Goal: Task Accomplishment & Management: Complete application form

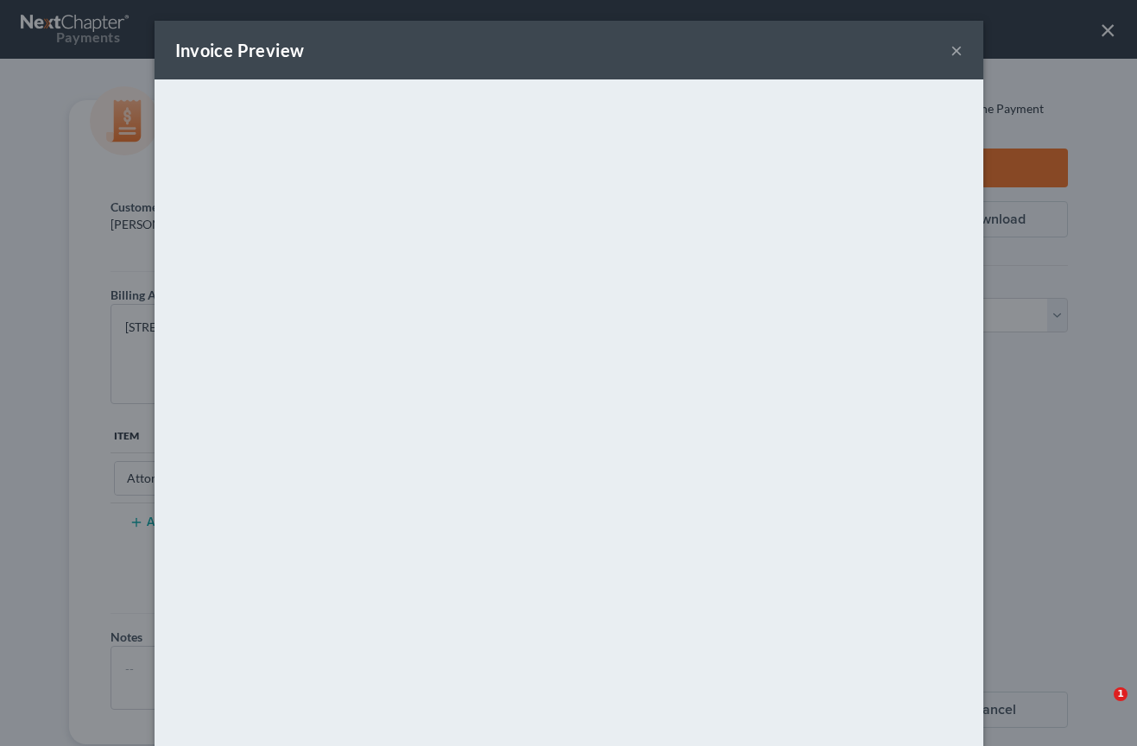
select select "0"
click at [958, 51] on button "×" at bounding box center [957, 50] width 12 height 21
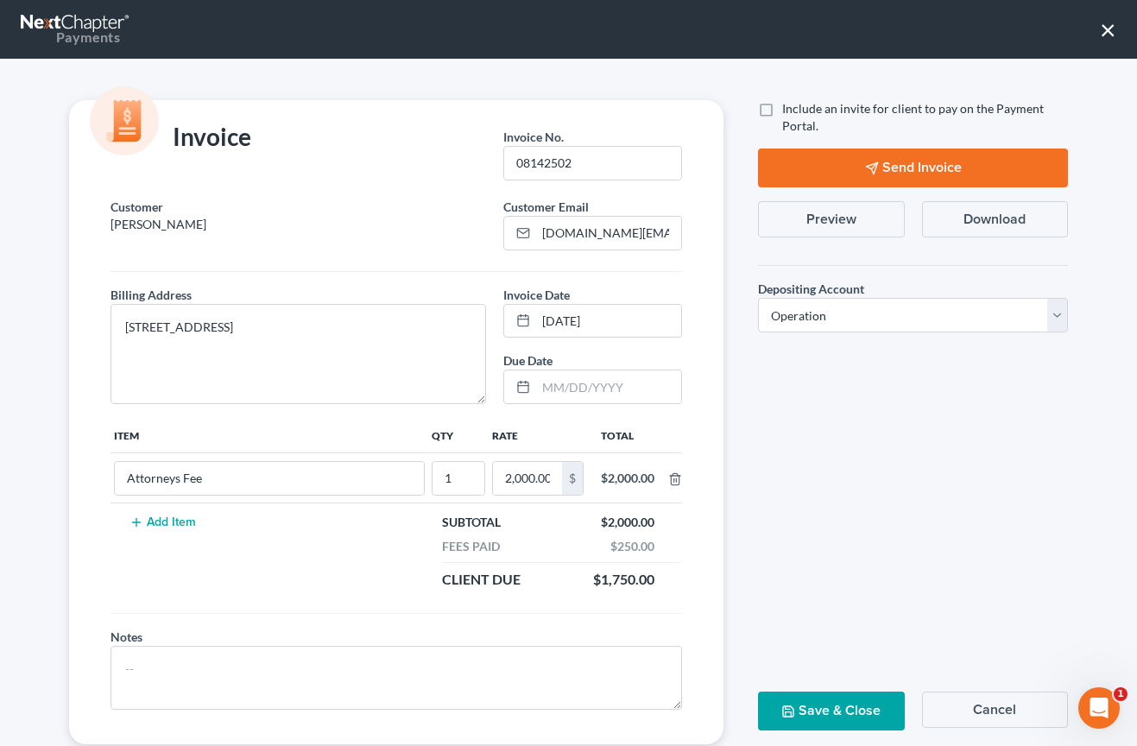
click at [1109, 33] on button "×" at bounding box center [1108, 30] width 16 height 28
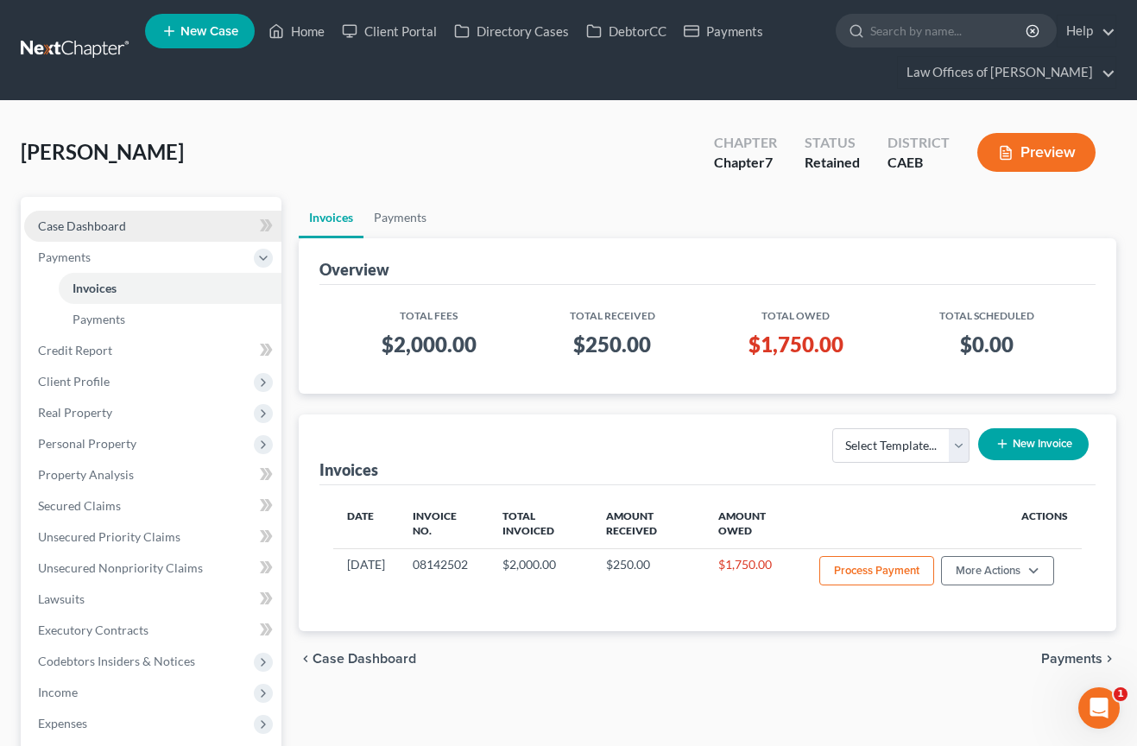
click at [110, 231] on span "Case Dashboard" at bounding box center [82, 225] width 88 height 15
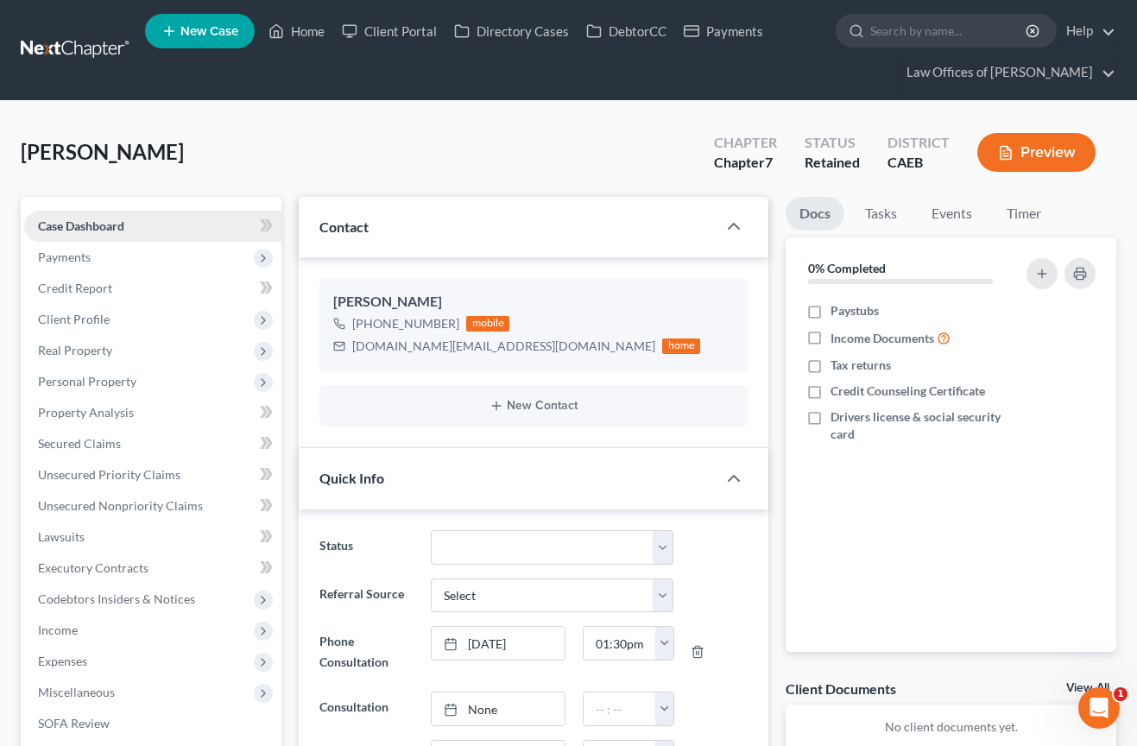
scroll to position [121, 0]
click at [301, 21] on link "Home" at bounding box center [296, 31] width 73 height 31
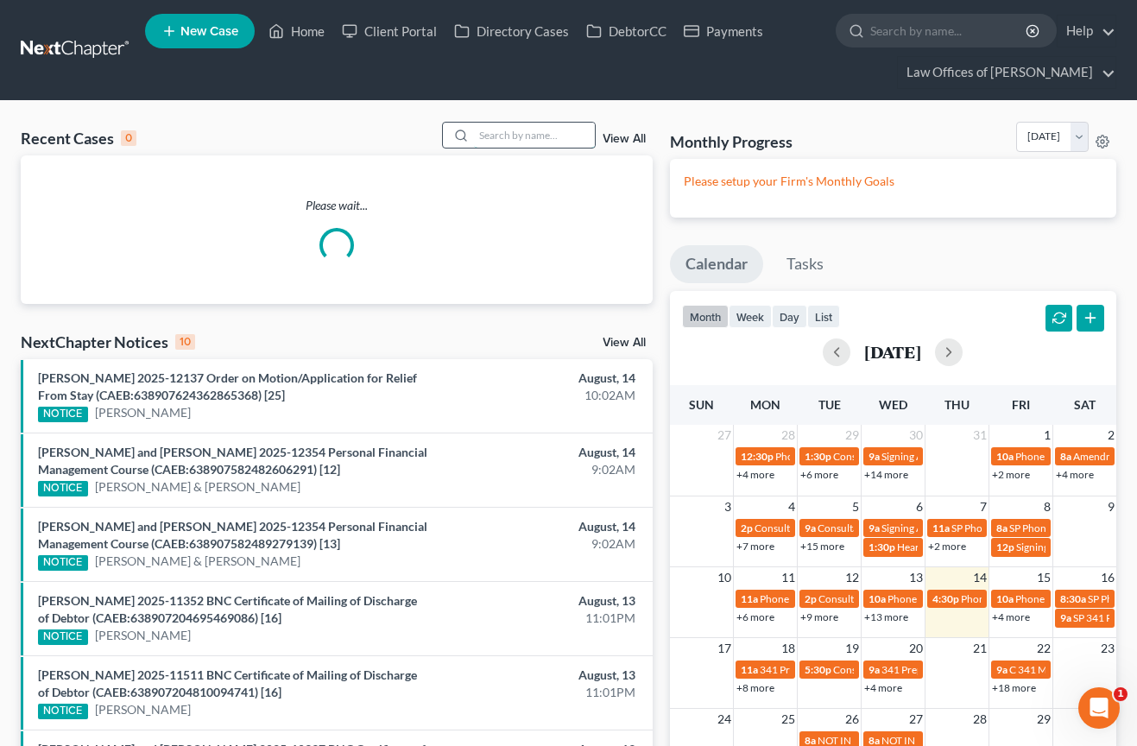
click at [519, 136] on input "search" at bounding box center [534, 135] width 121 height 25
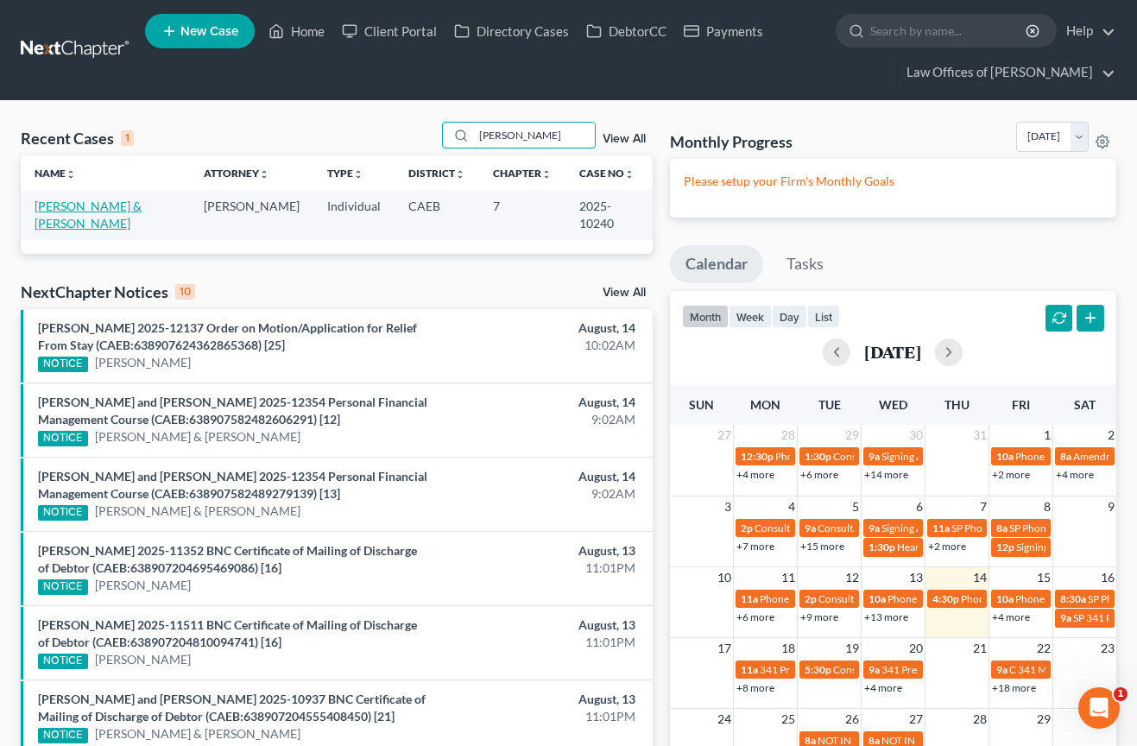
type input "[PERSON_NAME]"
click at [131, 211] on link "[PERSON_NAME] & [PERSON_NAME]" at bounding box center [88, 215] width 107 height 32
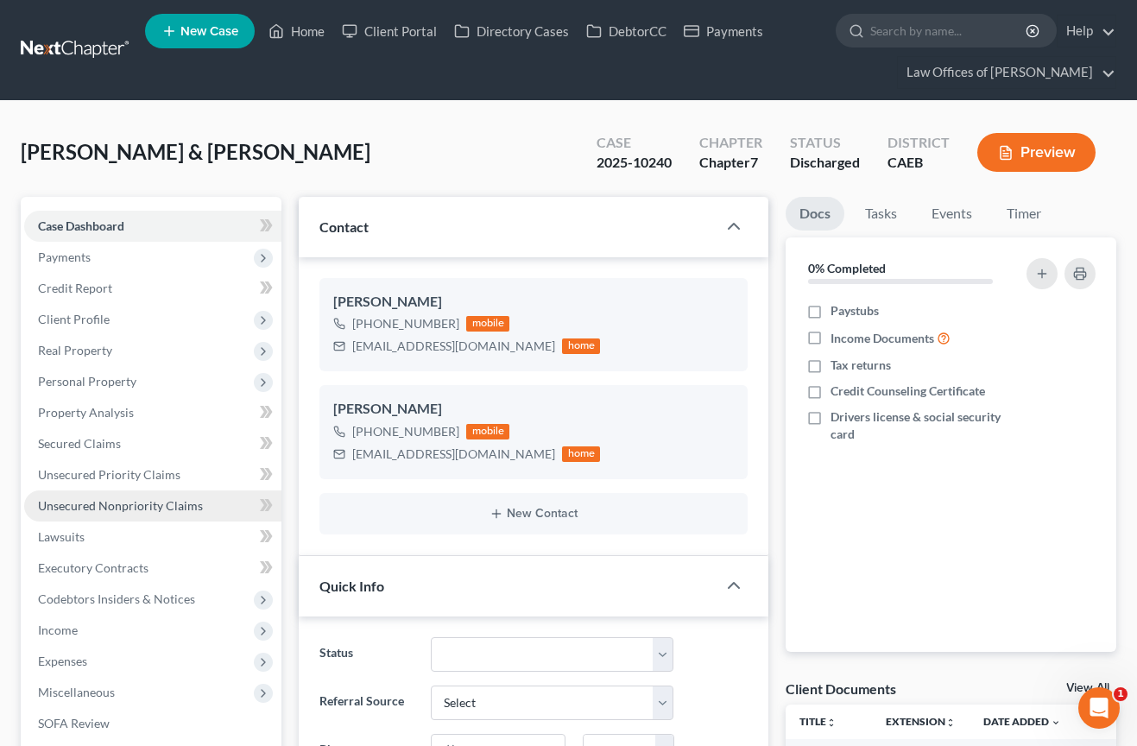
scroll to position [11346, 0]
click at [135, 477] on span "Unsecured Priority Claims" at bounding box center [109, 474] width 142 height 15
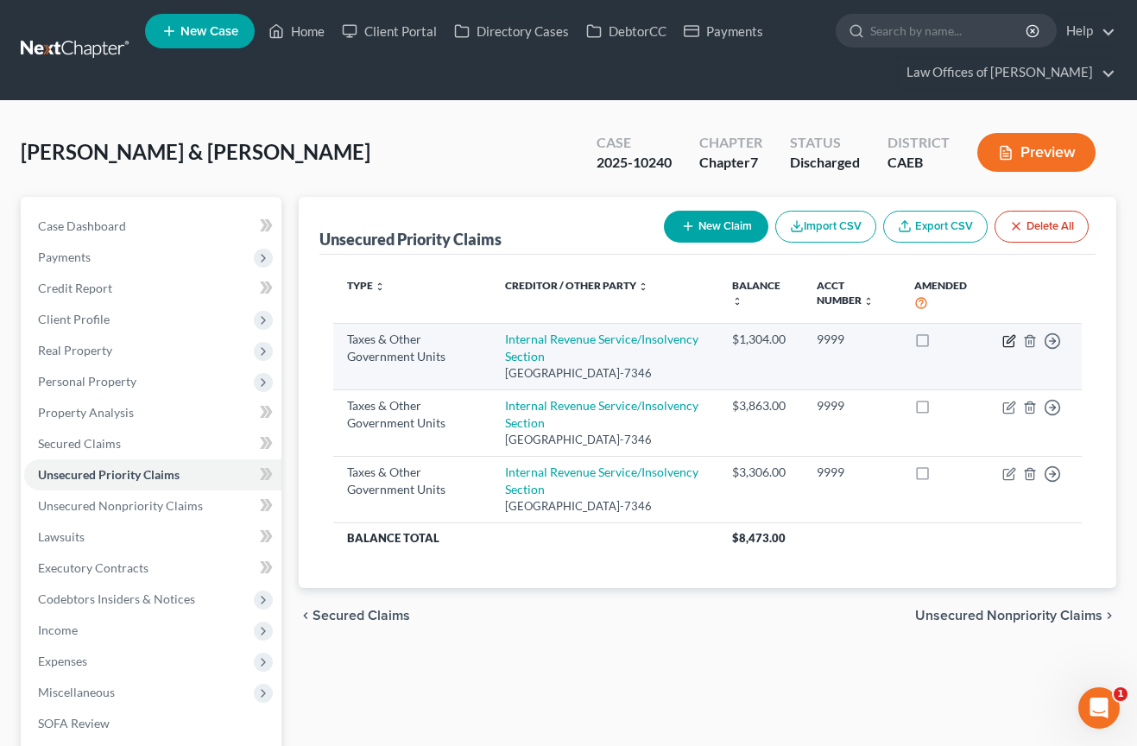
click at [1010, 344] on icon "button" at bounding box center [1009, 341] width 14 height 14
select select "0"
select select "39"
select select "4"
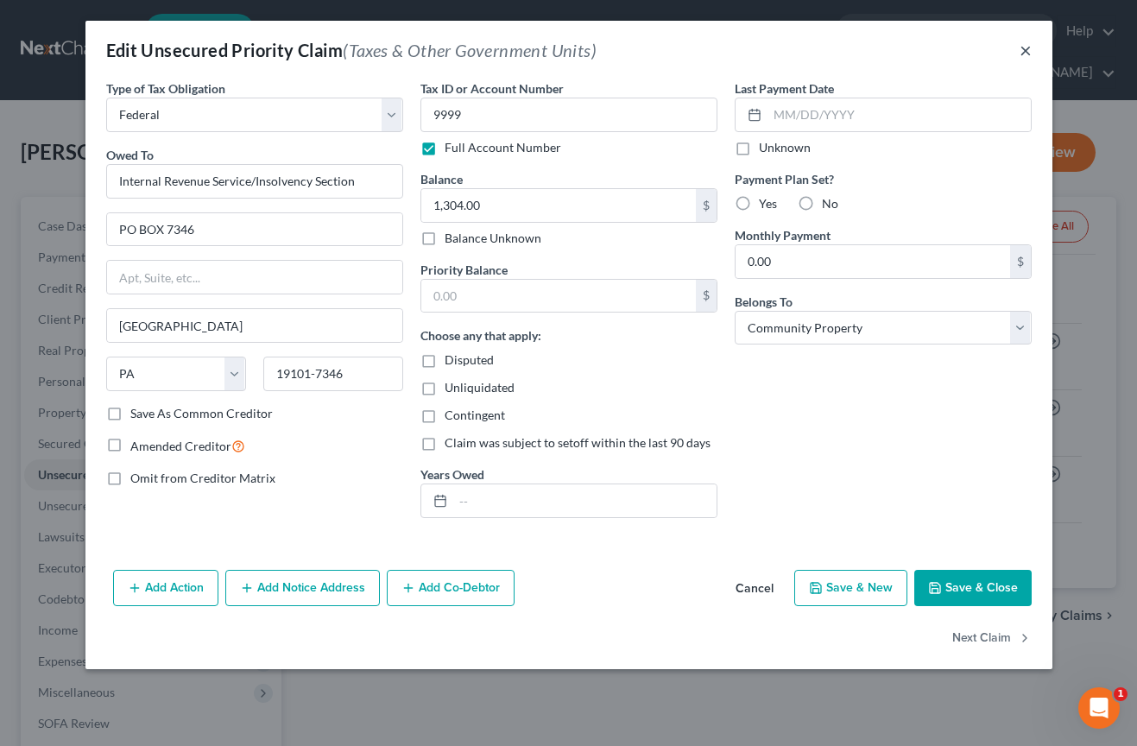
click at [1024, 44] on button "×" at bounding box center [1026, 50] width 12 height 21
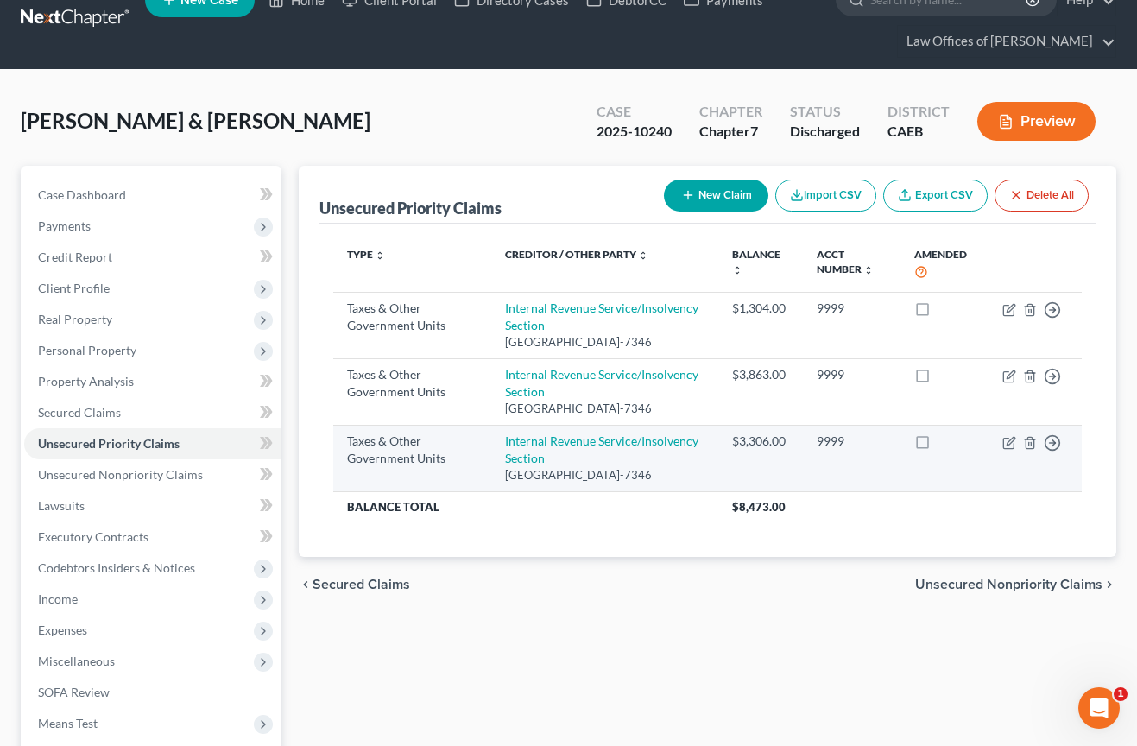
scroll to position [34, 0]
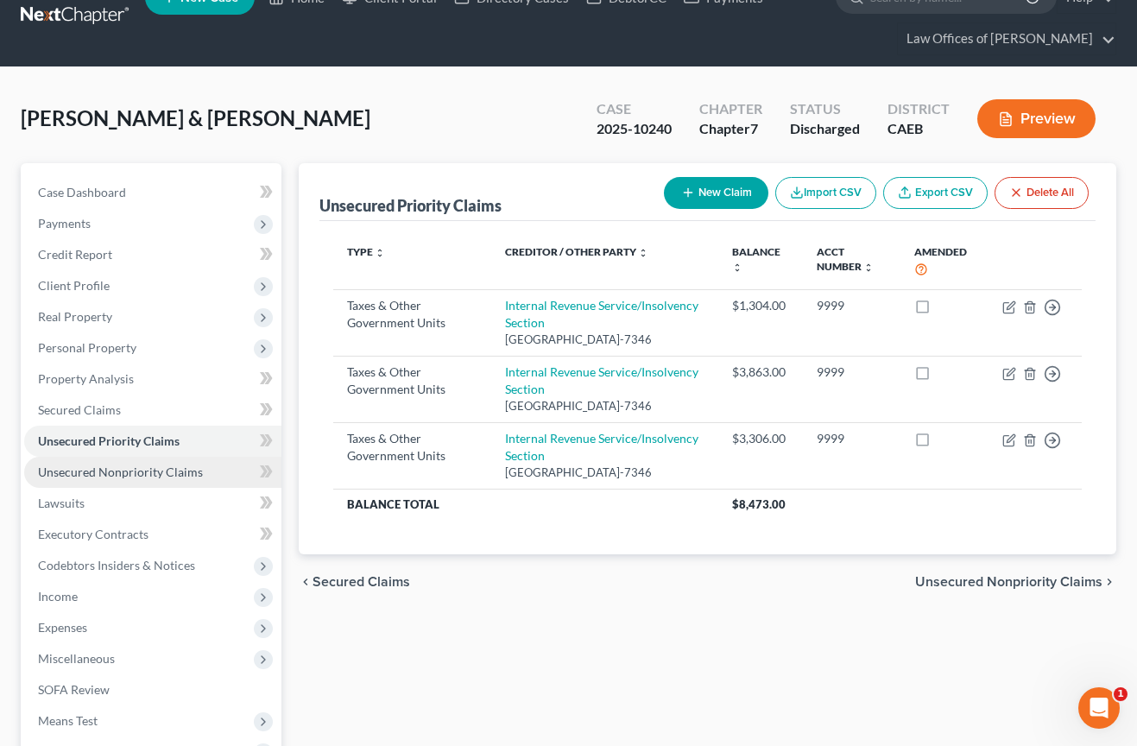
click at [108, 472] on span "Unsecured Nonpriority Claims" at bounding box center [120, 472] width 165 height 15
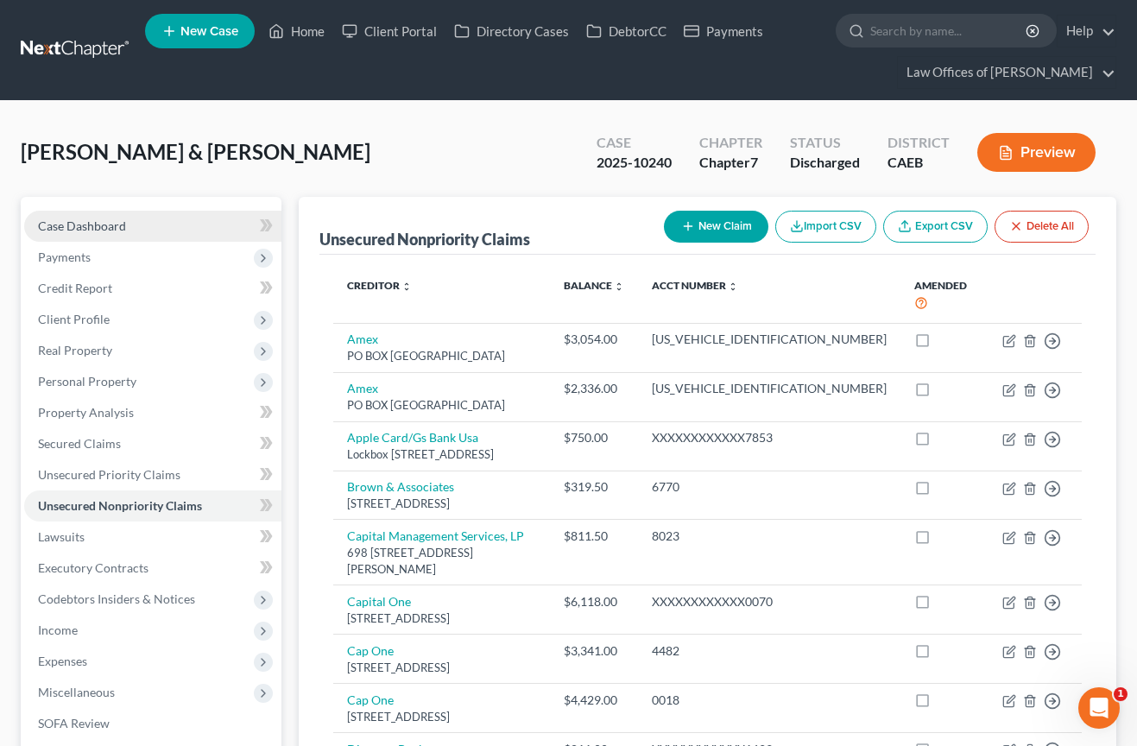
click at [104, 229] on span "Case Dashboard" at bounding box center [82, 225] width 88 height 15
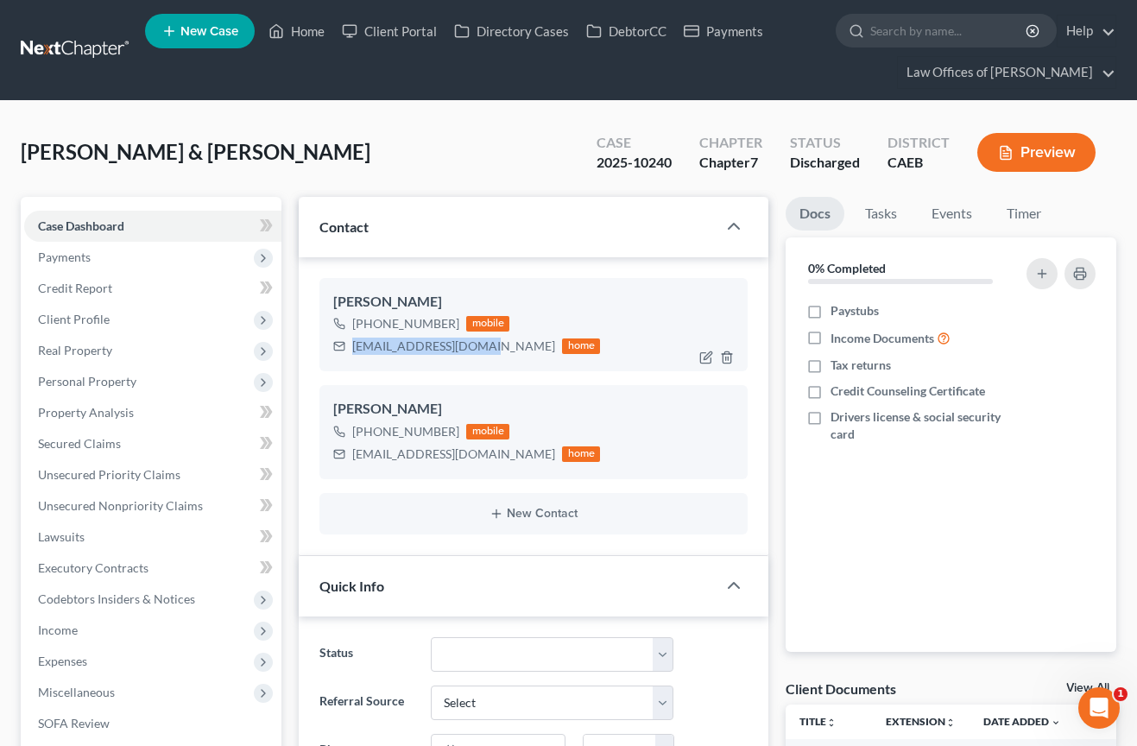
drag, startPoint x: 353, startPoint y: 348, endPoint x: 473, endPoint y: 353, distance: 120.1
click at [473, 353] on div "[EMAIL_ADDRESS][DOMAIN_NAME]" at bounding box center [453, 346] width 203 height 17
copy div "[EMAIL_ADDRESS][DOMAIN_NAME]"
click at [126, 475] on span "Unsecured Priority Claims" at bounding box center [109, 474] width 142 height 15
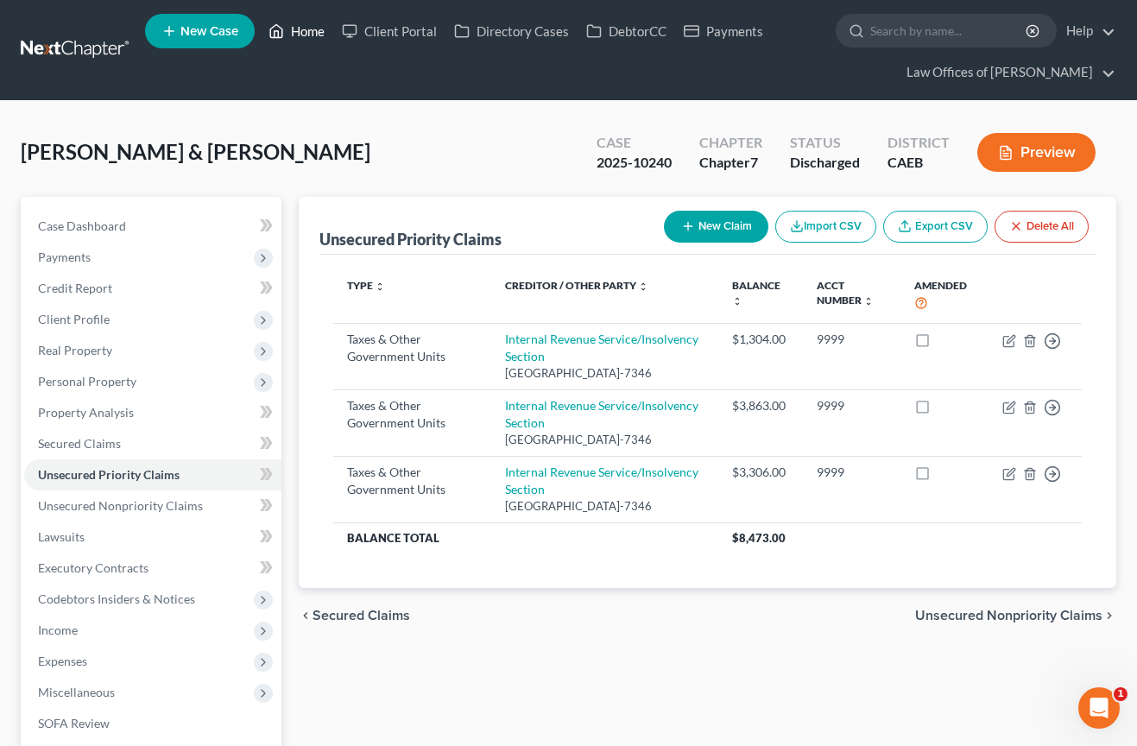
click at [313, 31] on link "Home" at bounding box center [296, 31] width 73 height 31
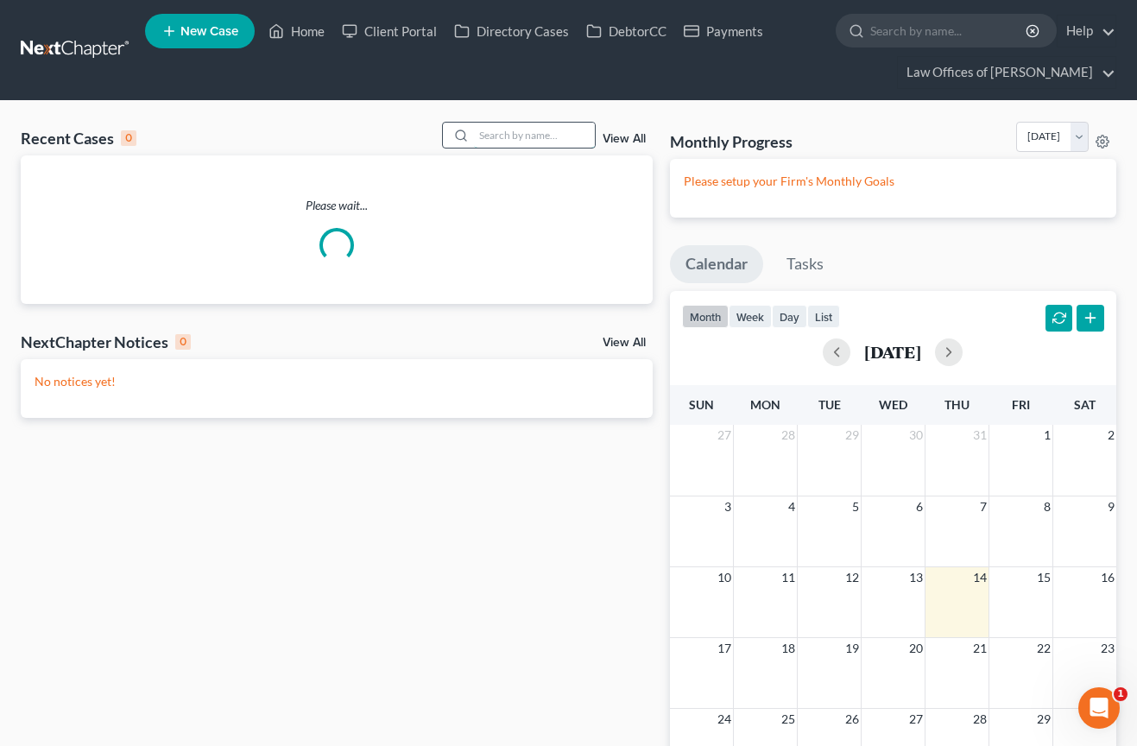
click at [514, 137] on input "search" at bounding box center [534, 135] width 121 height 25
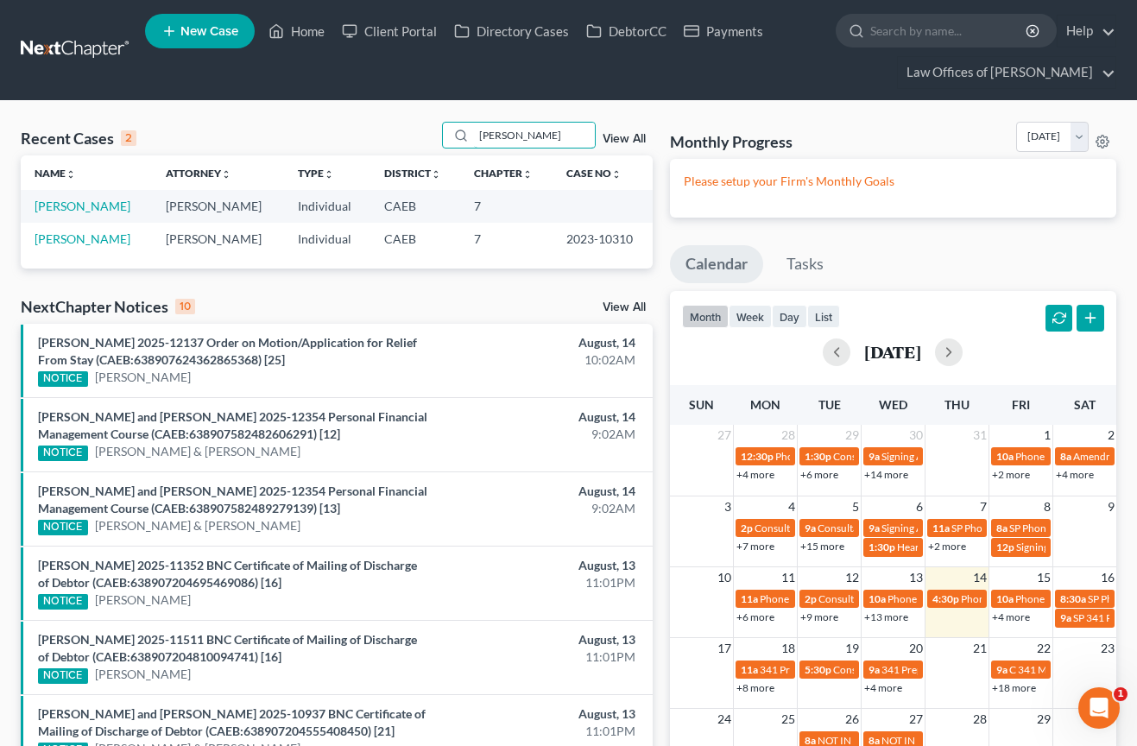
type input "[PERSON_NAME]"
click at [104, 197] on td "[PERSON_NAME]" at bounding box center [86, 206] width 131 height 32
click at [108, 205] on link "[PERSON_NAME]" at bounding box center [83, 206] width 96 height 15
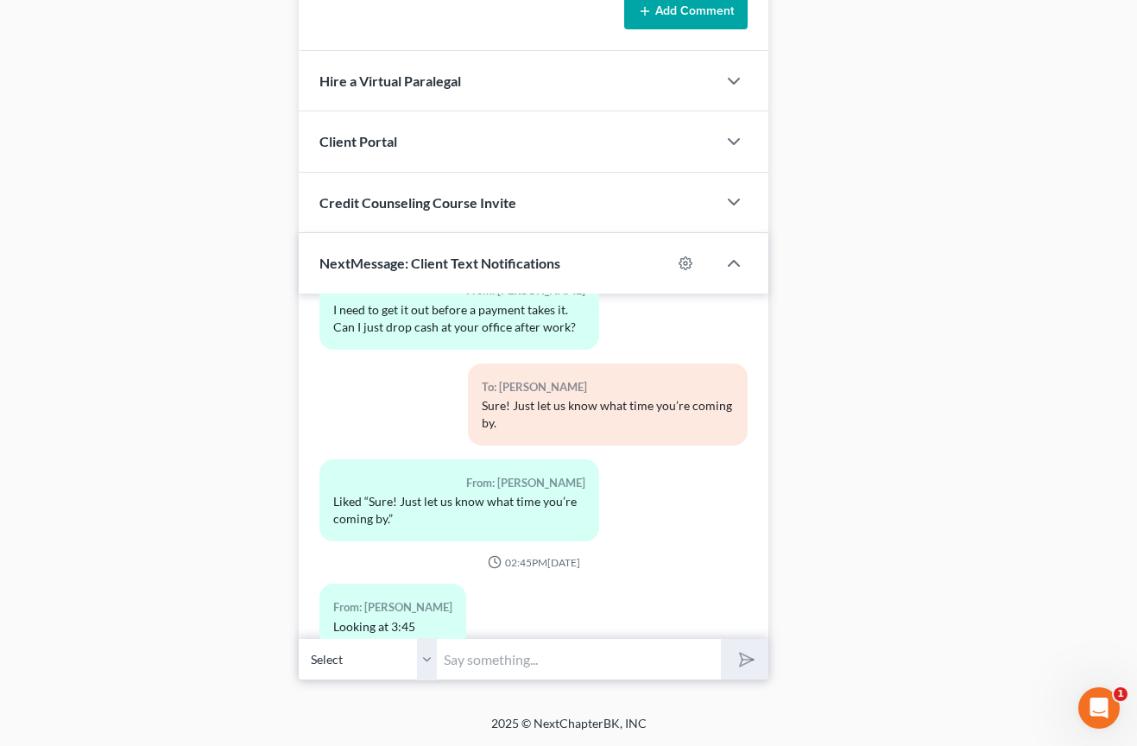
scroll to position [1010, 0]
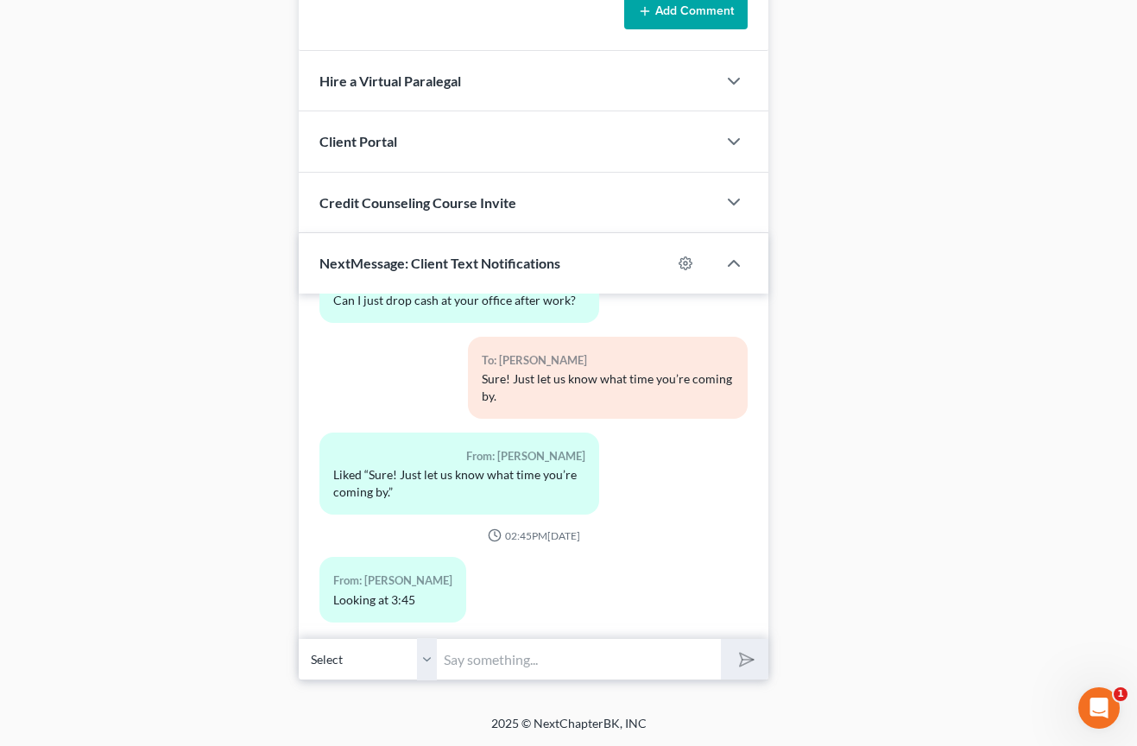
click at [490, 668] on input "text" at bounding box center [579, 659] width 284 height 42
type input "W"
type input "Perfect, we'll see you here."
click at [748, 654] on icon "submit" at bounding box center [743, 660] width 24 height 24
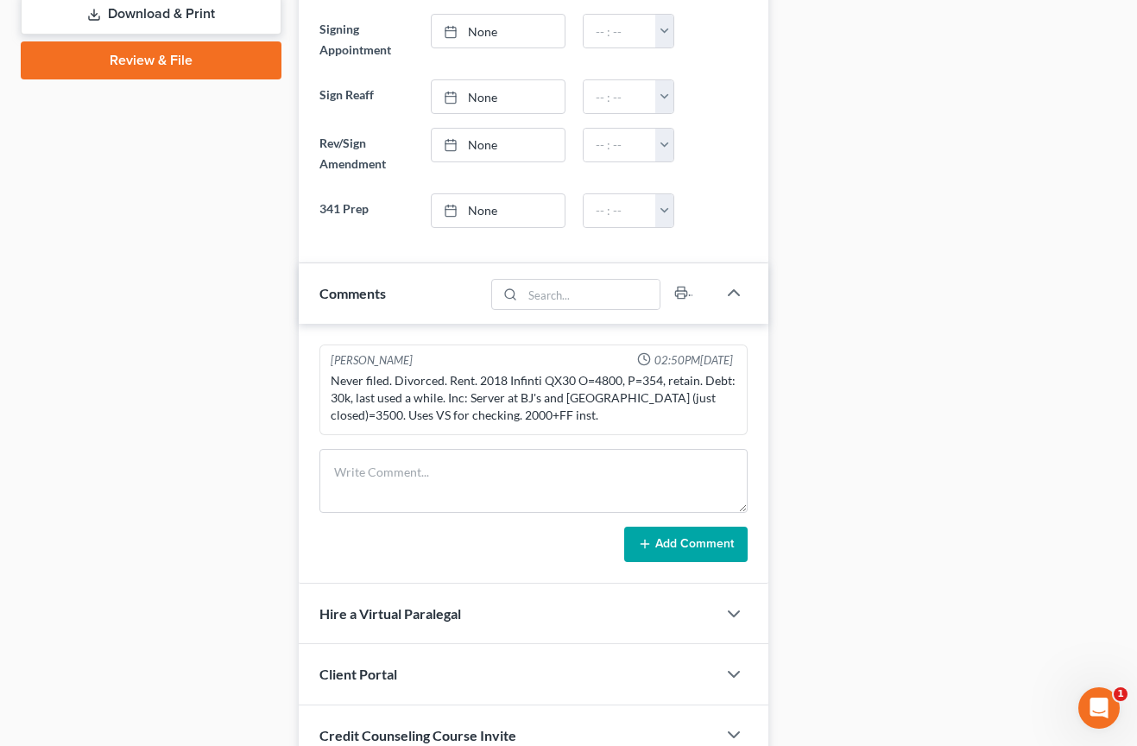
scroll to position [0, 0]
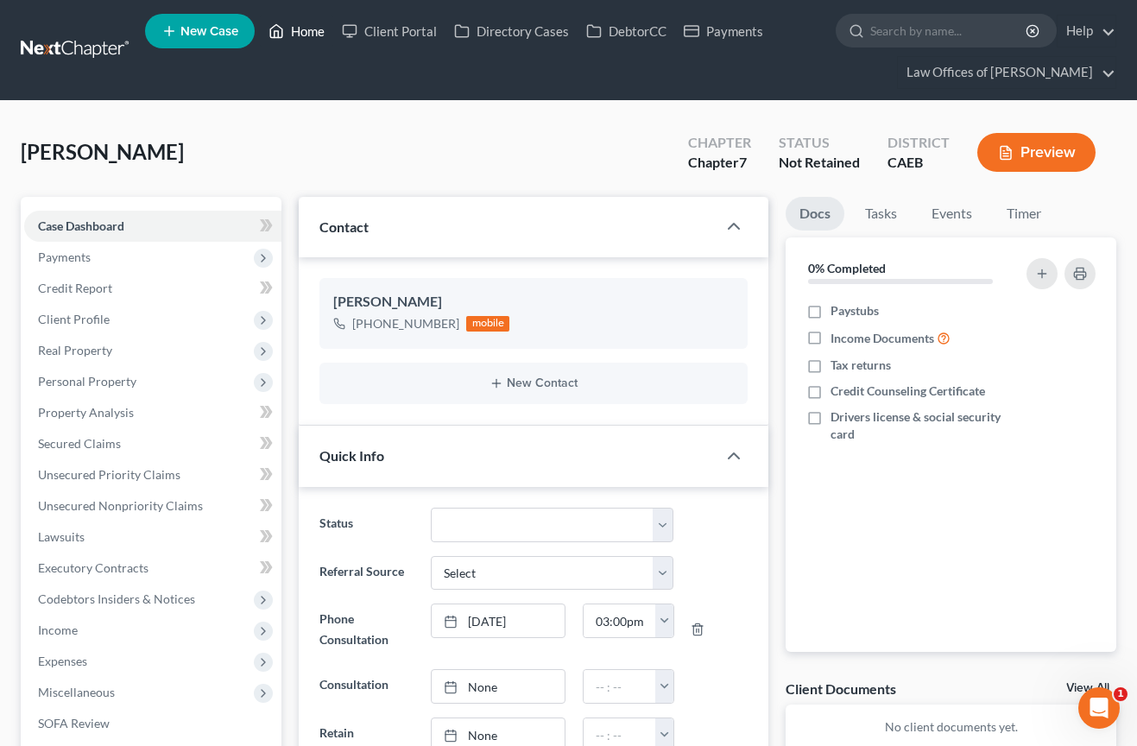
click at [301, 23] on link "Home" at bounding box center [296, 31] width 73 height 31
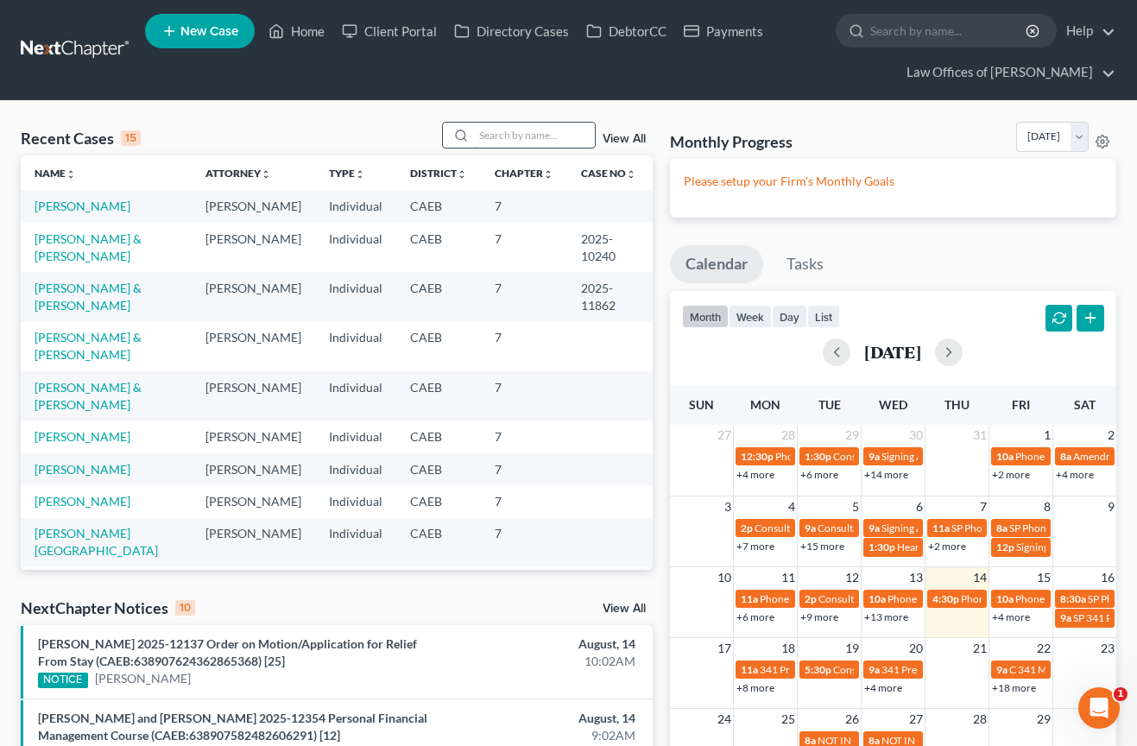
click at [517, 137] on input "search" at bounding box center [534, 135] width 121 height 25
type input "[PERSON_NAME]"
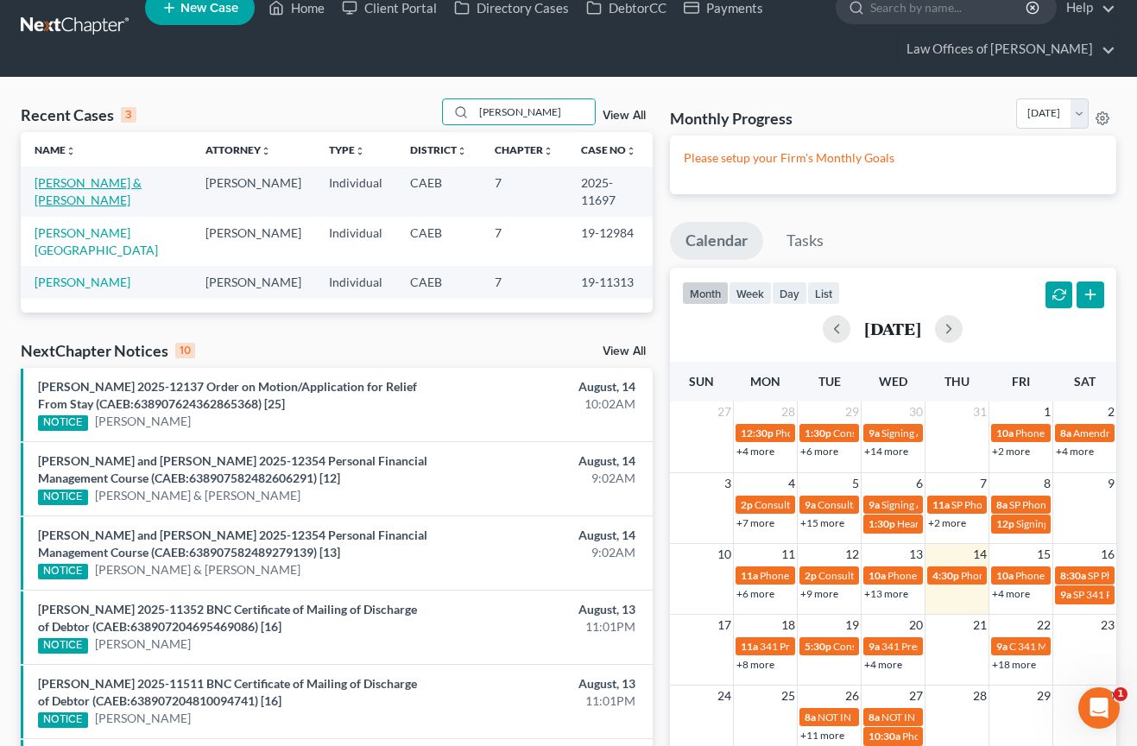
click at [138, 186] on link "[PERSON_NAME] & [PERSON_NAME]" at bounding box center [88, 191] width 107 height 32
select select "5"
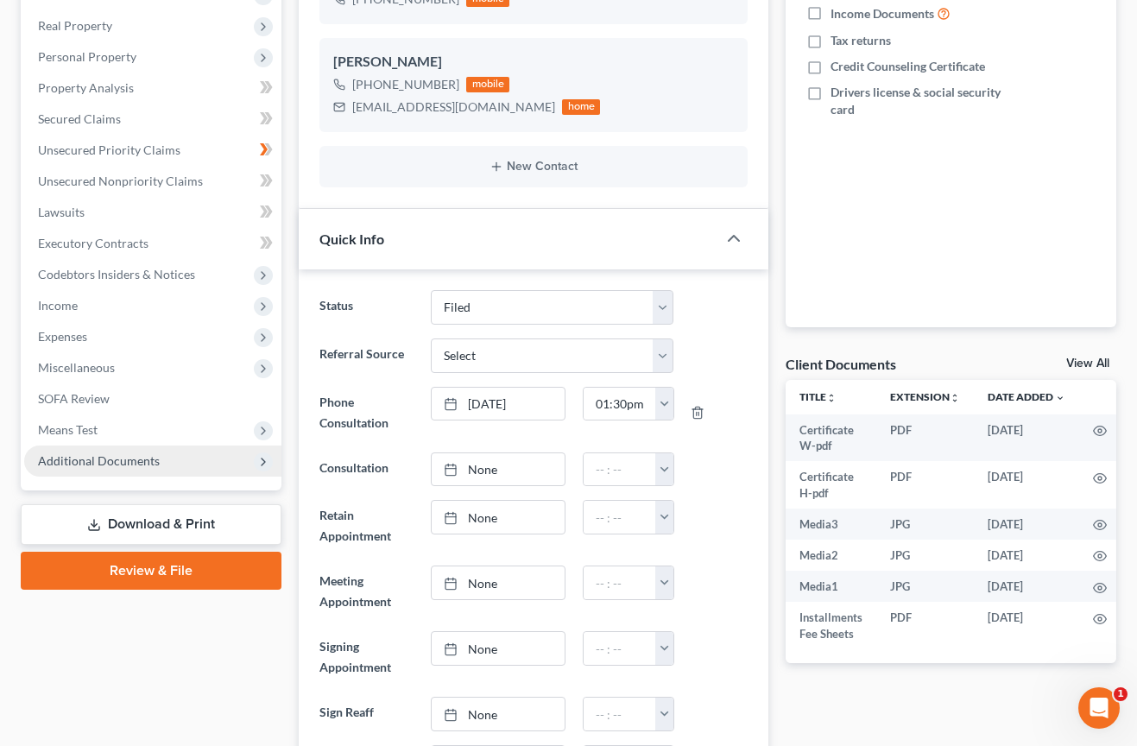
scroll to position [328, 0]
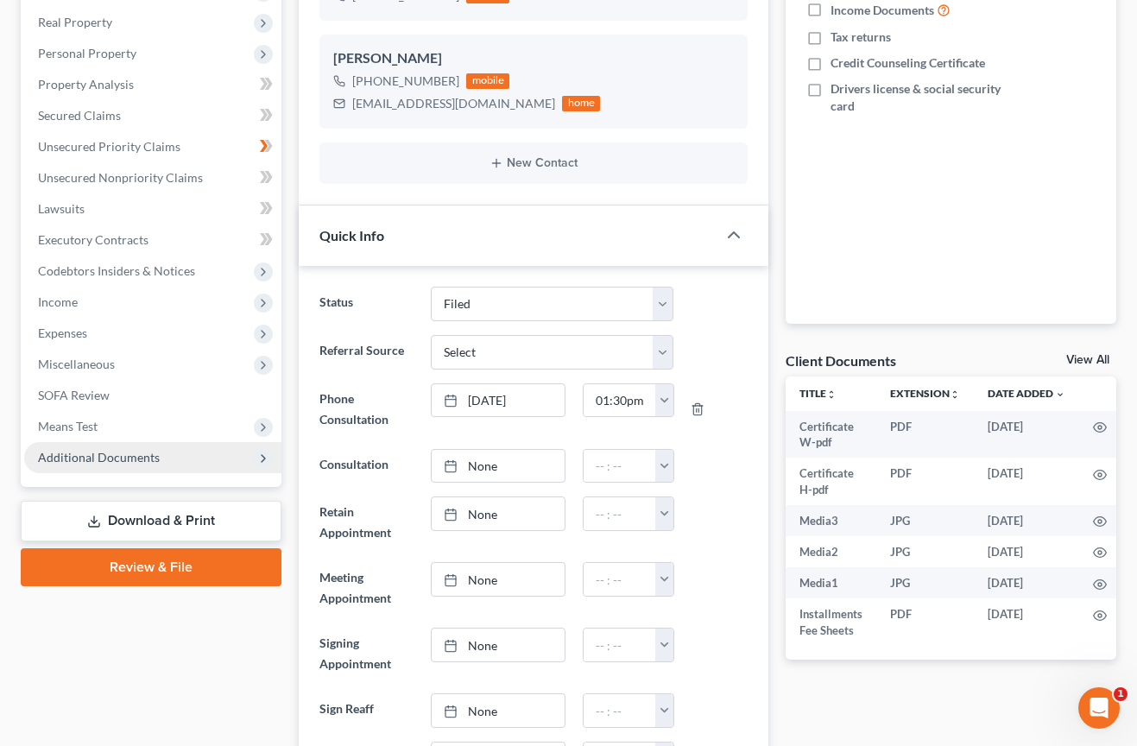
click at [138, 456] on span "Additional Documents" at bounding box center [99, 457] width 122 height 15
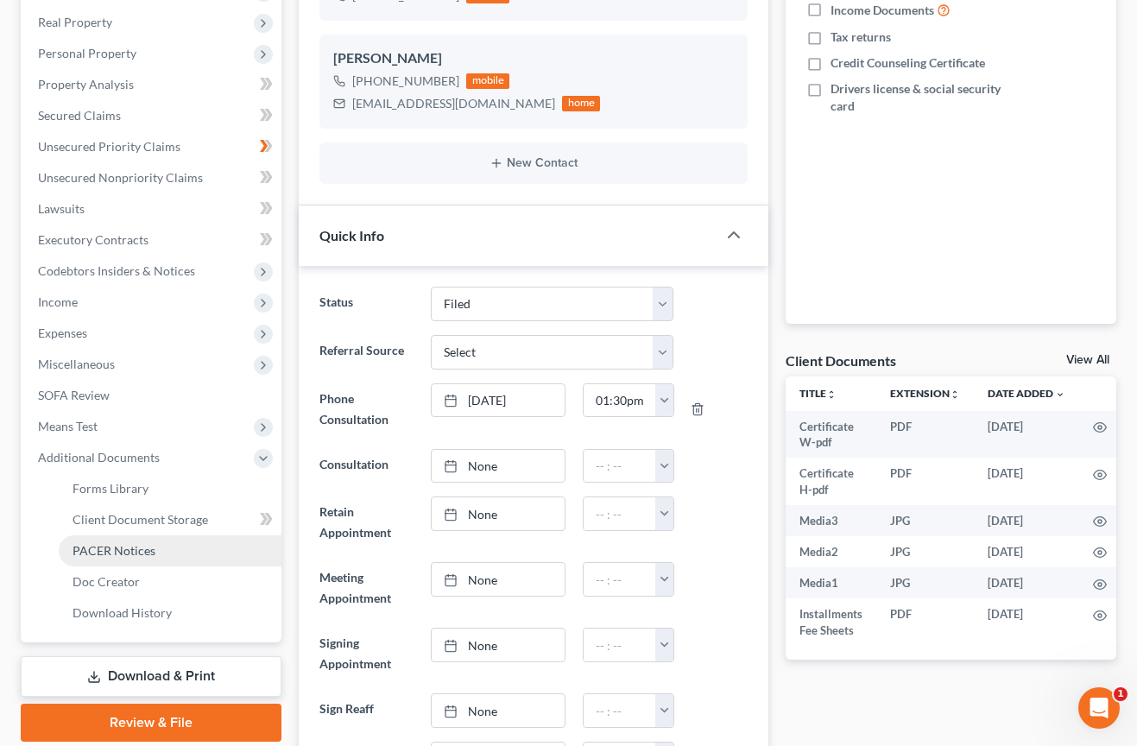
click at [135, 553] on span "PACER Notices" at bounding box center [114, 550] width 83 height 15
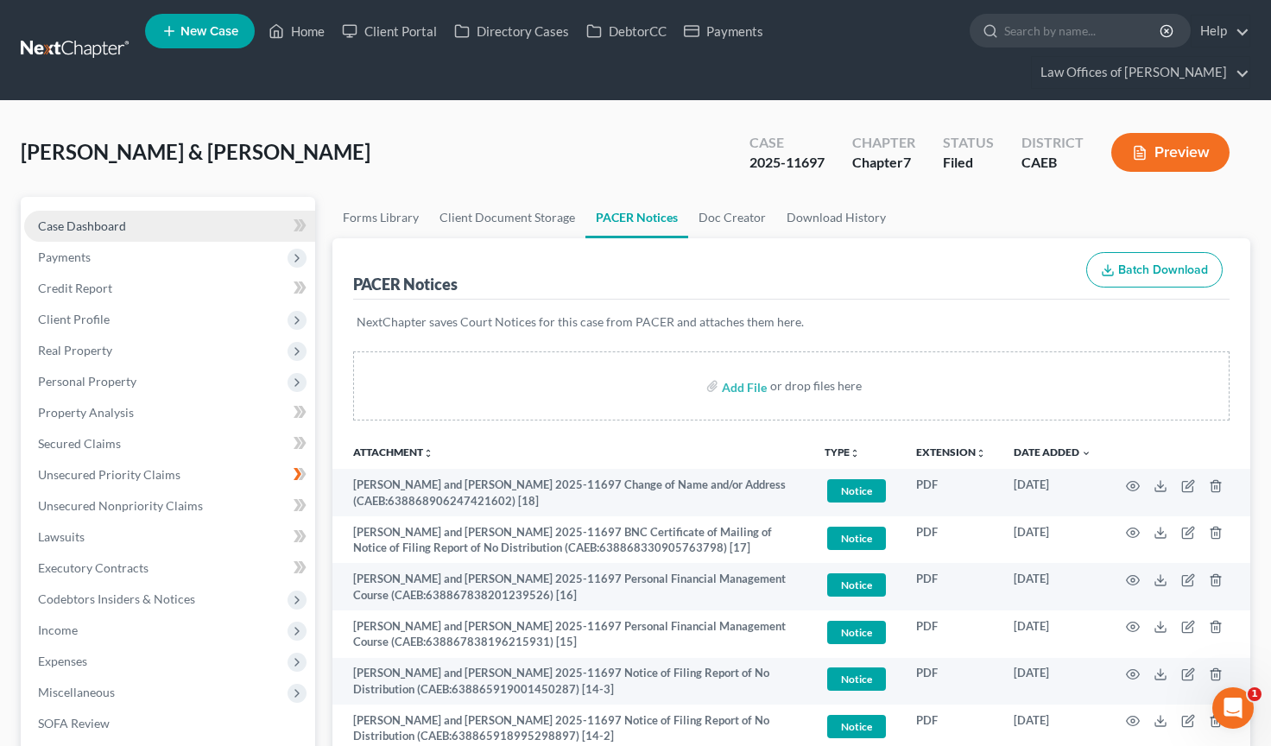
click at [81, 218] on span "Case Dashboard" at bounding box center [82, 225] width 88 height 15
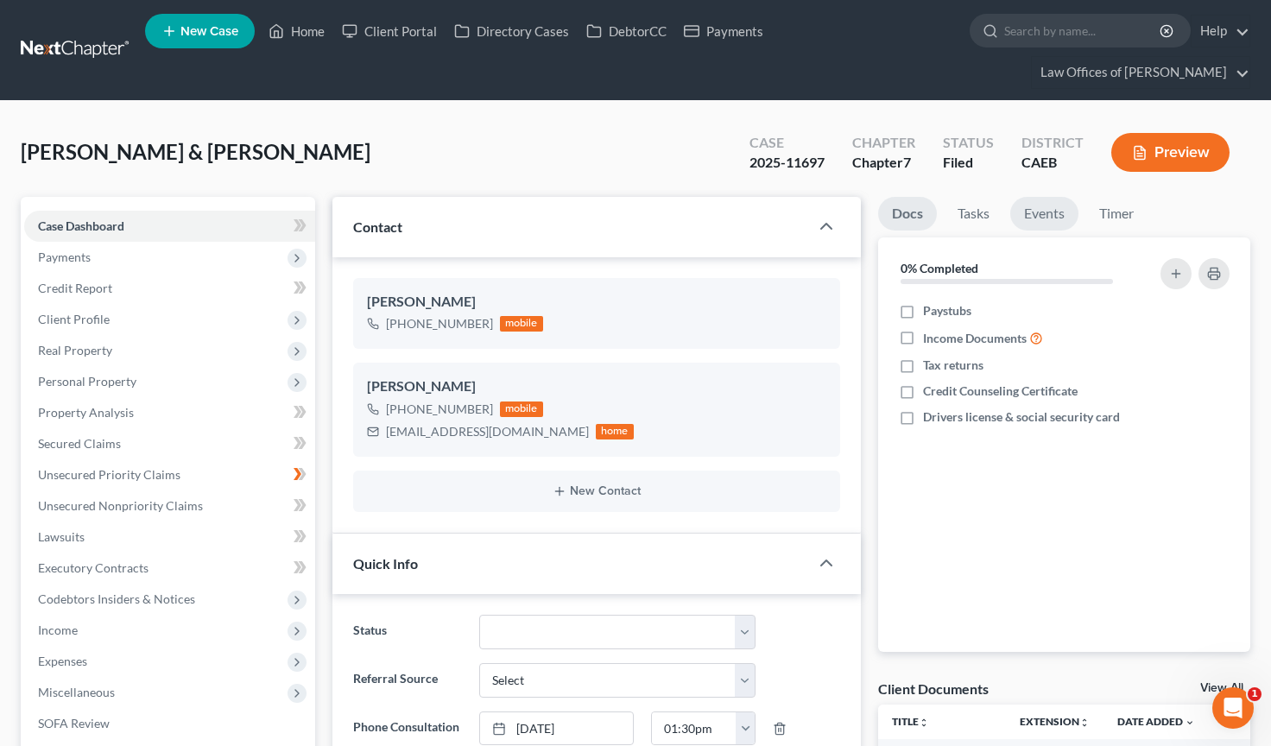
scroll to position [879, 0]
click at [1048, 197] on link "Events" at bounding box center [1044, 214] width 68 height 34
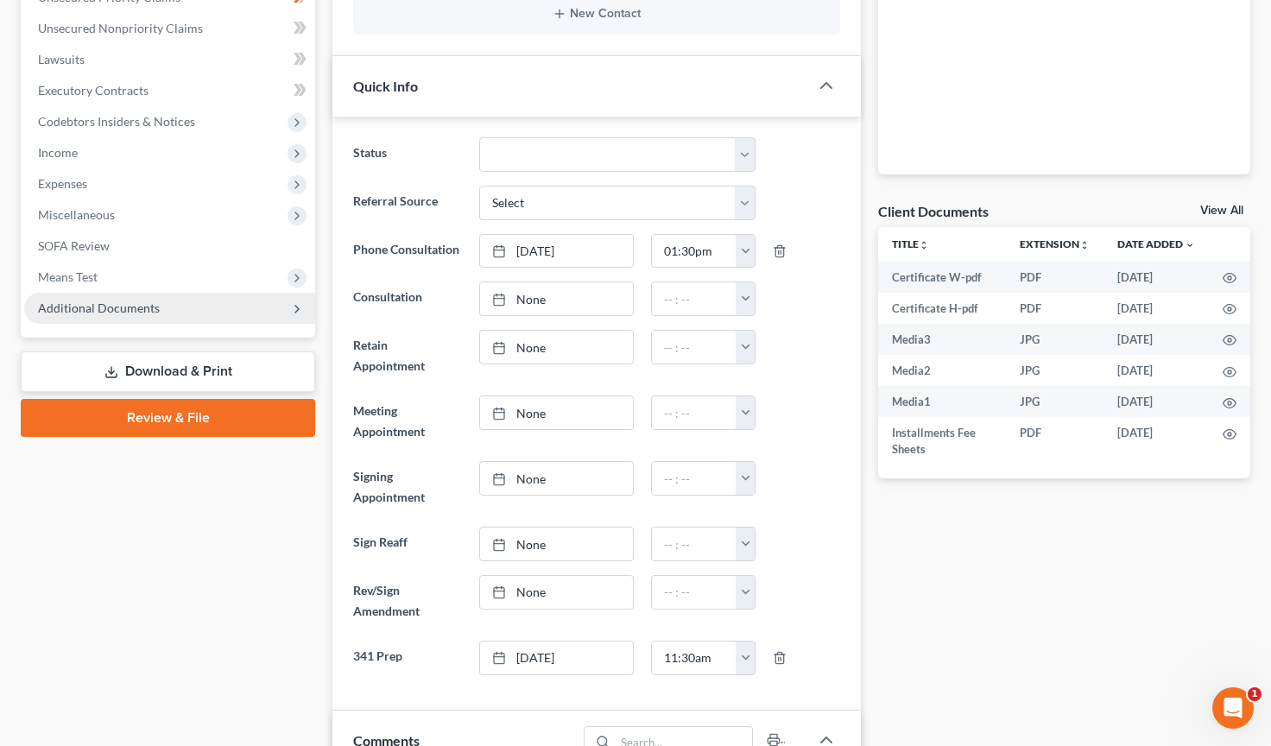
scroll to position [484, 0]
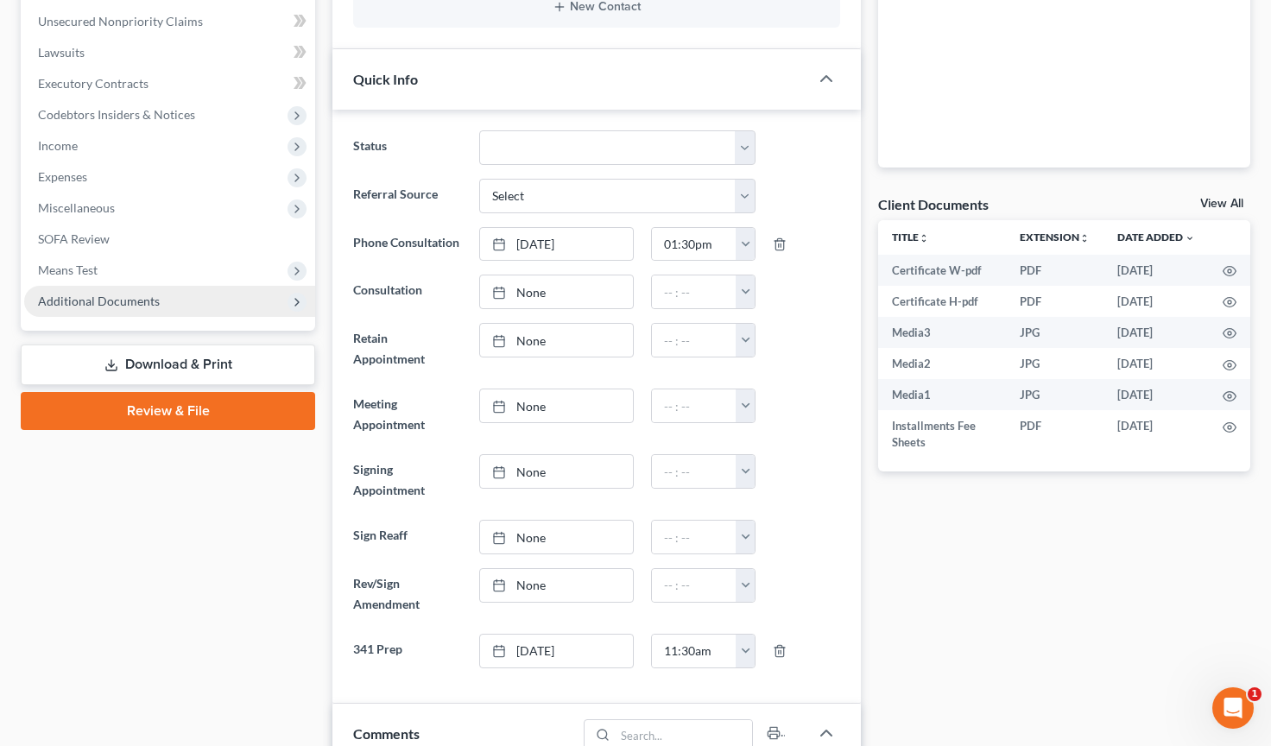
click at [162, 286] on span "Additional Documents" at bounding box center [169, 301] width 291 height 31
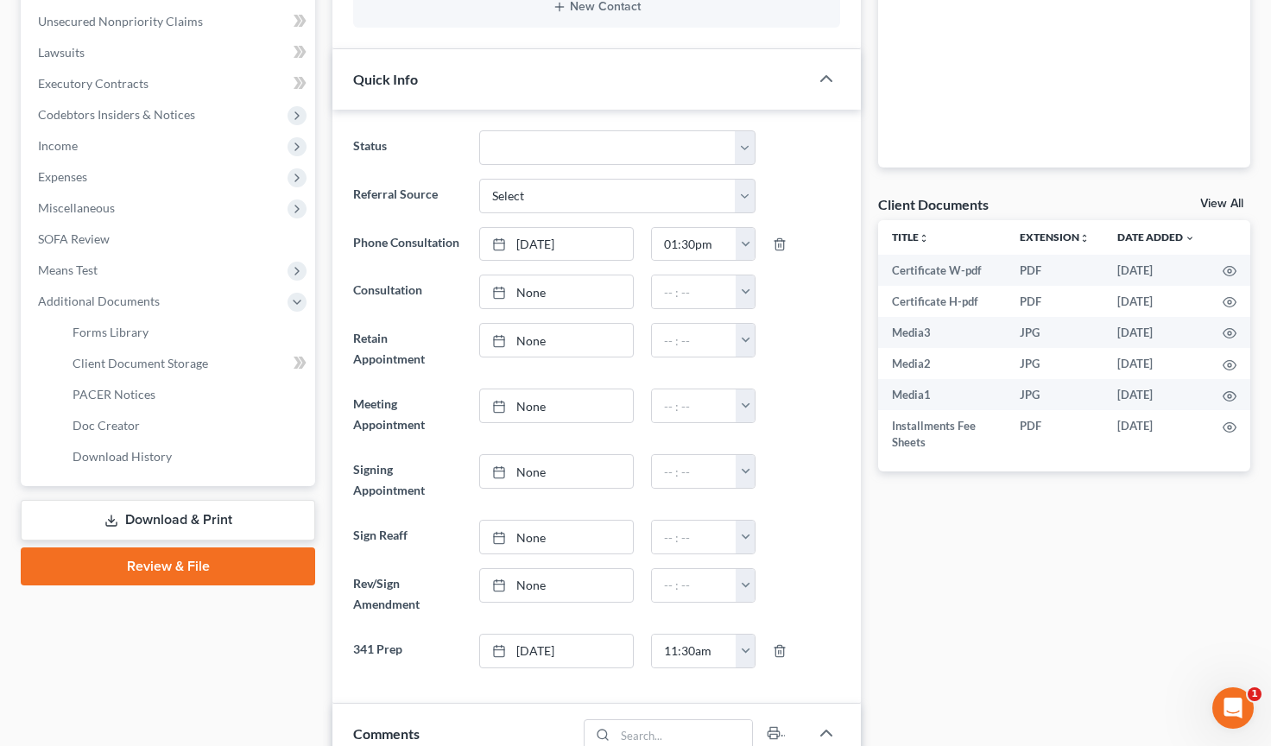
scroll to position [485, 0]
click at [129, 386] on span "PACER Notices" at bounding box center [114, 393] width 83 height 15
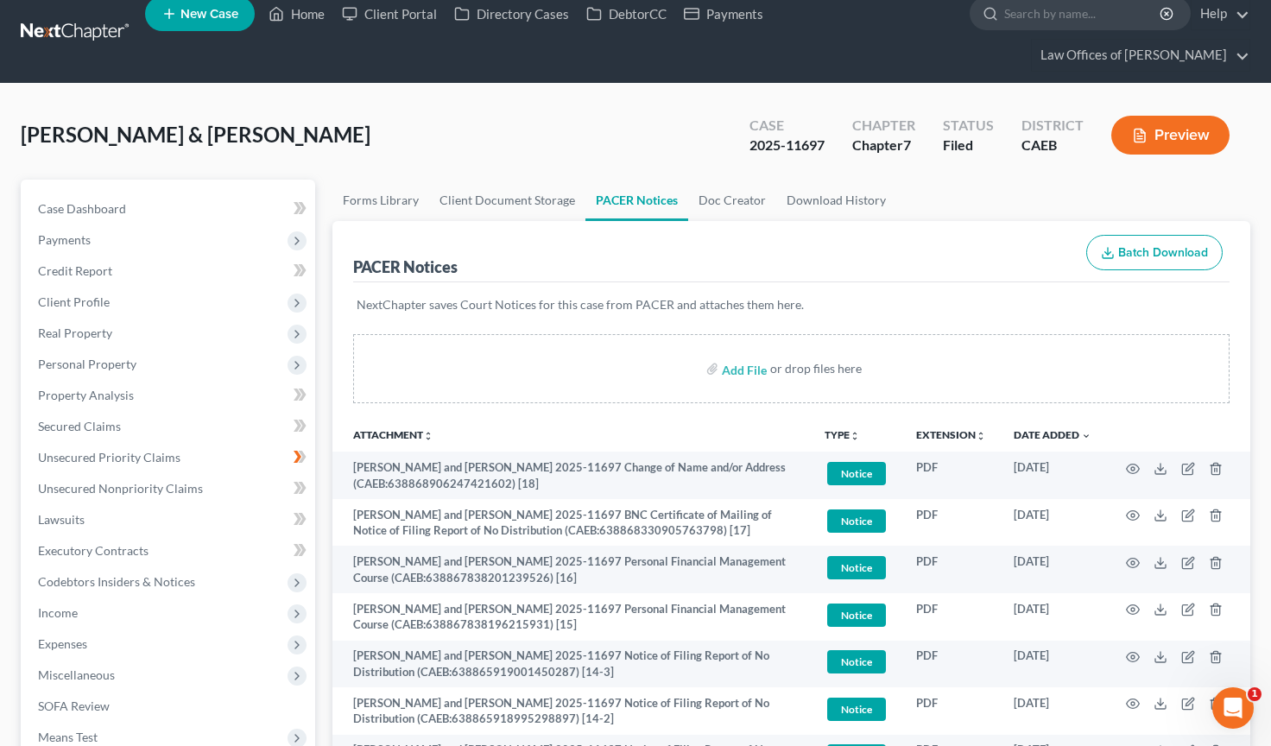
scroll to position [19, 0]
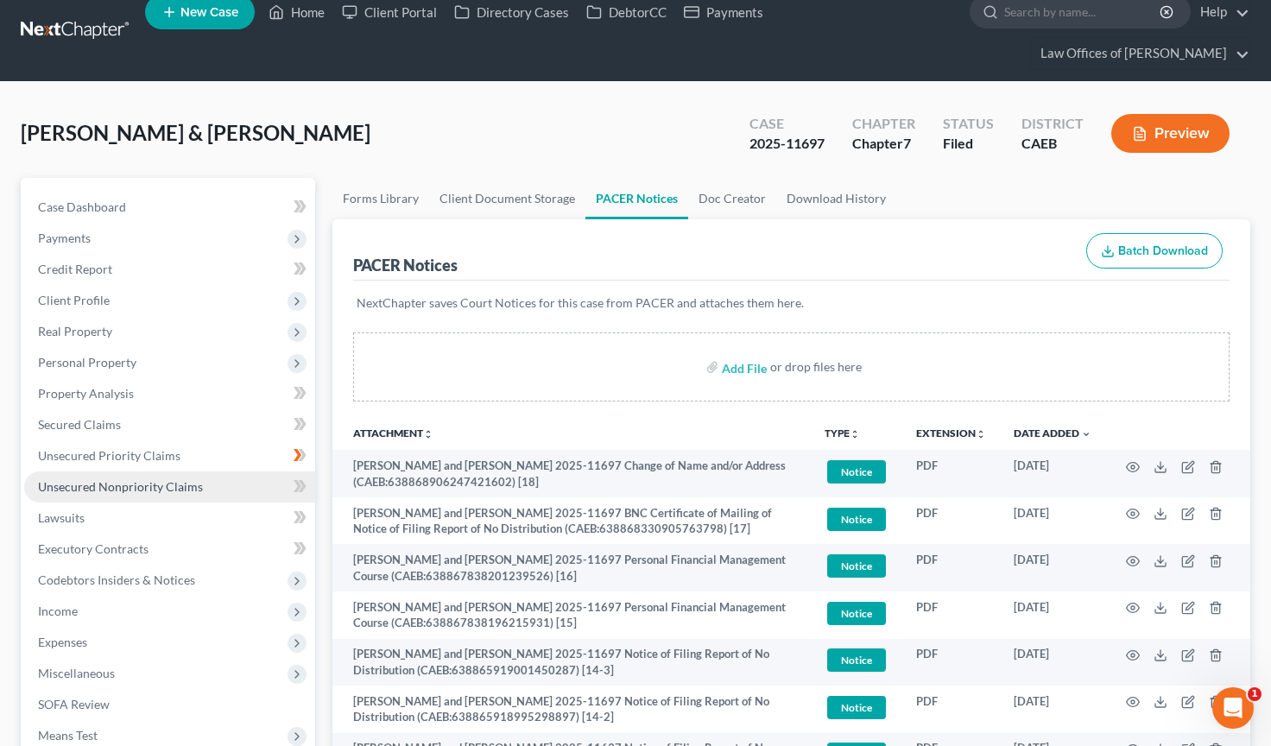
click at [150, 479] on span "Unsecured Nonpriority Claims" at bounding box center [120, 486] width 165 height 15
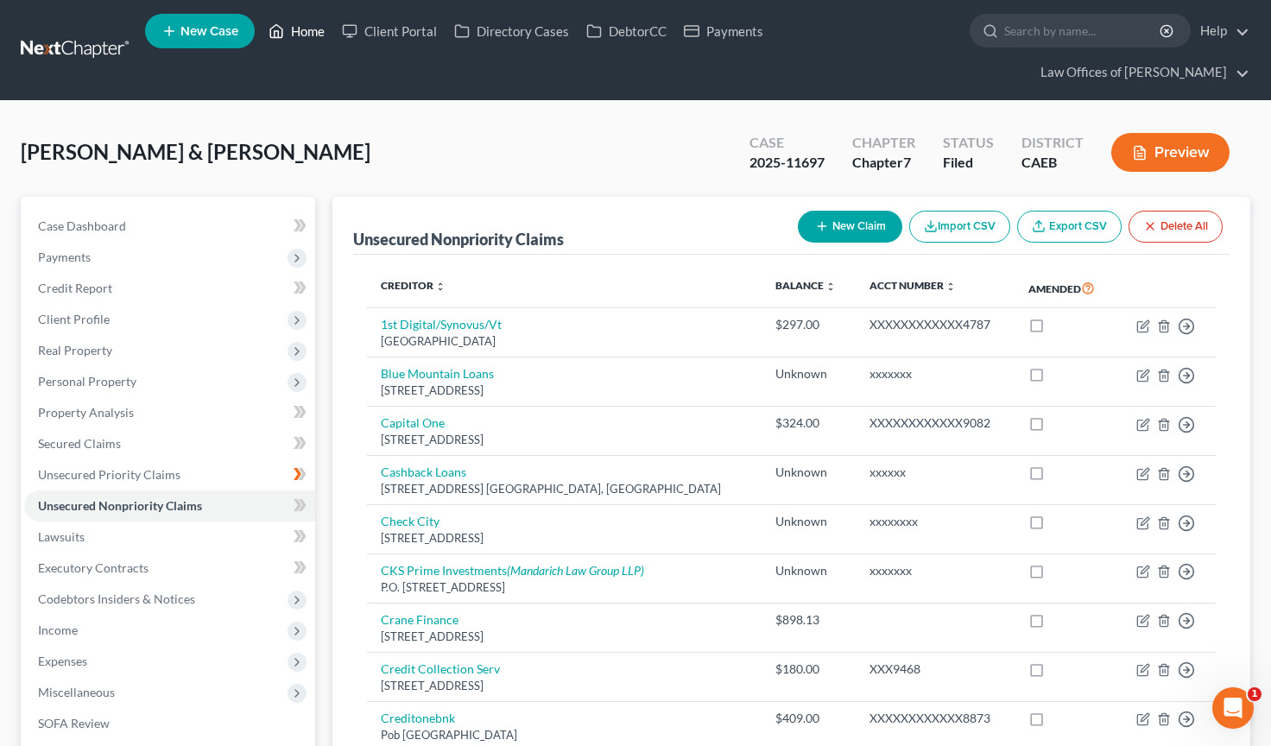
click at [299, 36] on link "Home" at bounding box center [296, 31] width 73 height 31
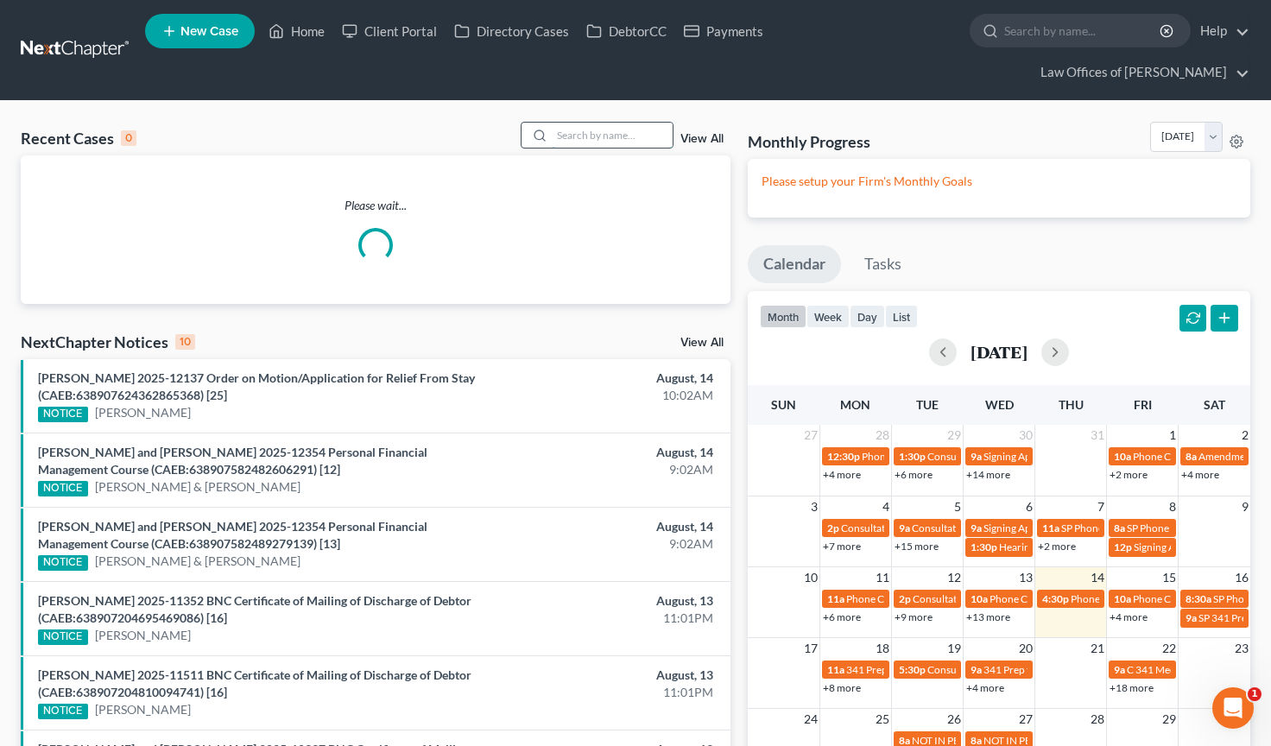
click at [600, 123] on input "search" at bounding box center [612, 135] width 121 height 25
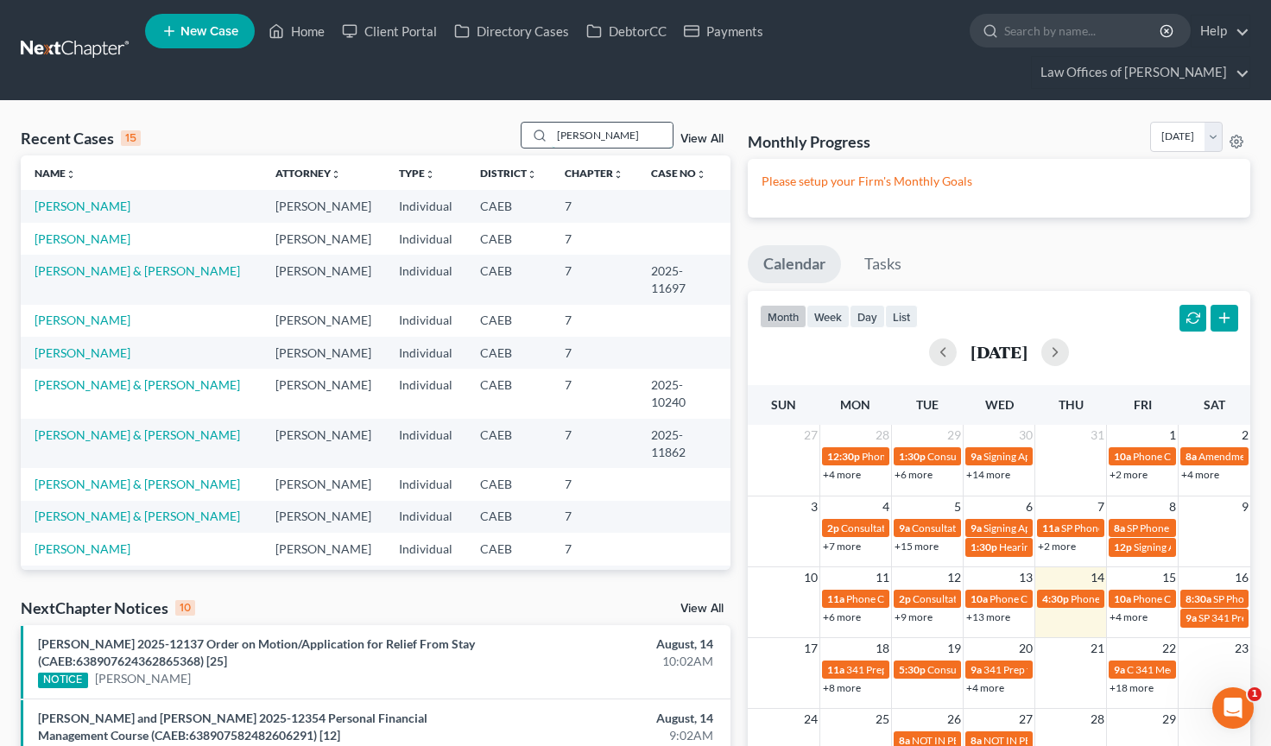
click at [637, 123] on input "[PERSON_NAME]" at bounding box center [612, 135] width 121 height 25
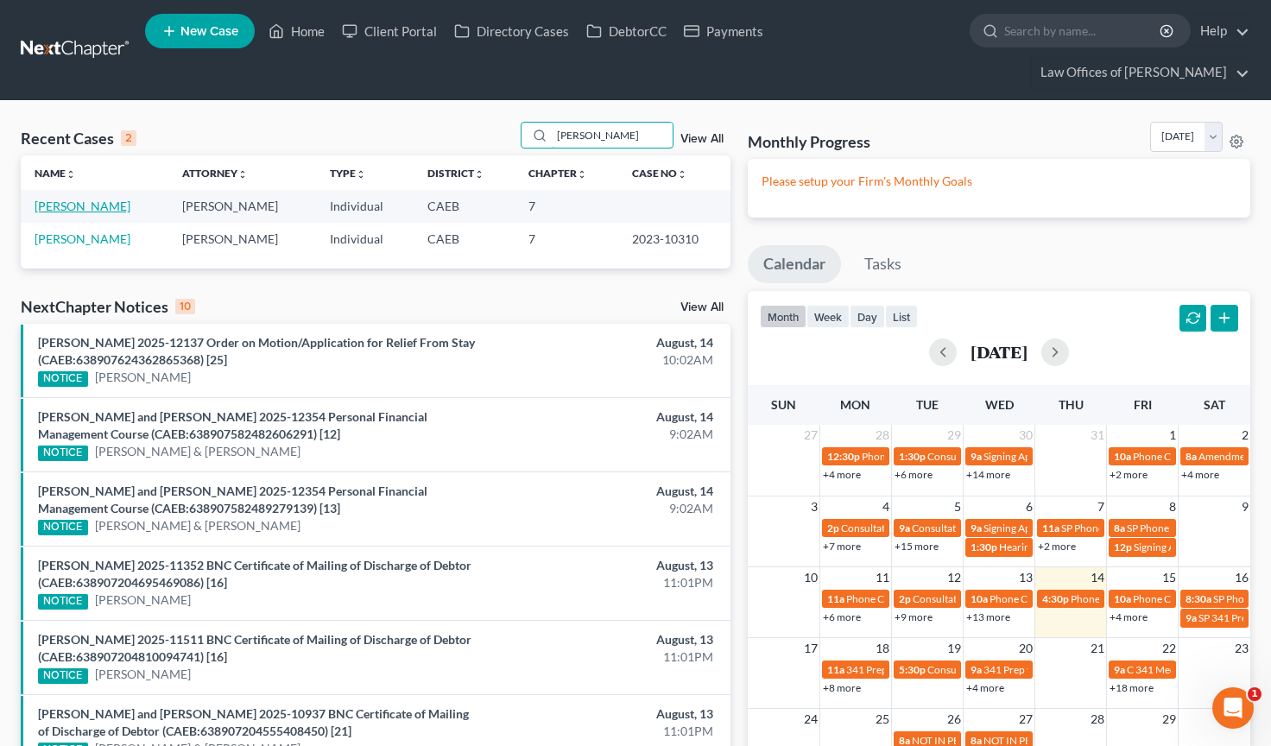
type input "[PERSON_NAME]"
click at [107, 199] on link "[PERSON_NAME]" at bounding box center [83, 206] width 96 height 15
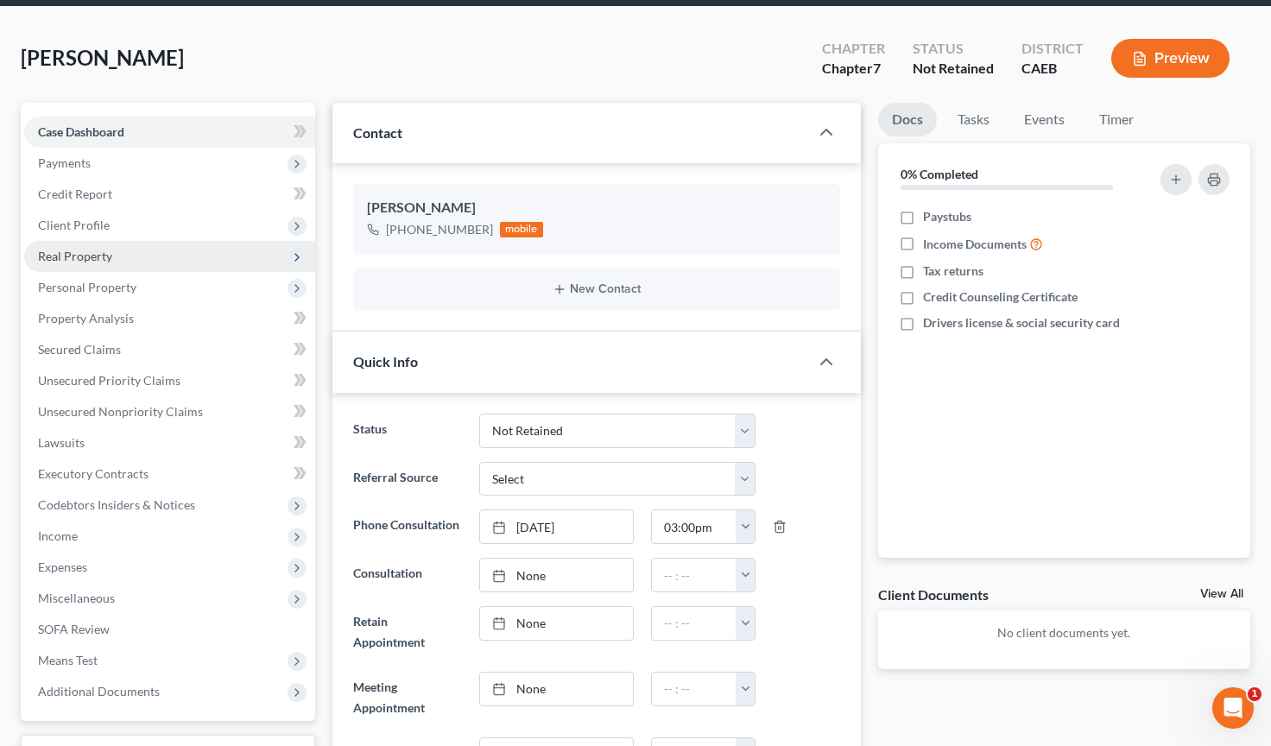
scroll to position [98, 0]
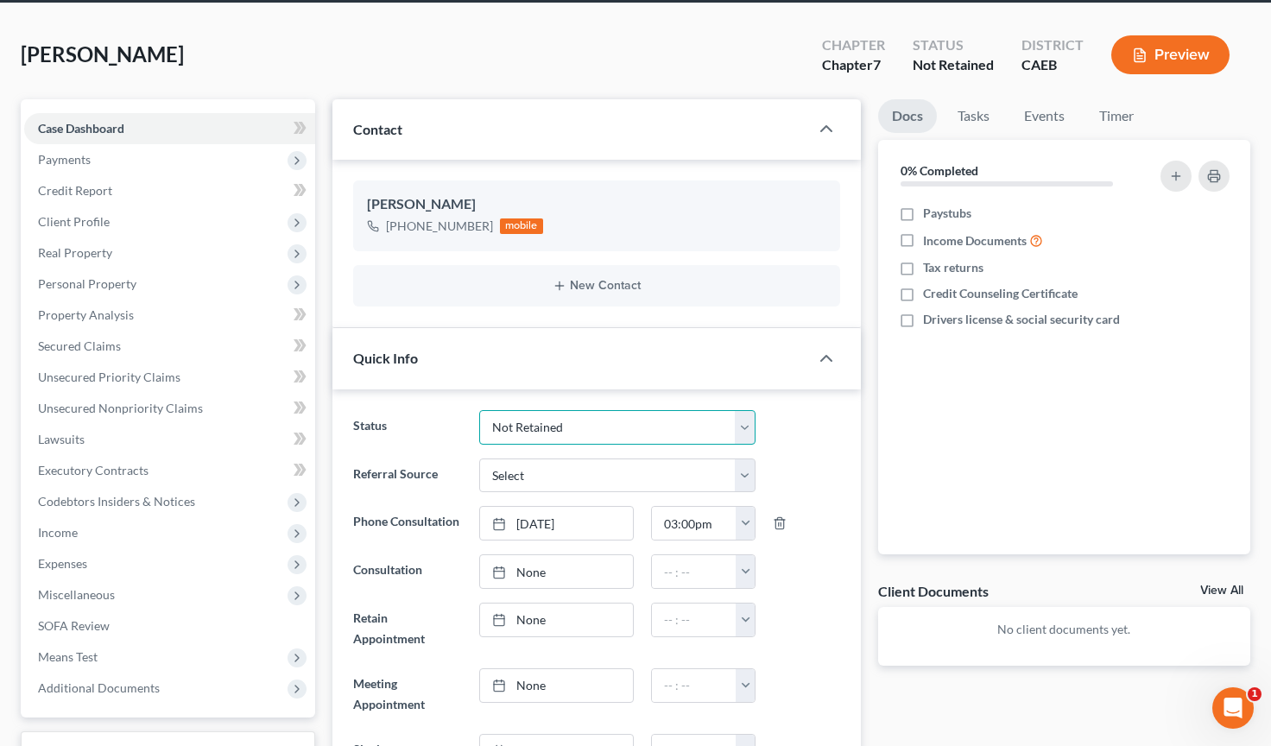
click at [641, 410] on select "Cancelled/Refund Closed Consultation Declined Discharged Filed Income Check In …" at bounding box center [617, 427] width 277 height 35
select select "14"
click at [799, 410] on div "Status Cancelled/Refund Closed Consultation Declined Discharged Filed Income Ch…" at bounding box center [596, 427] width 504 height 35
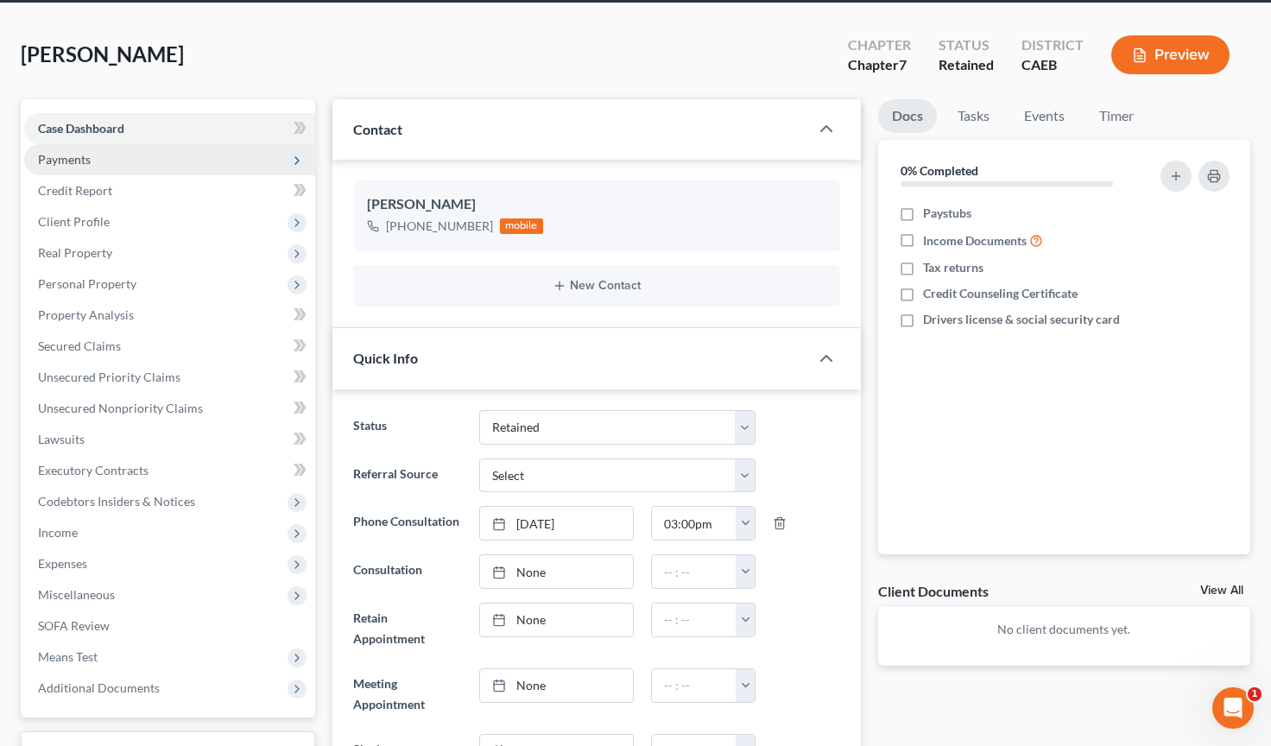
click at [85, 152] on span "Payments" at bounding box center [64, 159] width 53 height 15
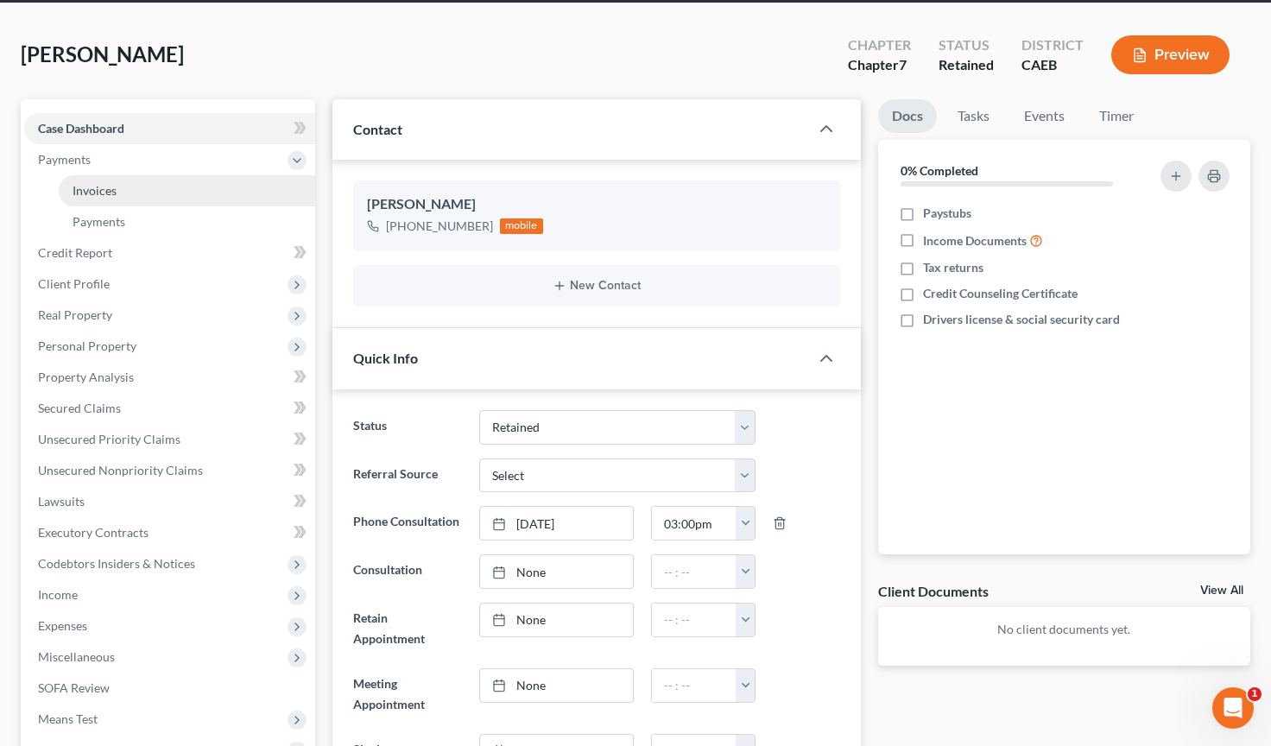
click at [99, 183] on span "Invoices" at bounding box center [95, 190] width 44 height 15
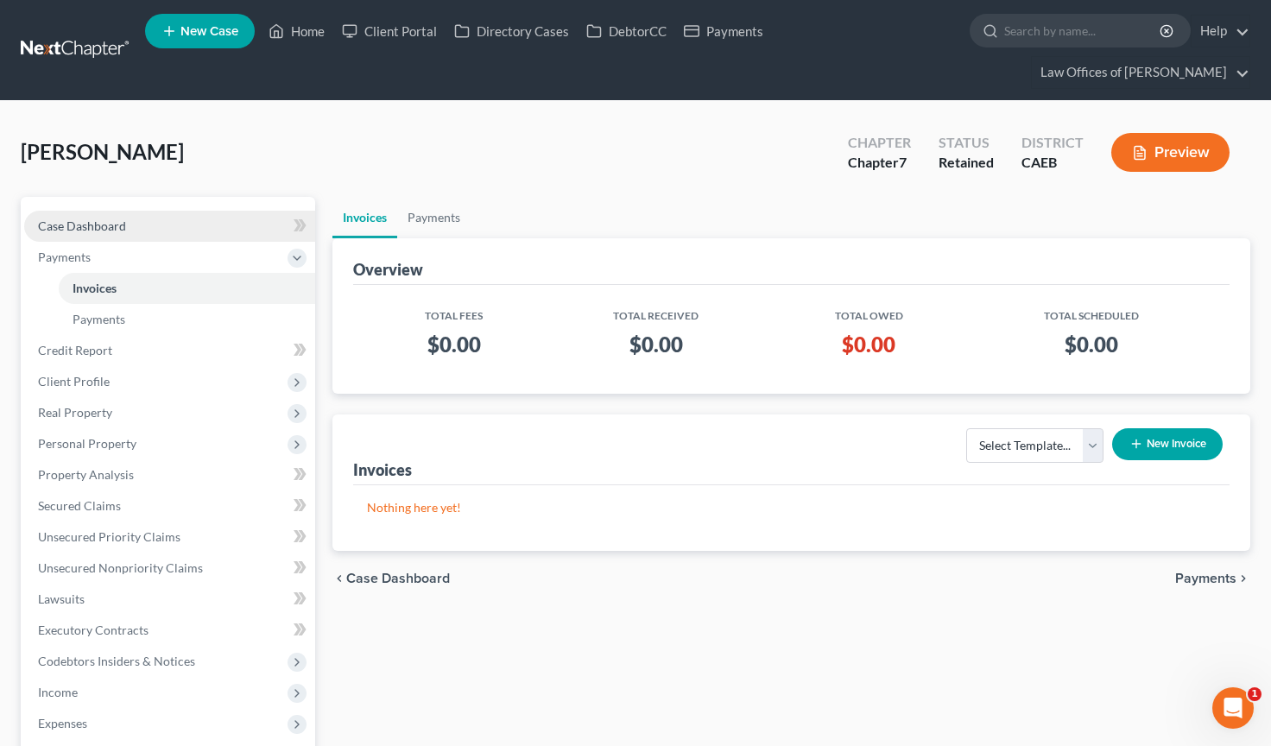
click at [111, 218] on span "Case Dashboard" at bounding box center [82, 225] width 88 height 15
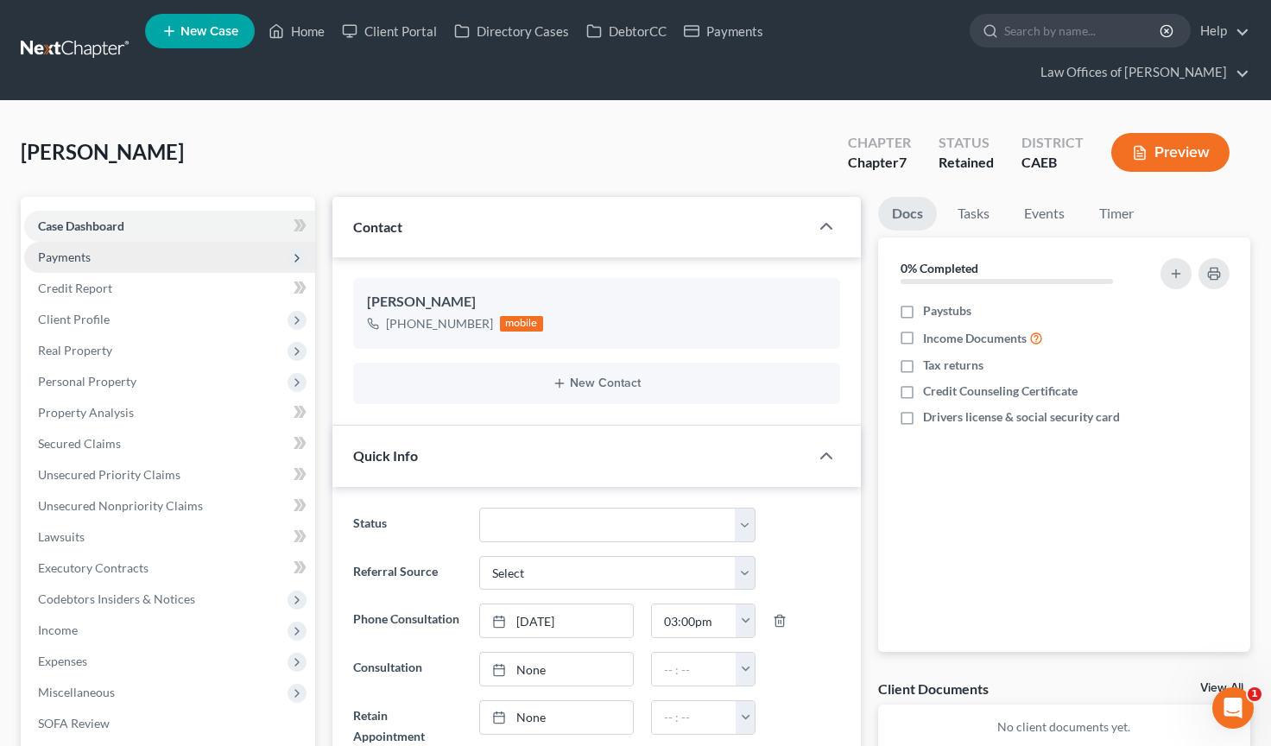
click at [131, 242] on span "Payments" at bounding box center [169, 257] width 291 height 31
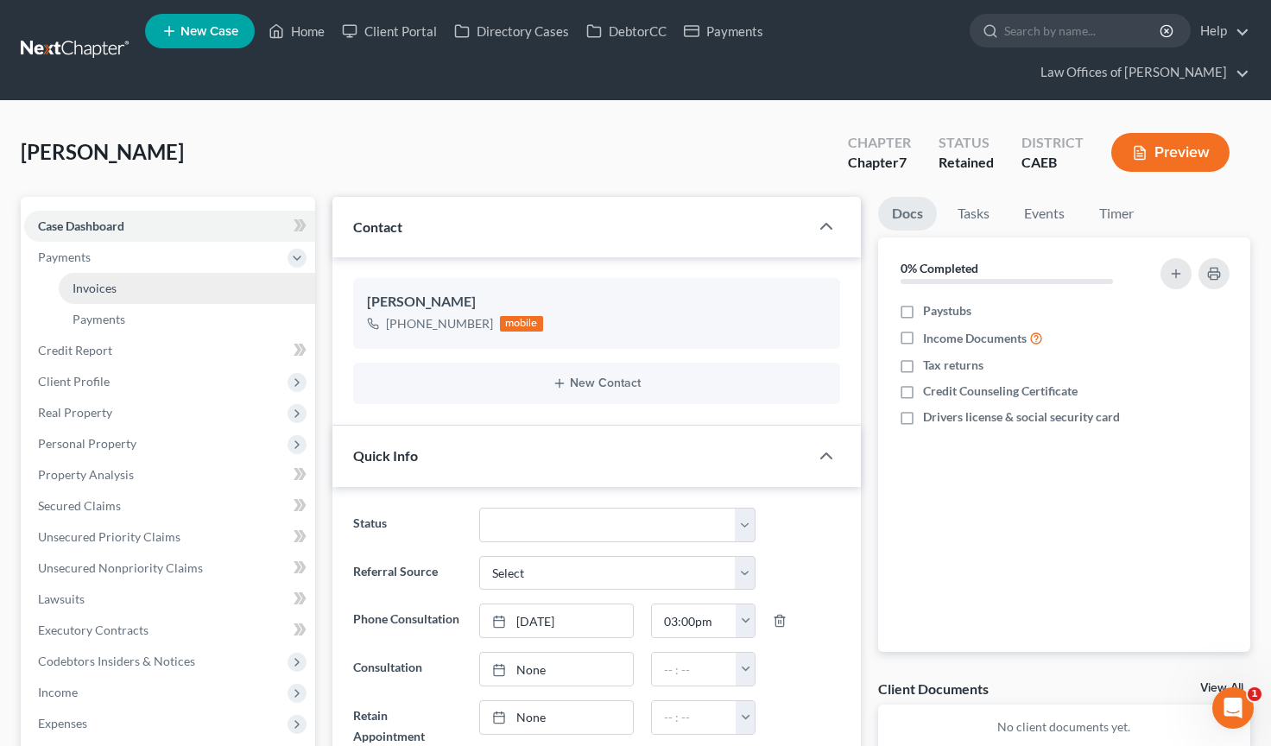
click at [176, 273] on link "Invoices" at bounding box center [187, 288] width 256 height 31
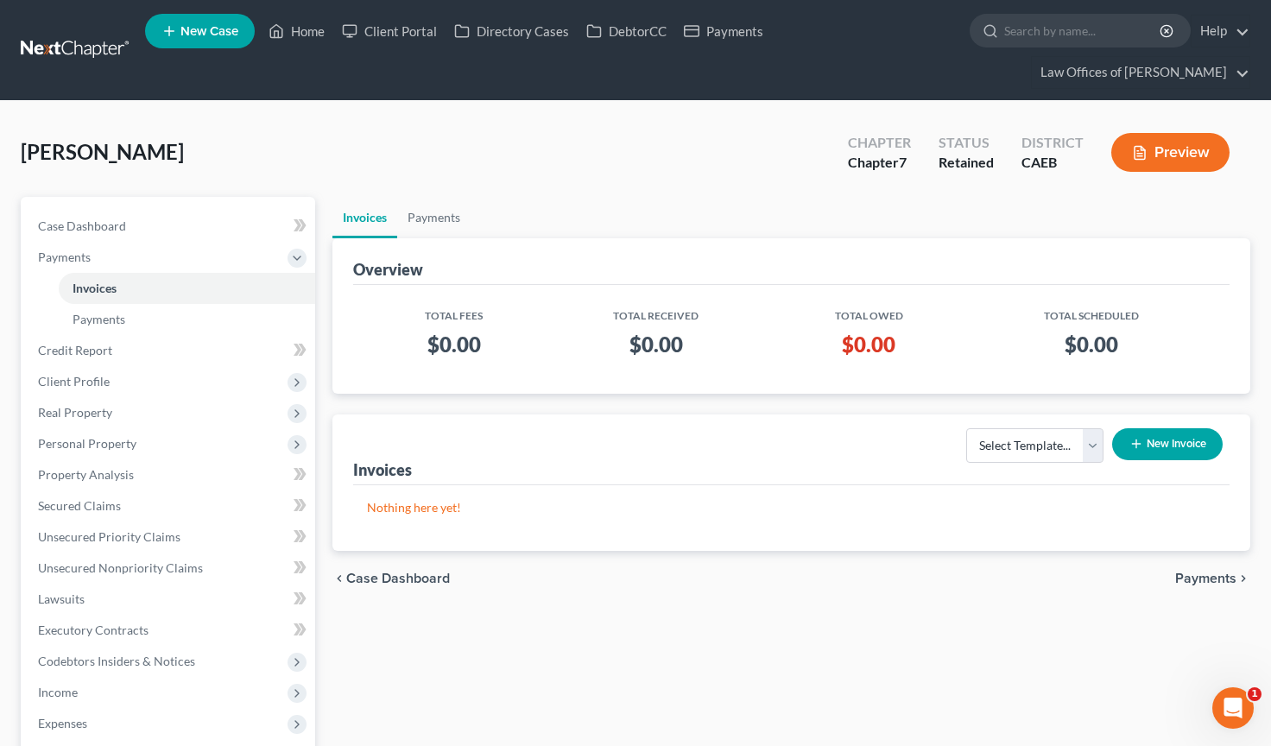
click at [1136, 428] on button "New Invoice" at bounding box center [1167, 444] width 111 height 32
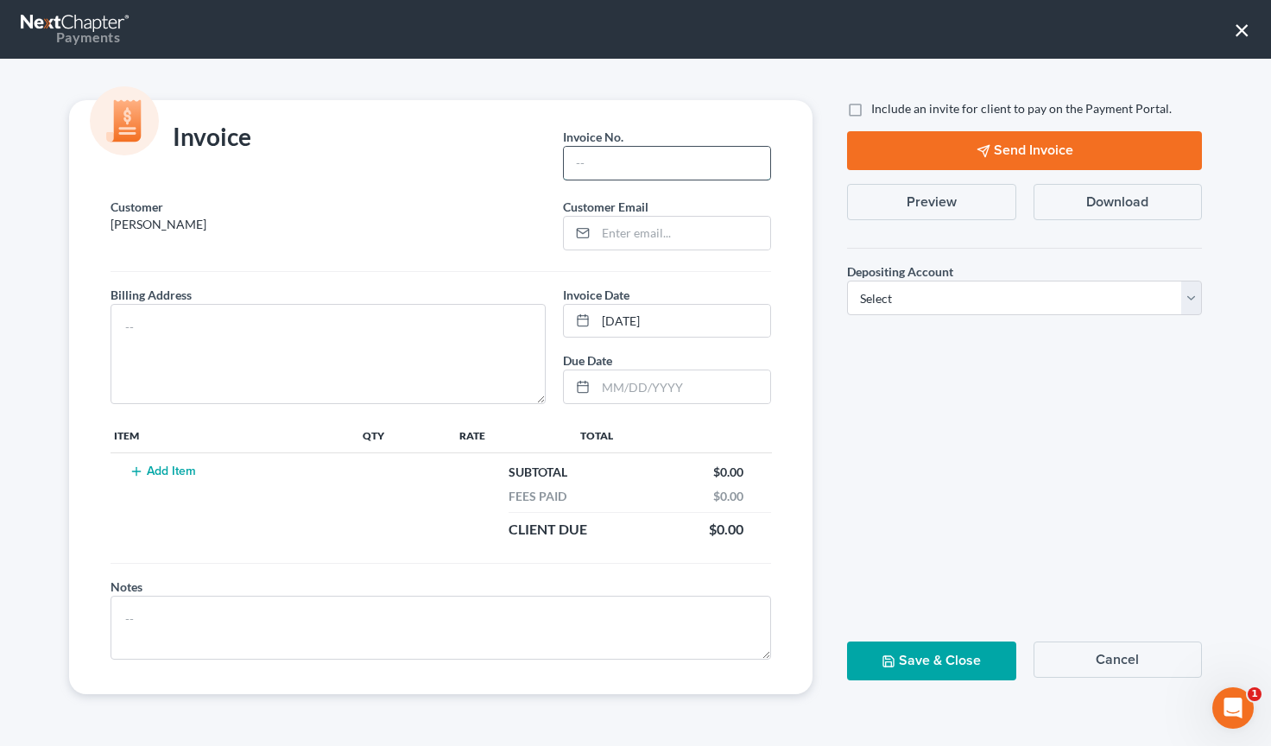
click at [604, 174] on input "text" at bounding box center [667, 163] width 207 height 33
click at [1136, 21] on button "×" at bounding box center [1242, 30] width 16 height 28
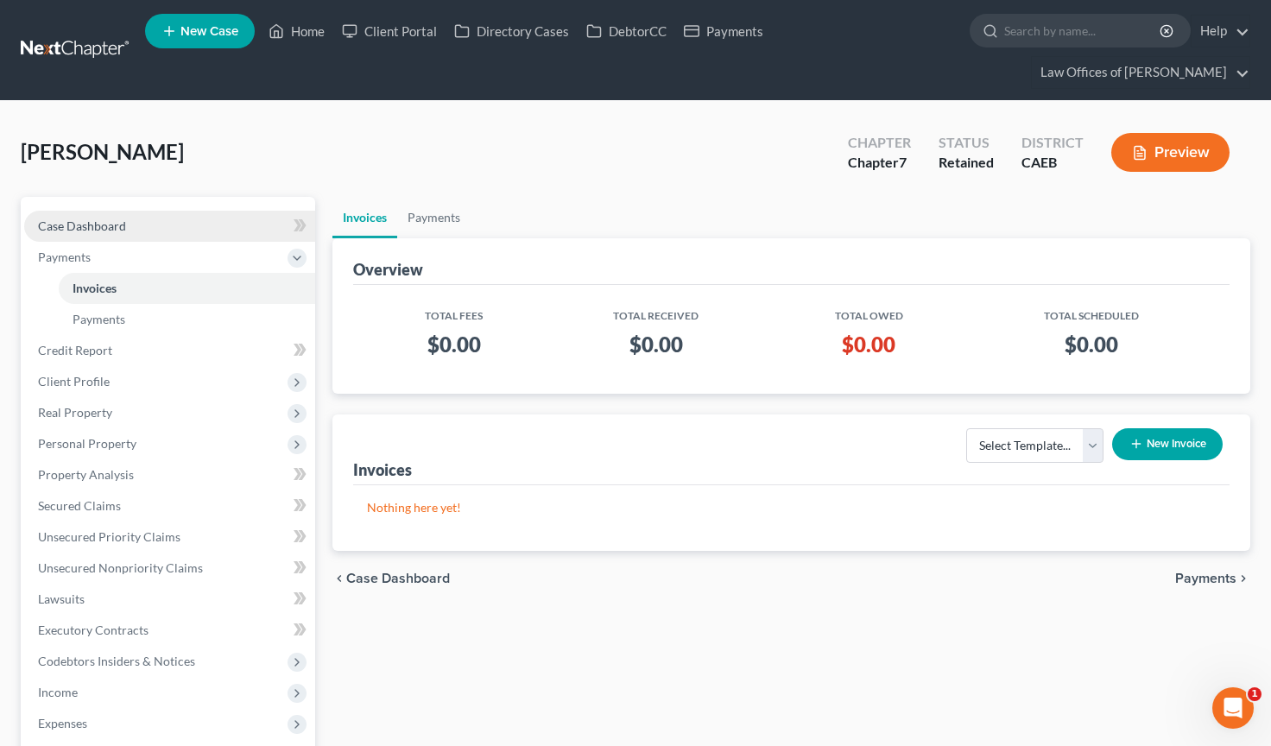
click at [87, 218] on span "Case Dashboard" at bounding box center [82, 225] width 88 height 15
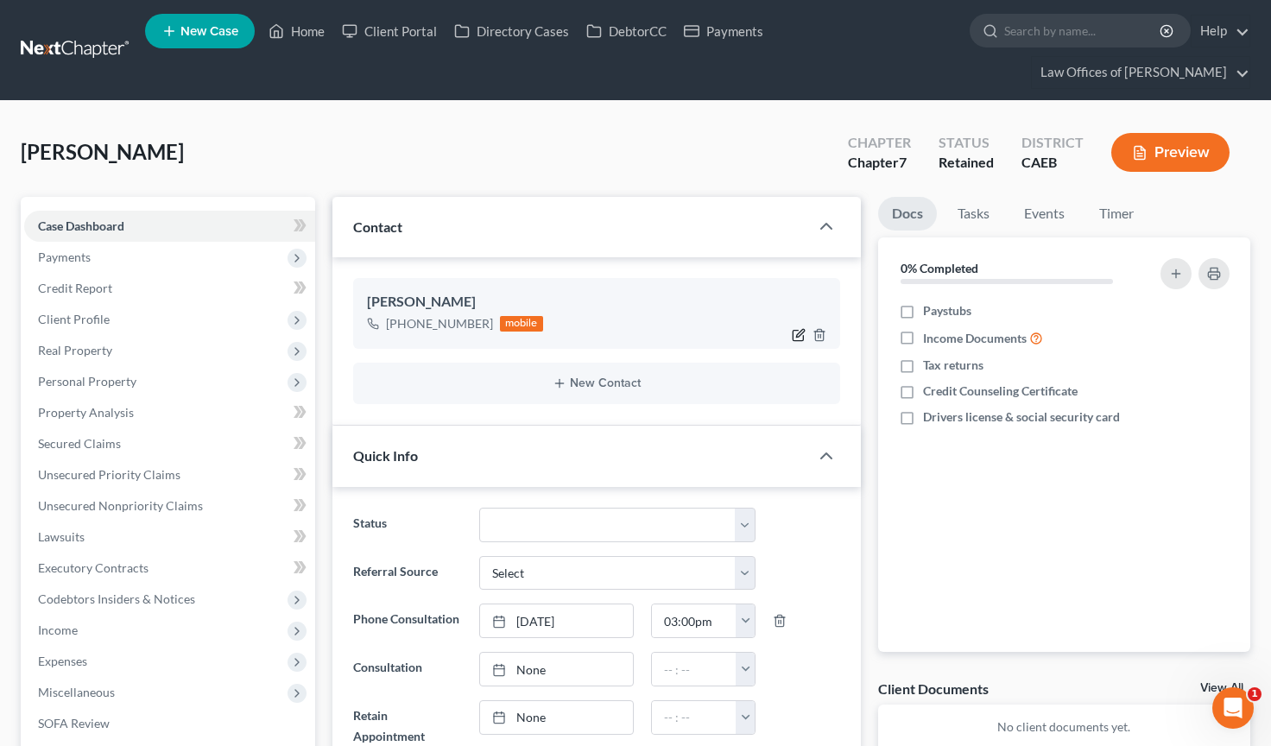
click at [801, 330] on icon "button" at bounding box center [800, 334] width 8 height 8
select select "0"
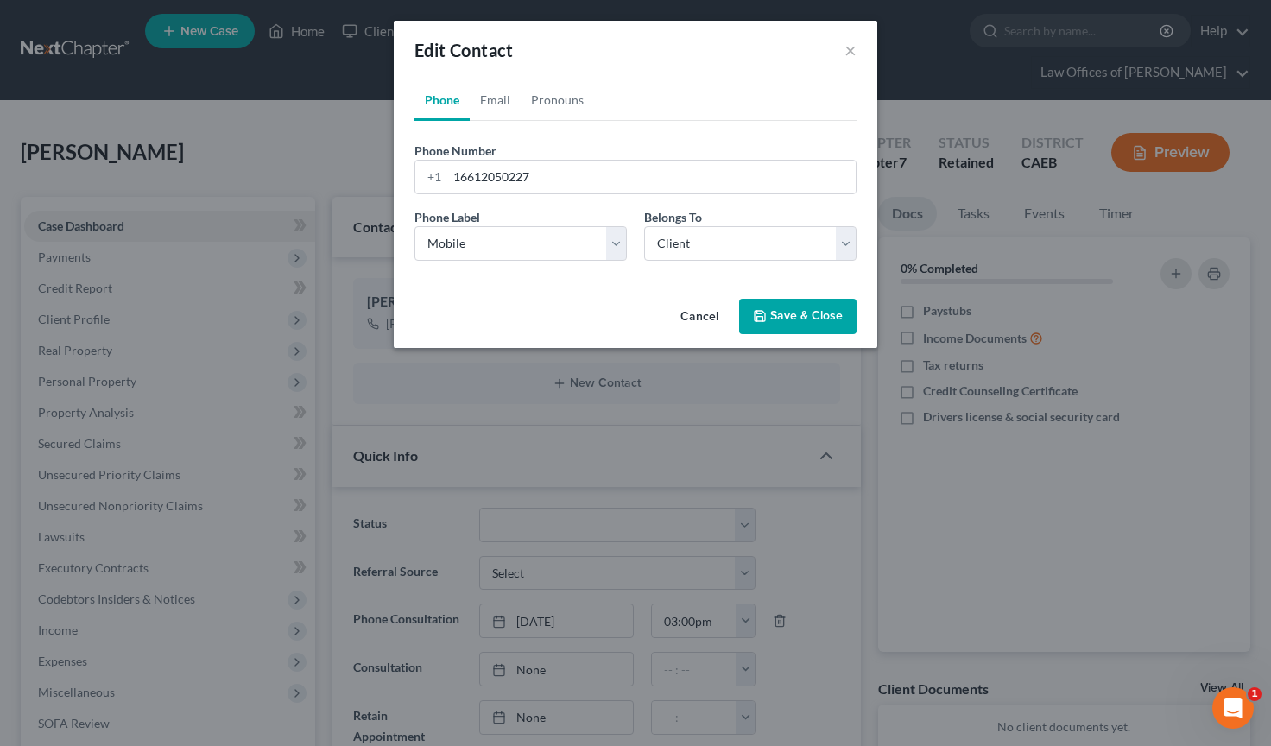
scroll to position [1066, 0]
click at [502, 103] on link "Email" at bounding box center [495, 99] width 51 height 41
click at [513, 174] on input "email" at bounding box center [651, 177] width 408 height 33
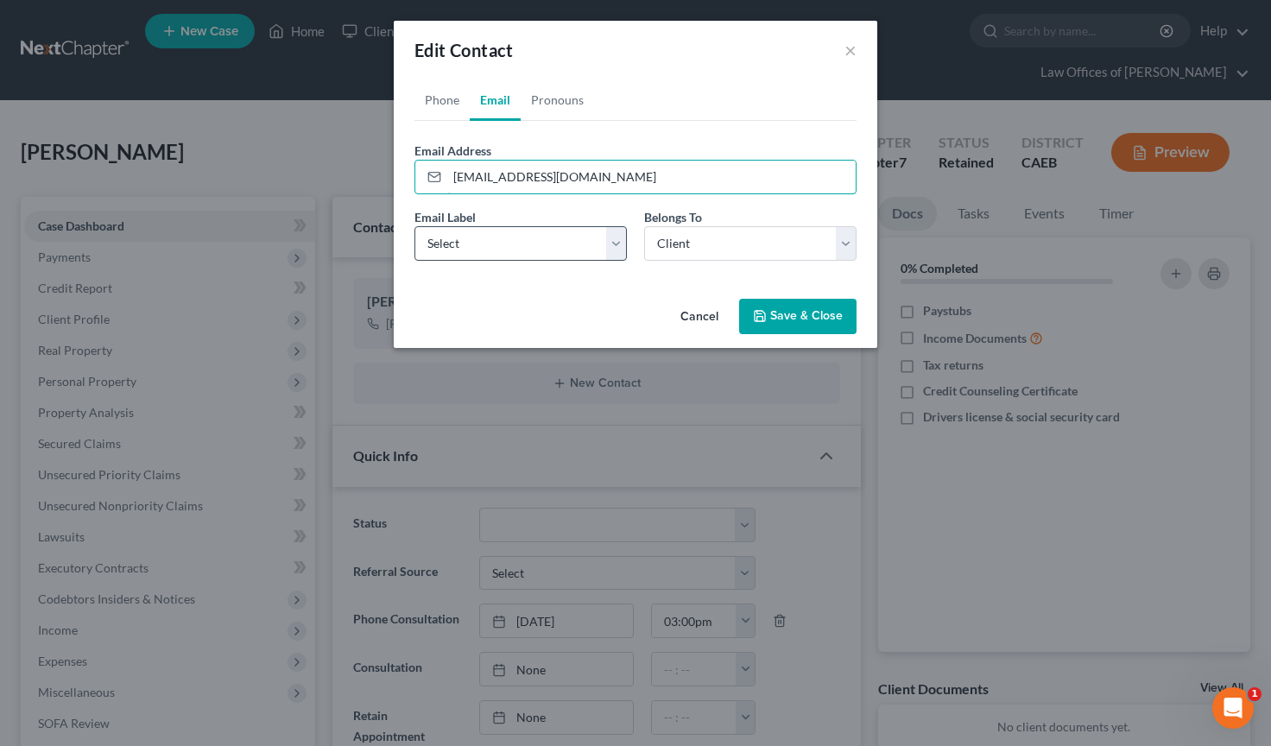
type input "[EMAIL_ADDRESS][DOMAIN_NAME]"
click at [540, 255] on select "Select Home Work Other" at bounding box center [520, 243] width 212 height 35
select select "0"
click at [744, 255] on select "Select Client Other" at bounding box center [750, 243] width 212 height 35
click at [819, 307] on button "Save & Close" at bounding box center [797, 317] width 117 height 36
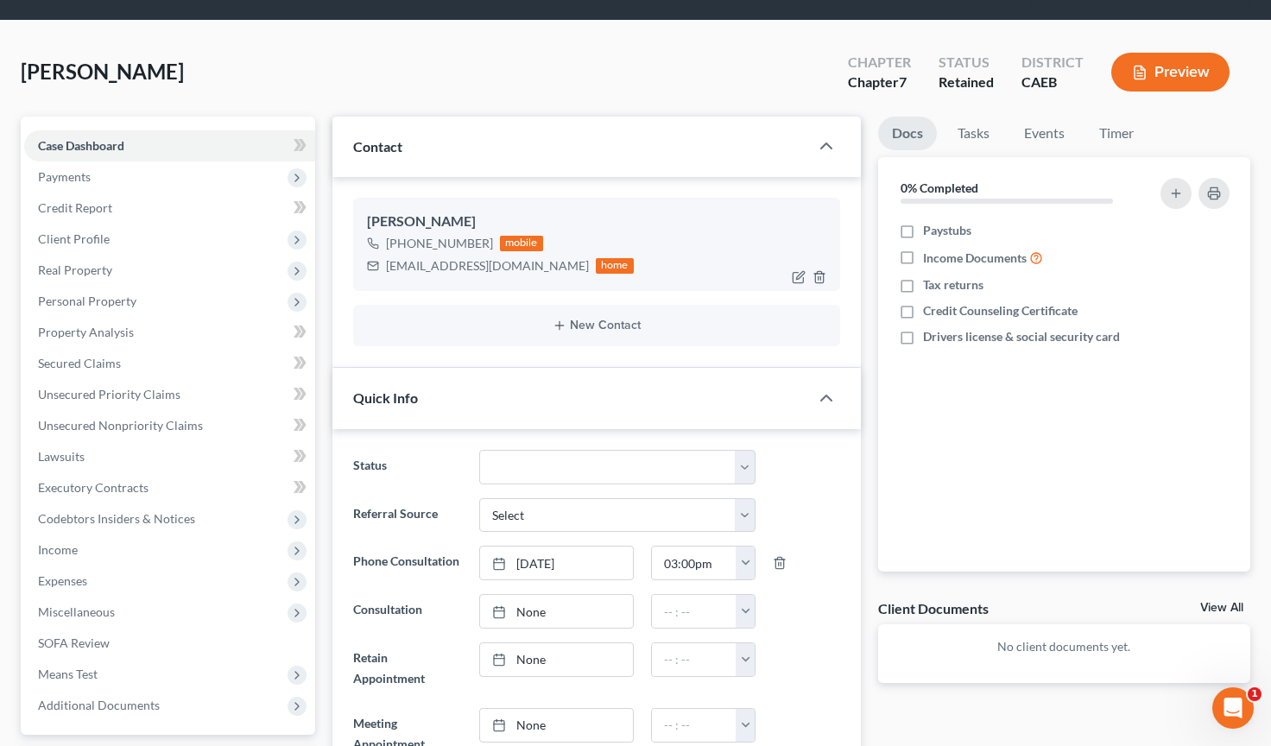
scroll to position [0, 0]
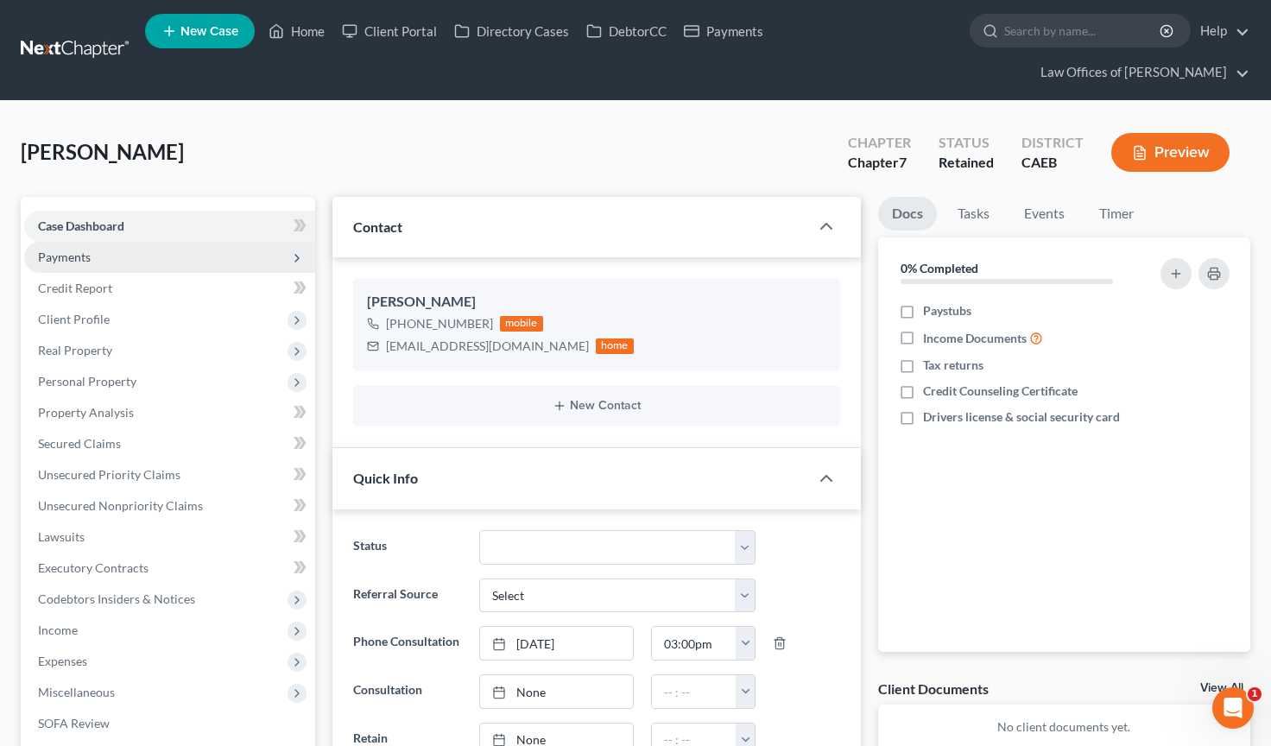
click at [98, 242] on span "Payments" at bounding box center [169, 257] width 291 height 31
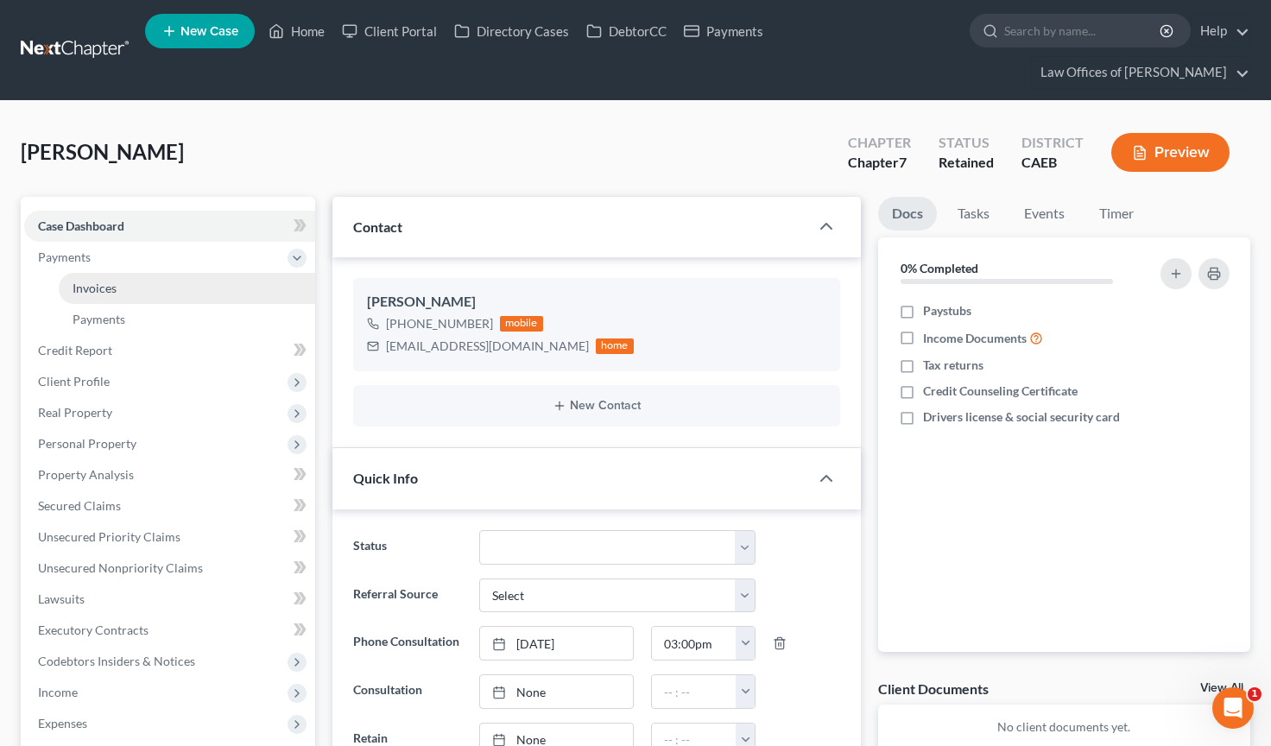
click at [108, 281] on span "Invoices" at bounding box center [95, 288] width 44 height 15
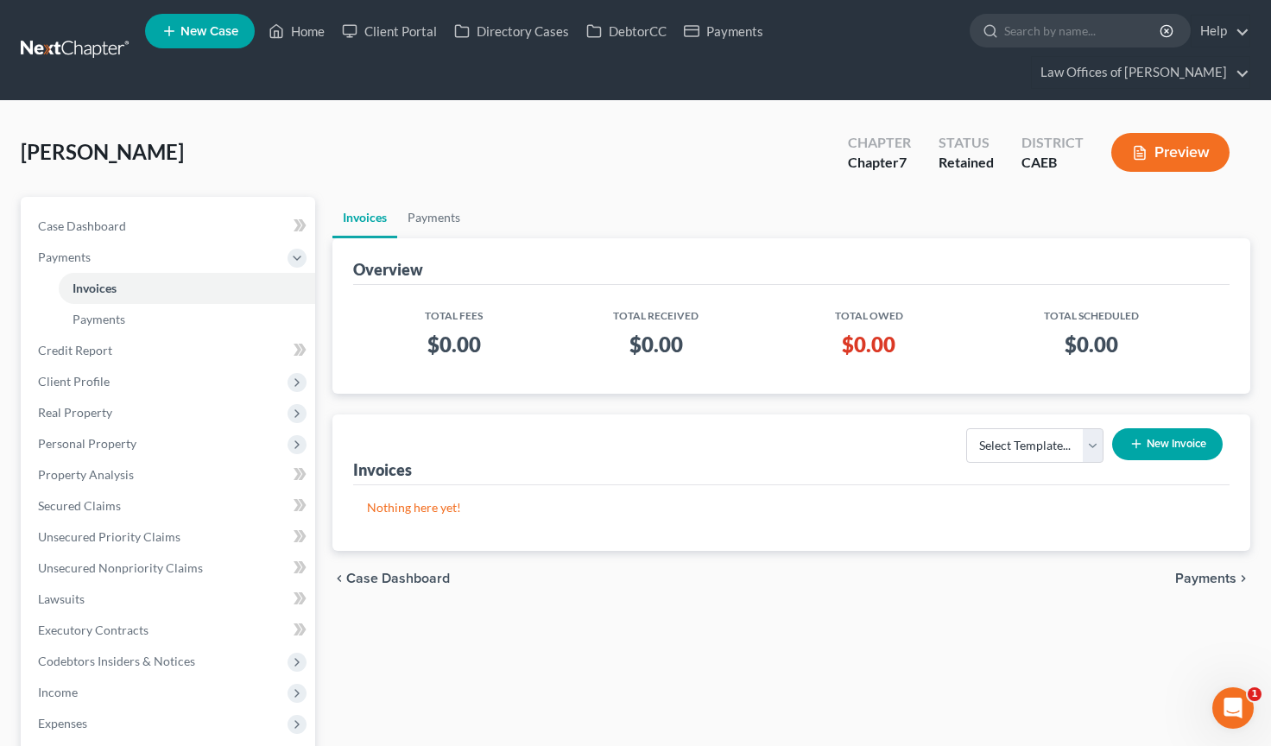
click at [1136, 428] on button "New Invoice" at bounding box center [1167, 444] width 111 height 32
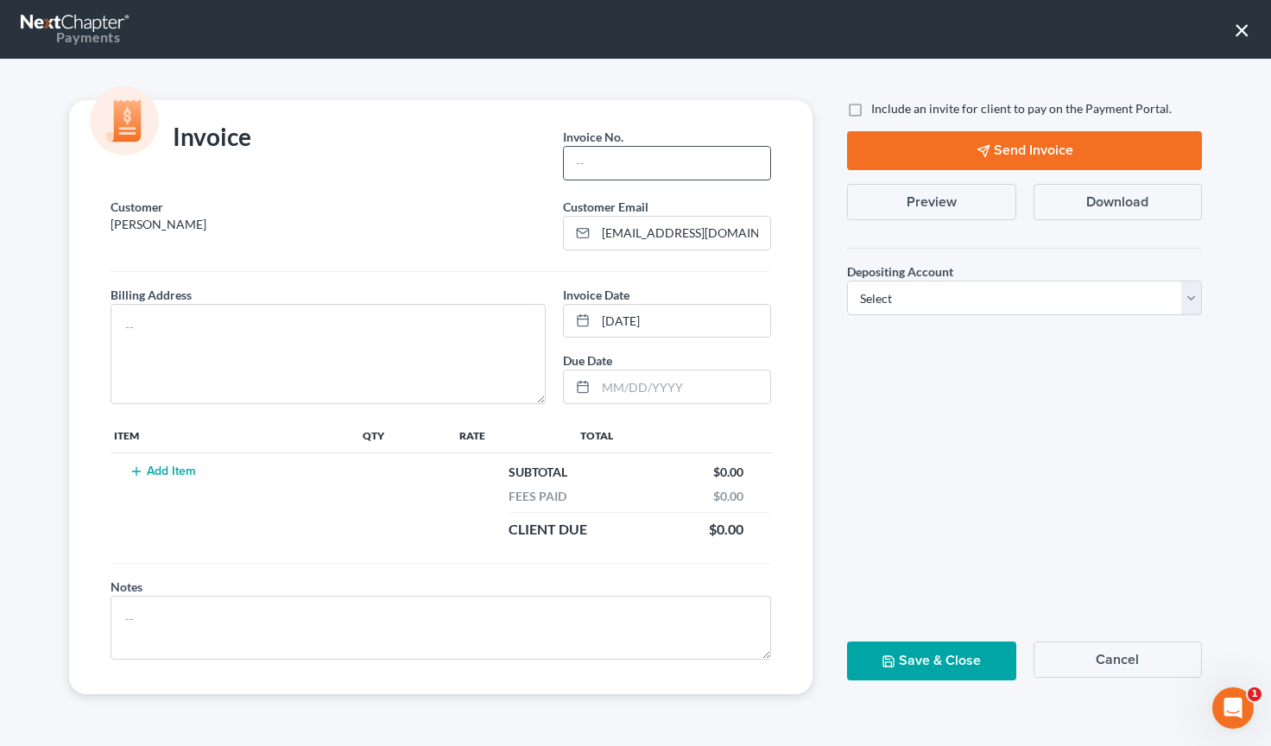
click at [619, 157] on input "text" at bounding box center [667, 163] width 207 height 33
type input "08142503"
click at [337, 351] on textarea at bounding box center [328, 354] width 435 height 100
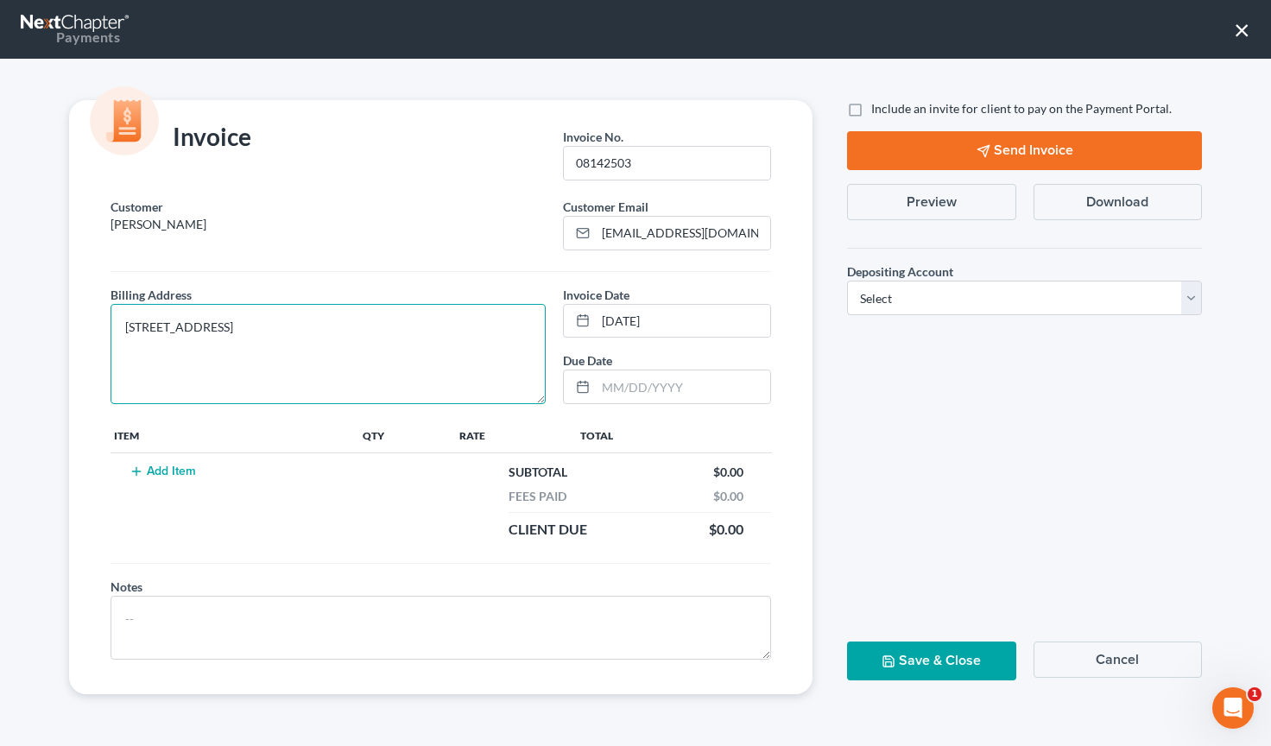
type textarea "[STREET_ADDRESS]"
click at [182, 467] on button "Add Item" at bounding box center [162, 472] width 76 height 14
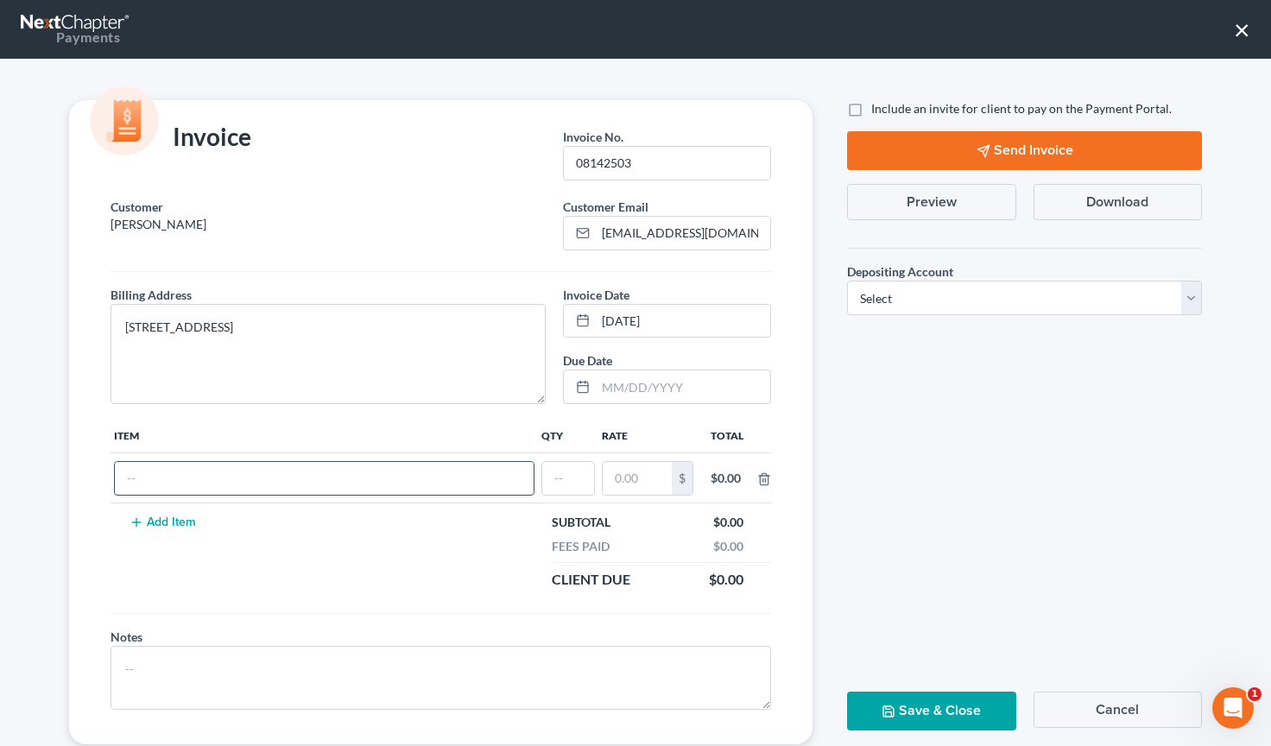
click at [243, 475] on input "text" at bounding box center [324, 478] width 419 height 33
type input "a"
type input "Attorneys Fee"
type input "1"
click at [590, 480] on input "text" at bounding box center [568, 478] width 52 height 33
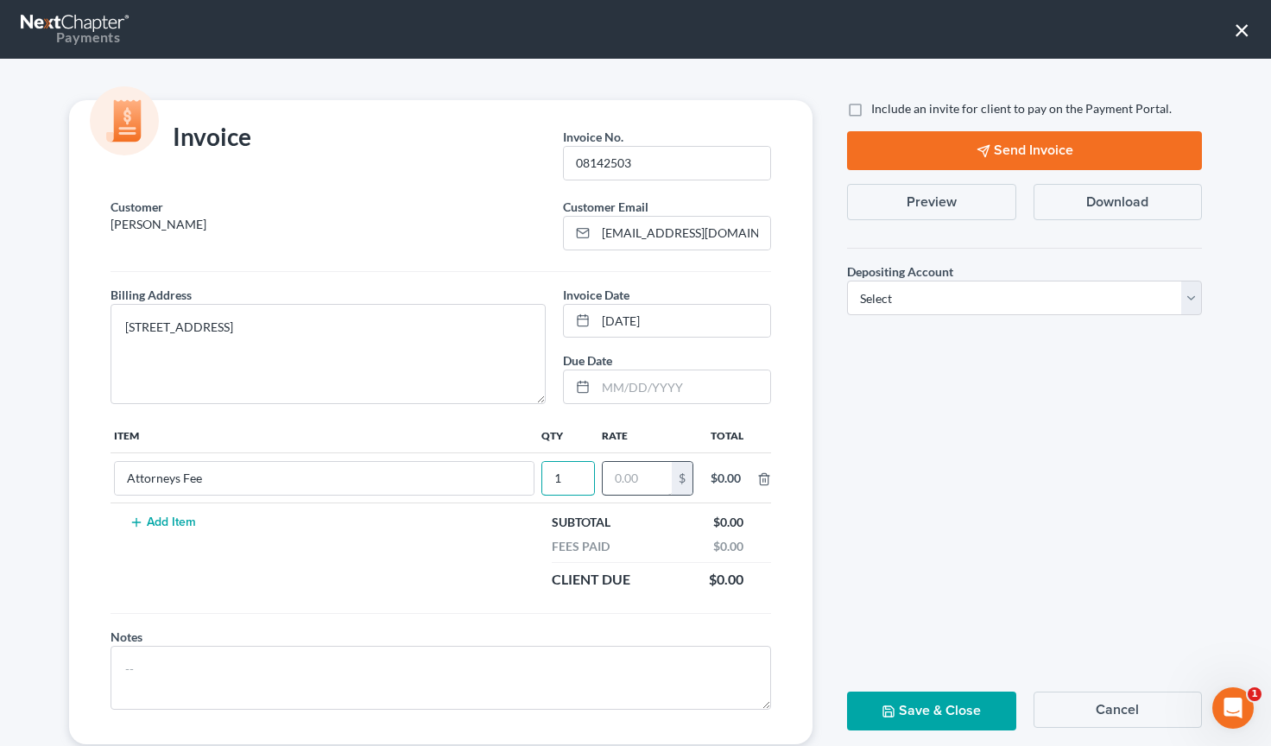
type input "1"
click at [660, 484] on input "text" at bounding box center [637, 478] width 69 height 33
type input "2,000"
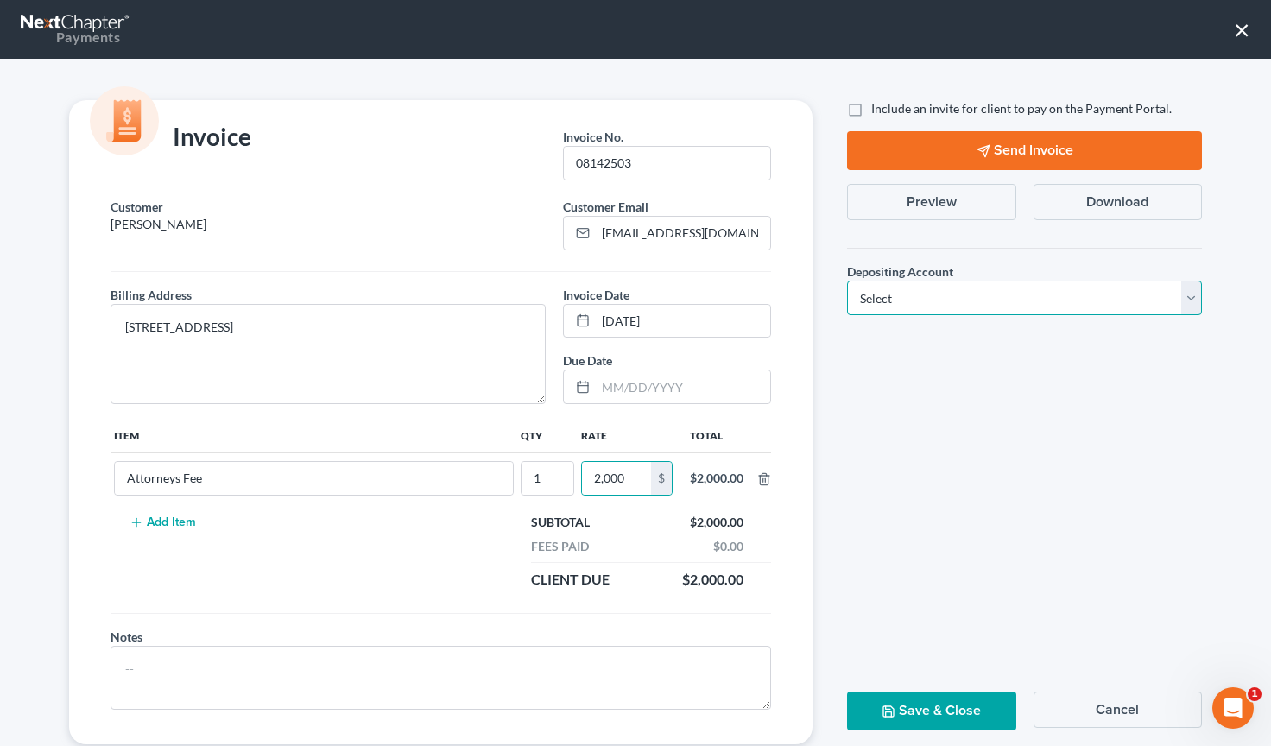
click at [901, 313] on select "Select Operation Trust" at bounding box center [1024, 298] width 355 height 35
select select "0"
click at [958, 717] on button "Save & Close" at bounding box center [931, 711] width 168 height 39
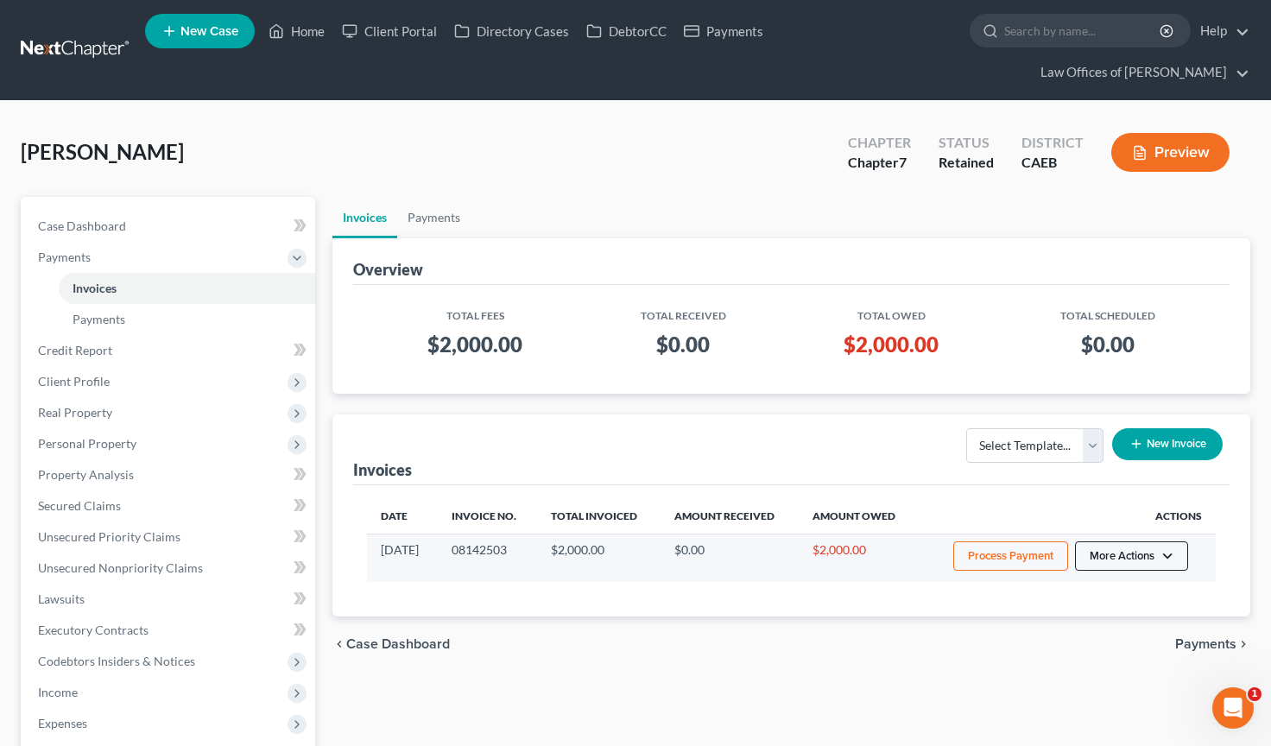
click at [1136, 541] on button "More Actions" at bounding box center [1131, 555] width 113 height 29
click at [1109, 606] on link "Record Cash or Check Payment" at bounding box center [1155, 620] width 202 height 29
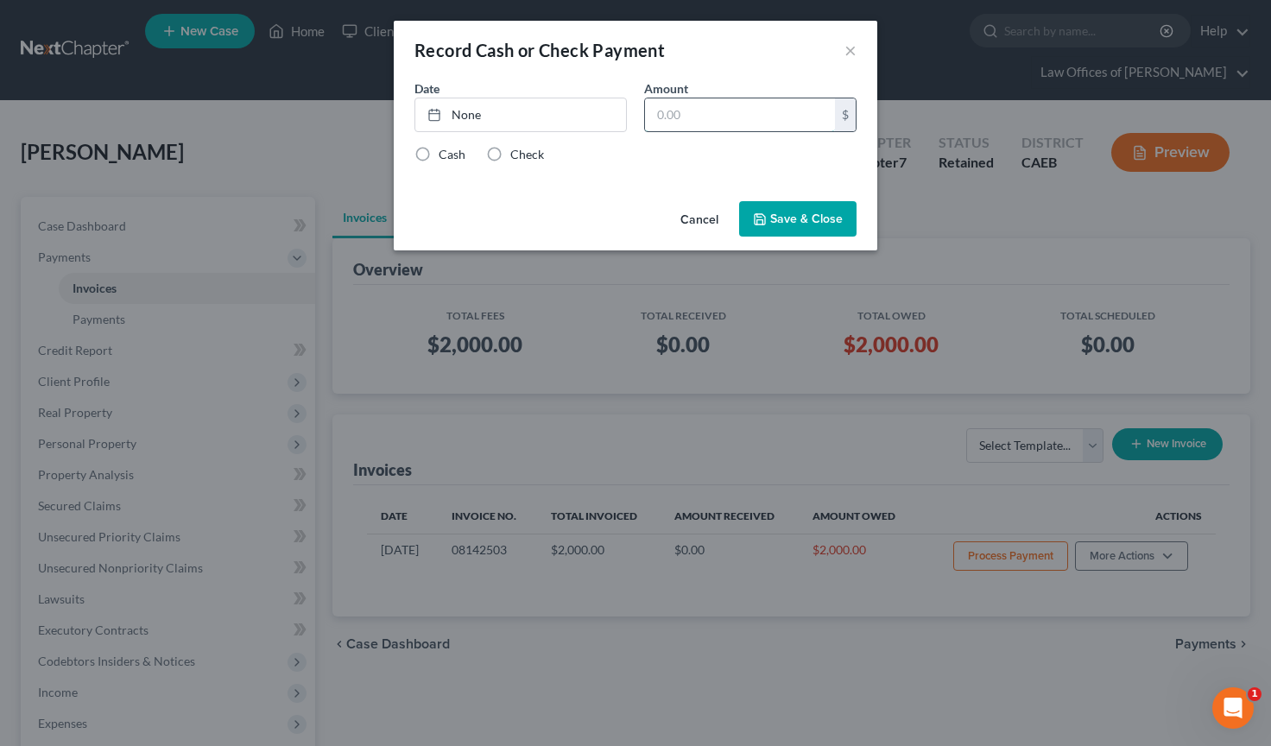
click at [710, 117] on input "text" at bounding box center [740, 114] width 190 height 33
type input "500"
type input "[DATE]"
click at [534, 108] on link "None" at bounding box center [520, 114] width 211 height 33
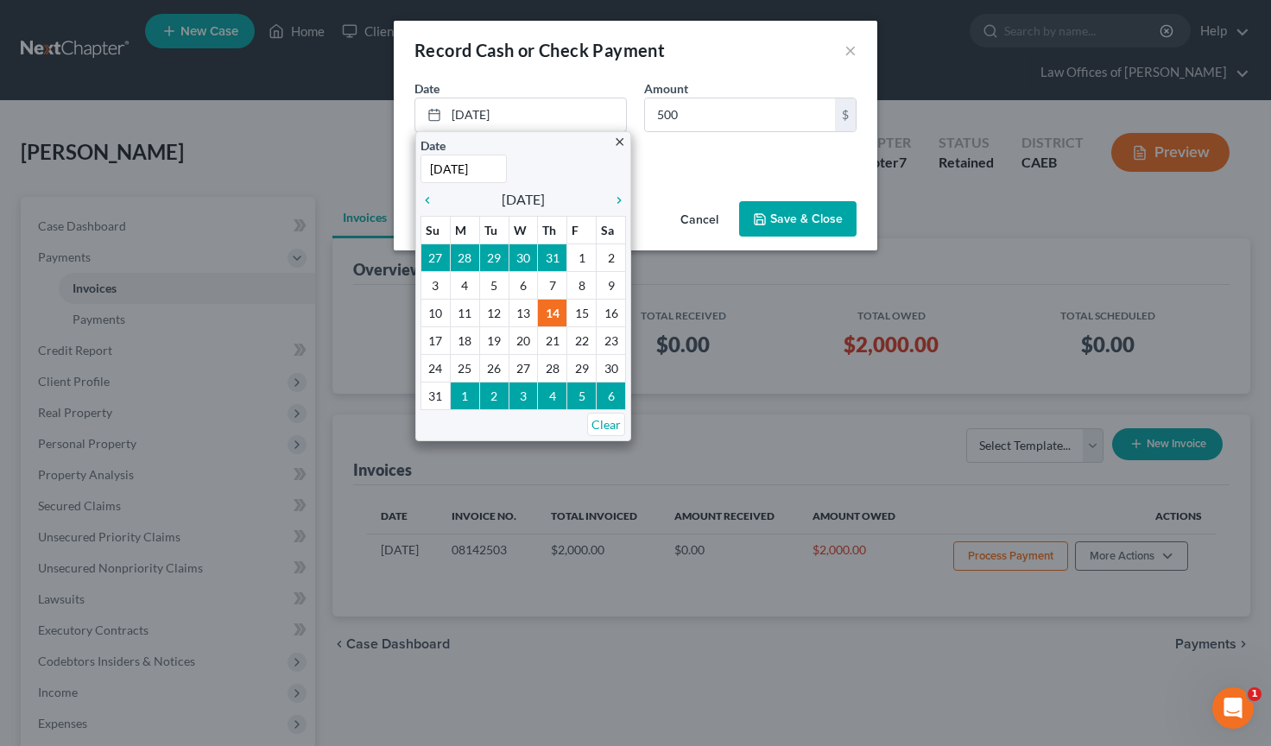
click at [711, 156] on div "Cash Check" at bounding box center [635, 154] width 442 height 17
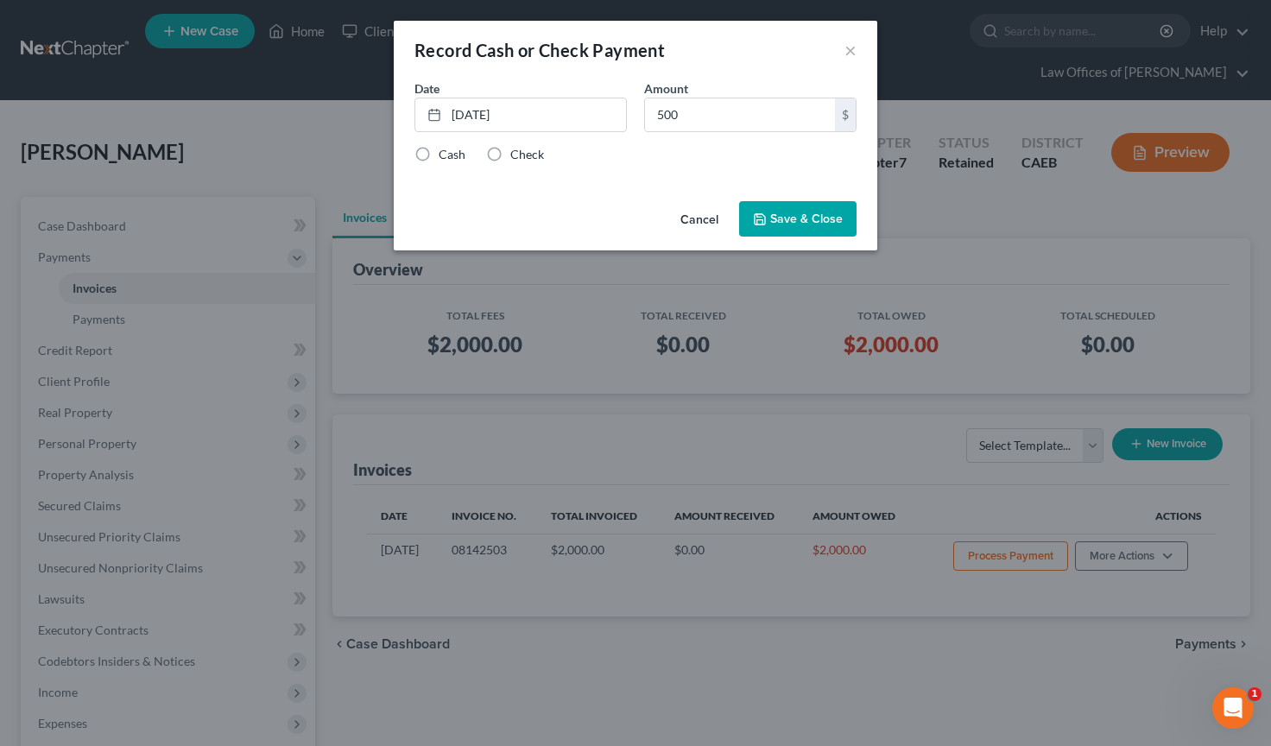
click at [510, 157] on label "Check" at bounding box center [527, 154] width 34 height 17
click at [517, 157] on input "Check" at bounding box center [522, 151] width 11 height 11
radio input "true"
click at [820, 221] on button "Save & Close" at bounding box center [797, 219] width 117 height 36
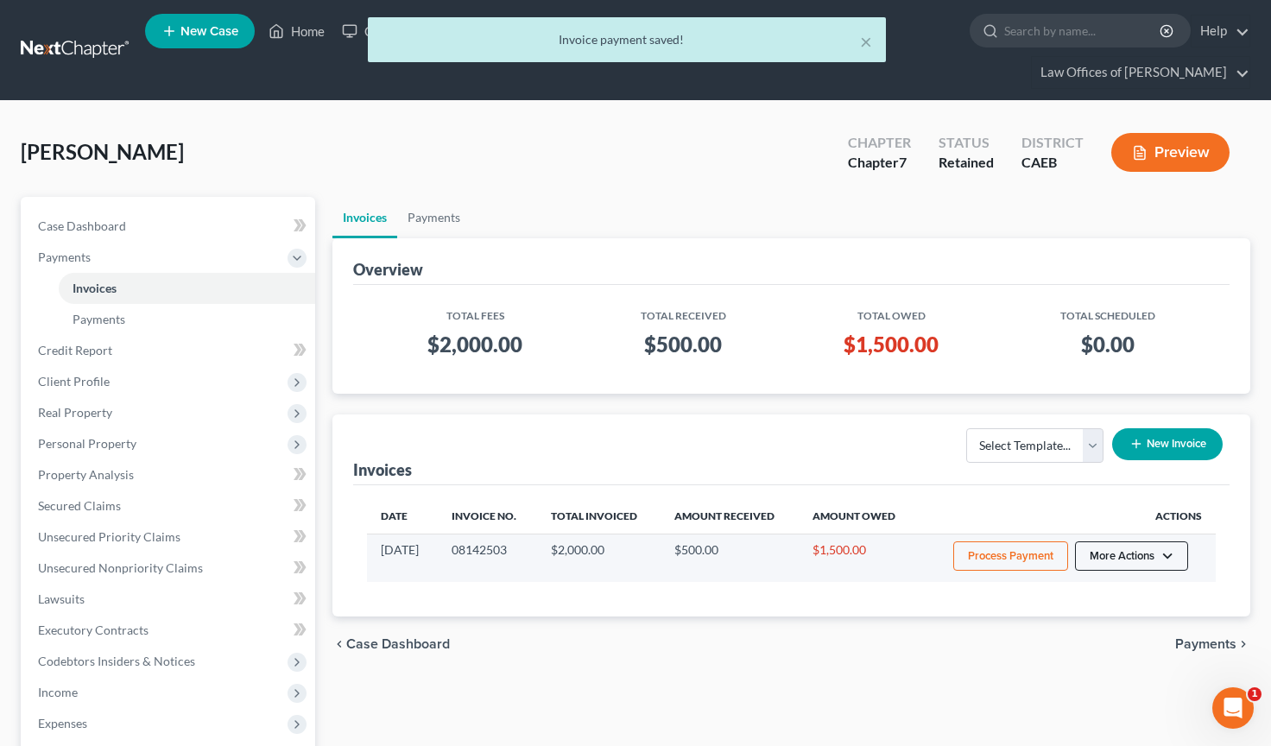
click at [1136, 541] on button "More Actions" at bounding box center [1131, 555] width 113 height 29
click at [1098, 578] on link "View/Edit" at bounding box center [1155, 592] width 202 height 29
select select "0"
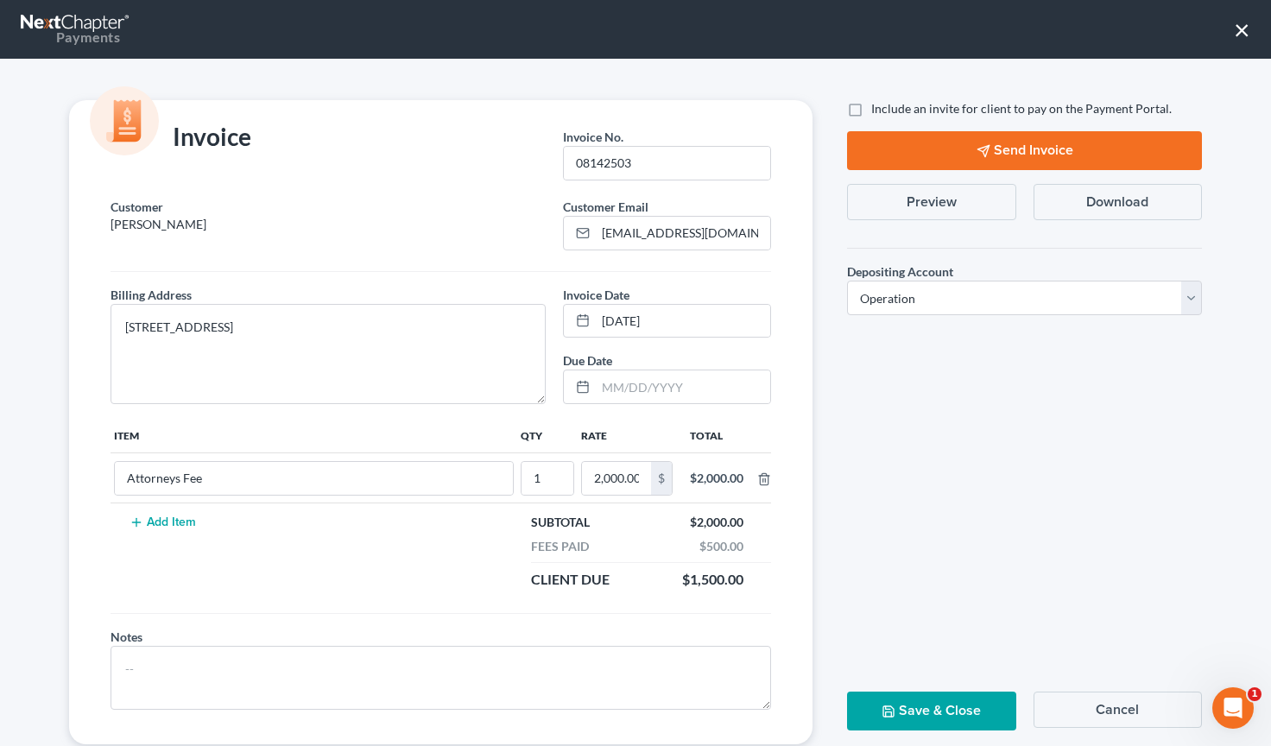
click at [970, 199] on button "Preview" at bounding box center [931, 202] width 168 height 36
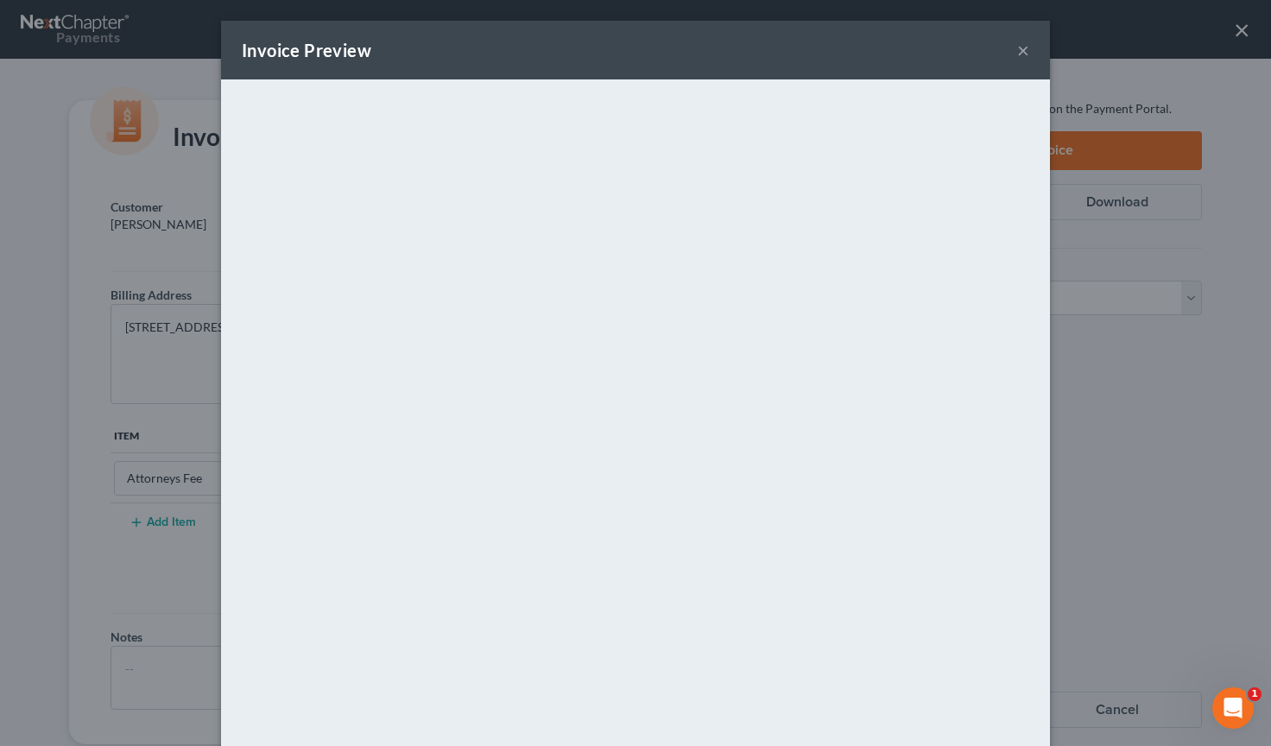
click at [1029, 59] on div "Invoice Preview ×" at bounding box center [635, 50] width 829 height 59
click at [1027, 53] on button "×" at bounding box center [1023, 50] width 12 height 21
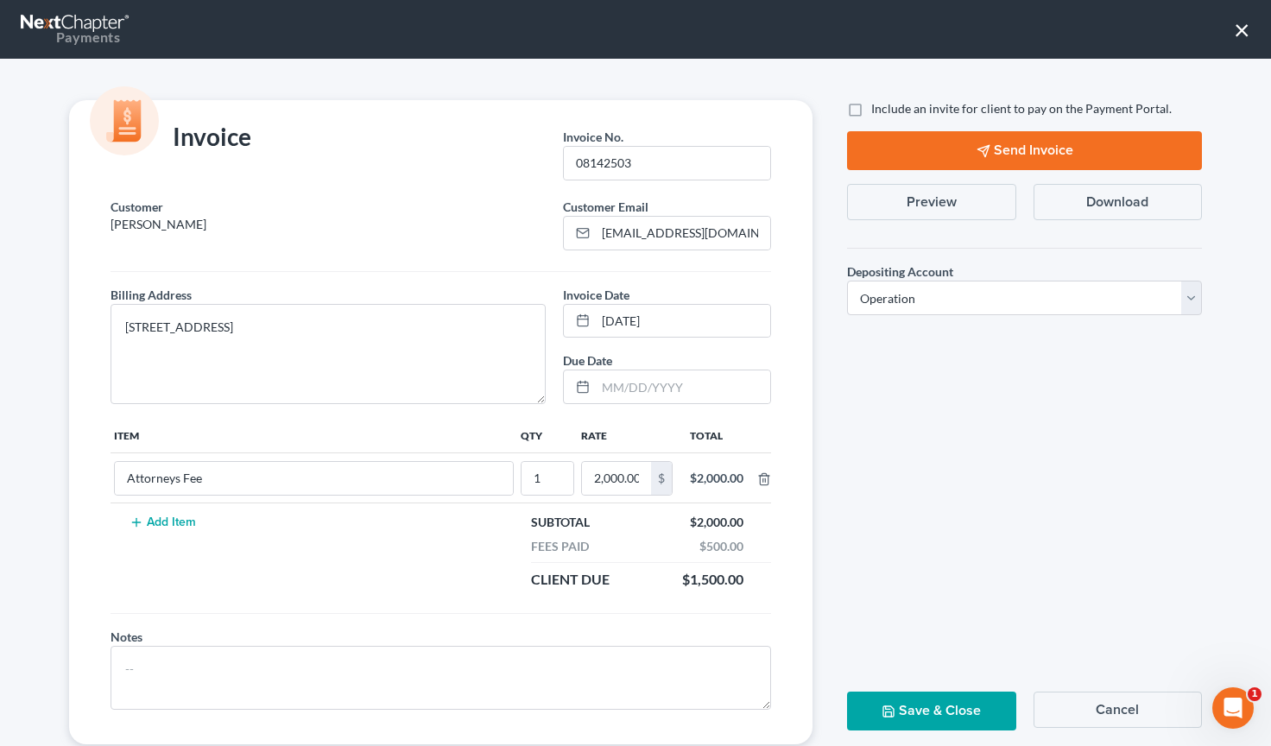
click at [1136, 28] on button "×" at bounding box center [1242, 30] width 16 height 28
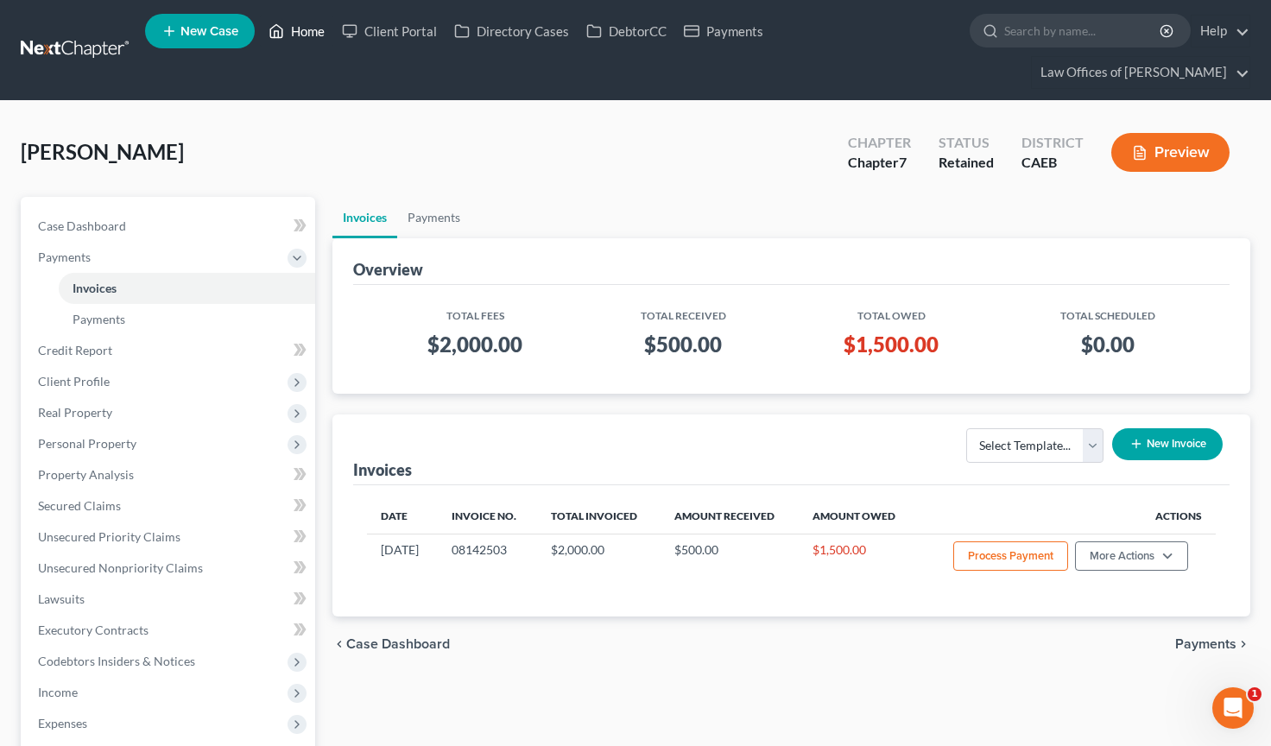
click at [312, 30] on link "Home" at bounding box center [296, 31] width 73 height 31
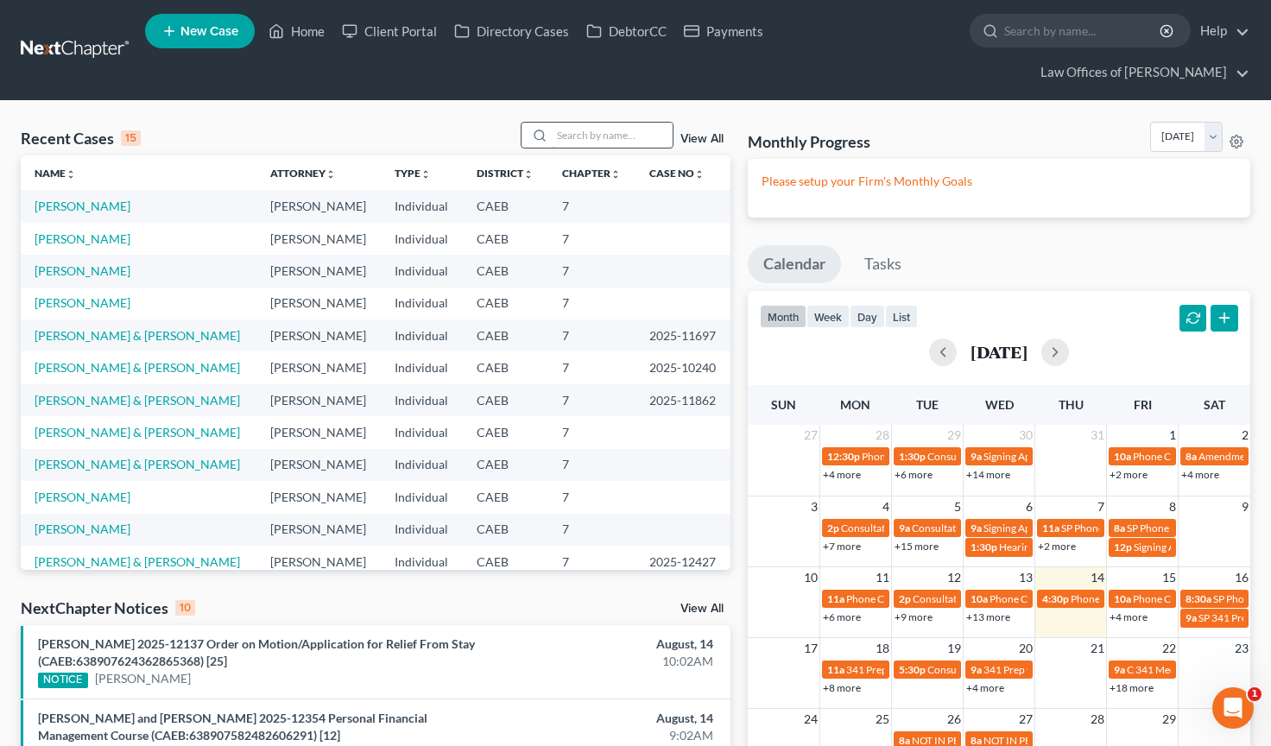
click at [618, 123] on input "search" at bounding box center [612, 135] width 121 height 25
type input "apresa"
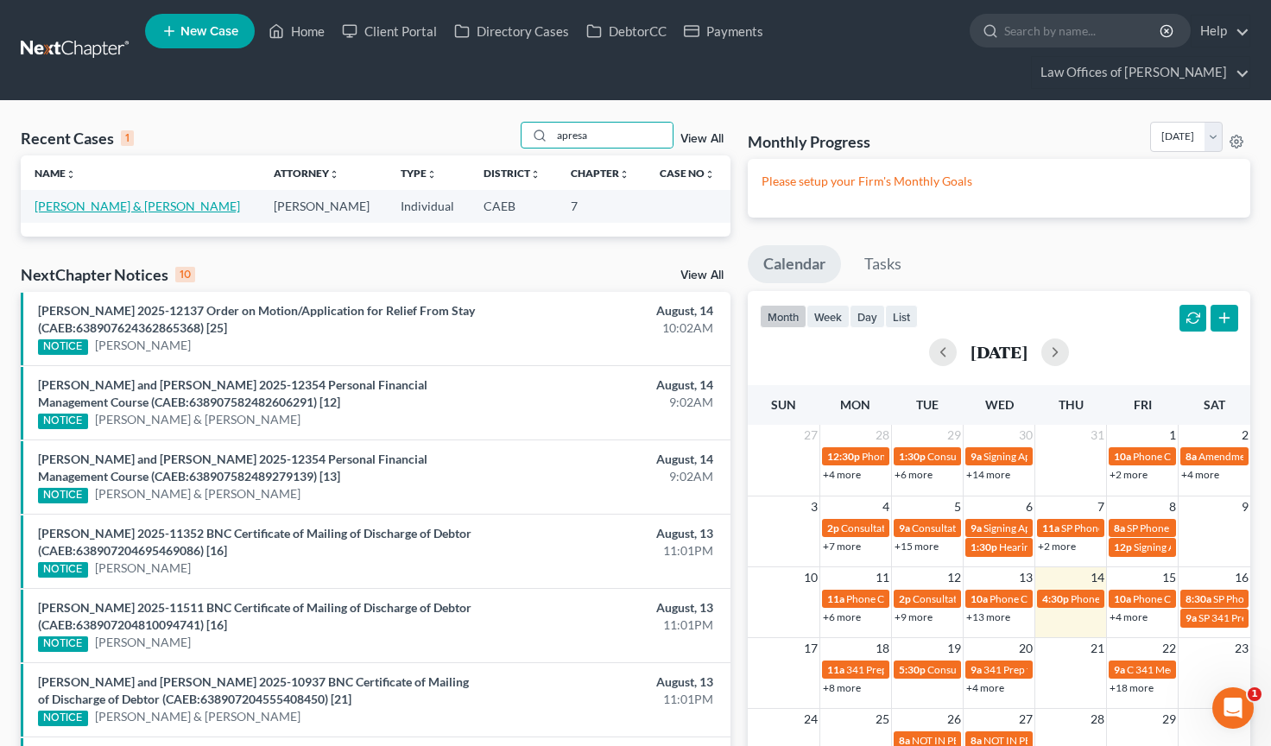
click at [98, 199] on link "[PERSON_NAME] & [PERSON_NAME]" at bounding box center [137, 206] width 205 height 15
select select "11"
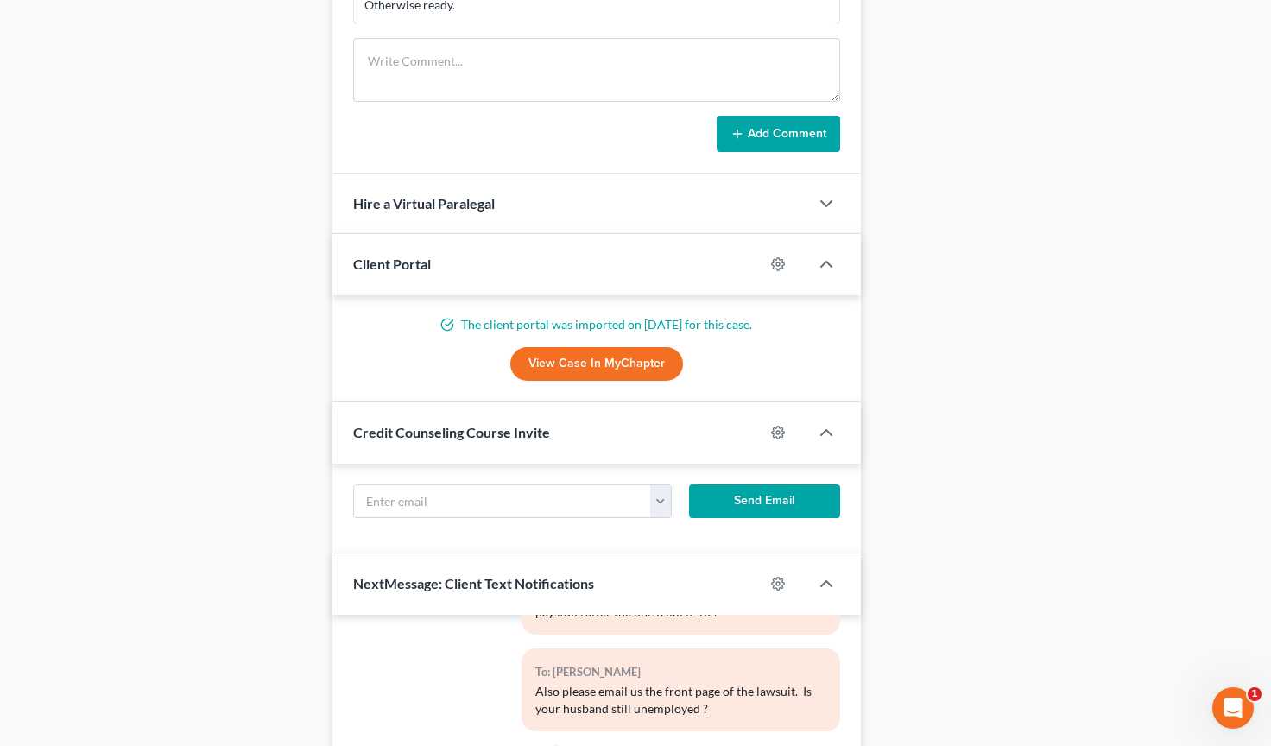
scroll to position [1896, 0]
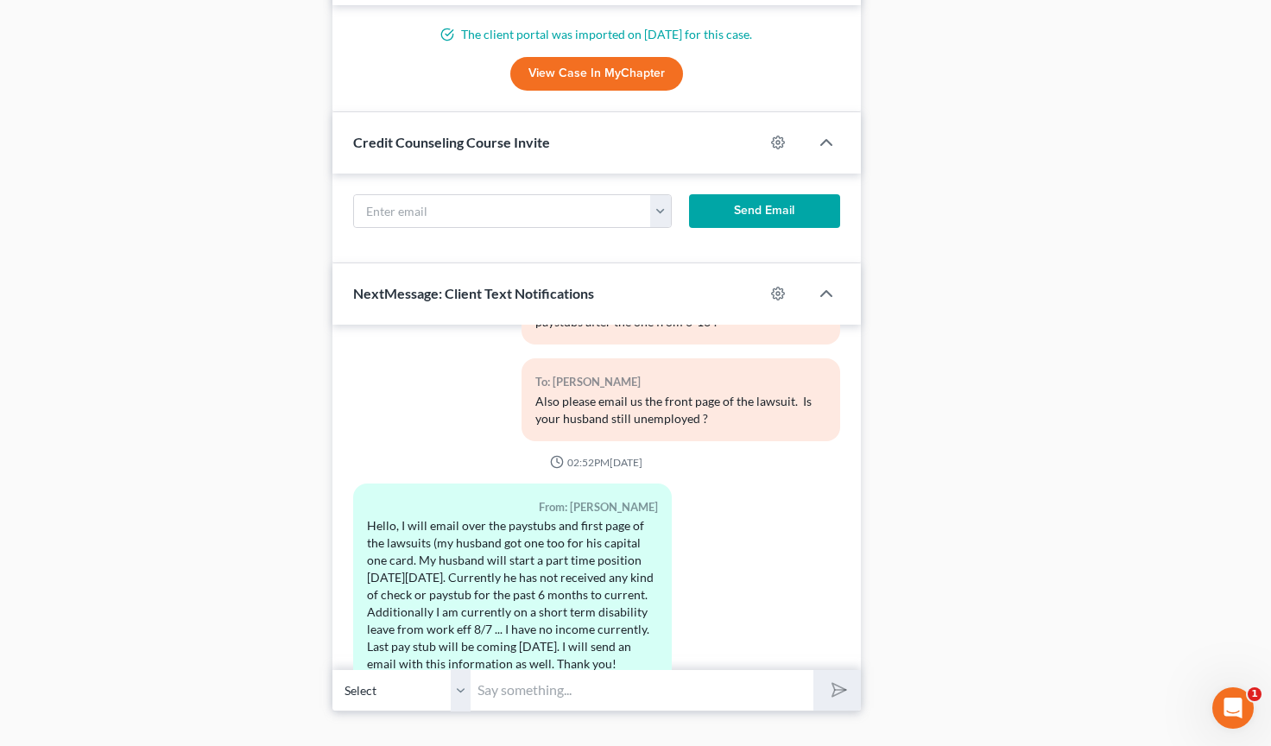
click at [545, 673] on input "text" at bounding box center [642, 690] width 343 height 42
click at [512, 517] on div "Hello, I will email over the paystubs and first page of the lawsuits (my husban…" at bounding box center [512, 594] width 291 height 155
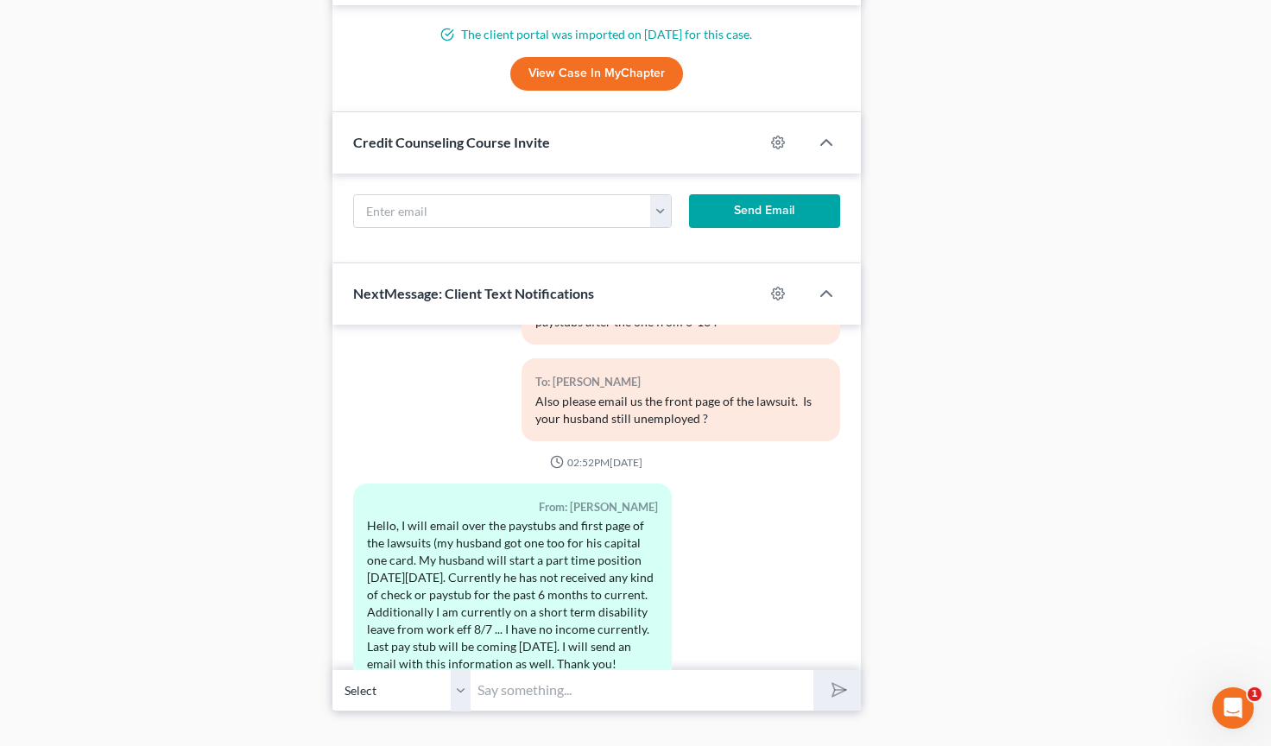
click at [534, 671] on input "text" at bounding box center [642, 690] width 343 height 42
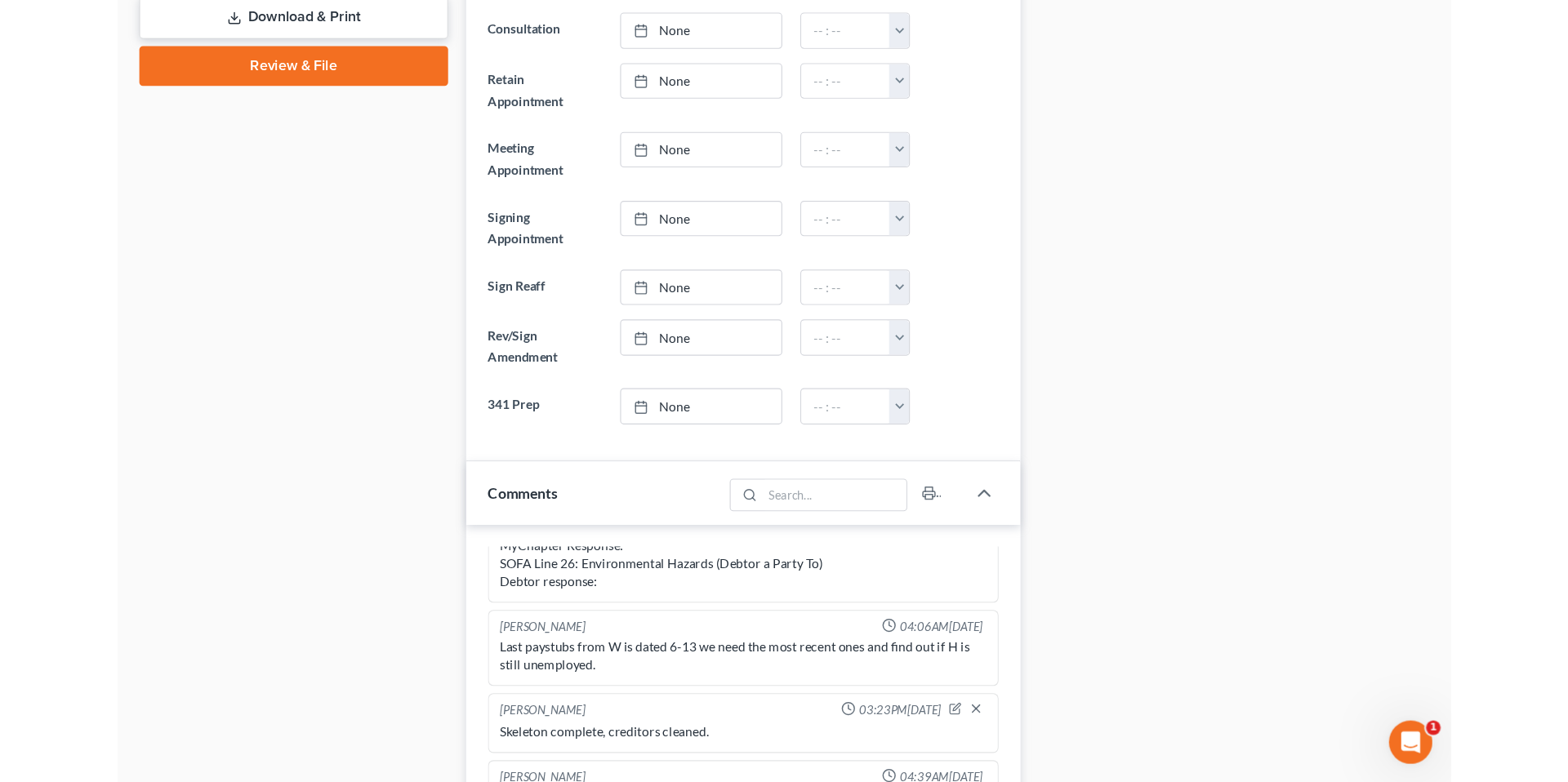
scroll to position [0, 0]
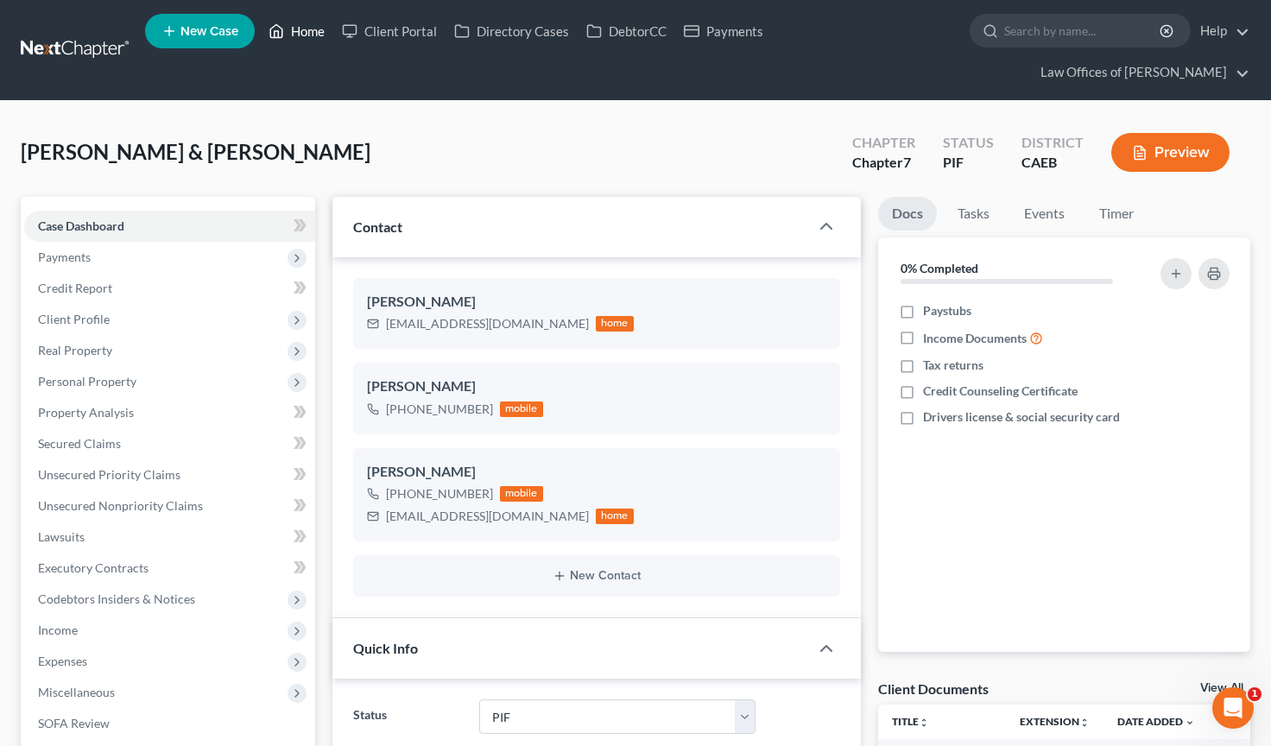
click at [325, 29] on link "Home" at bounding box center [296, 31] width 73 height 31
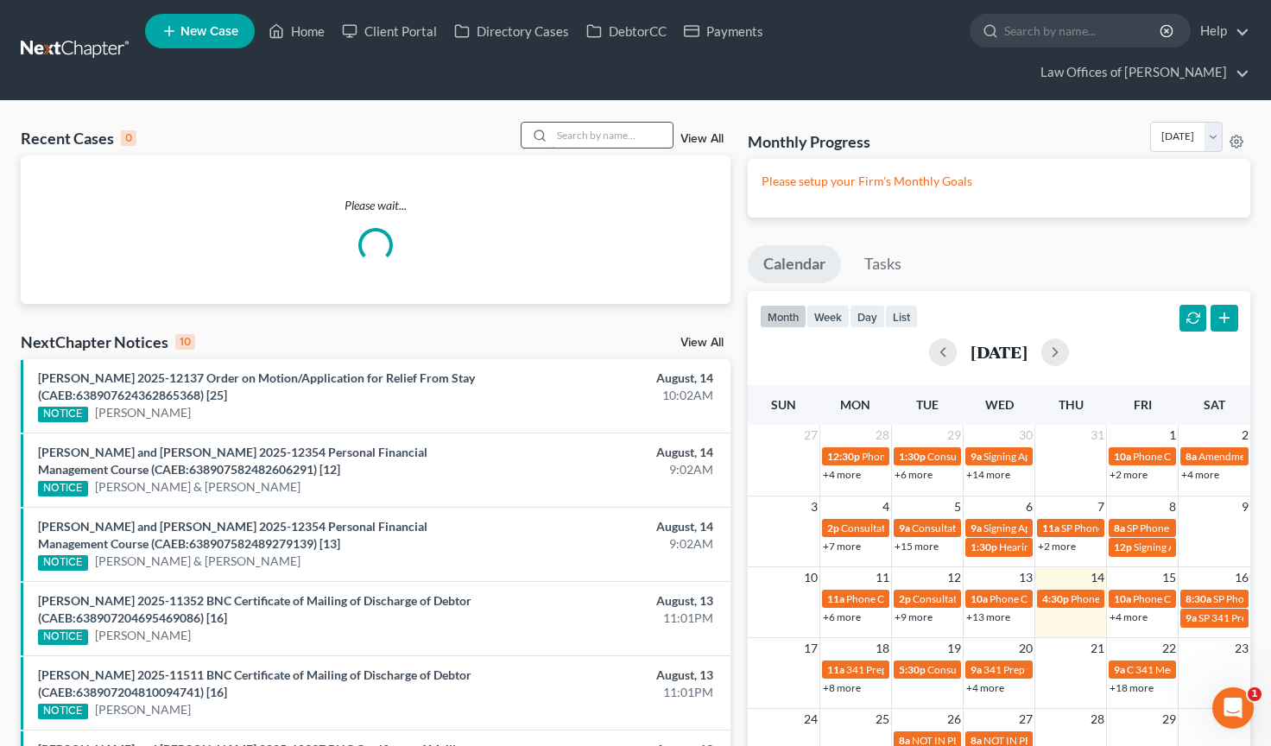
click at [597, 123] on input "search" at bounding box center [612, 135] width 121 height 25
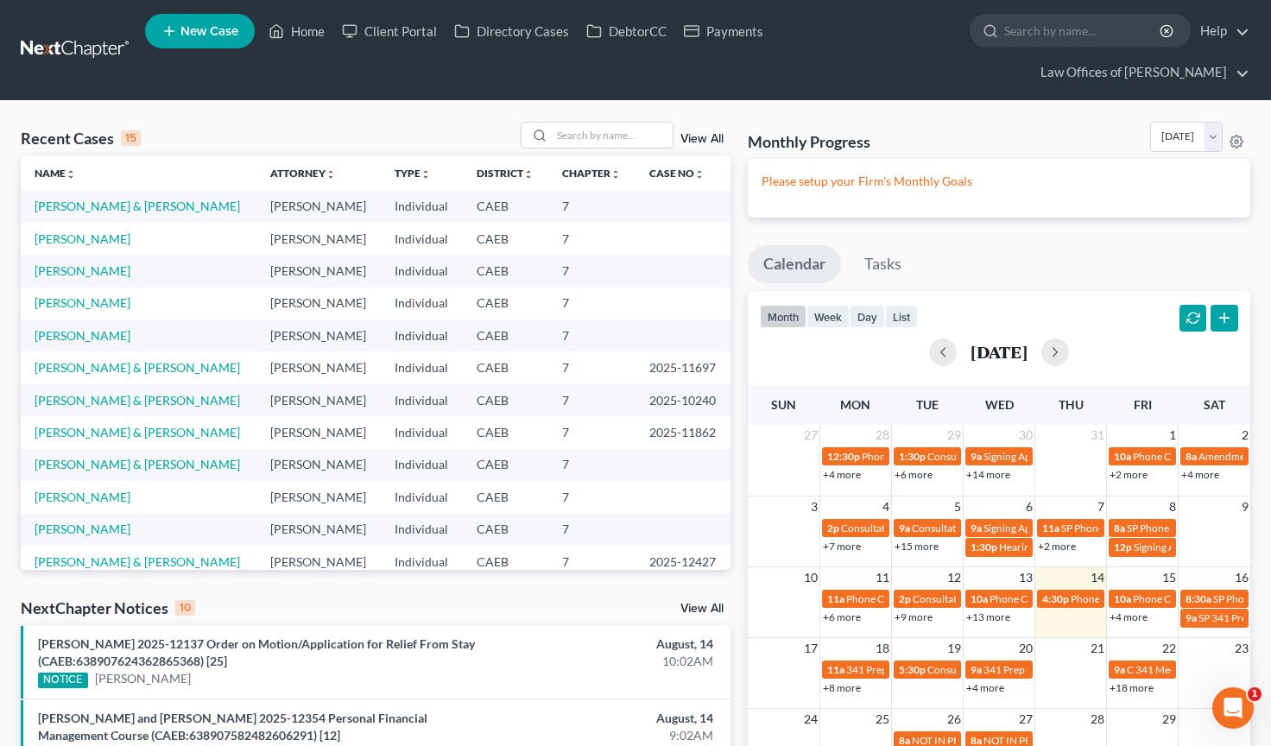
click at [601, 123] on div "Recent Cases 15 View All" at bounding box center [376, 139] width 710 height 34
click at [598, 123] on input "search" at bounding box center [612, 135] width 121 height 25
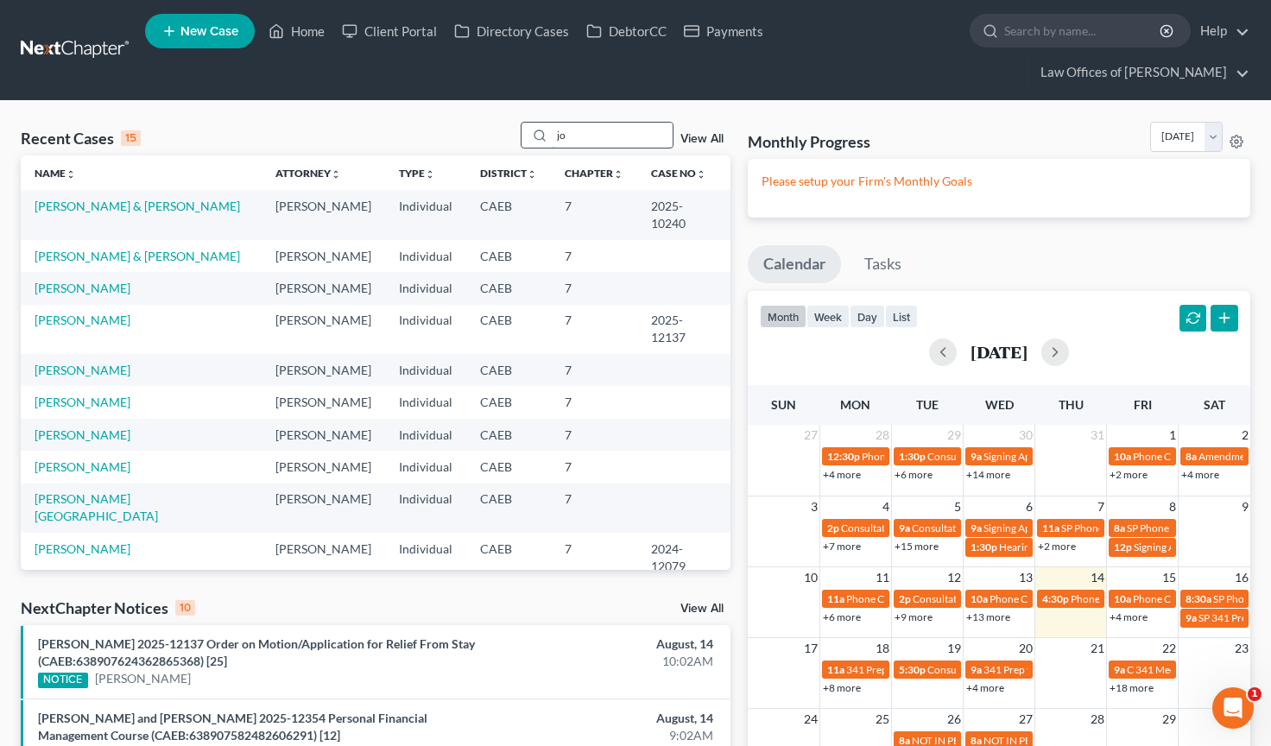
type input "j"
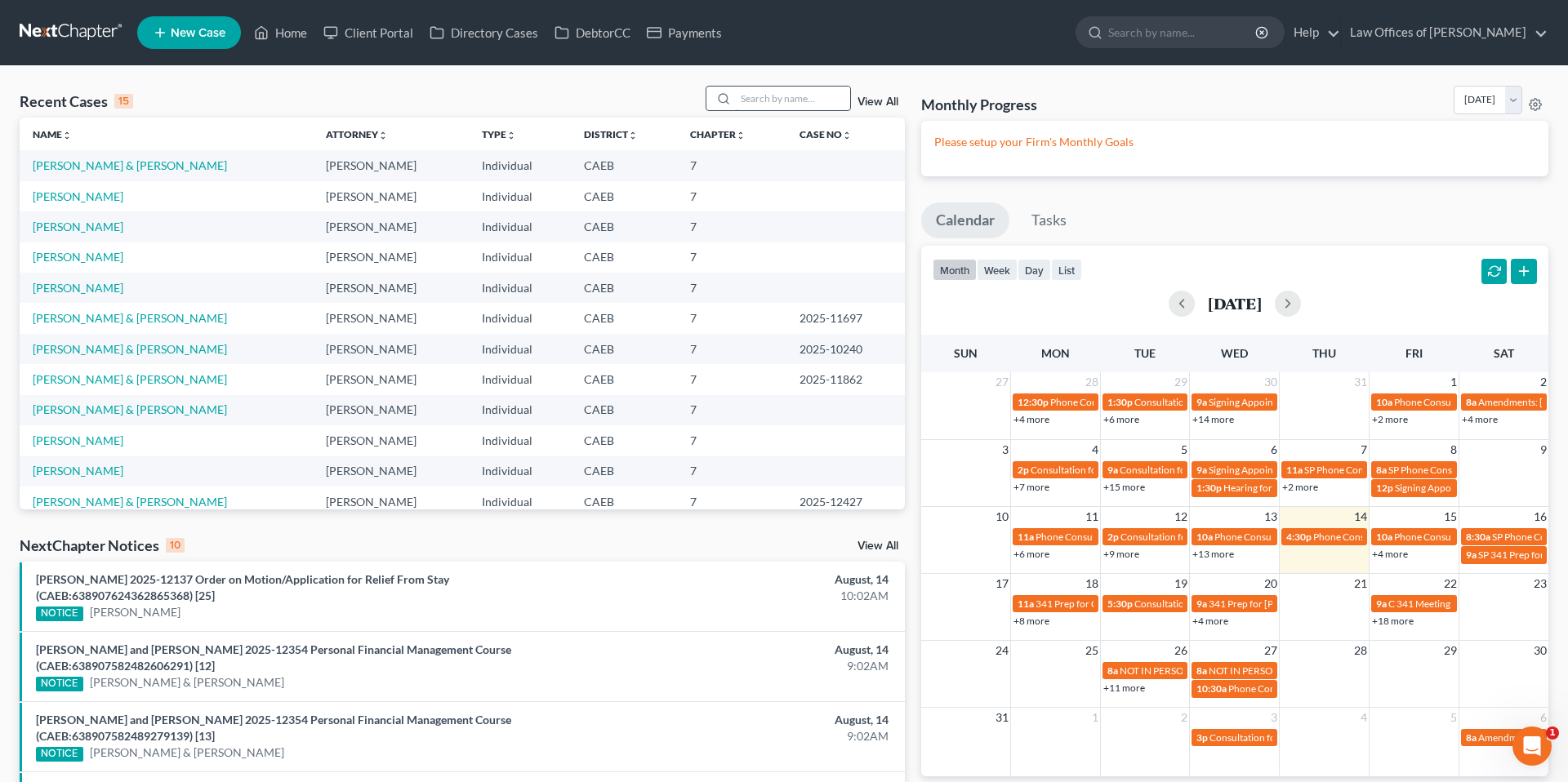
click at [823, 104] on input "search" at bounding box center [793, 98] width 114 height 24
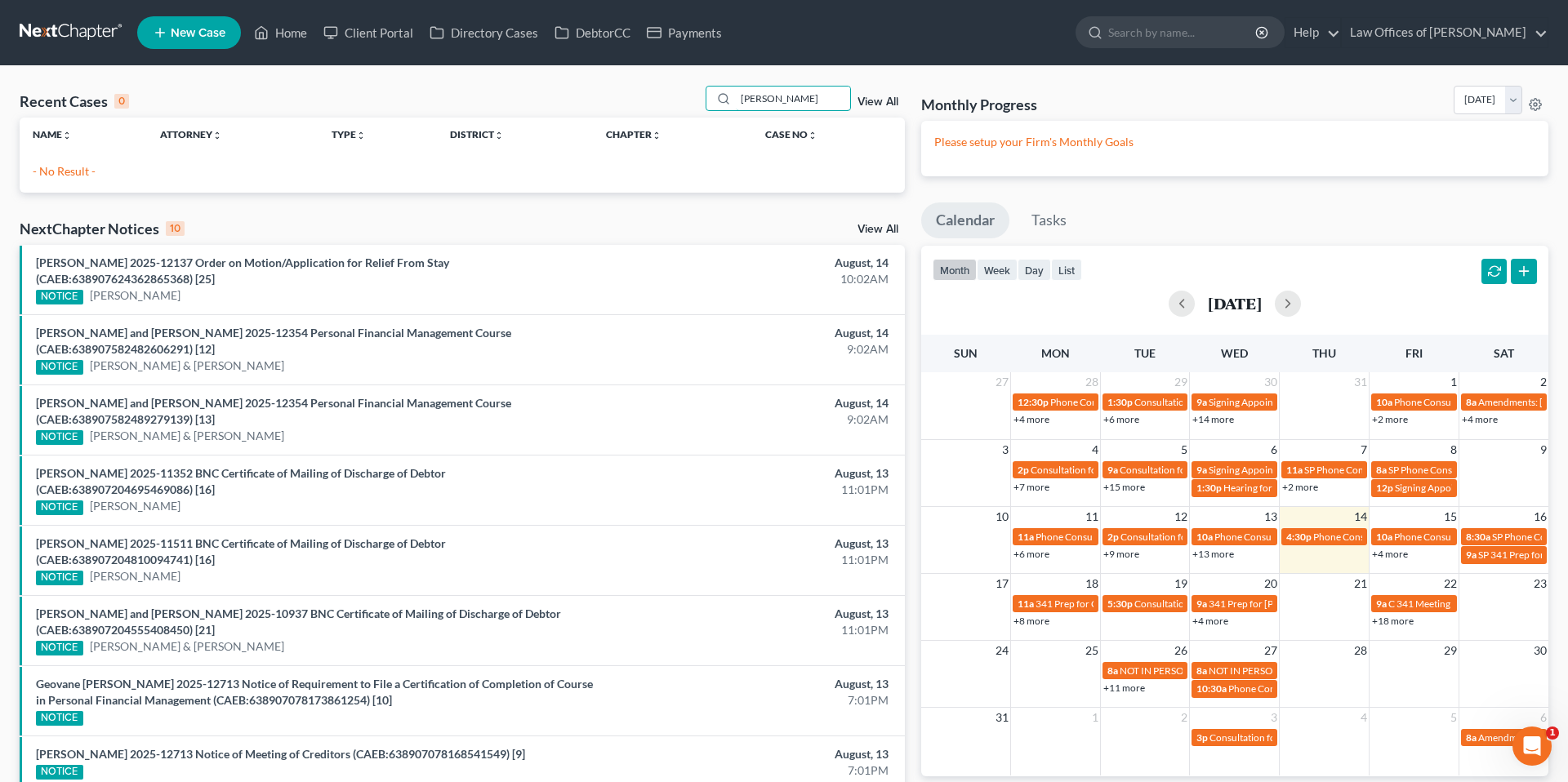
type input "[PERSON_NAME]"
click at [223, 36] on span "New Case" at bounding box center [198, 32] width 55 height 12
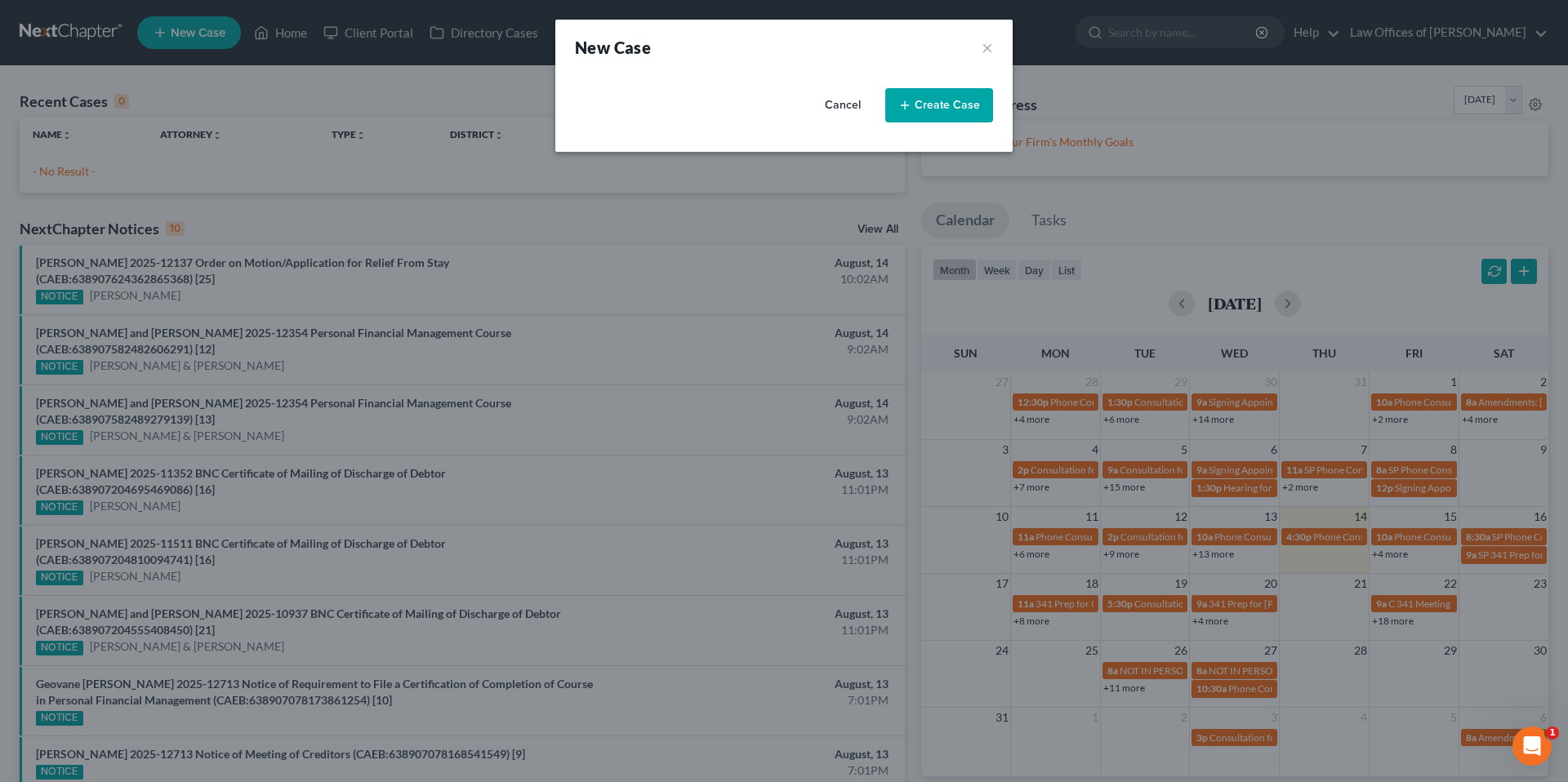
select select "8"
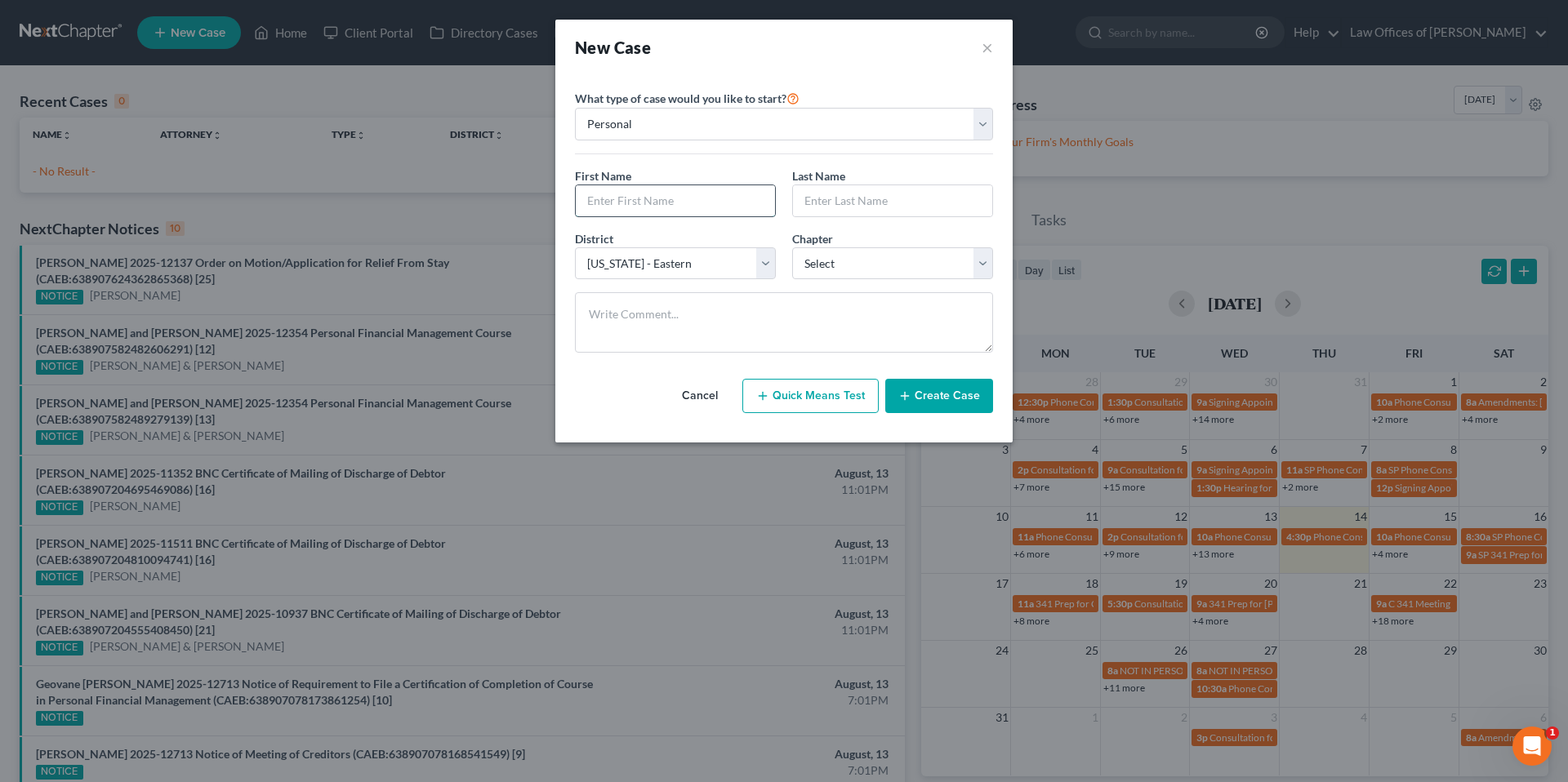
click at [697, 208] on input "text" at bounding box center [675, 200] width 200 height 31
type input "[PERSON_NAME]"
select select "0"
click at [958, 402] on button "Create Case" at bounding box center [939, 396] width 108 height 34
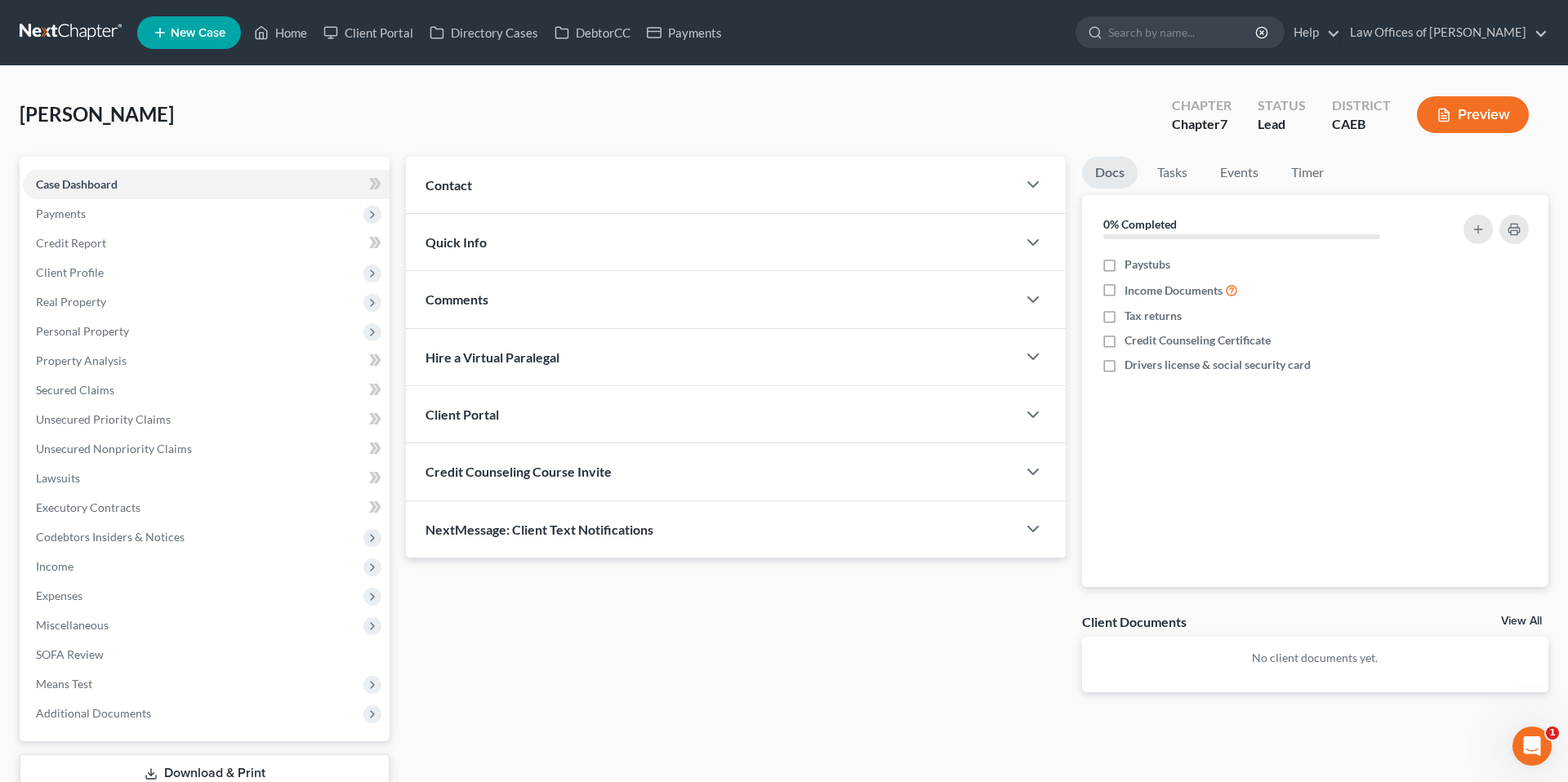
click at [873, 164] on div "Contact" at bounding box center [711, 185] width 611 height 57
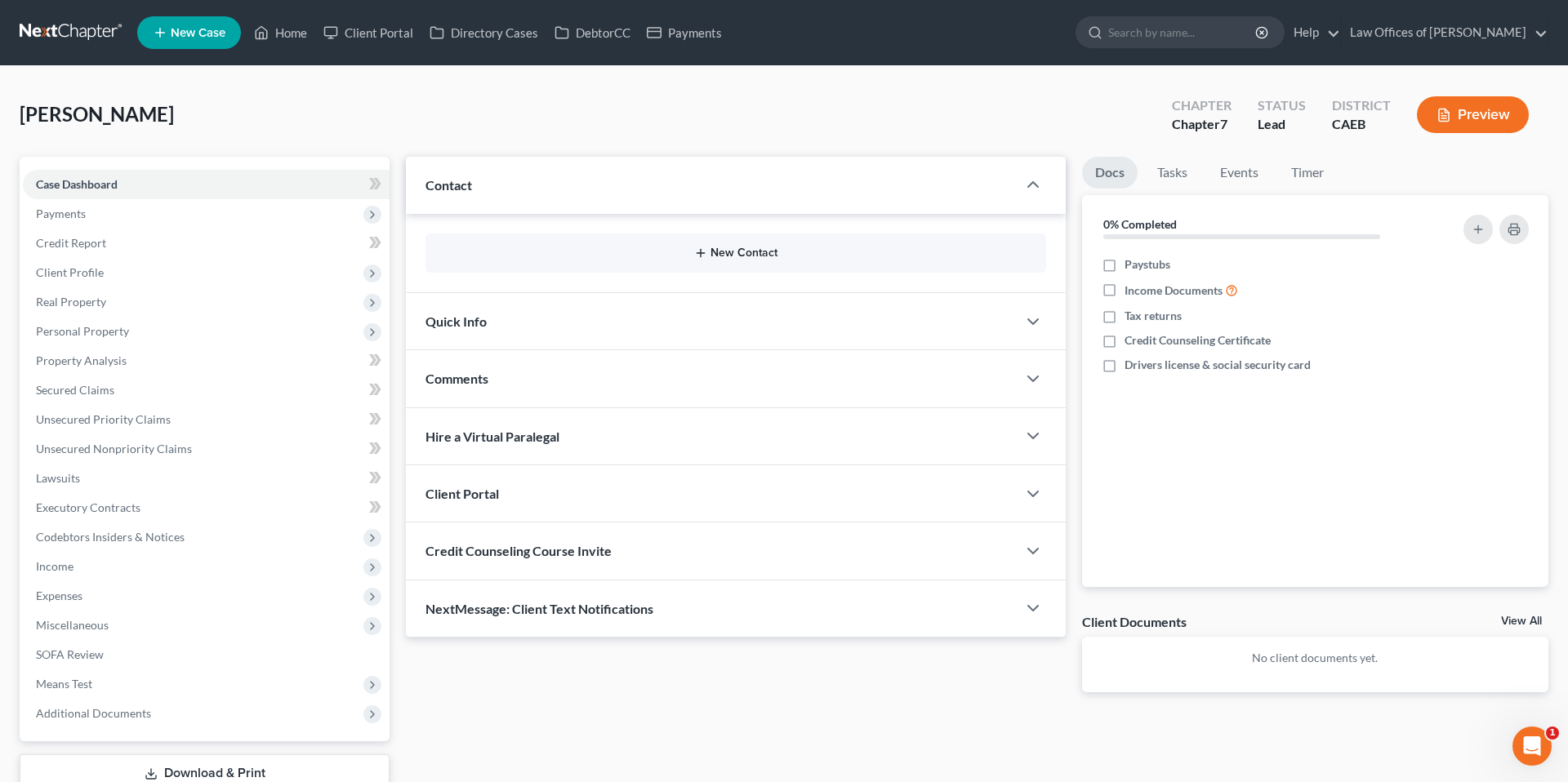
click at [744, 259] on button "New Contact" at bounding box center [736, 253] width 595 height 13
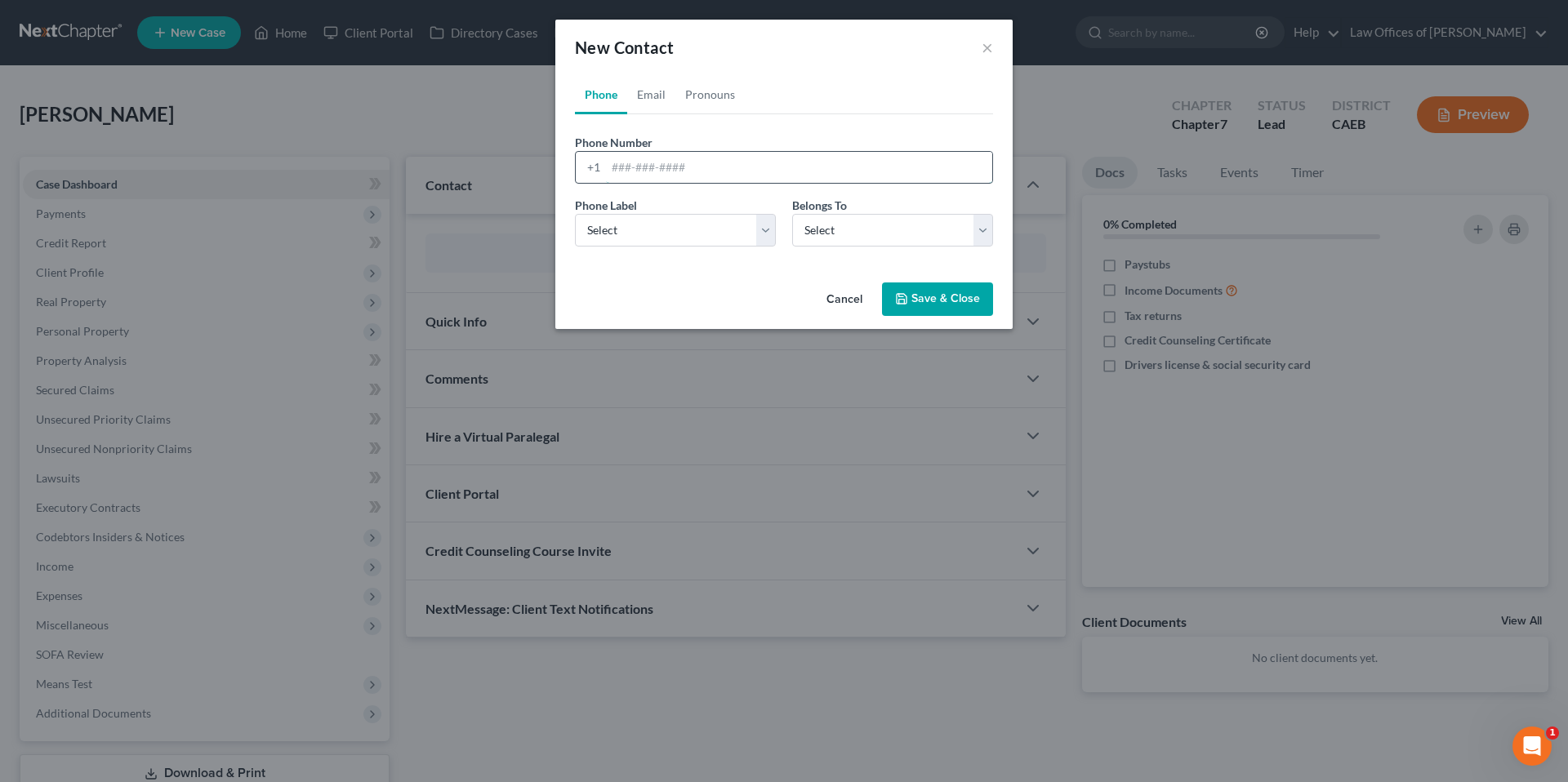
click at [739, 155] on input "tel" at bounding box center [799, 167] width 386 height 31
type input "9095439001"
click at [863, 234] on select "Select Client Other" at bounding box center [892, 230] width 200 height 33
select select "0"
click at [718, 231] on select "Select Mobile Home Work Other" at bounding box center [675, 230] width 200 height 33
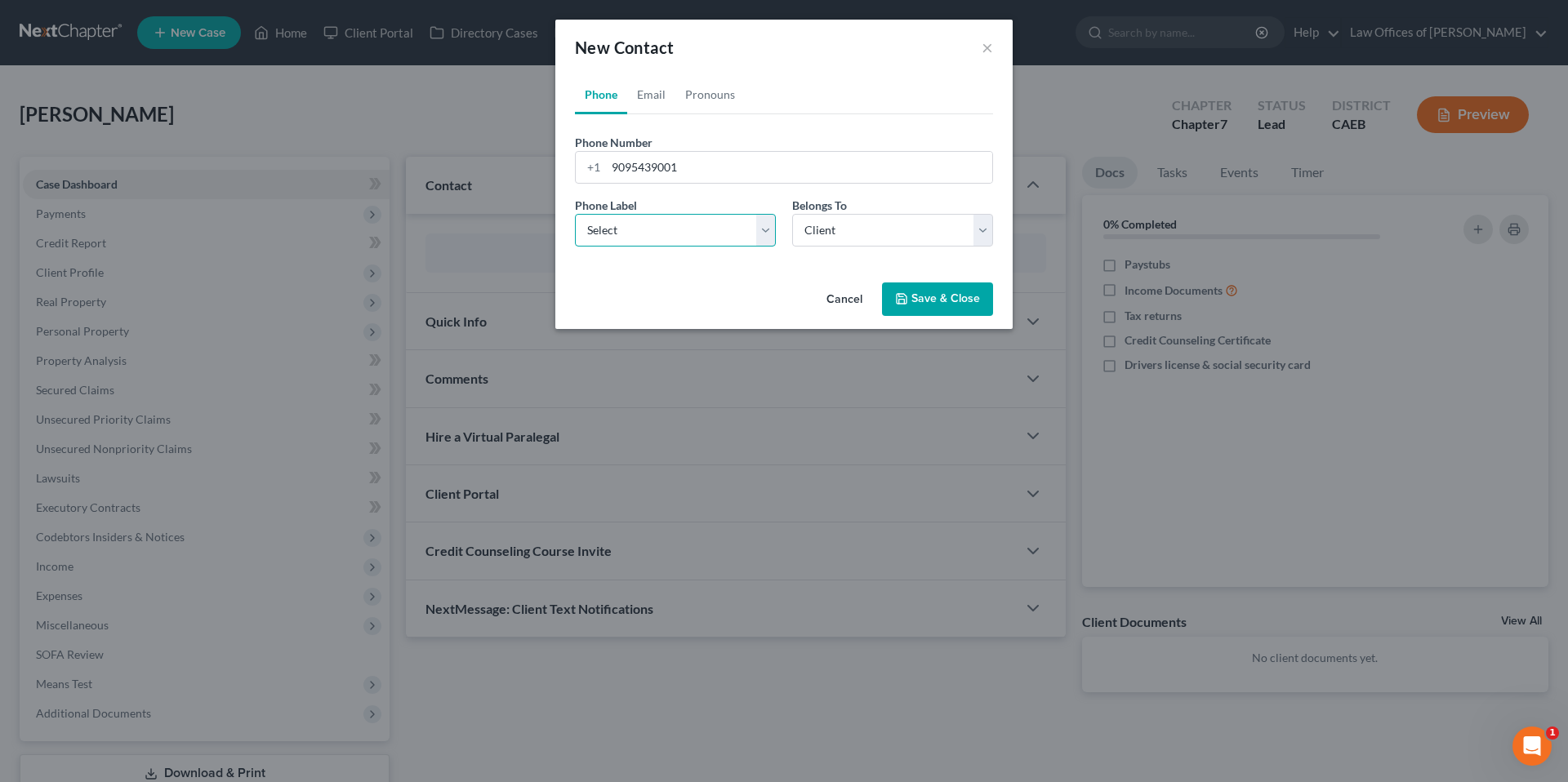
select select "0"
click at [930, 300] on button "Save & Close" at bounding box center [936, 300] width 111 height 34
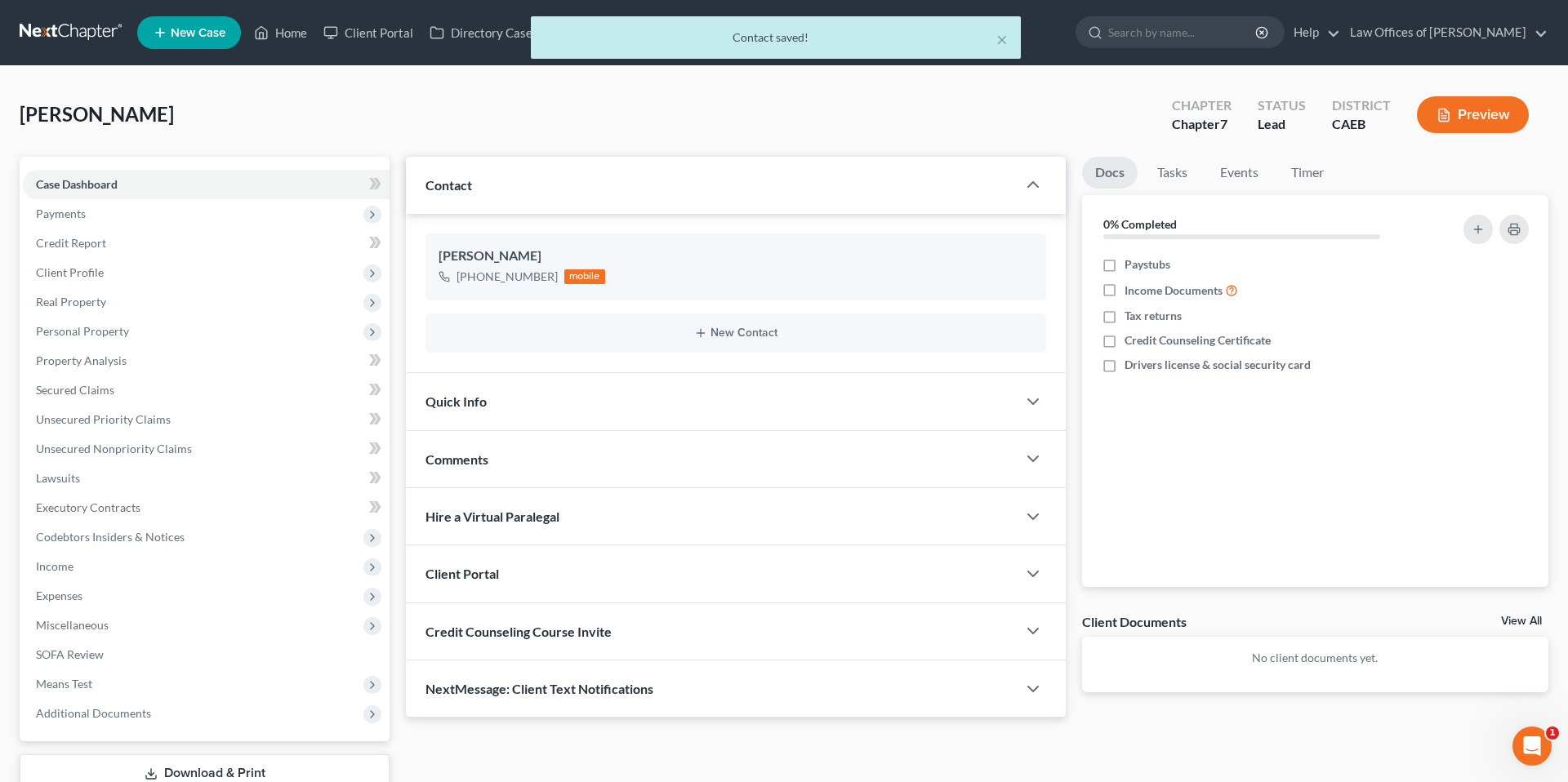
click at [696, 402] on div "Quick Info" at bounding box center [711, 402] width 611 height 57
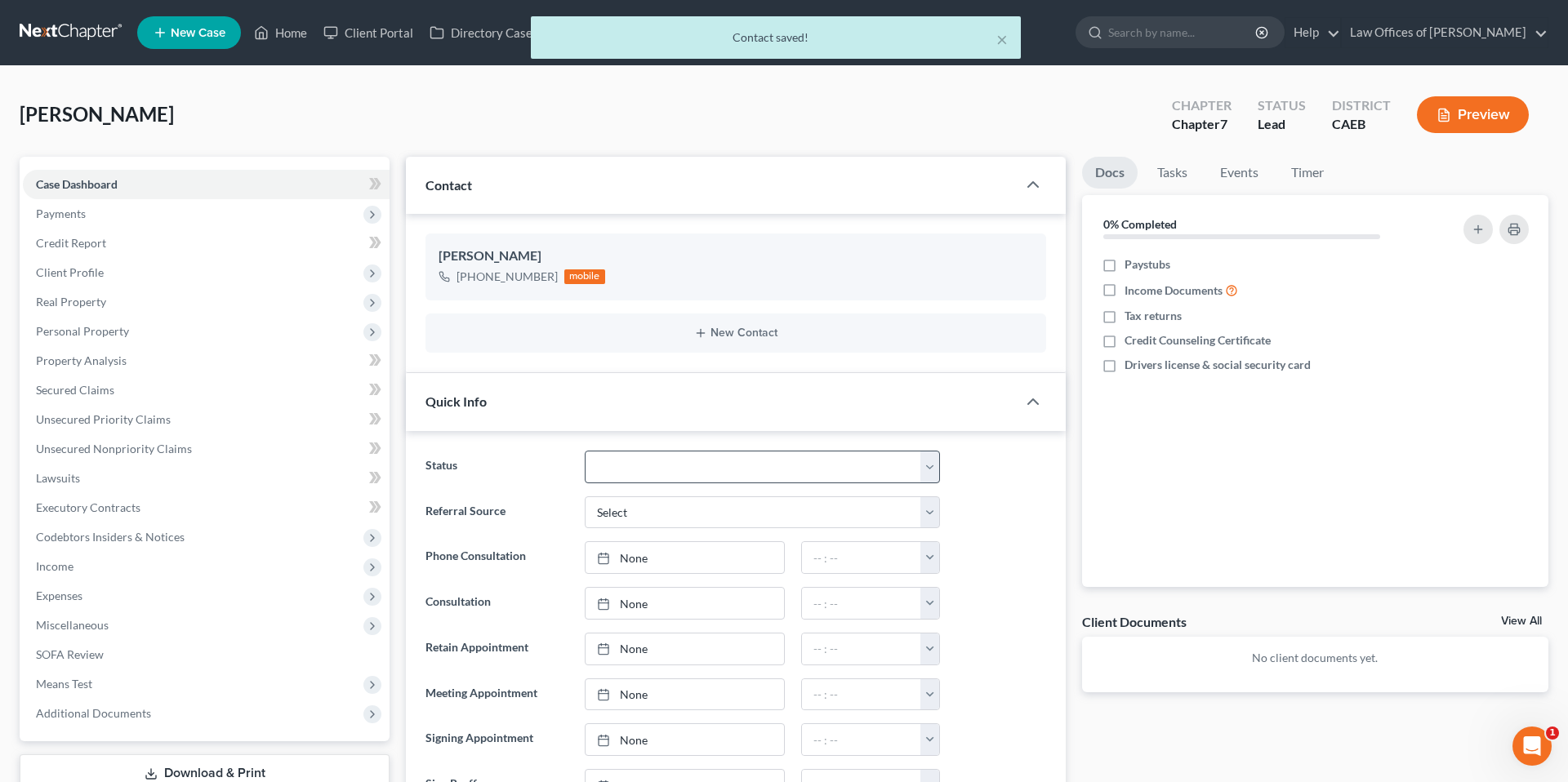
scroll to position [40, 0]
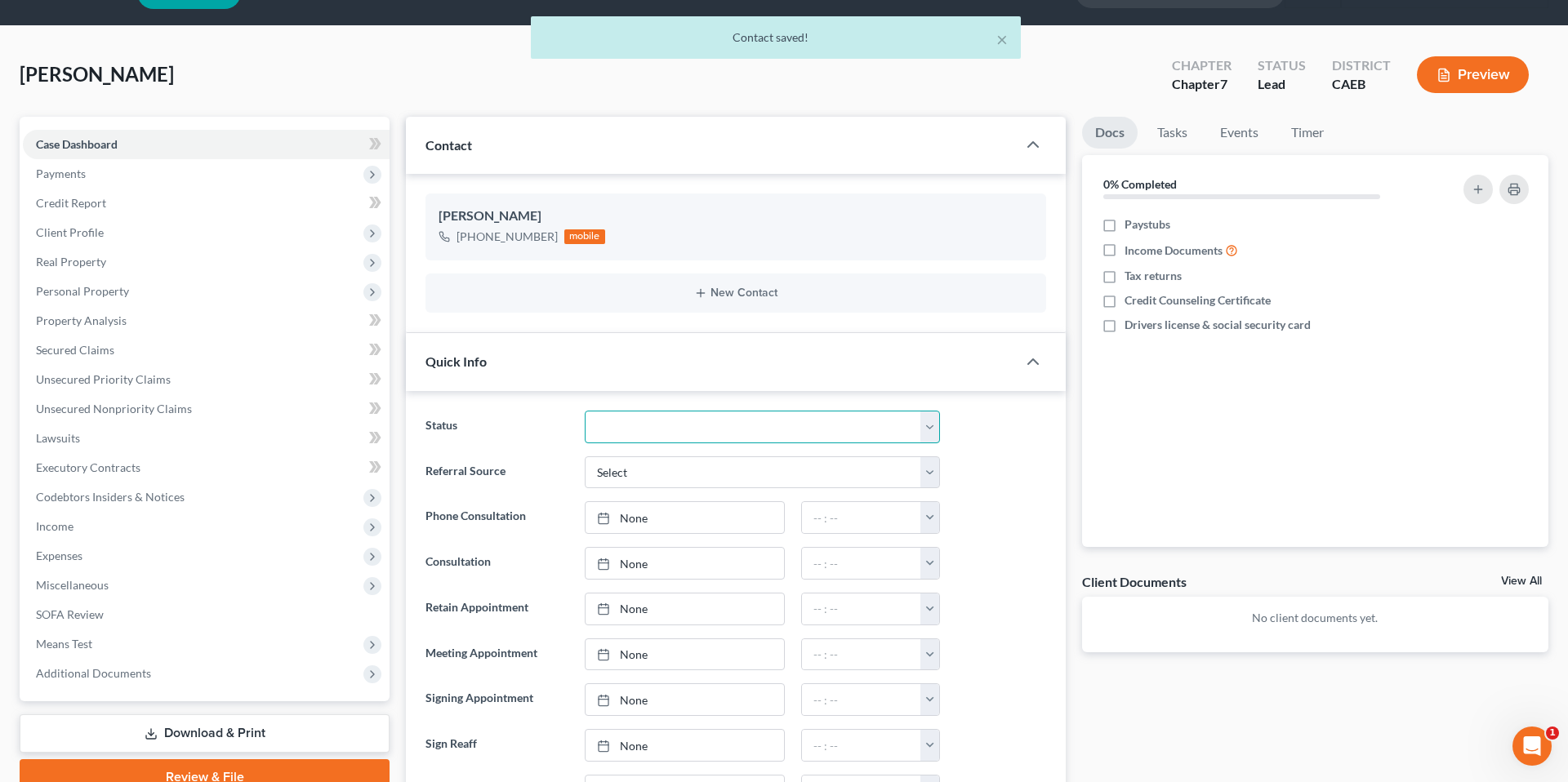
click at [699, 434] on select "Cancelled/Refund Closed Consultation Declined Discharged Filed Income Check In …" at bounding box center [762, 426] width 356 height 33
select select "2"
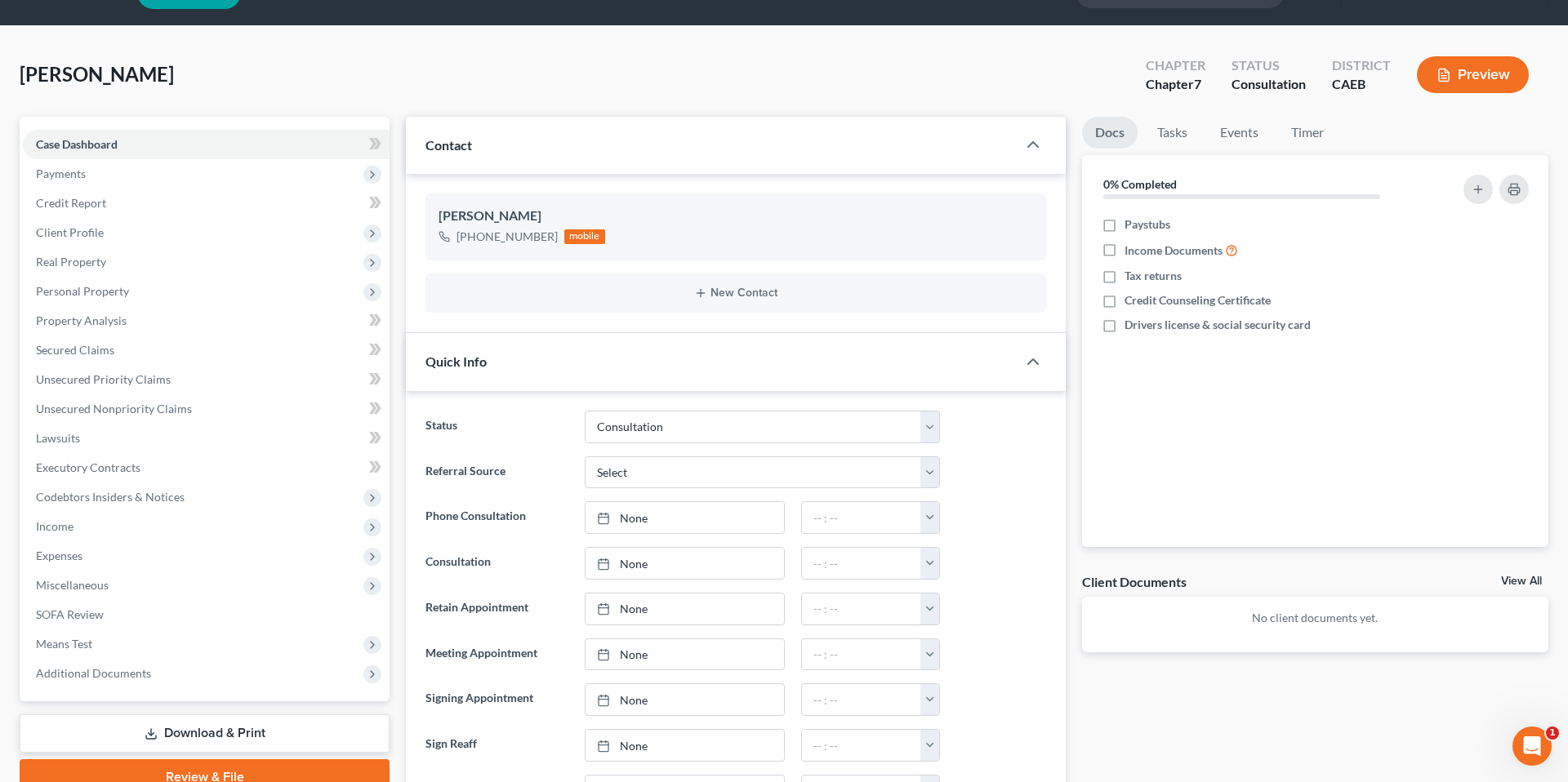
click at [1009, 467] on div "Referral Source Select Word Of Mouth Previous Clients Direct Mail Website Googl…" at bounding box center [735, 473] width 636 height 33
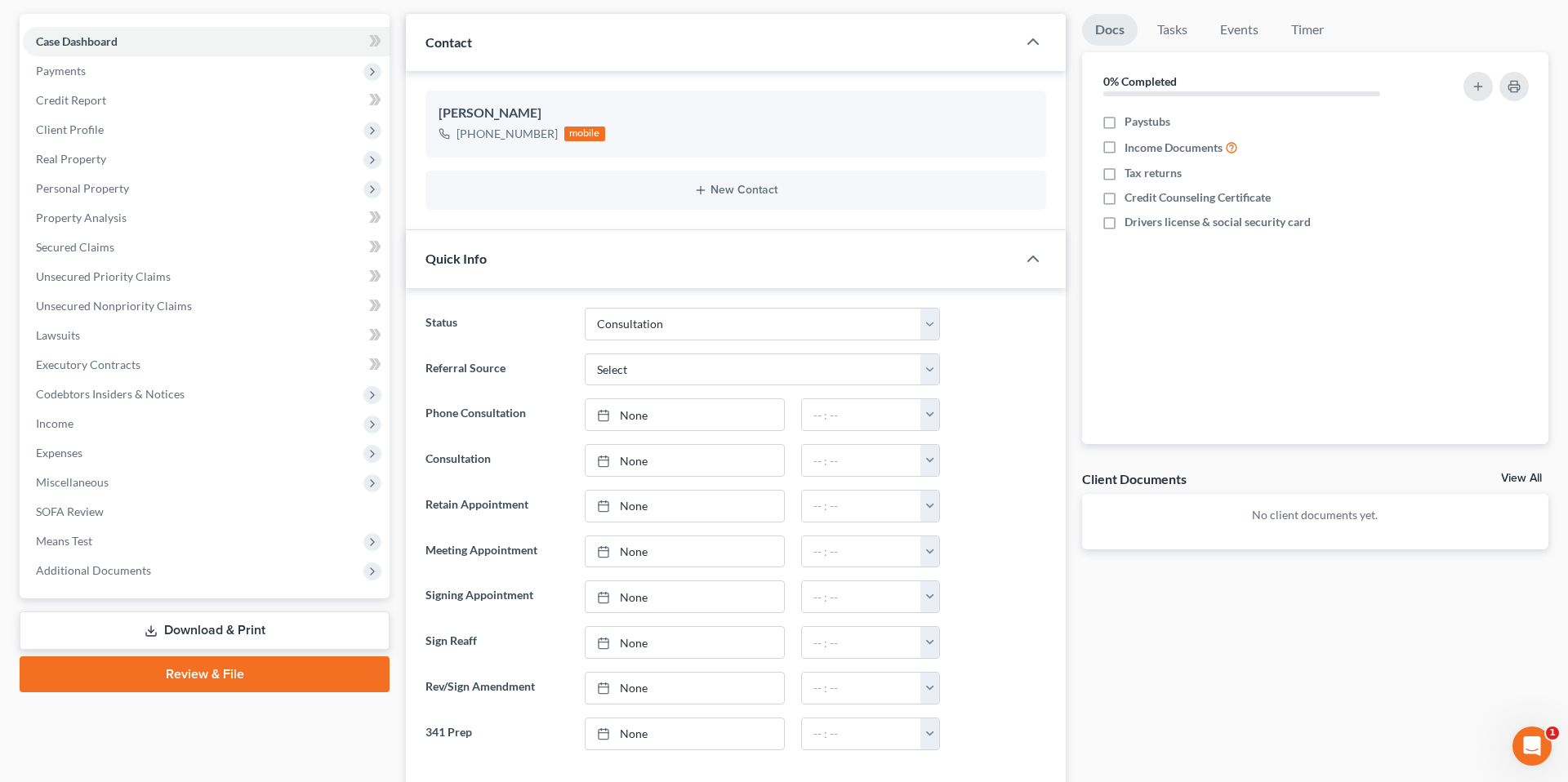
scroll to position [145, 0]
click at [645, 415] on link "None" at bounding box center [685, 412] width 199 height 31
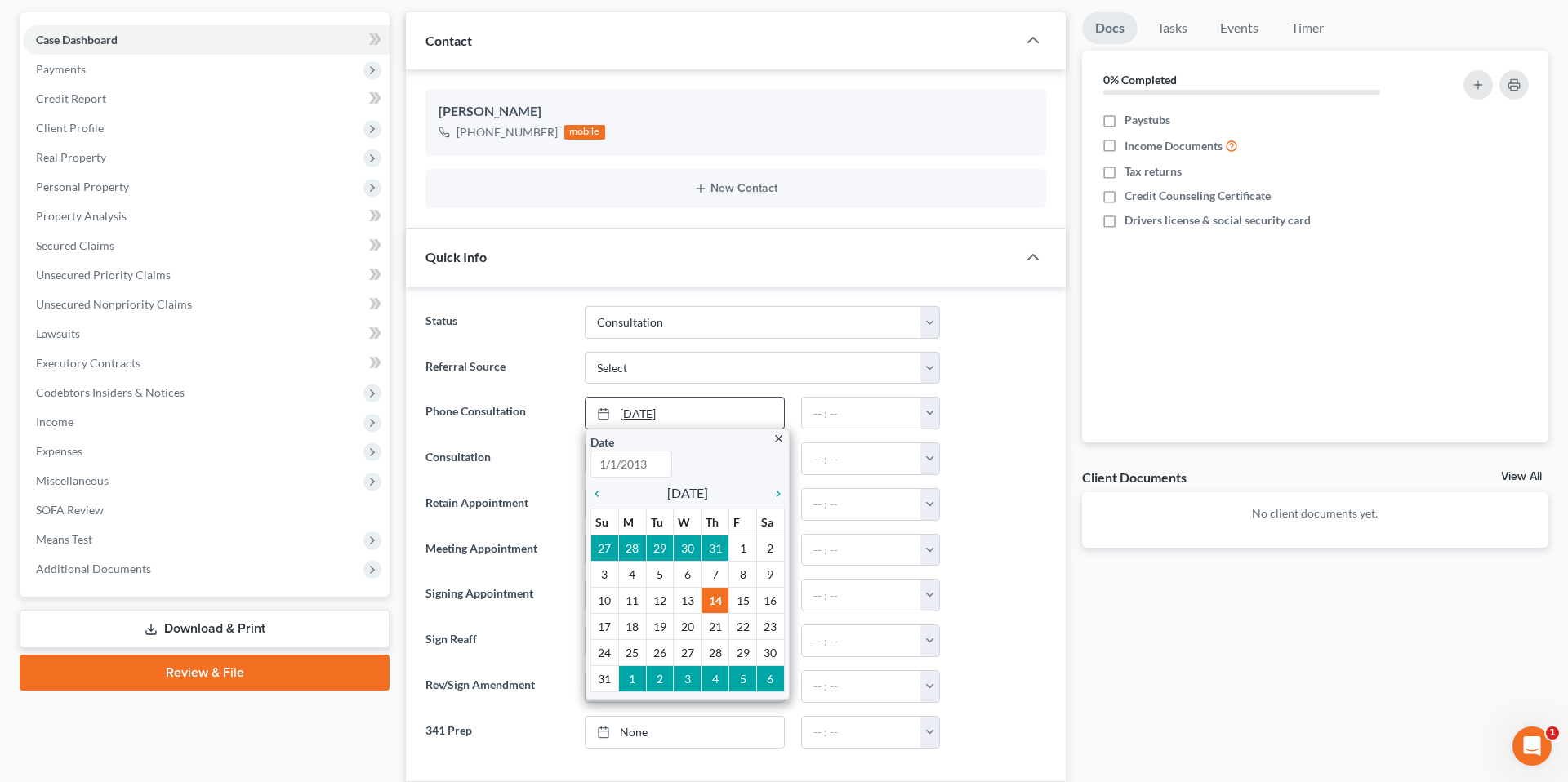
type input "[DATE]"
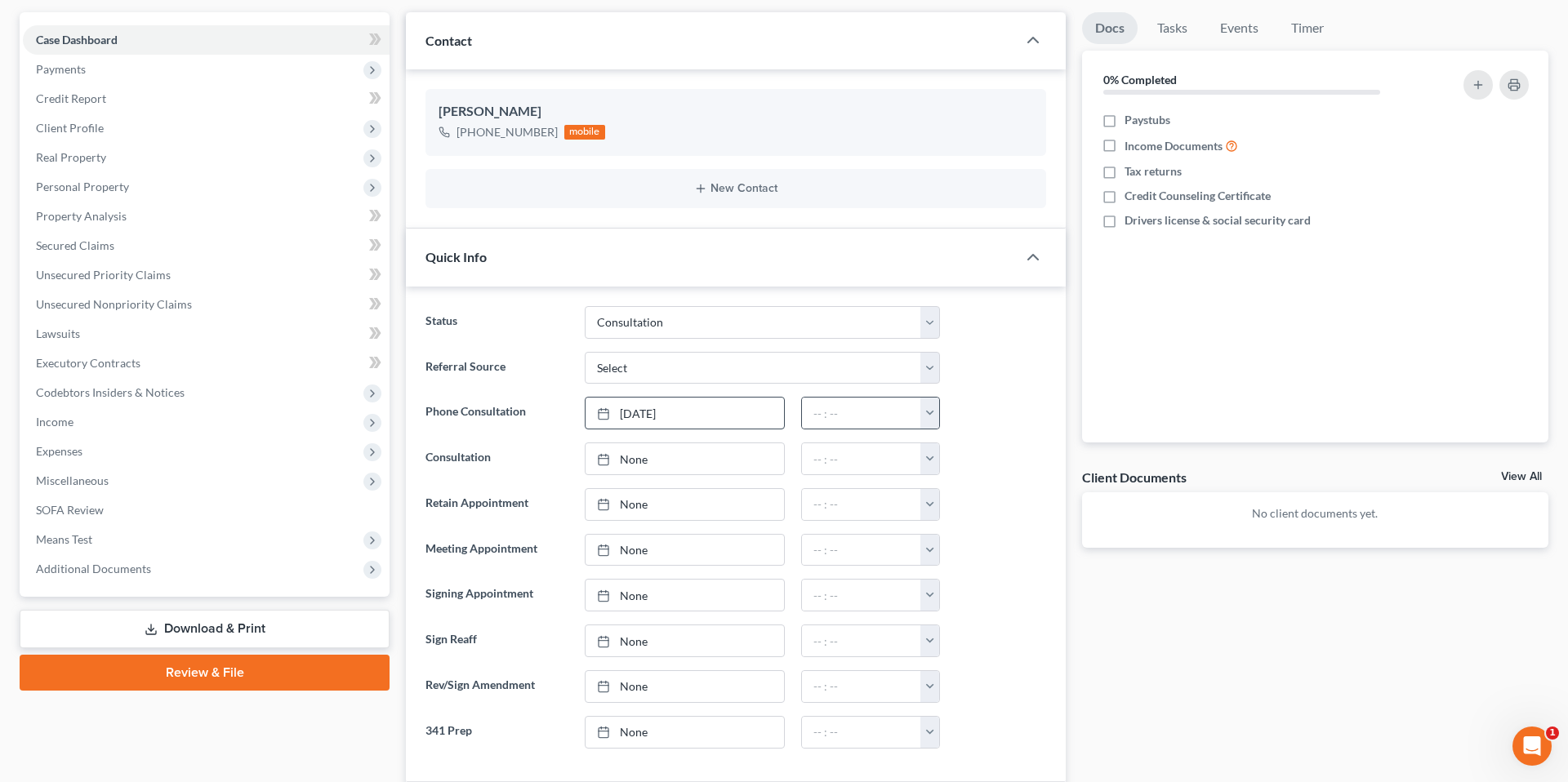
click at [937, 409] on button "button" at bounding box center [930, 412] width 19 height 31
click at [970, 527] on link "4:00pm" at bounding box center [965, 523] width 92 height 27
type input "4:00pm"
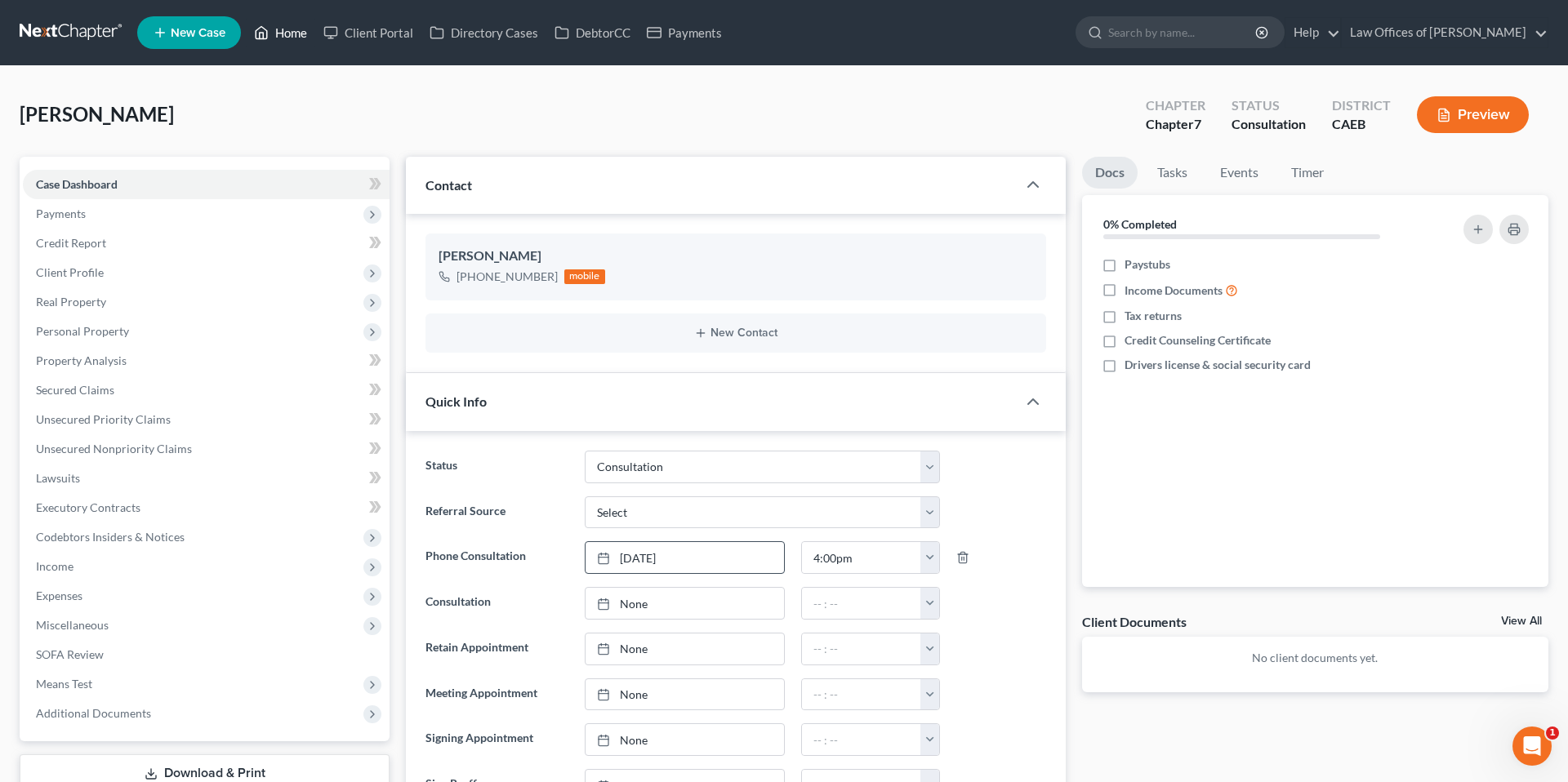
click at [274, 31] on link "Home" at bounding box center [280, 32] width 69 height 29
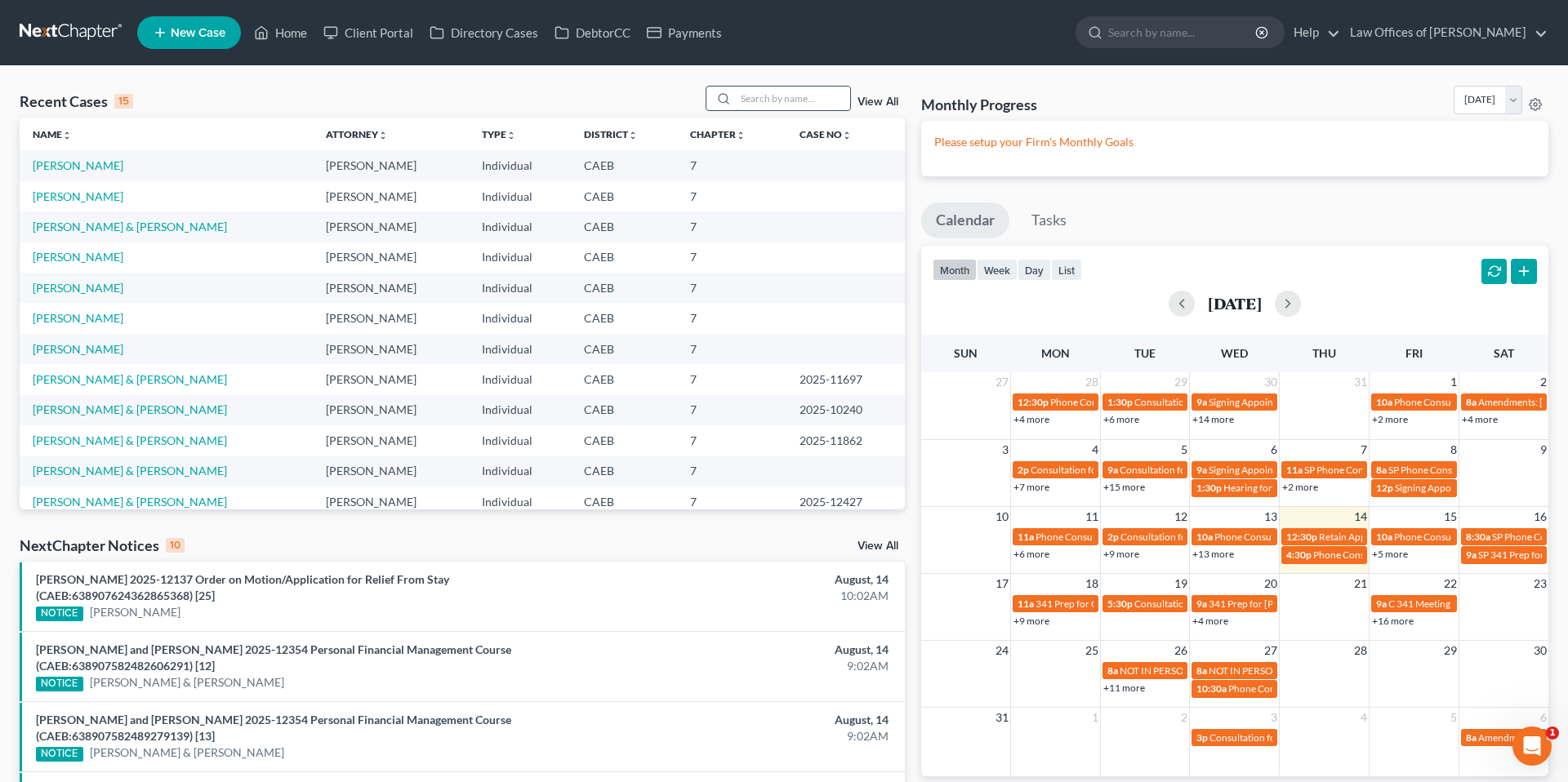
click at [759, 107] on input "search" at bounding box center [793, 98] width 114 height 24
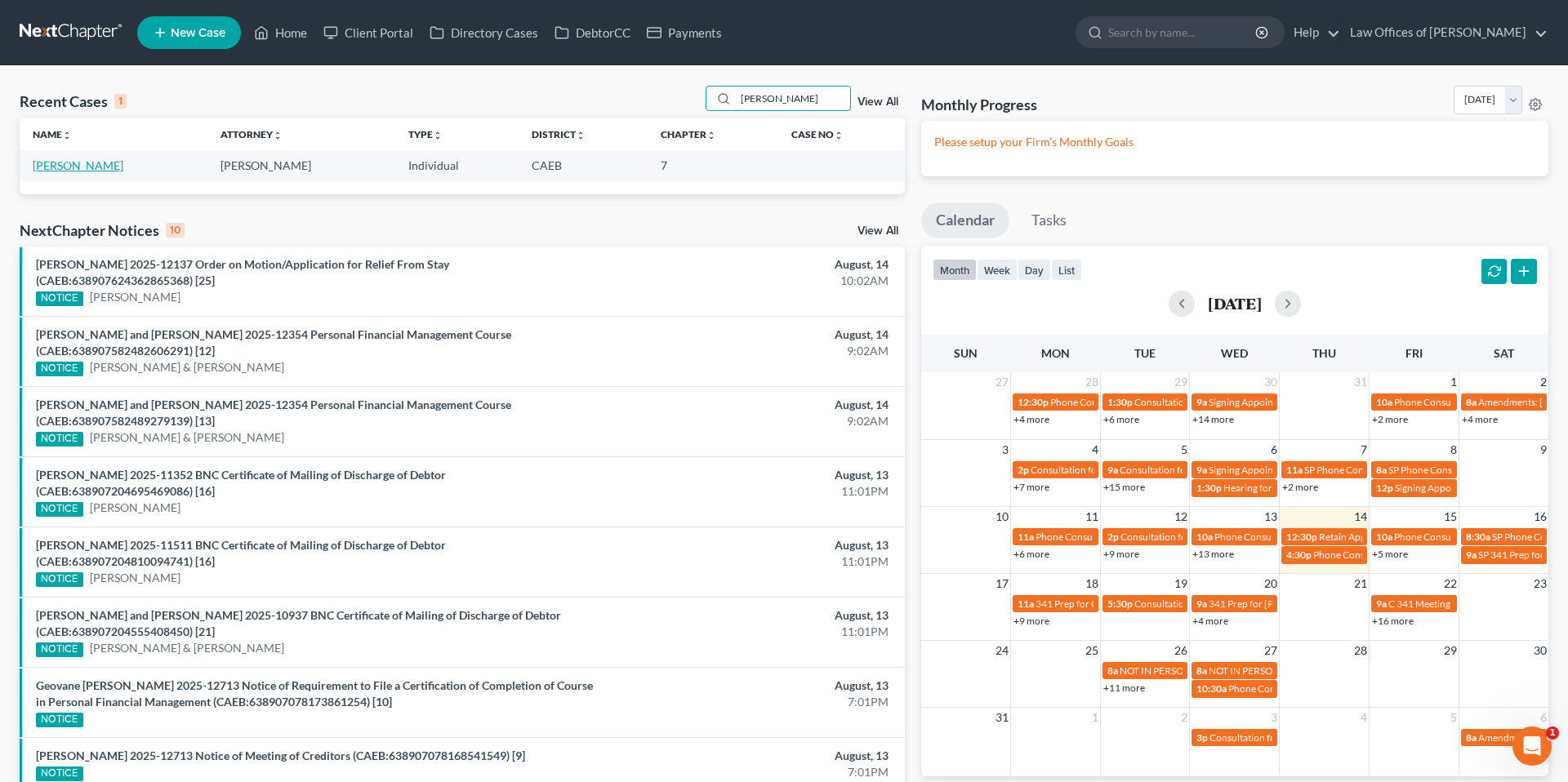
type input "[PERSON_NAME]"
click at [98, 168] on link "[PERSON_NAME]" at bounding box center [78, 165] width 91 height 14
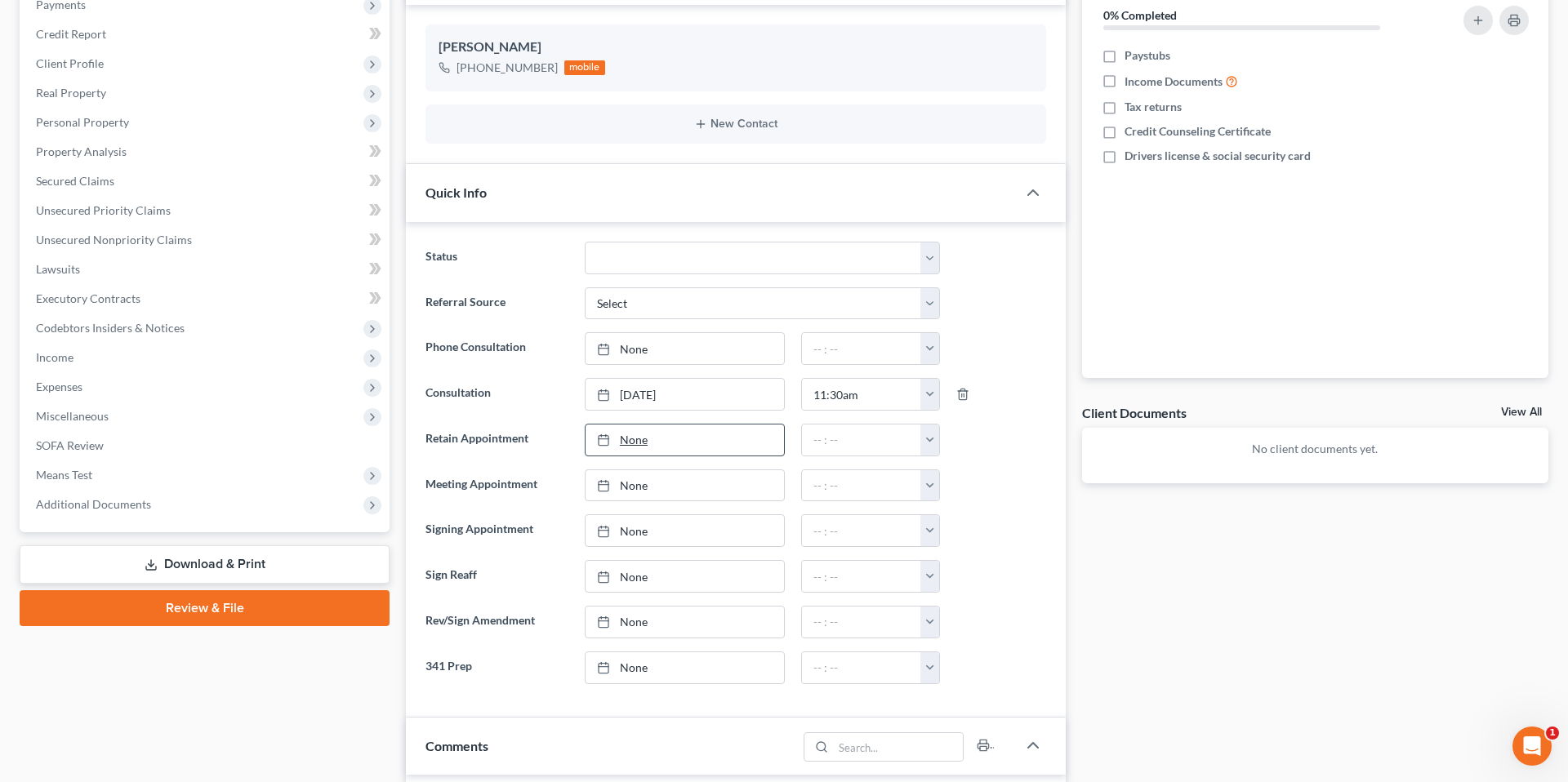
scroll to position [194, 0]
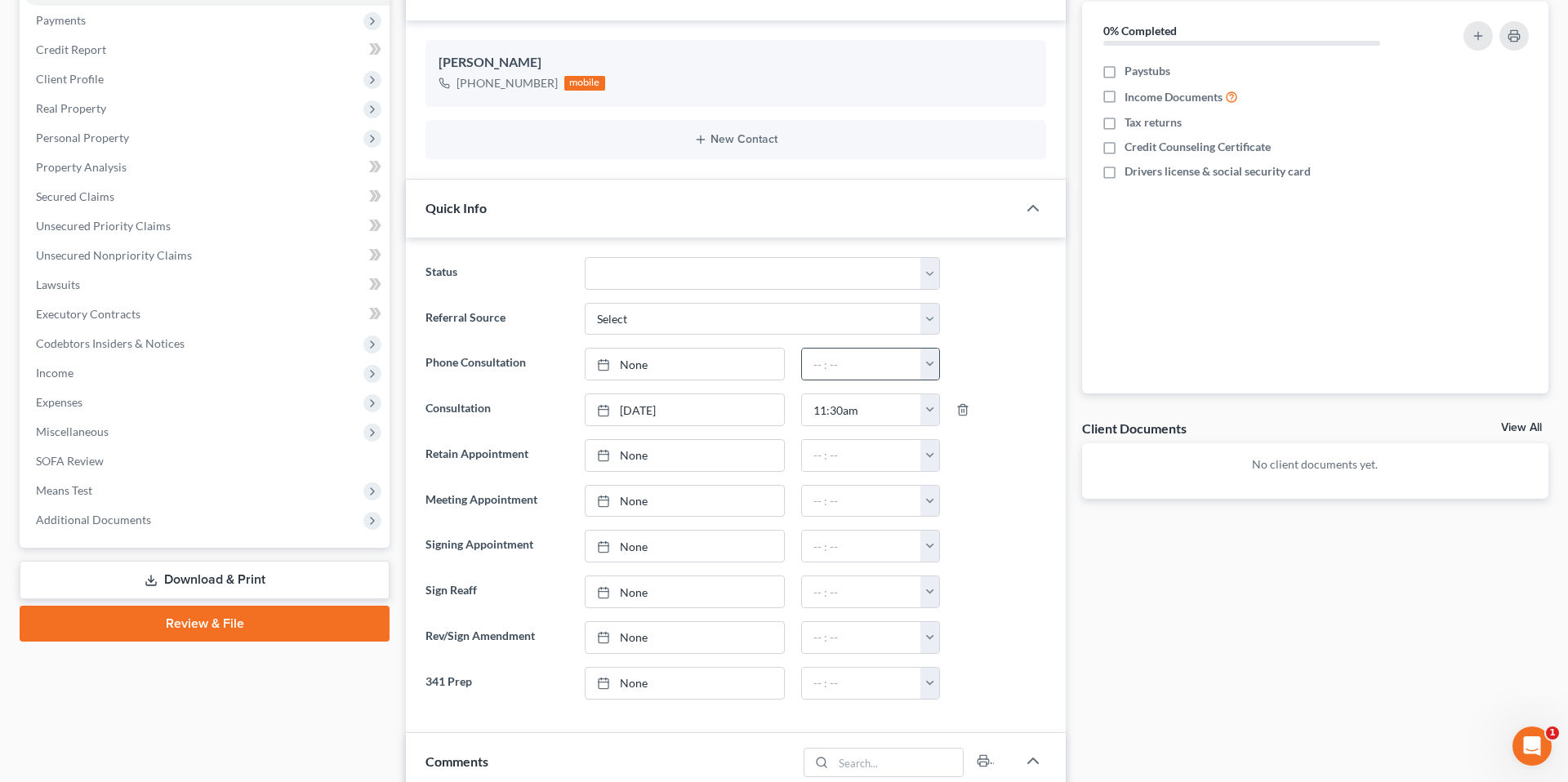
click at [933, 366] on button "button" at bounding box center [930, 364] width 19 height 31
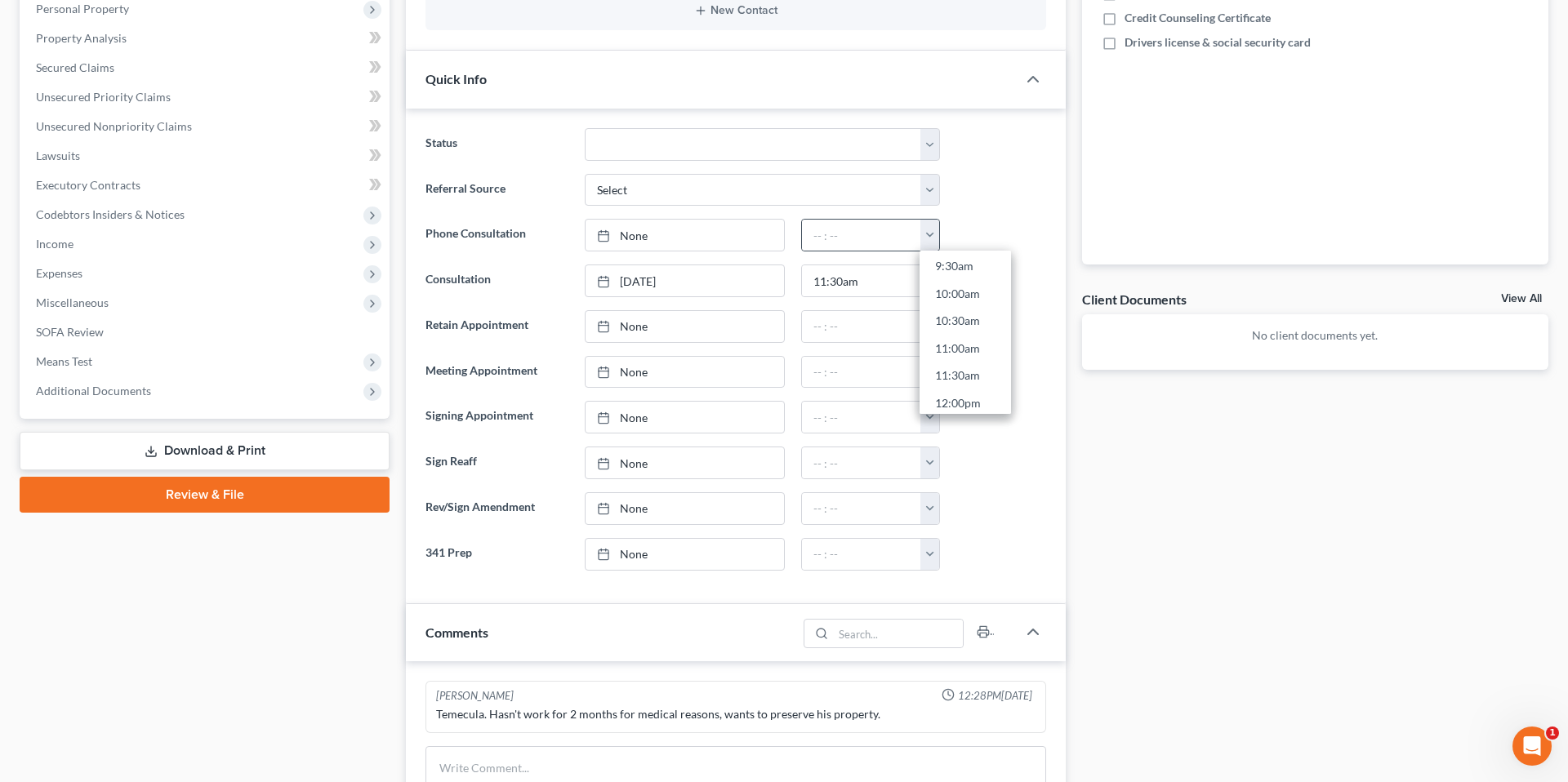
scroll to position [529, 0]
click at [957, 370] on link "11:30am" at bounding box center [965, 373] width 92 height 27
type input "11:30am"
click at [755, 240] on link "None" at bounding box center [685, 234] width 199 height 31
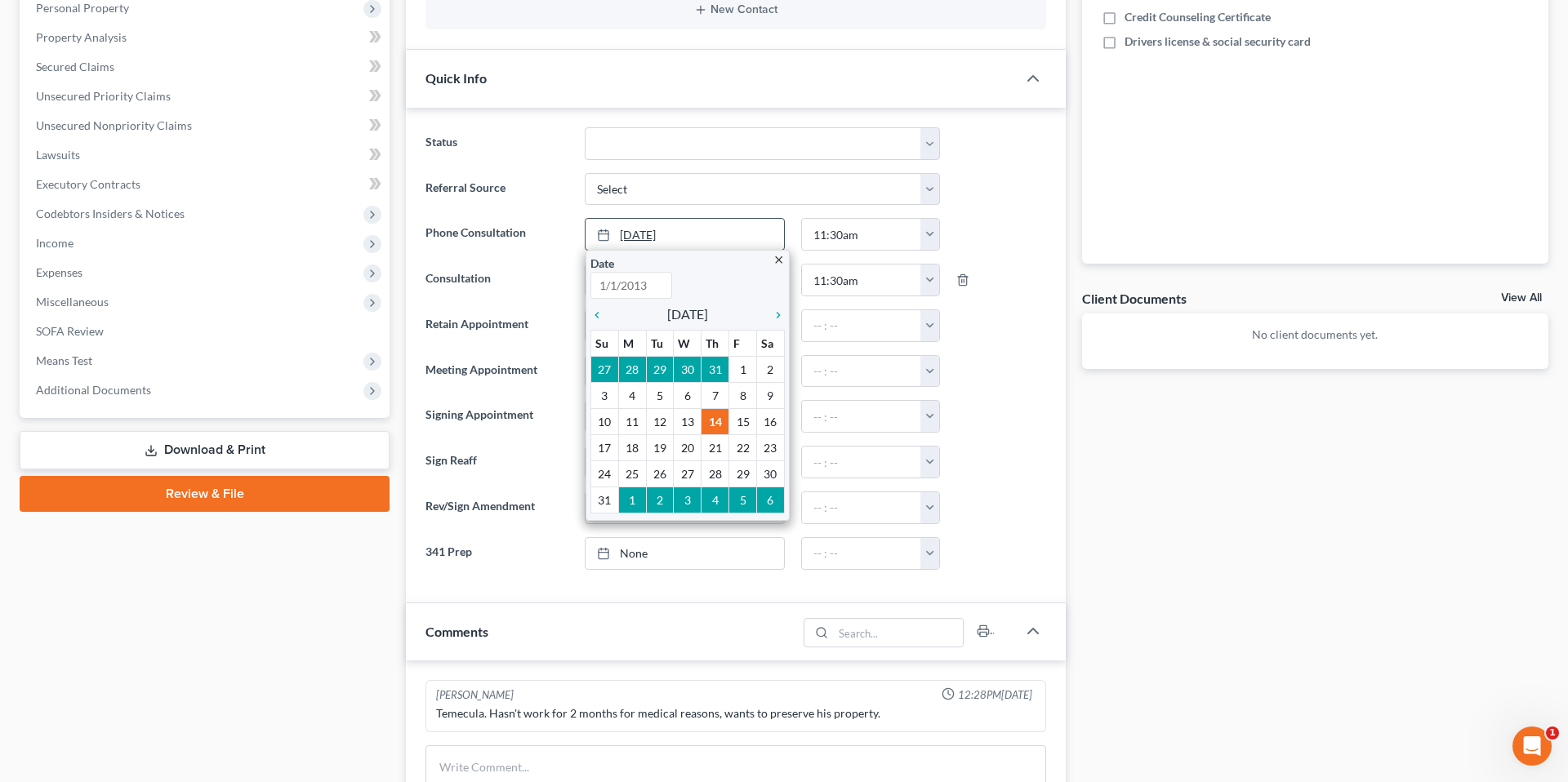
type input "[DATE]"
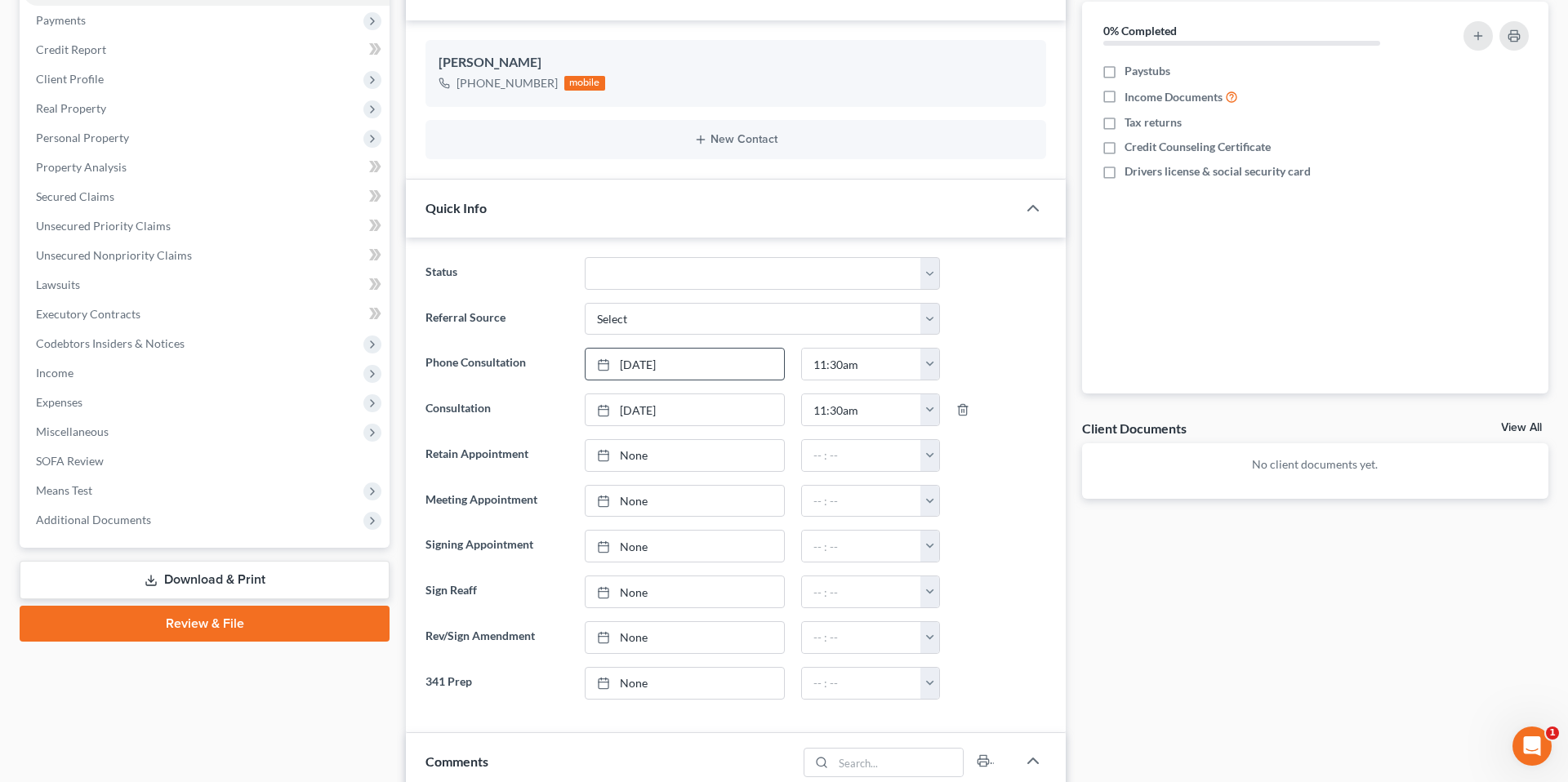
scroll to position [0, 0]
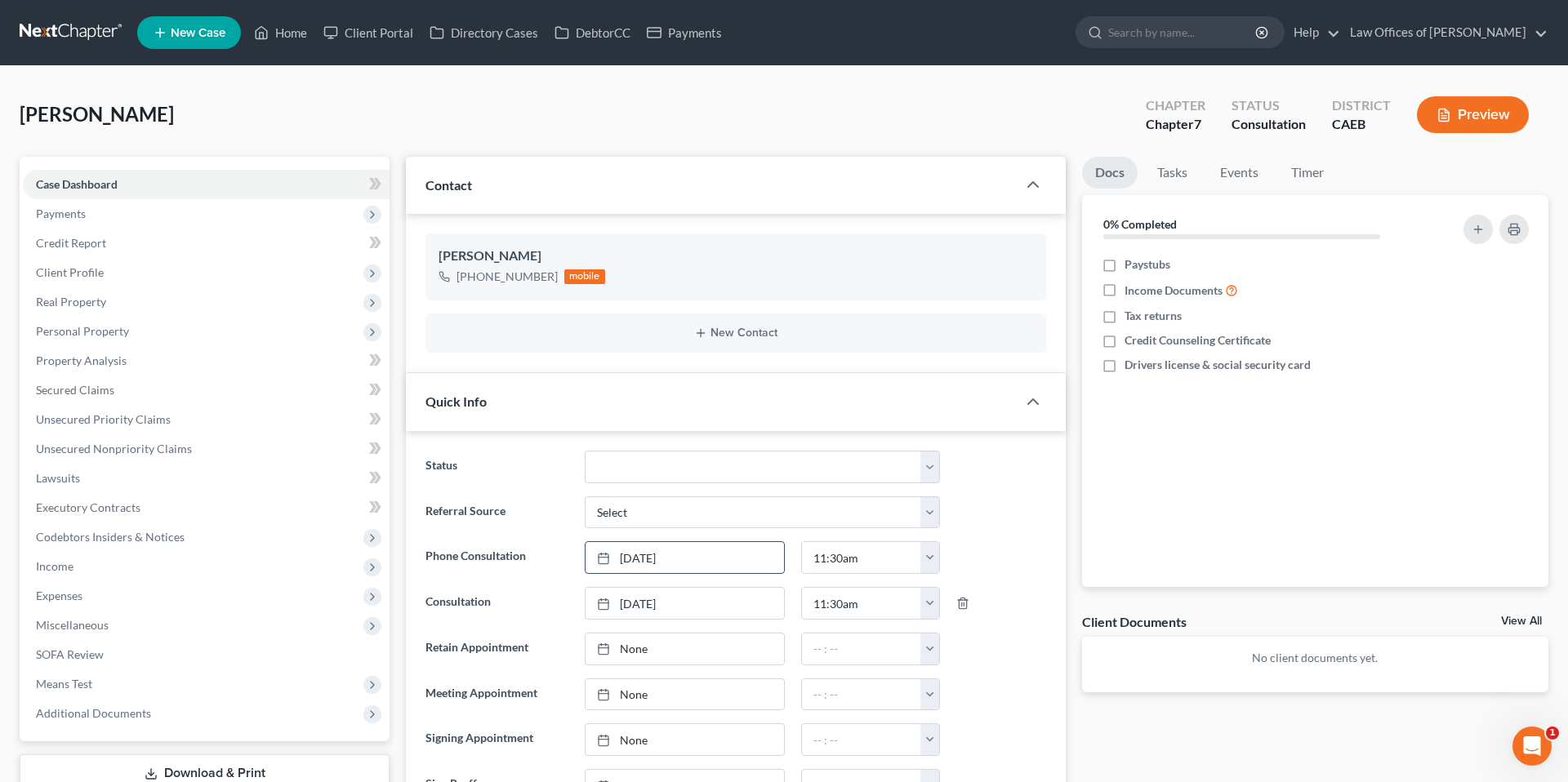
click at [969, 602] on div at bounding box center [1001, 603] width 106 height 33
click at [965, 606] on icon "button" at bounding box center [963, 603] width 13 height 13
click at [301, 32] on link "Home" at bounding box center [280, 32] width 69 height 29
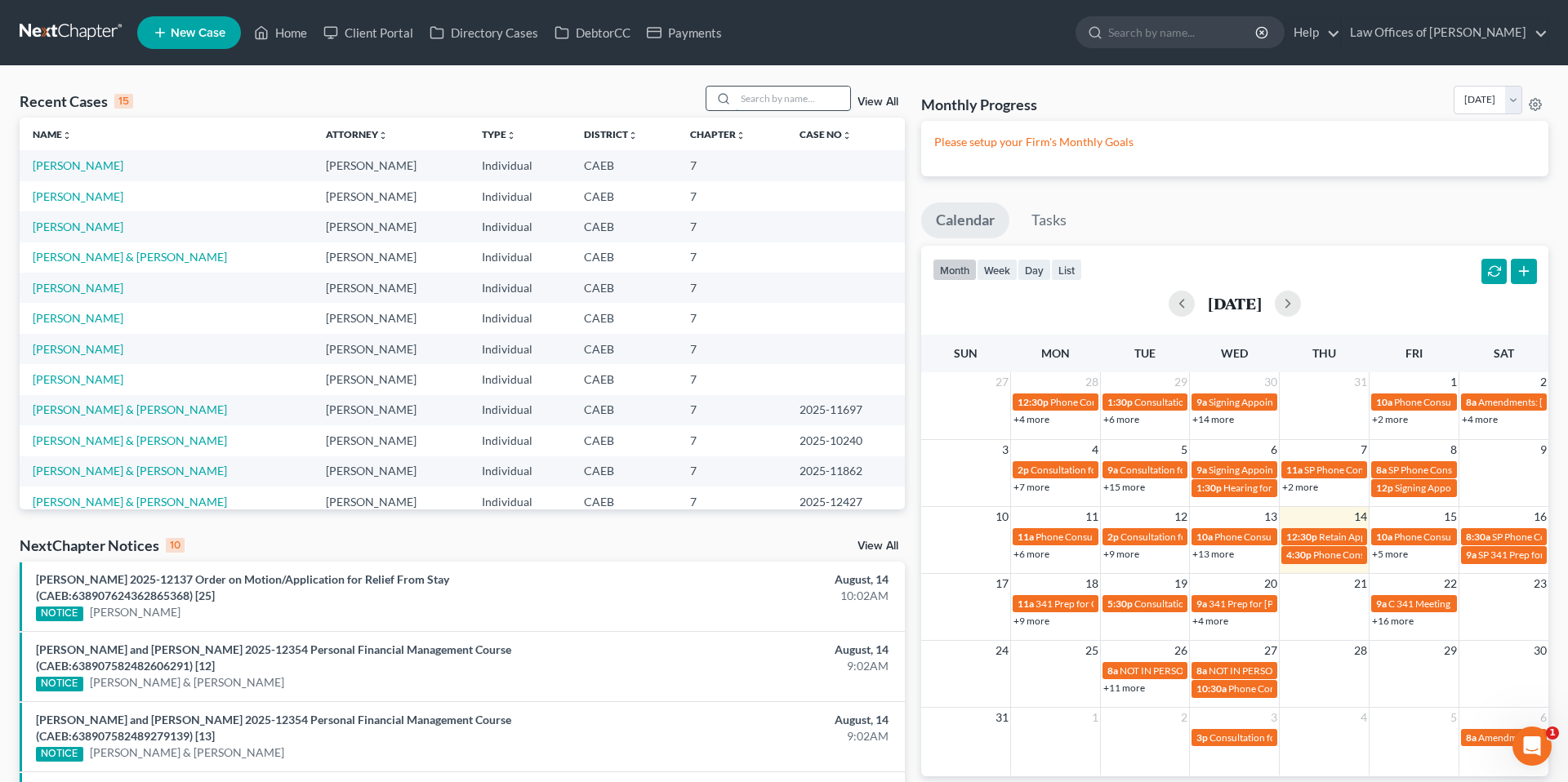
click at [822, 99] on input "search" at bounding box center [793, 98] width 114 height 24
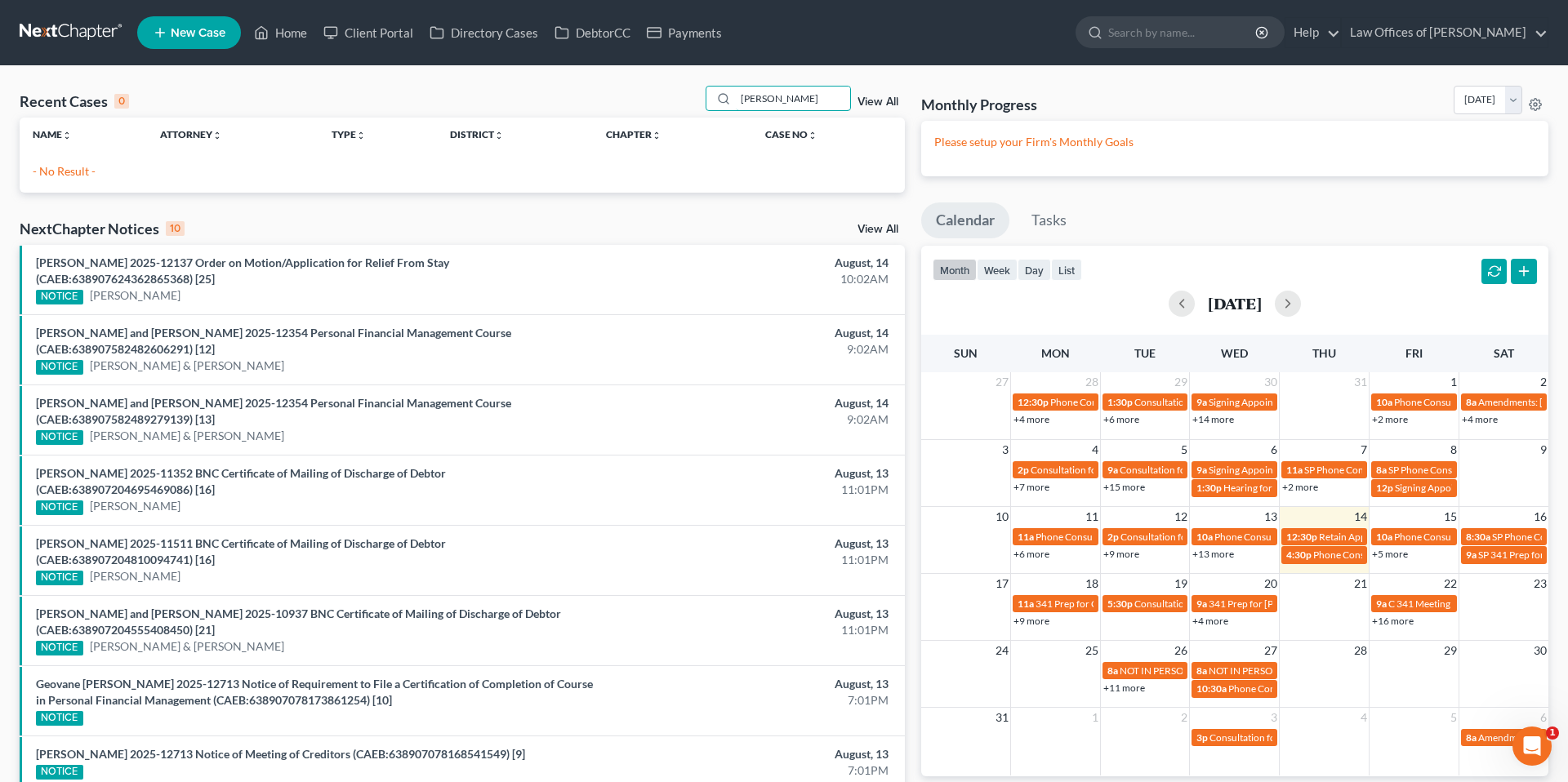
type input "[PERSON_NAME]"
click at [205, 26] on span "New Case" at bounding box center [198, 32] width 55 height 12
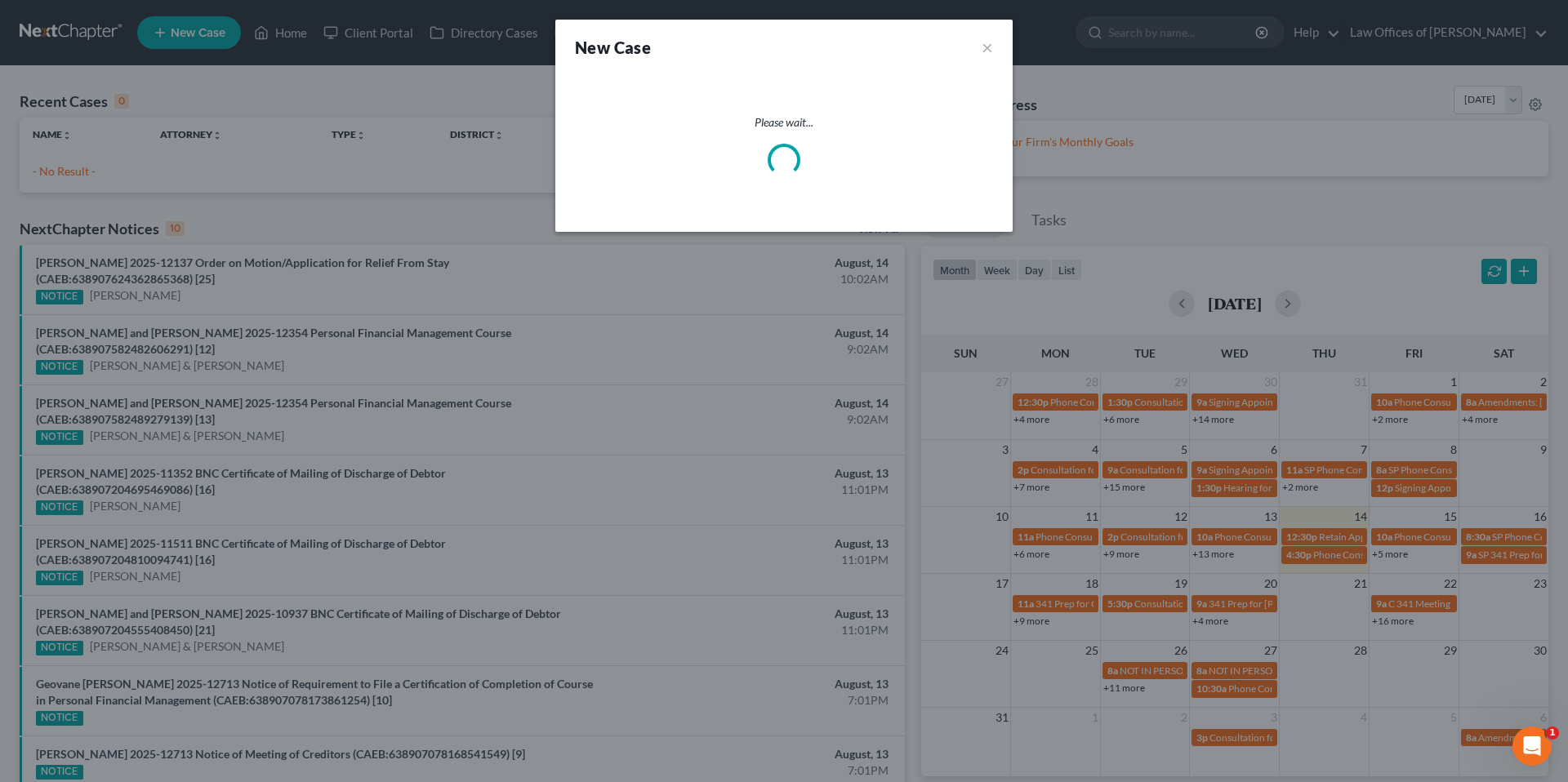
select select "8"
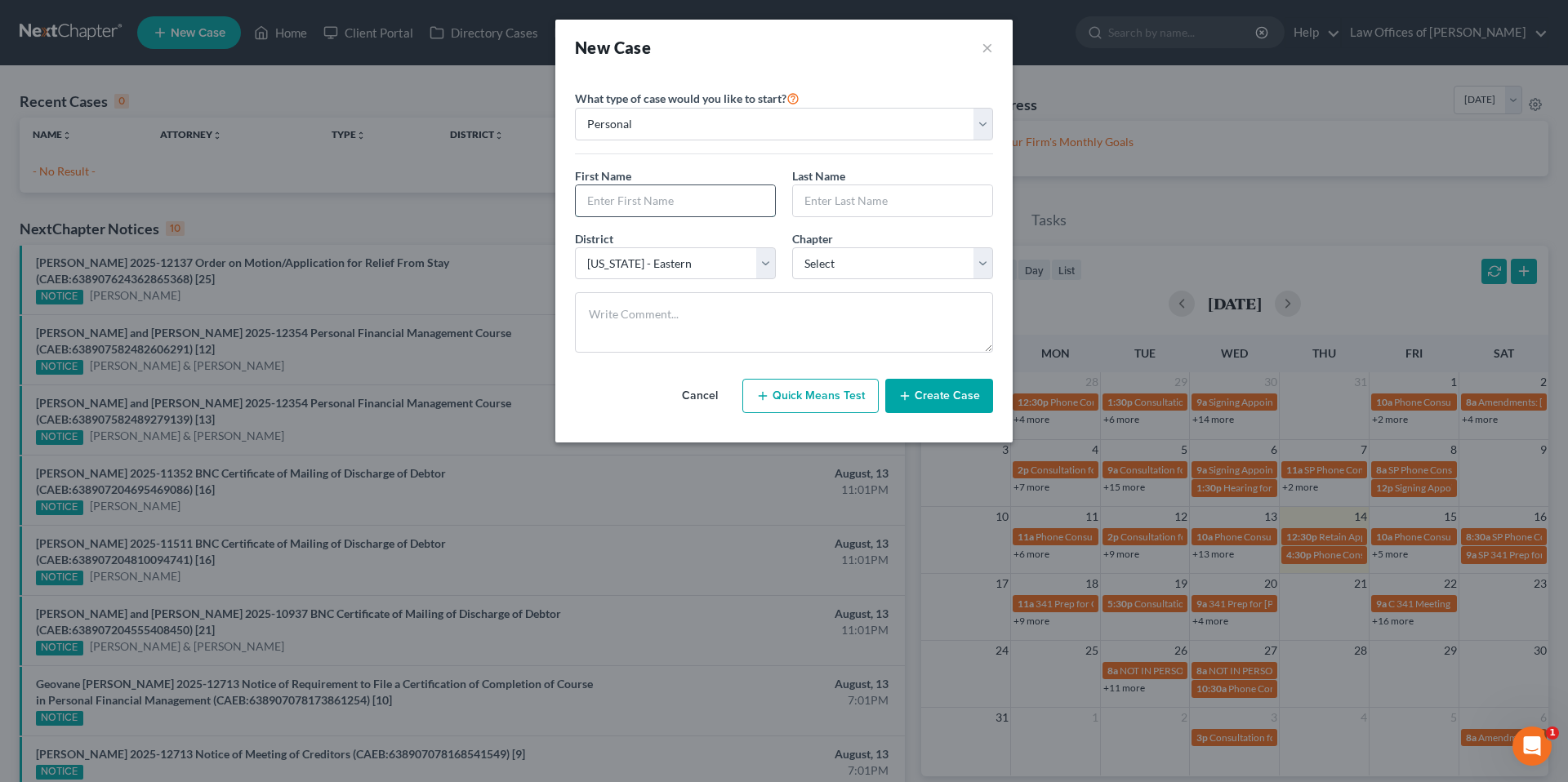
click at [680, 194] on input "text" at bounding box center [675, 200] width 200 height 31
click at [683, 205] on input "Tiffan" at bounding box center [675, 200] width 200 height 31
type input "[PERSON_NAME]"
type input "F"
type input "[PERSON_NAME]"
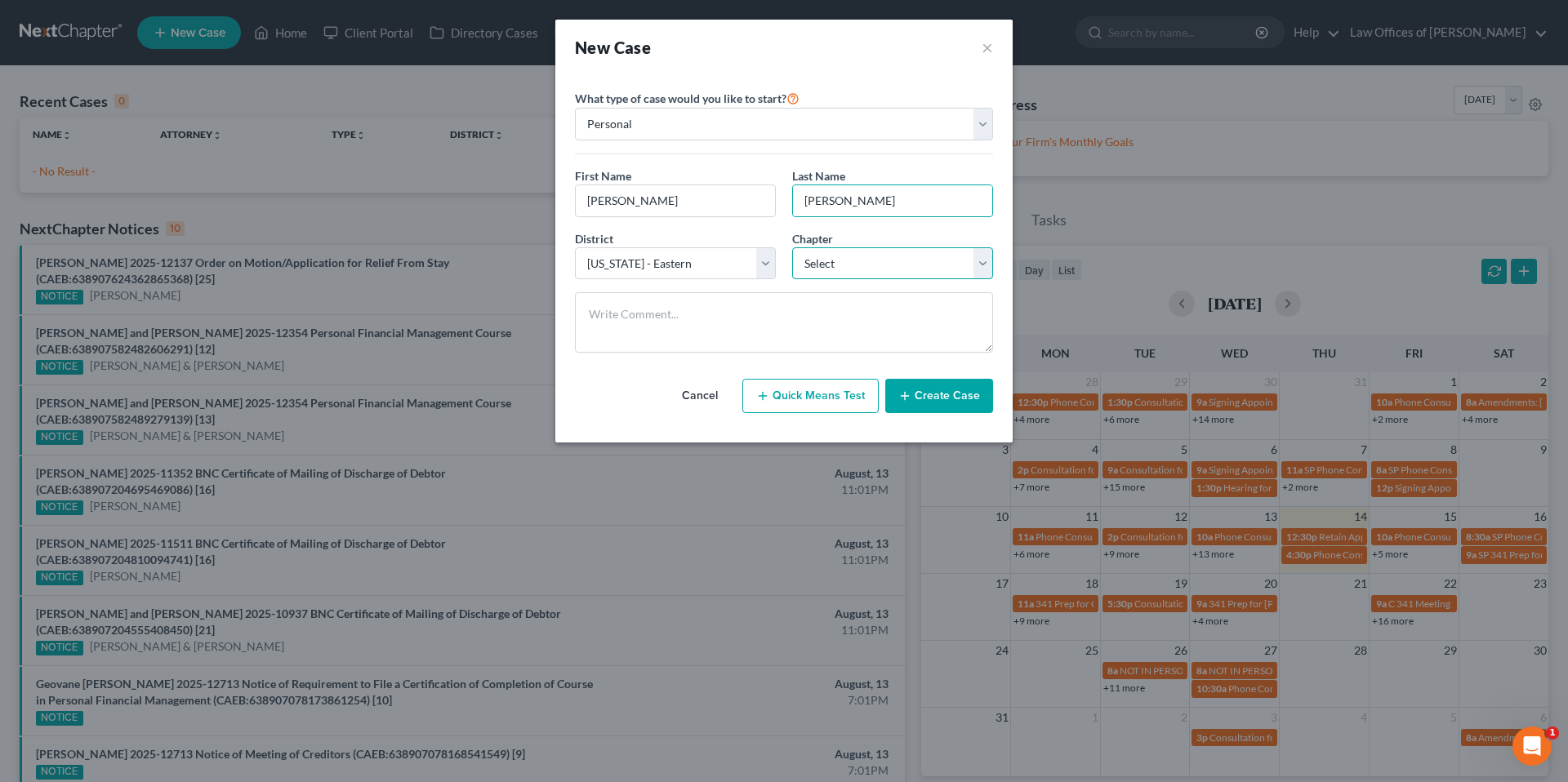
click at [871, 261] on select "Select 7 11 12 13" at bounding box center [892, 264] width 200 height 33
select select "0"
click at [947, 402] on button "Create Case" at bounding box center [939, 396] width 108 height 34
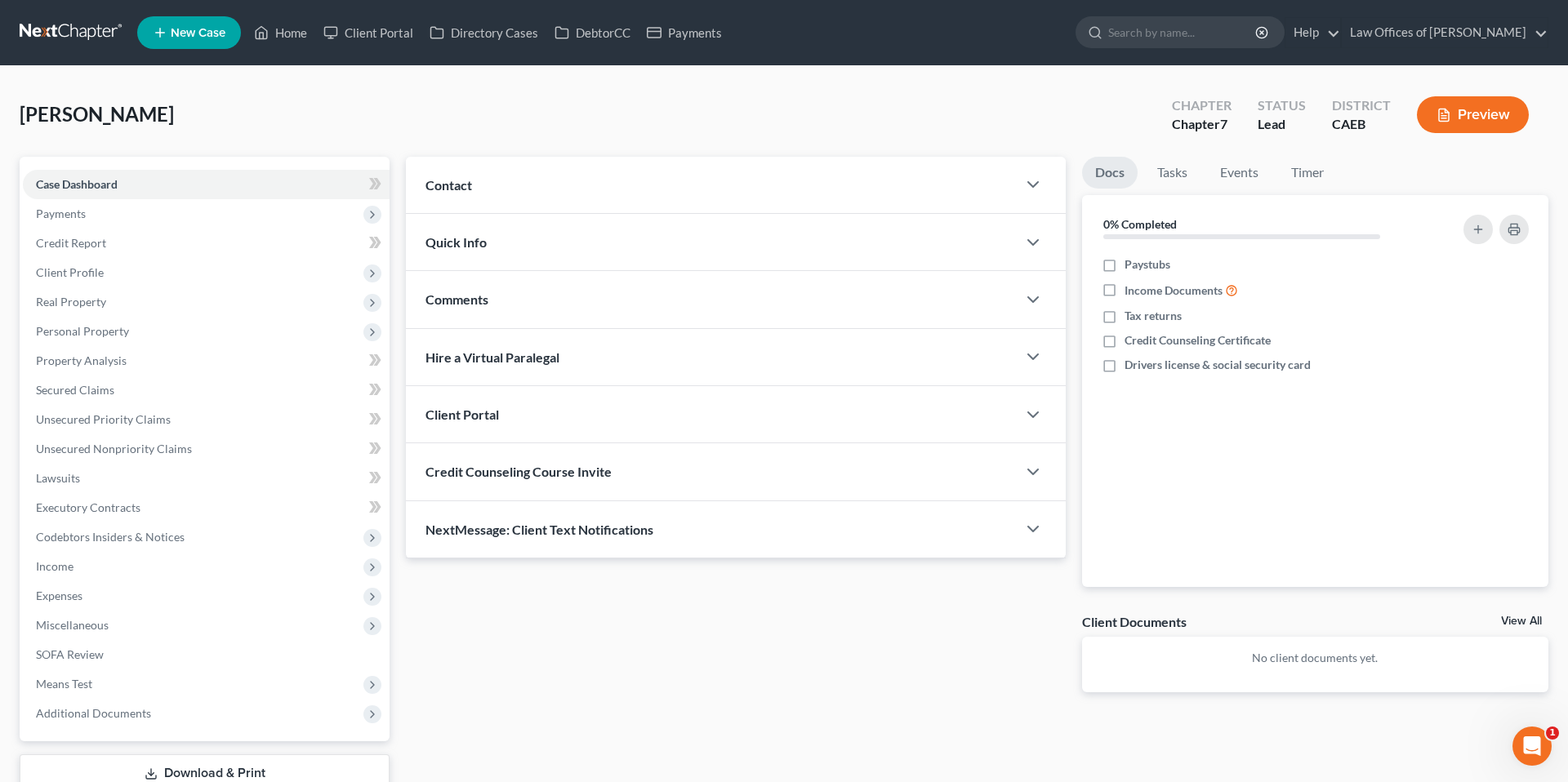
click at [539, 190] on div "Contact" at bounding box center [711, 185] width 611 height 57
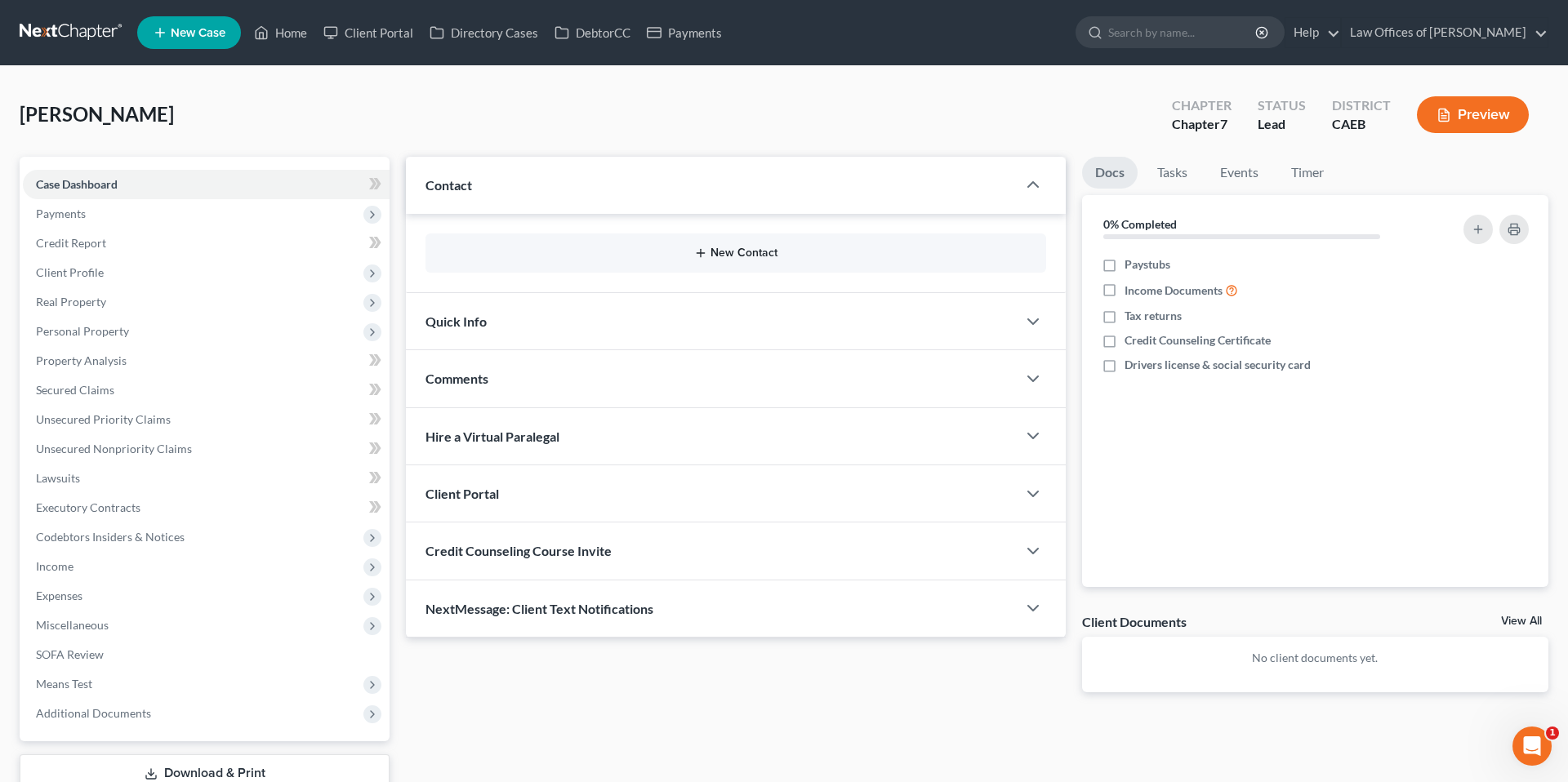
click at [718, 247] on button "New Contact" at bounding box center [736, 253] width 595 height 13
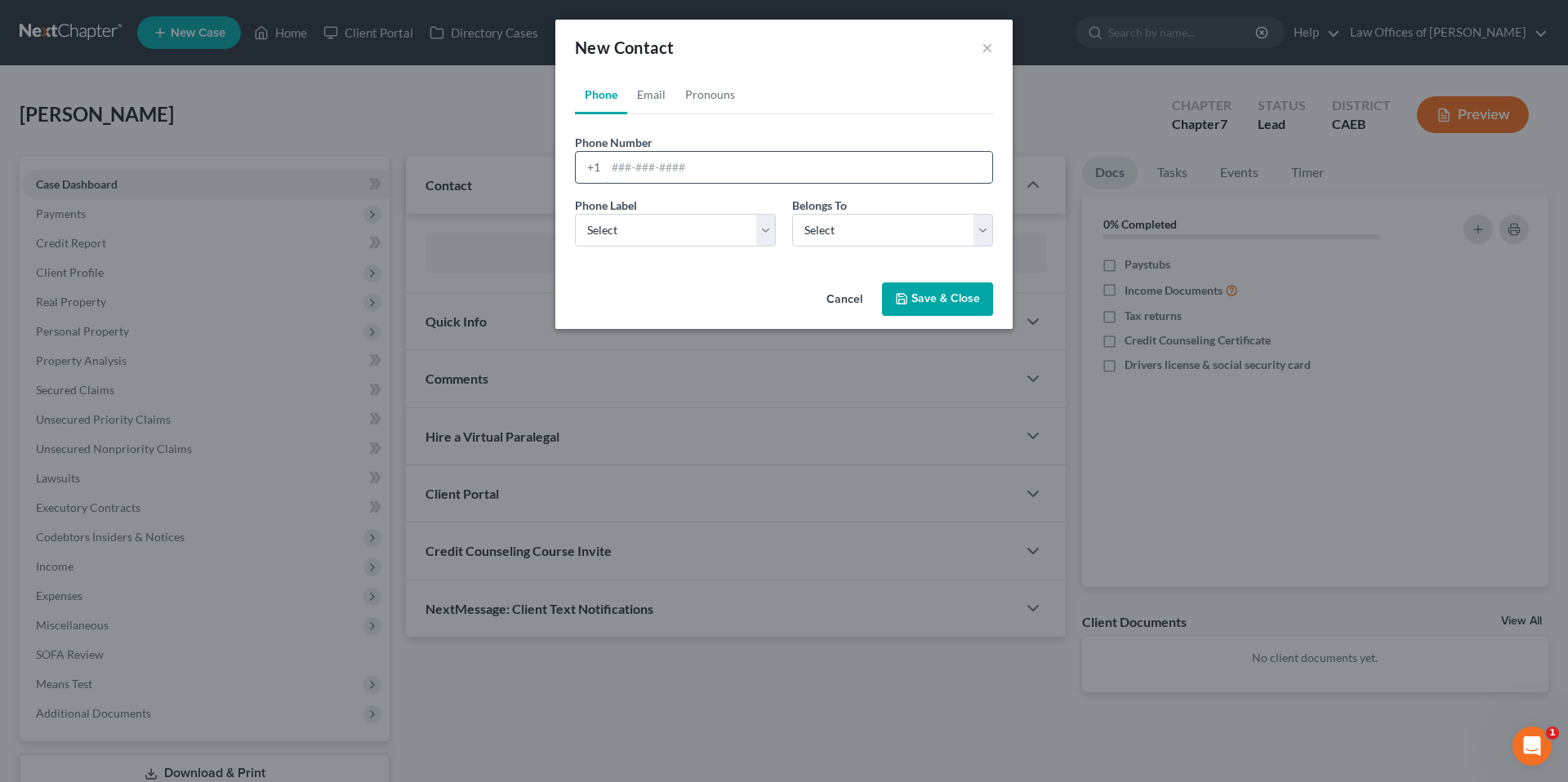
click at [733, 156] on input "tel" at bounding box center [799, 167] width 386 height 31
type input "6614874578"
click at [733, 240] on select "Select Mobile Home Work Other" at bounding box center [675, 230] width 200 height 33
select select "0"
drag, startPoint x: 879, startPoint y: 228, endPoint x: 951, endPoint y: 298, distance: 100.4
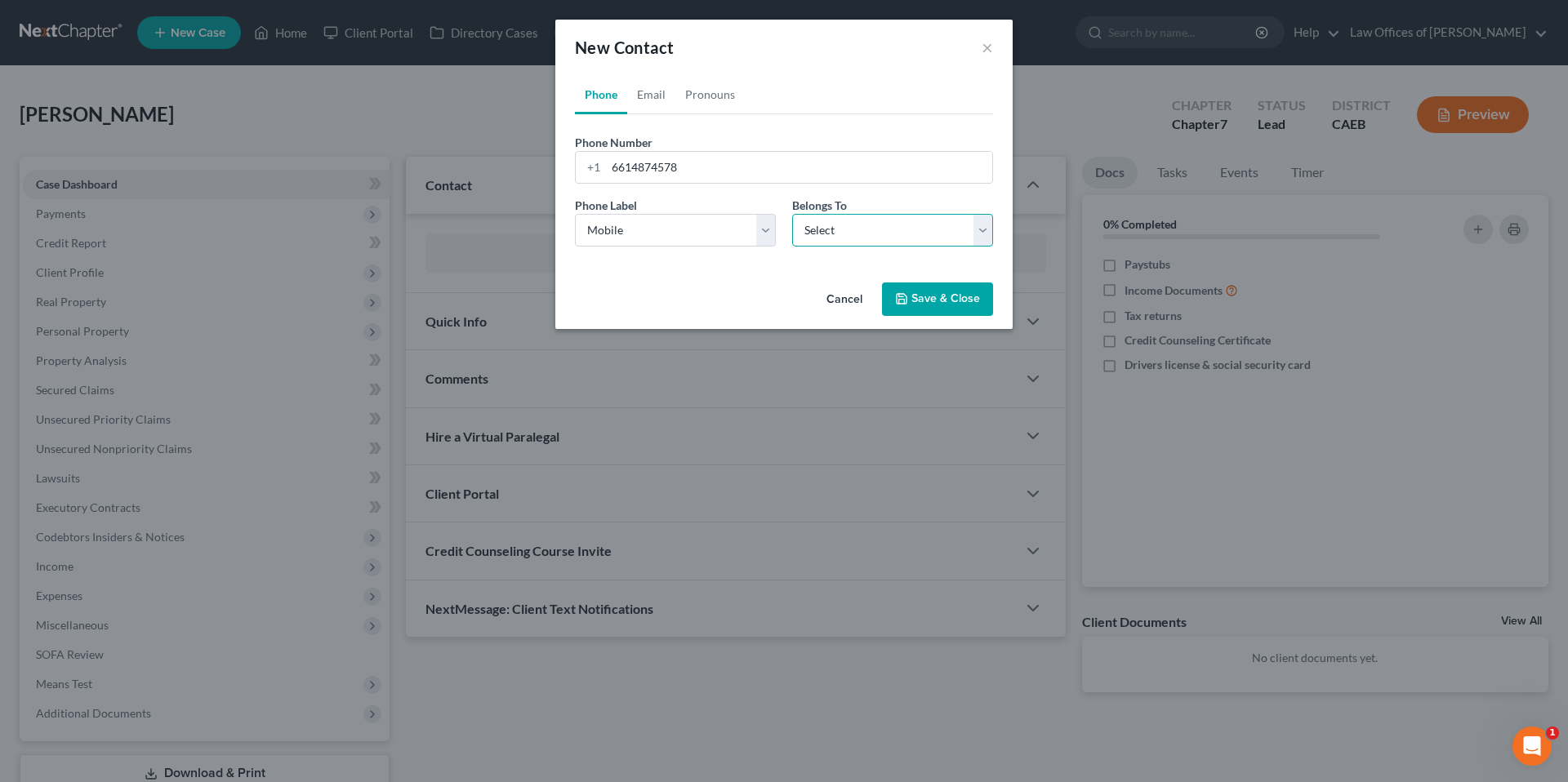
click at [879, 228] on select "Select Client Other" at bounding box center [892, 230] width 200 height 33
select select "0"
click at [940, 302] on button "Save & Close" at bounding box center [936, 300] width 111 height 34
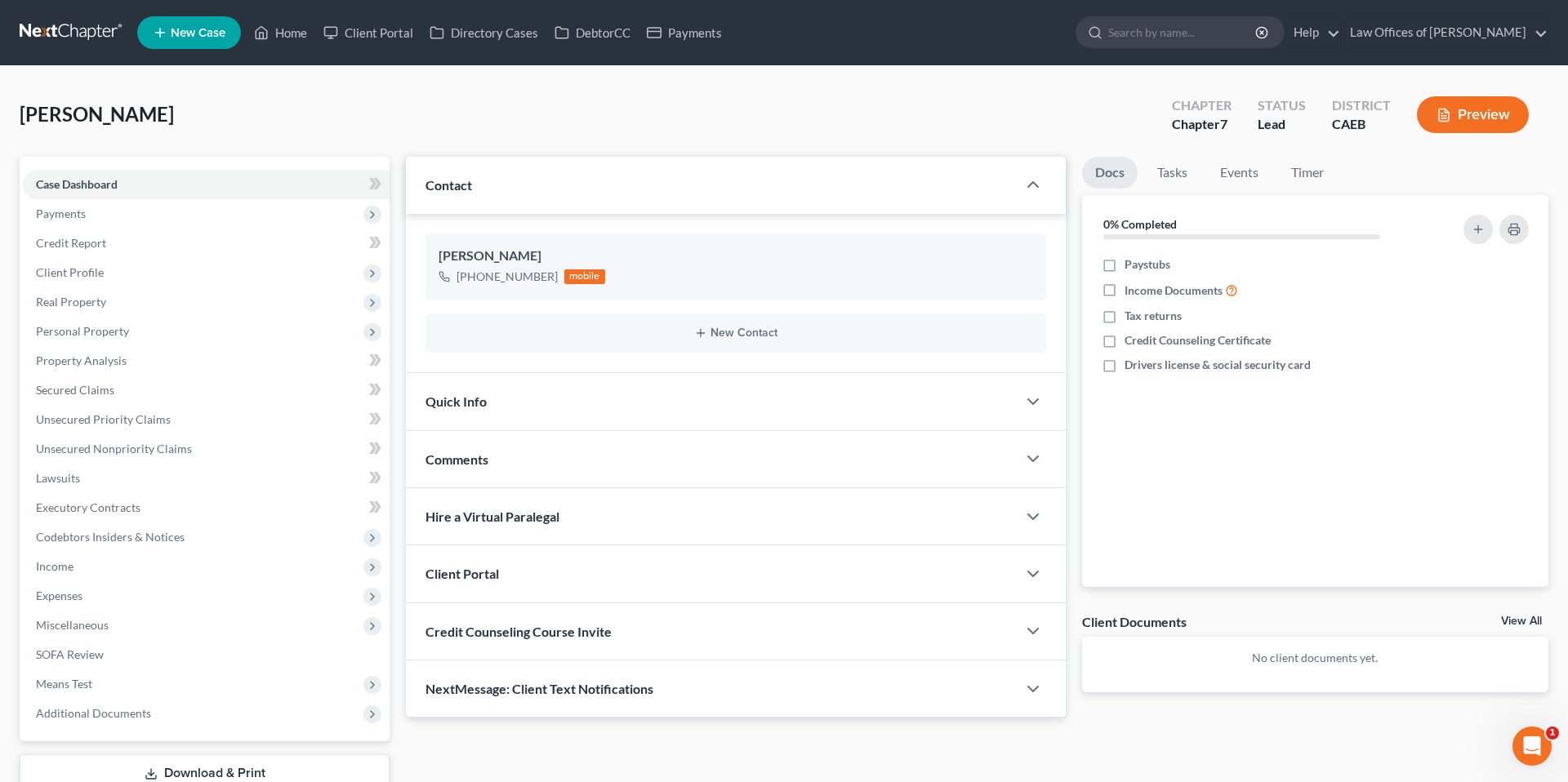
click at [651, 414] on div "Quick Info" at bounding box center [711, 402] width 611 height 57
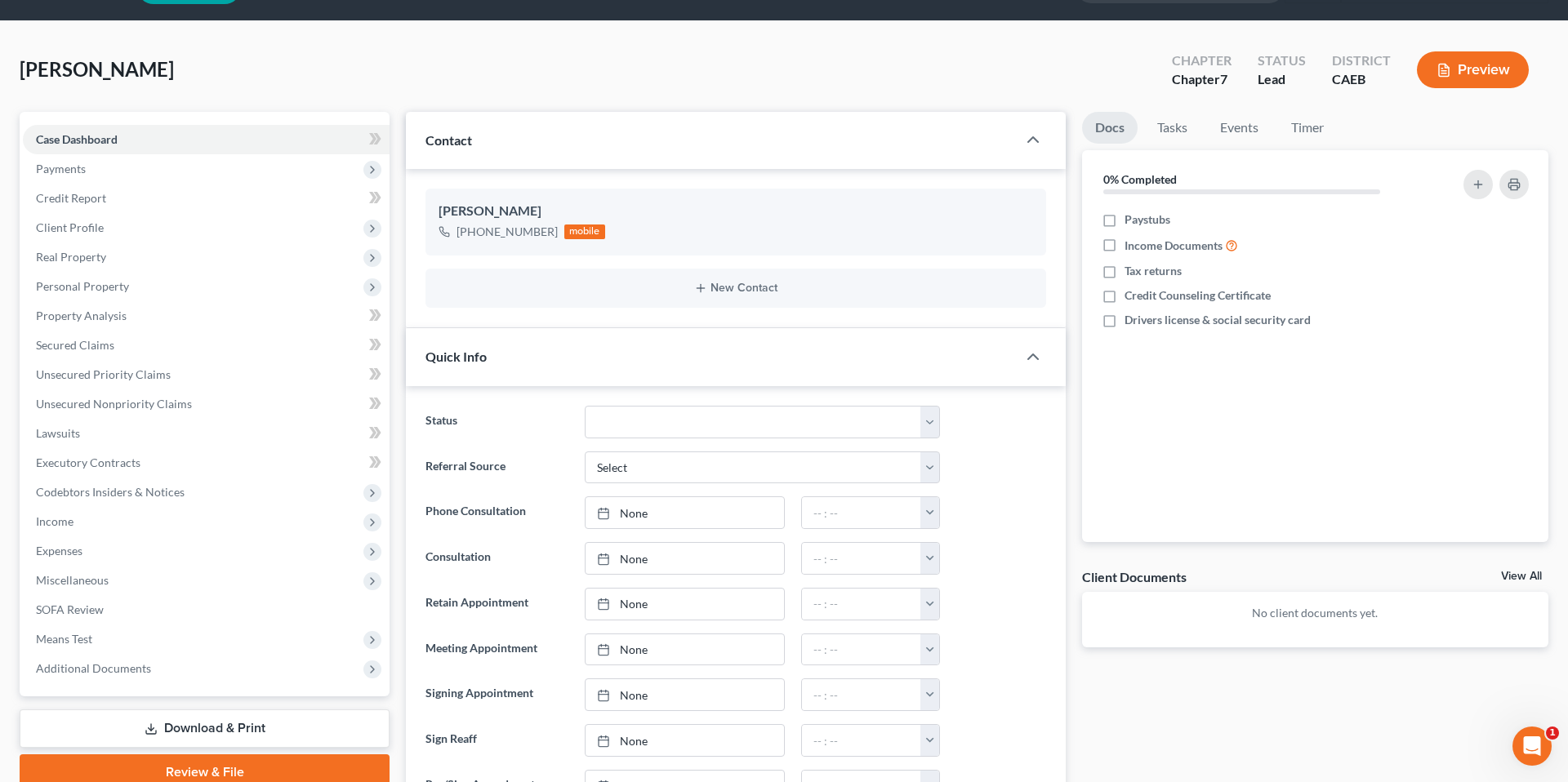
scroll to position [49, 0]
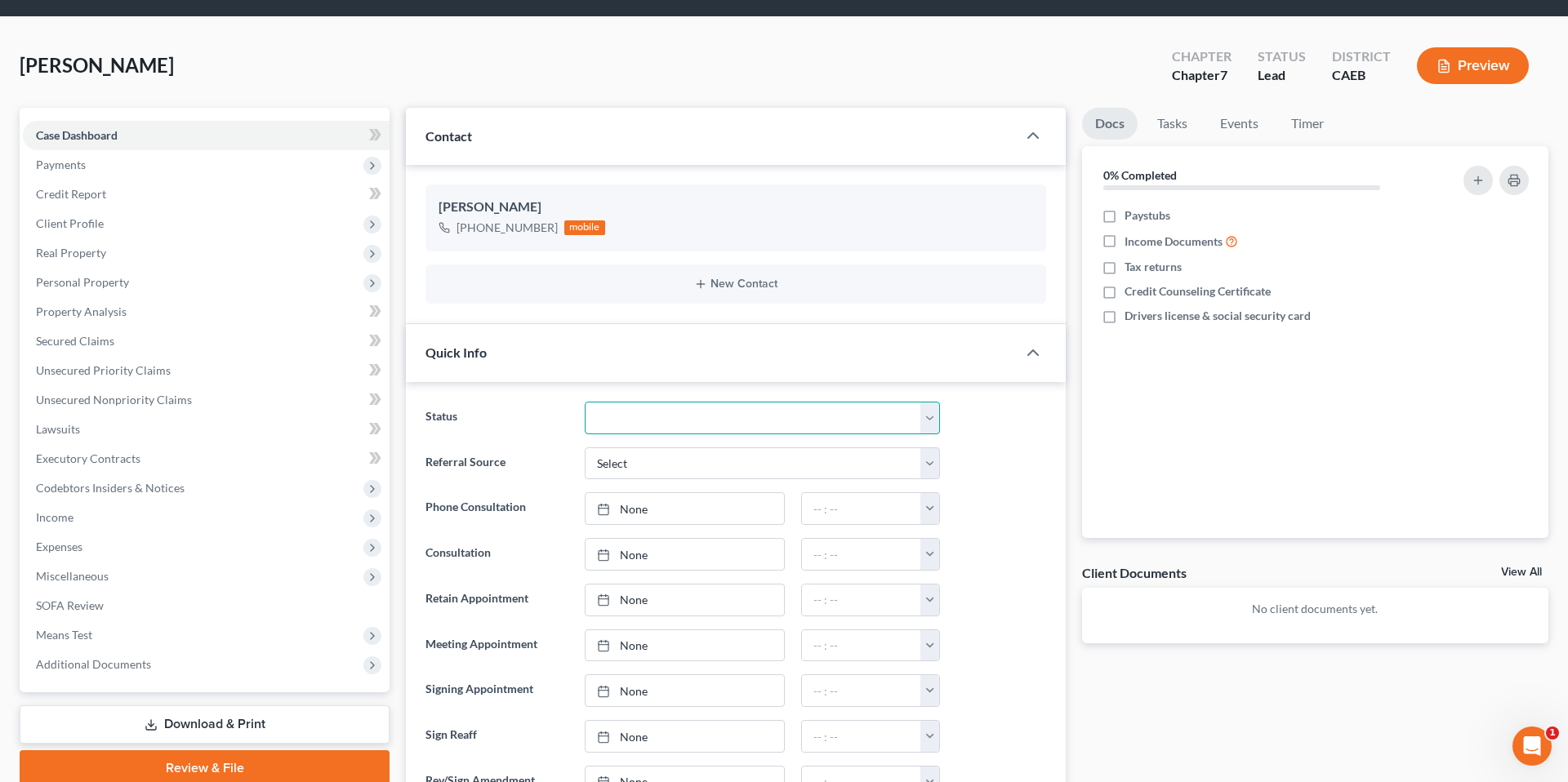
click at [673, 411] on select "Cancelled/Refund Closed Consultation Declined Discharged Filed Income Check In …" at bounding box center [762, 418] width 356 height 33
select select "2"
drag, startPoint x: 1013, startPoint y: 488, endPoint x: 1003, endPoint y: 479, distance: 13.5
click at [1013, 488] on ng-include "Status Cancelled/Refund Closed Consultation Declined Discharged Filed Income Ch…" at bounding box center [736, 623] width 620 height 443
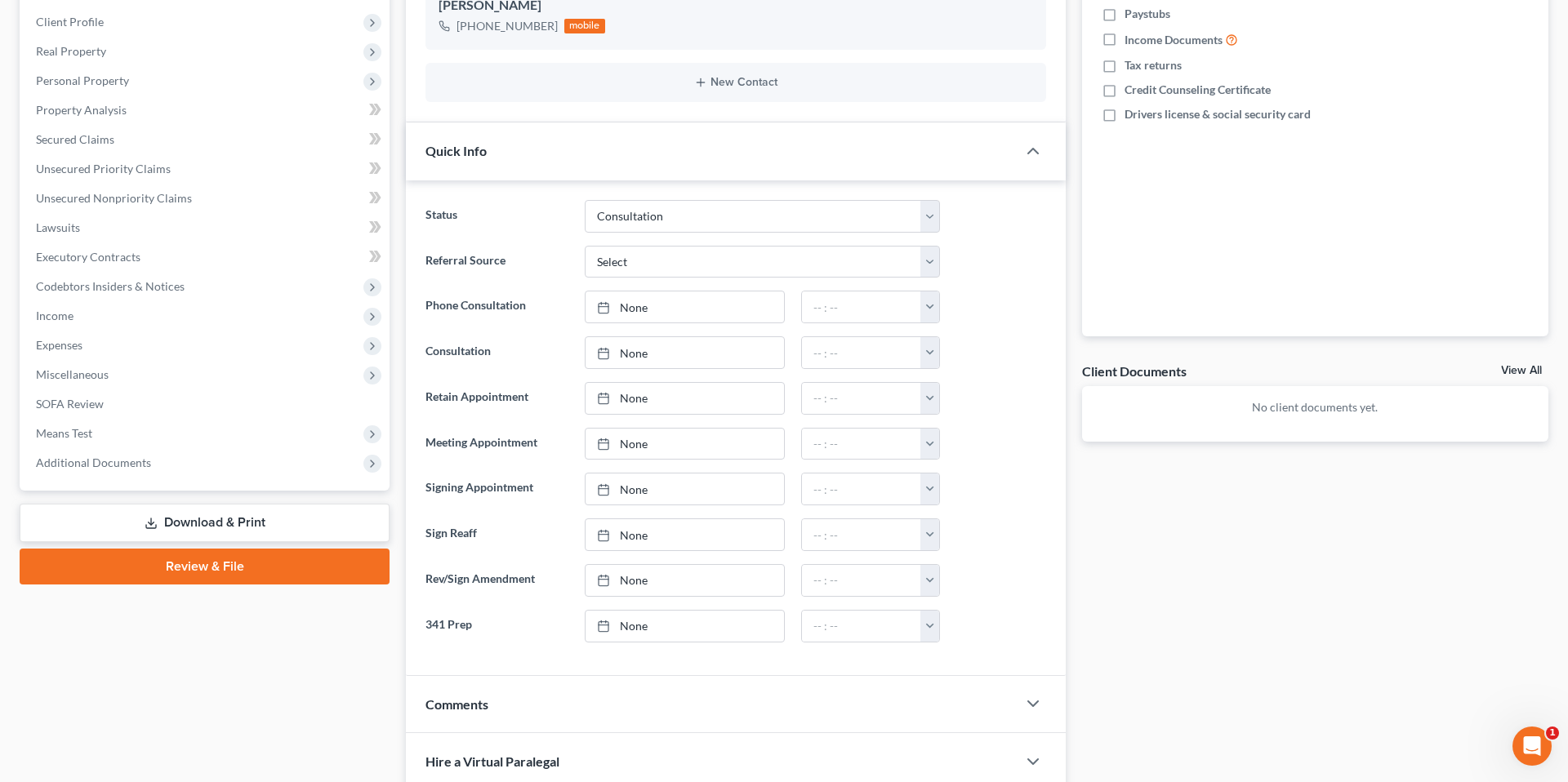
scroll to position [252, 0]
click at [672, 308] on link "None" at bounding box center [685, 305] width 199 height 31
type input "[DATE]"
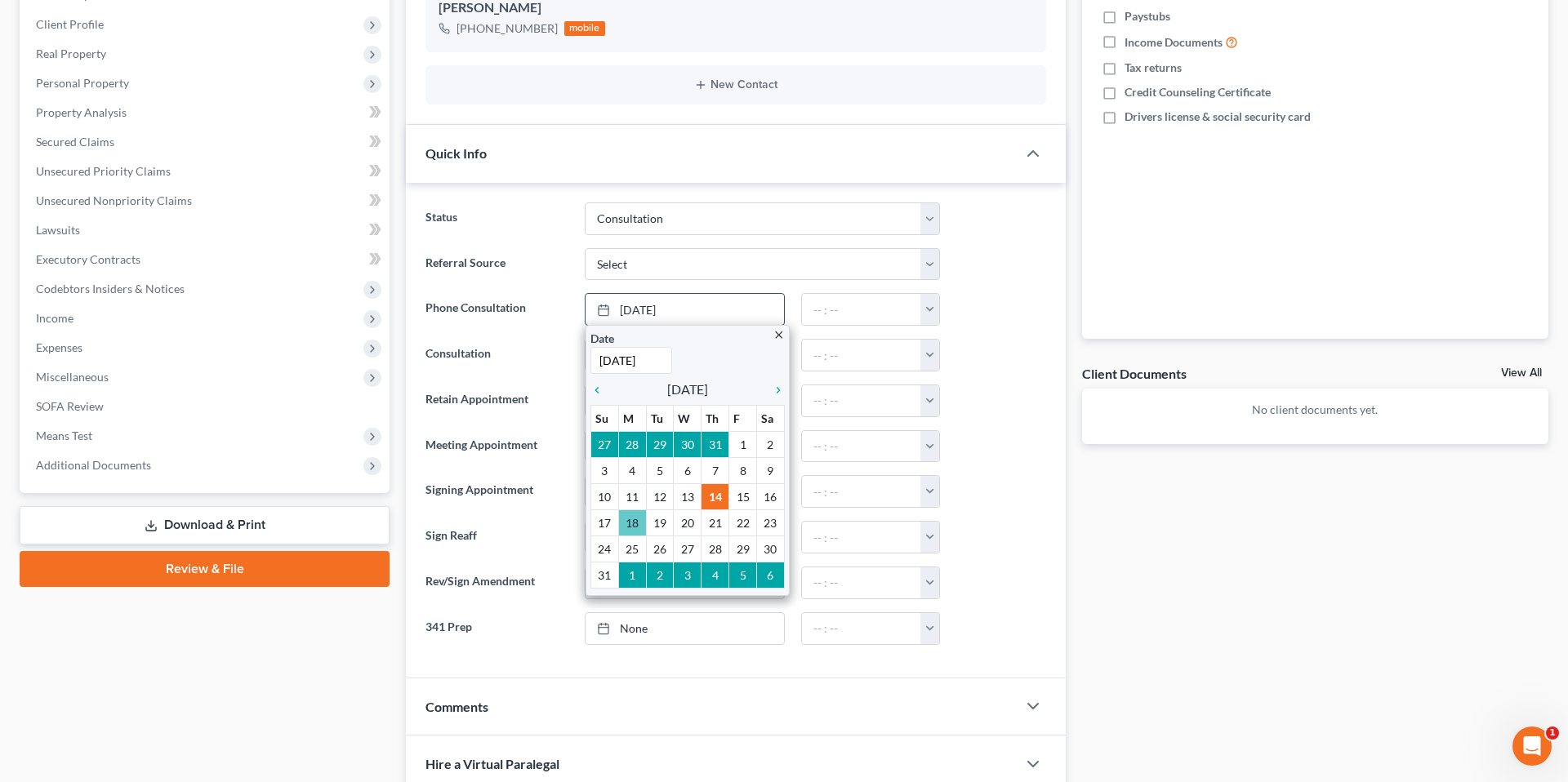
scroll to position [257, 0]
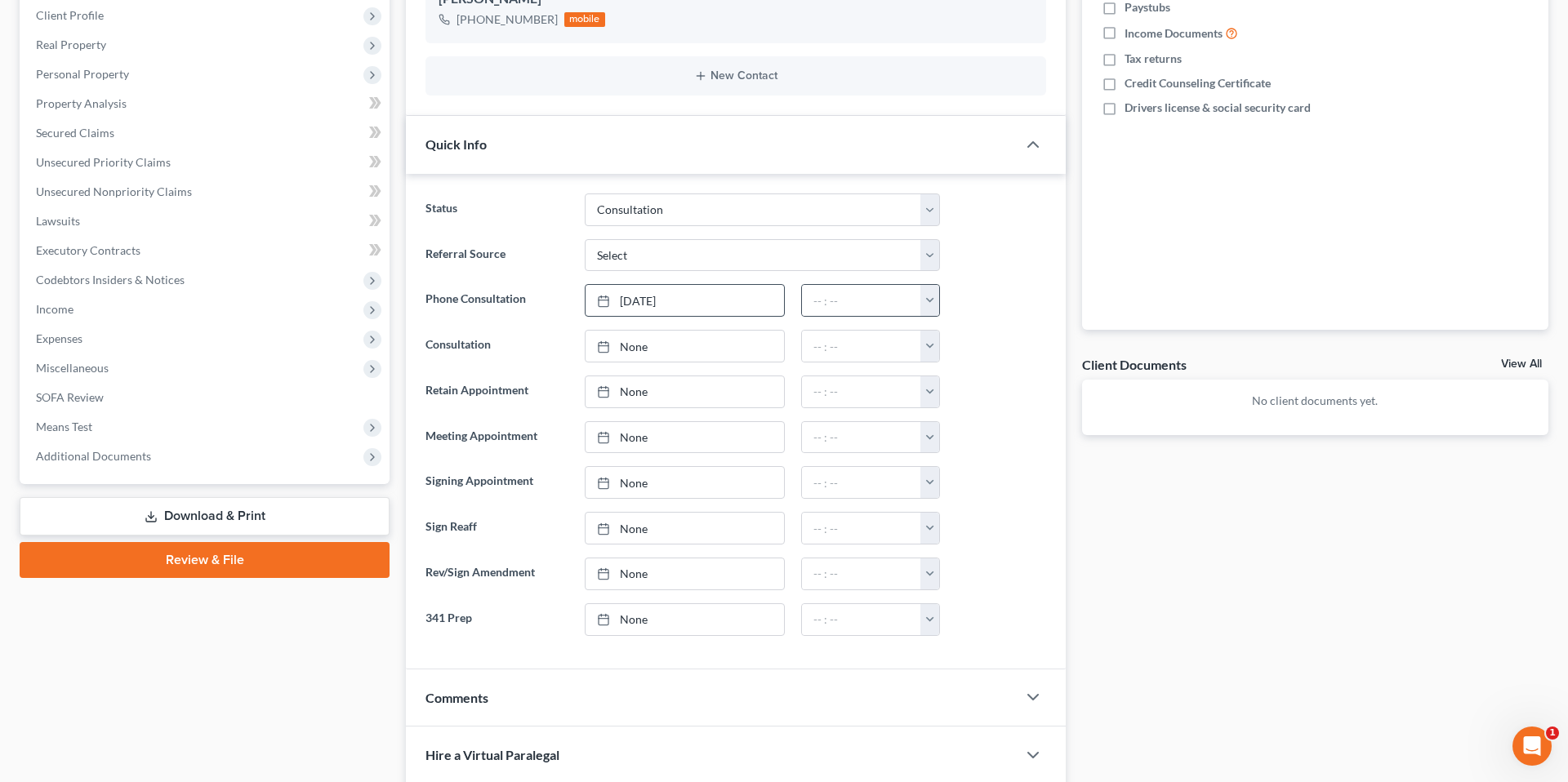
click at [920, 305] on button "button" at bounding box center [930, 300] width 19 height 31
click at [971, 374] on link "1:00pm" at bounding box center [965, 372] width 92 height 27
type input "1:00pm"
click at [992, 376] on div at bounding box center [1001, 391] width 106 height 33
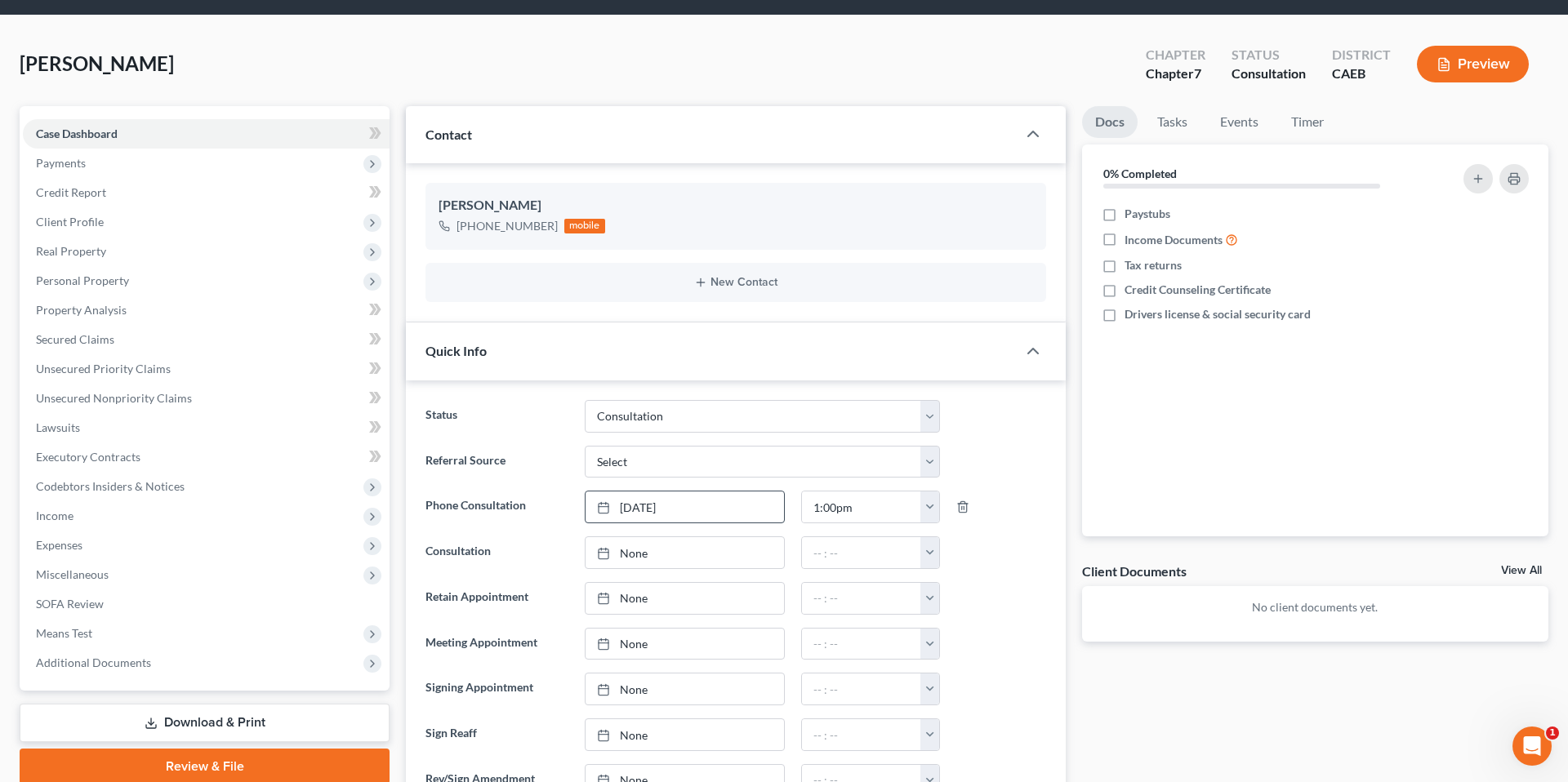
scroll to position [0, 0]
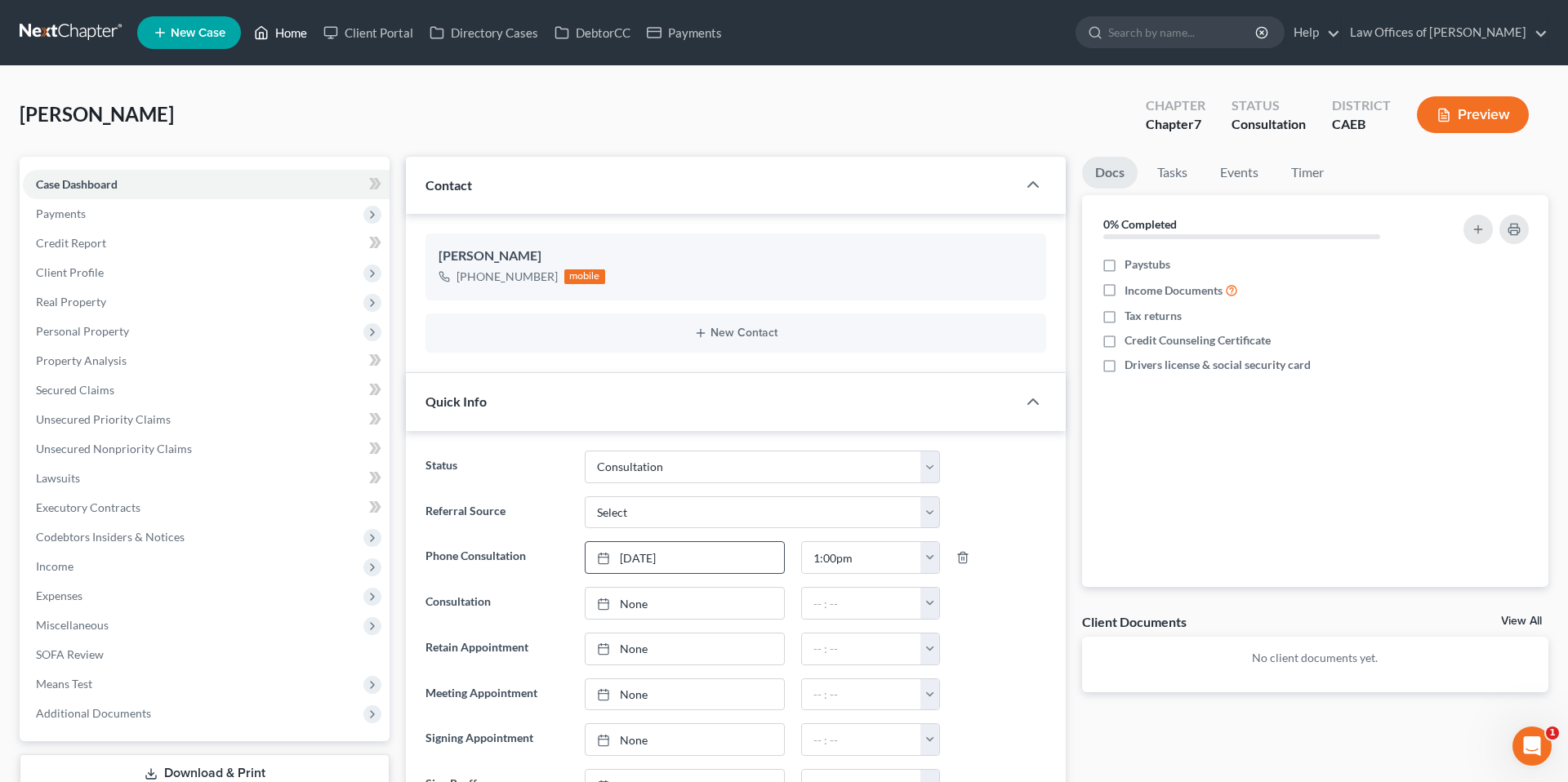
click at [297, 34] on link "Home" at bounding box center [280, 32] width 69 height 29
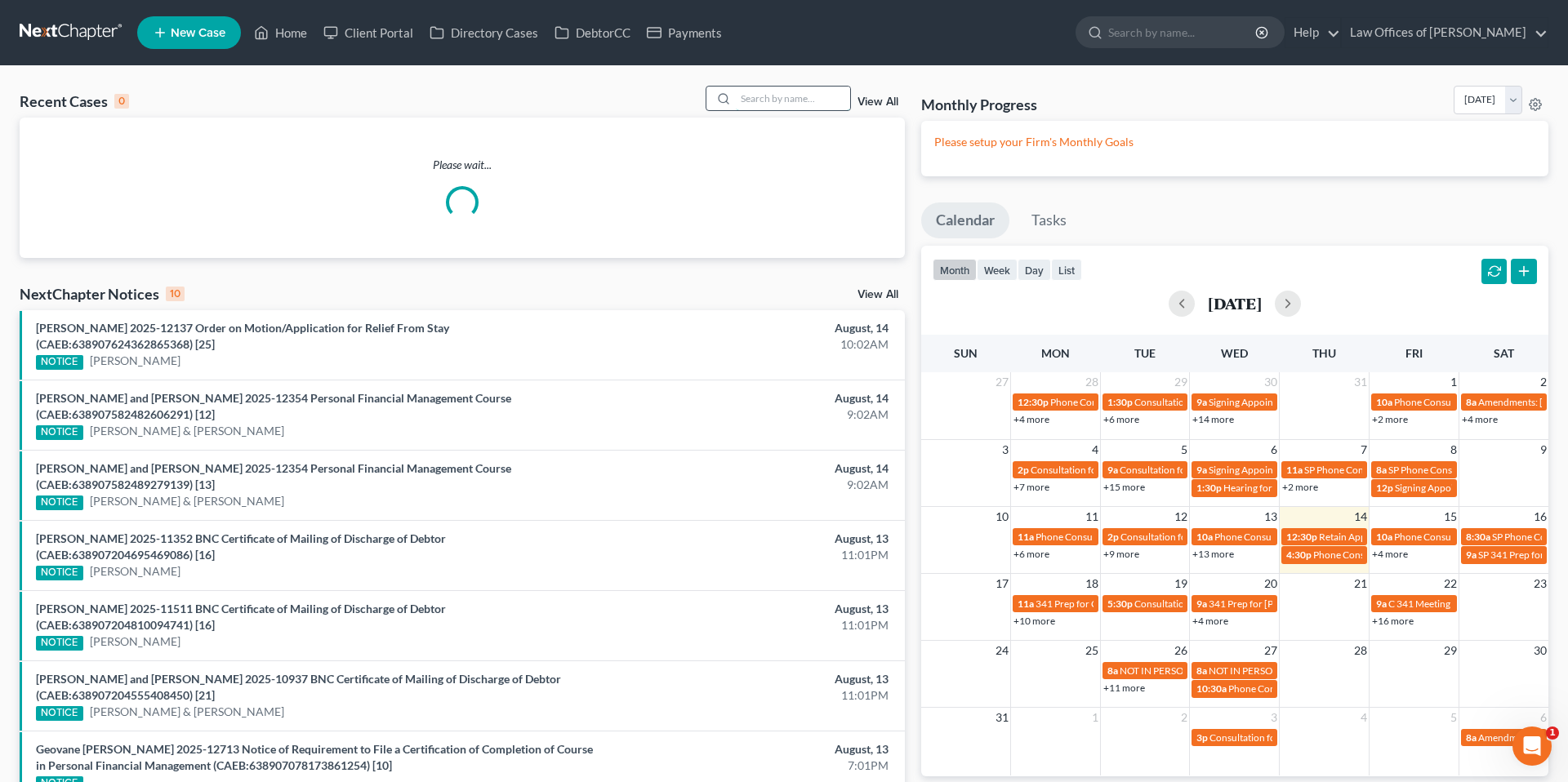
click at [784, 96] on input "search" at bounding box center [793, 98] width 114 height 24
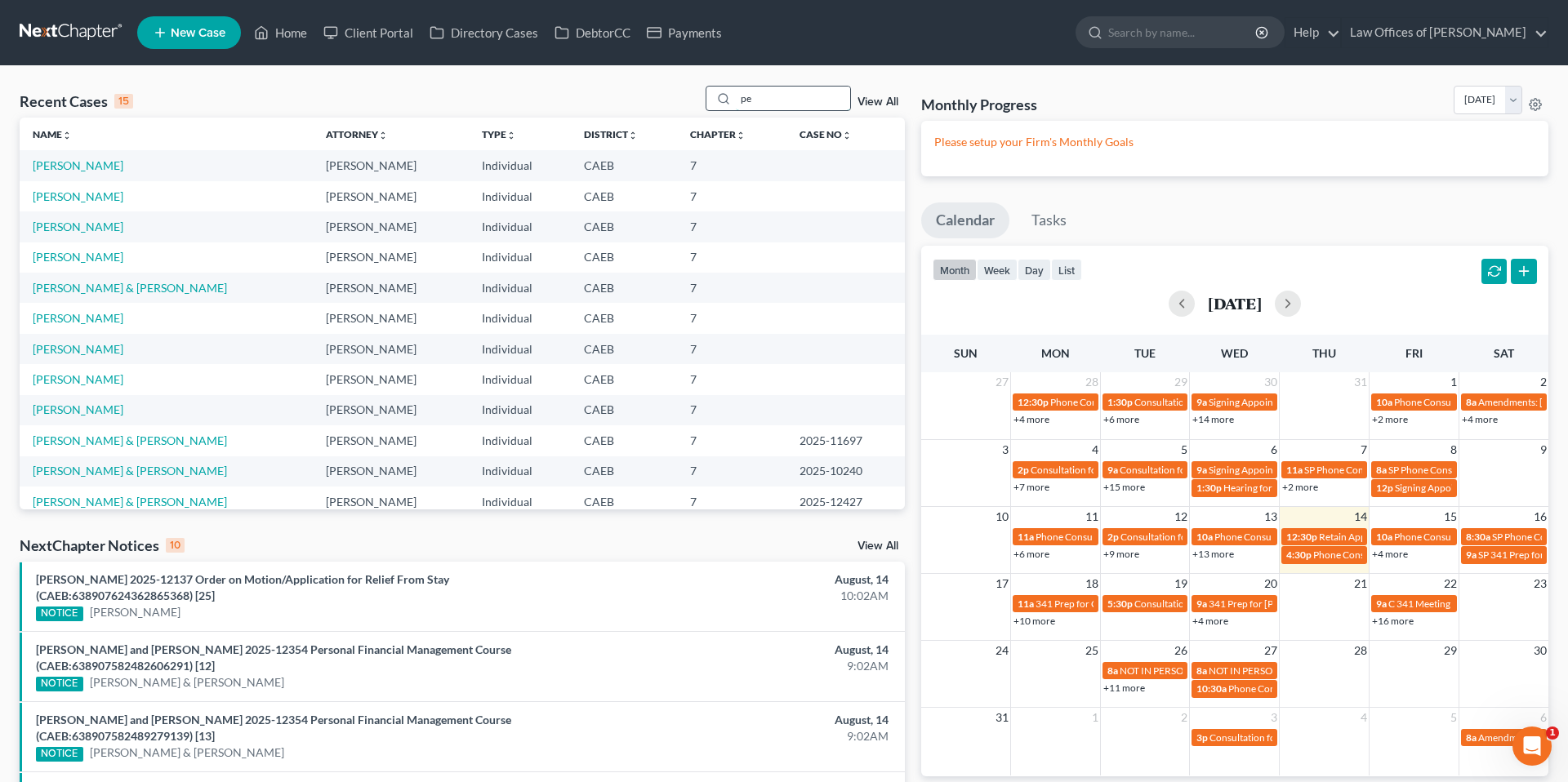
type input "p"
click at [217, 30] on span "New Case" at bounding box center [198, 32] width 55 height 12
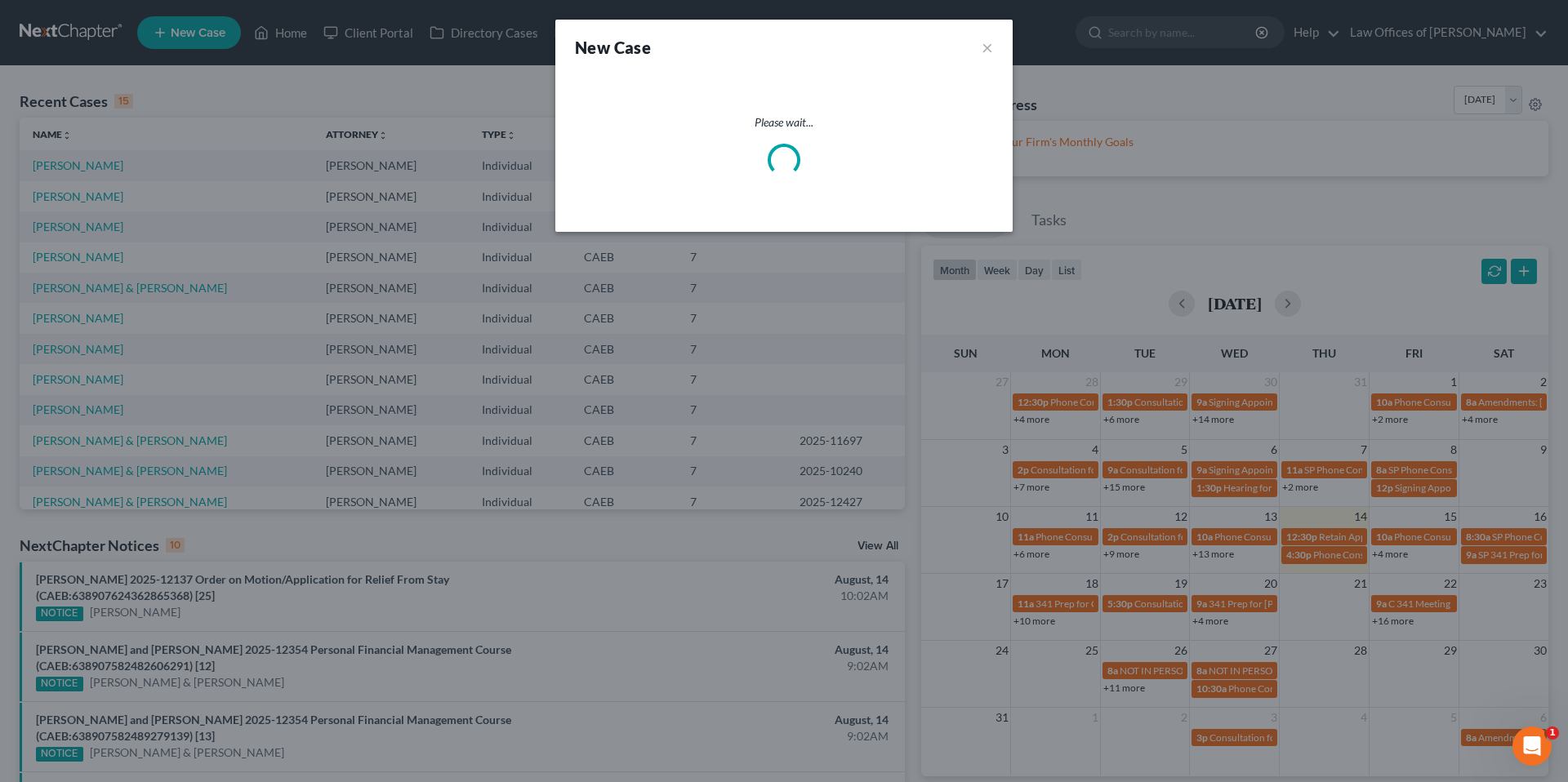
select select "8"
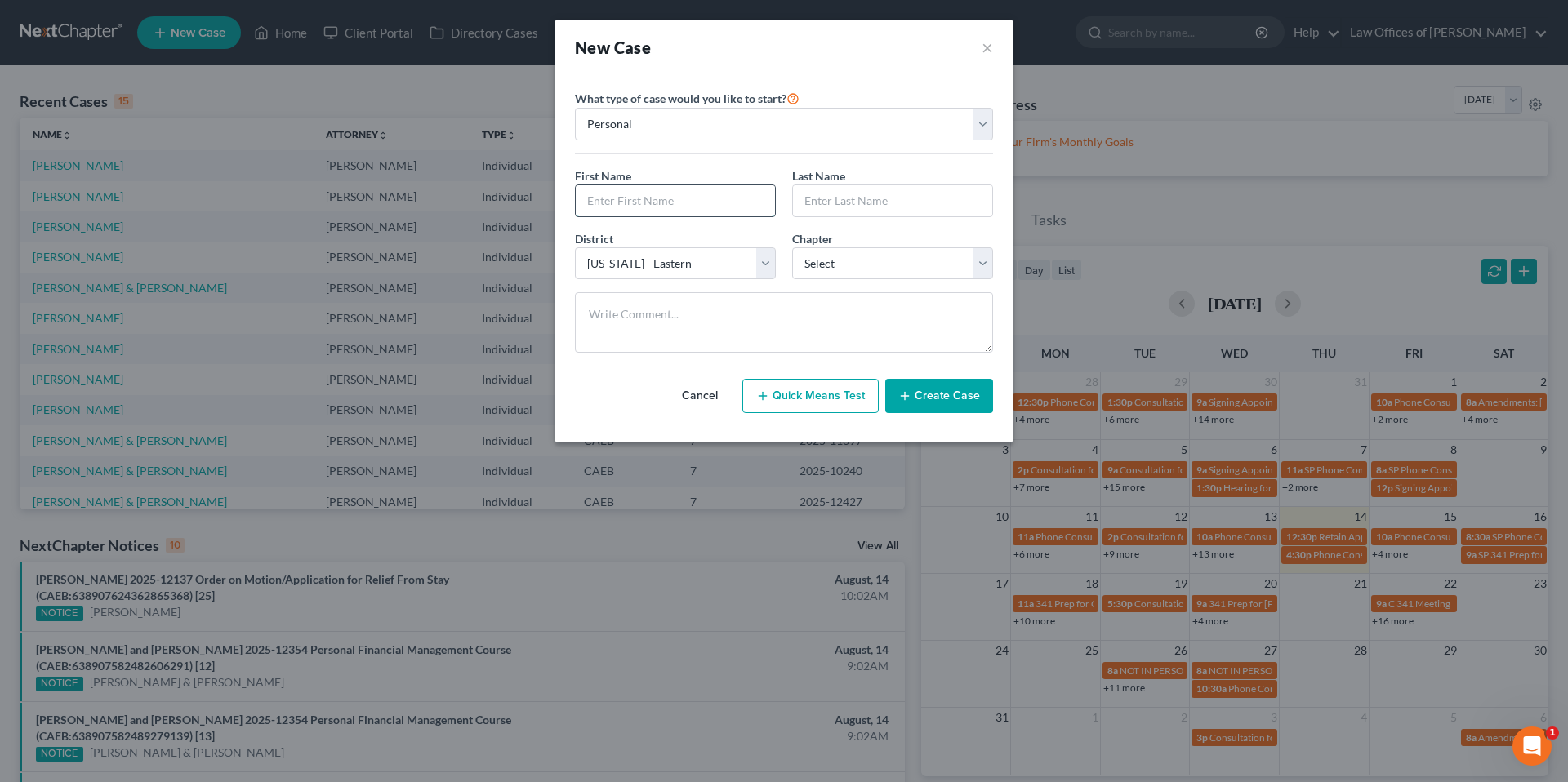
click at [678, 202] on input "text" at bounding box center [675, 200] width 200 height 31
type input "[PERSON_NAME]"
click at [849, 263] on select "Select 7 11 12 13" at bounding box center [892, 264] width 200 height 33
select select "0"
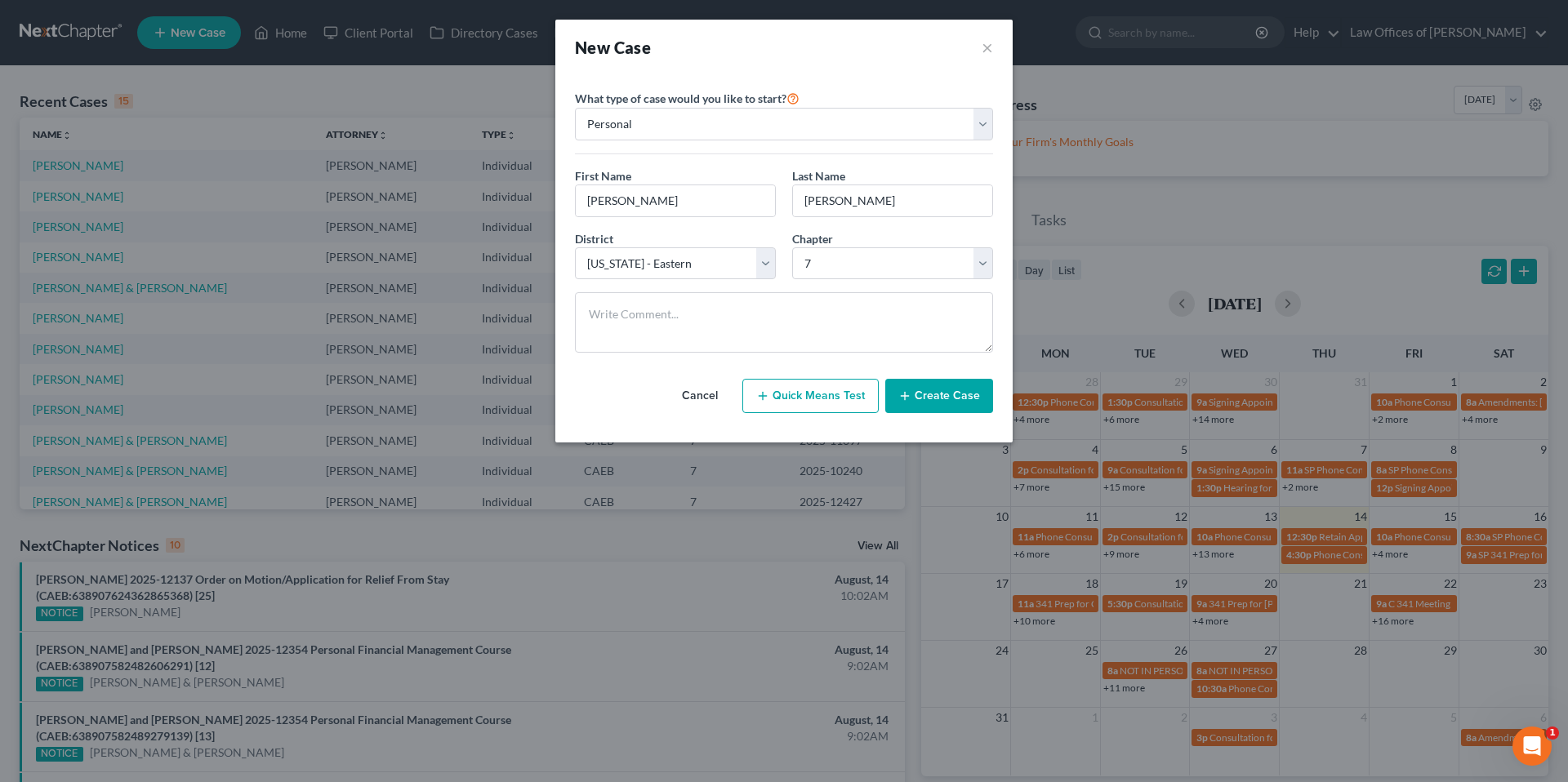
click at [929, 391] on button "Create Case" at bounding box center [939, 396] width 108 height 34
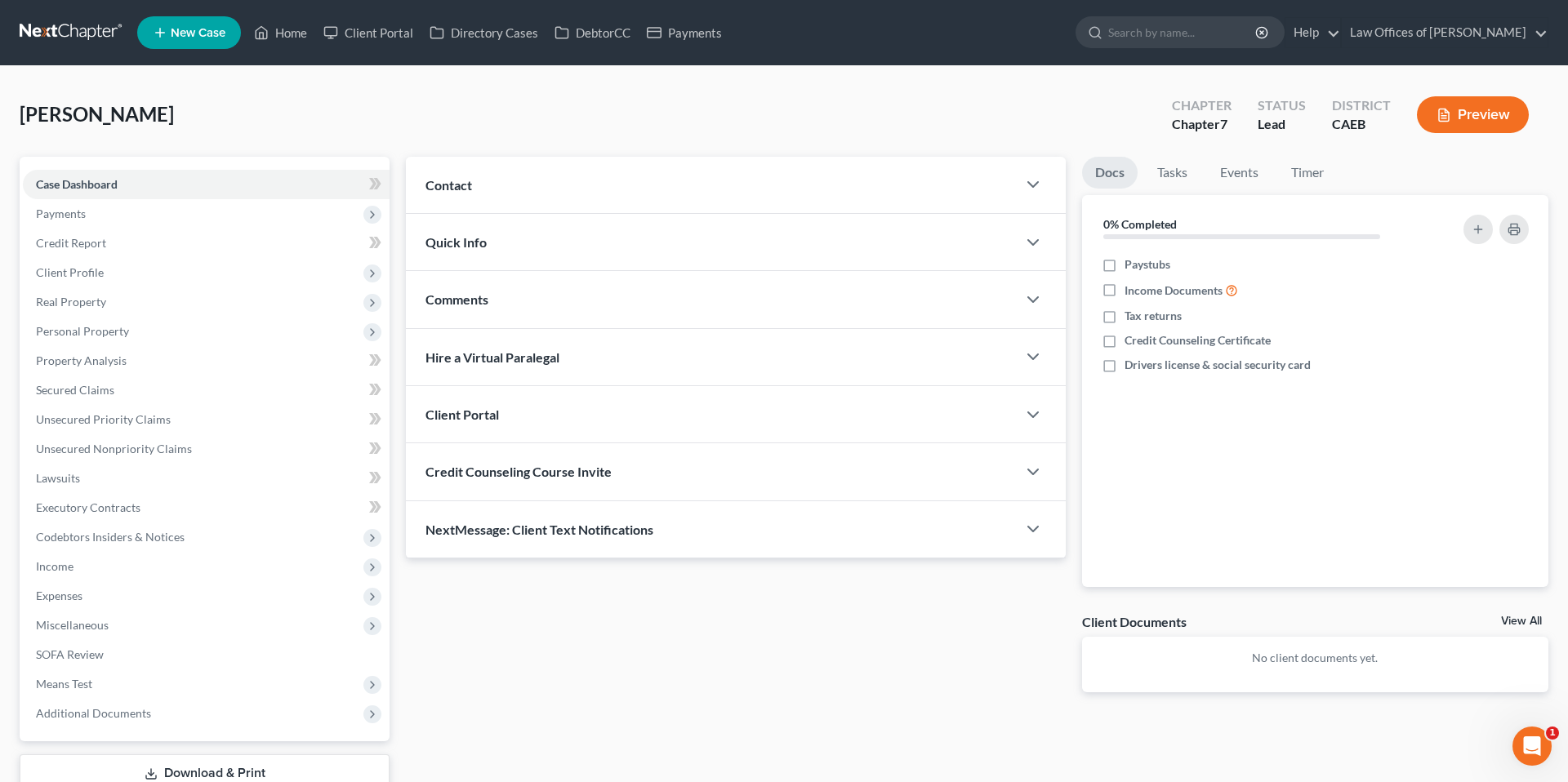
click at [743, 202] on div "Contact" at bounding box center [711, 185] width 611 height 57
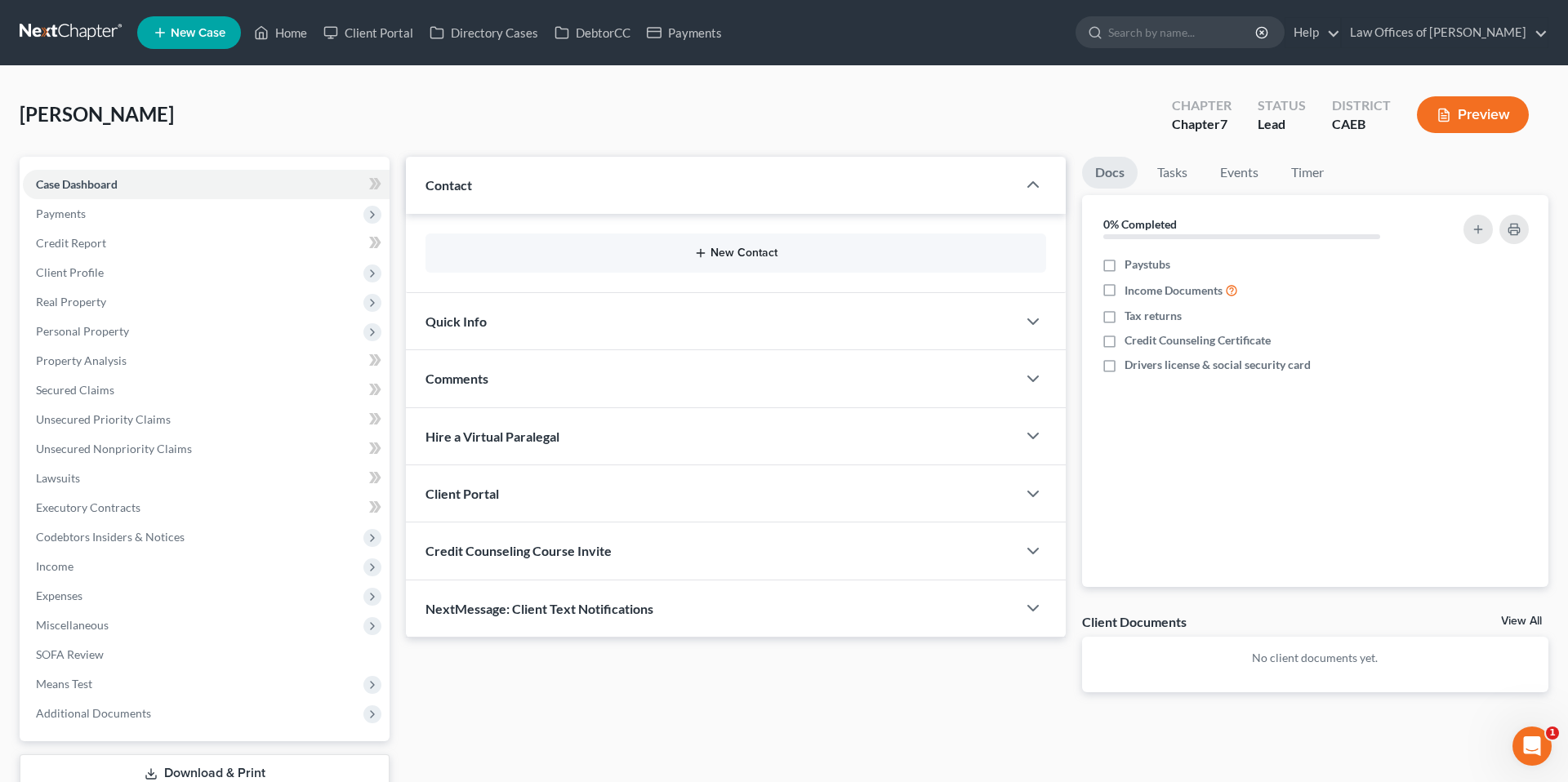
click at [737, 253] on button "New Contact" at bounding box center [736, 253] width 595 height 13
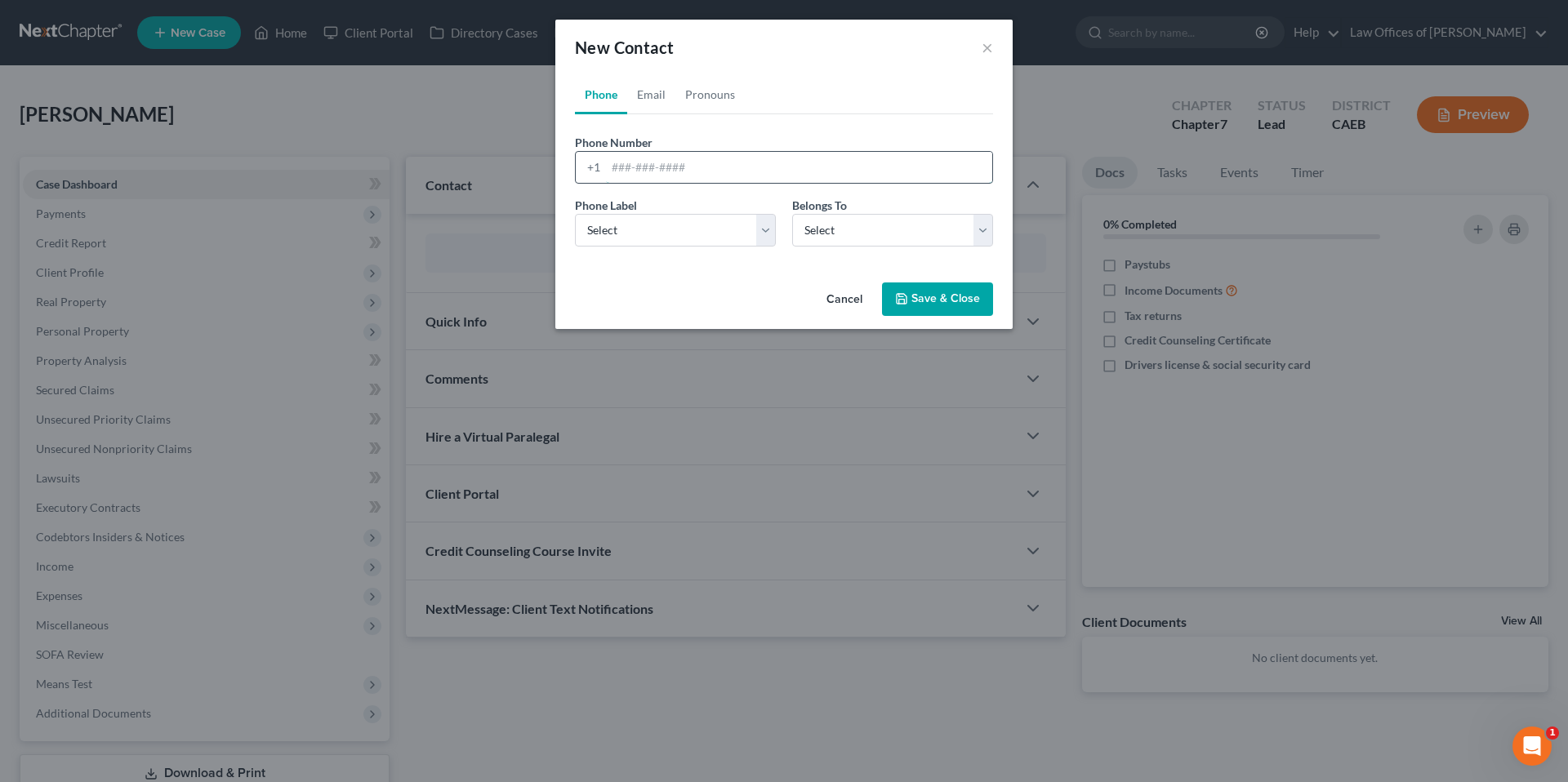
click at [714, 164] on input "tel" at bounding box center [799, 167] width 386 height 31
type input "2099548203"
click at [745, 236] on select "Select Mobile Home Work Other" at bounding box center [675, 230] width 200 height 33
click at [869, 239] on select "Select Client Other" at bounding box center [892, 230] width 200 height 33
select select "0"
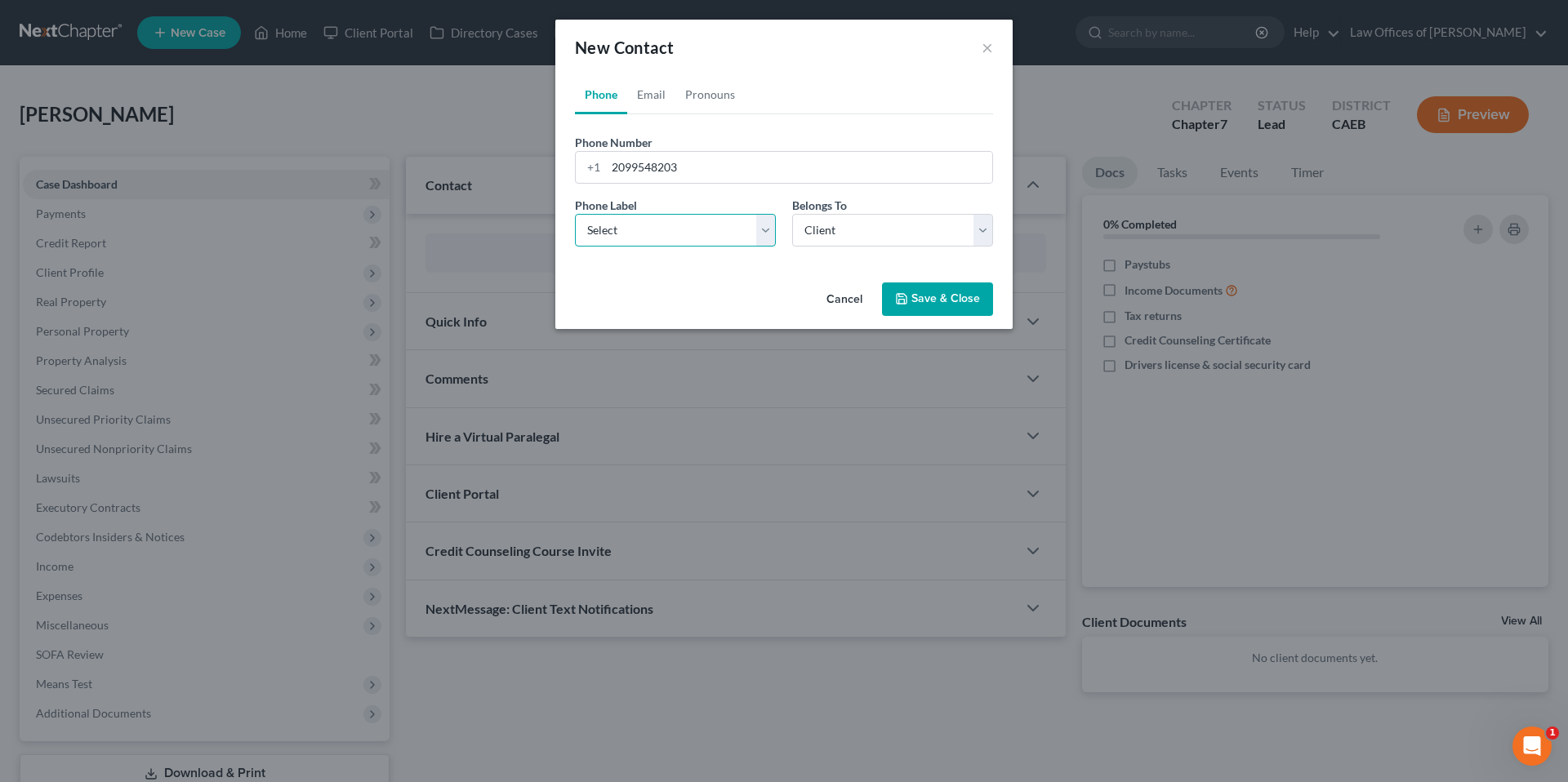
click at [751, 240] on select "Select Mobile Home Work Other" at bounding box center [675, 230] width 200 height 33
select select "0"
click at [923, 295] on button "Save & Close" at bounding box center [936, 300] width 111 height 34
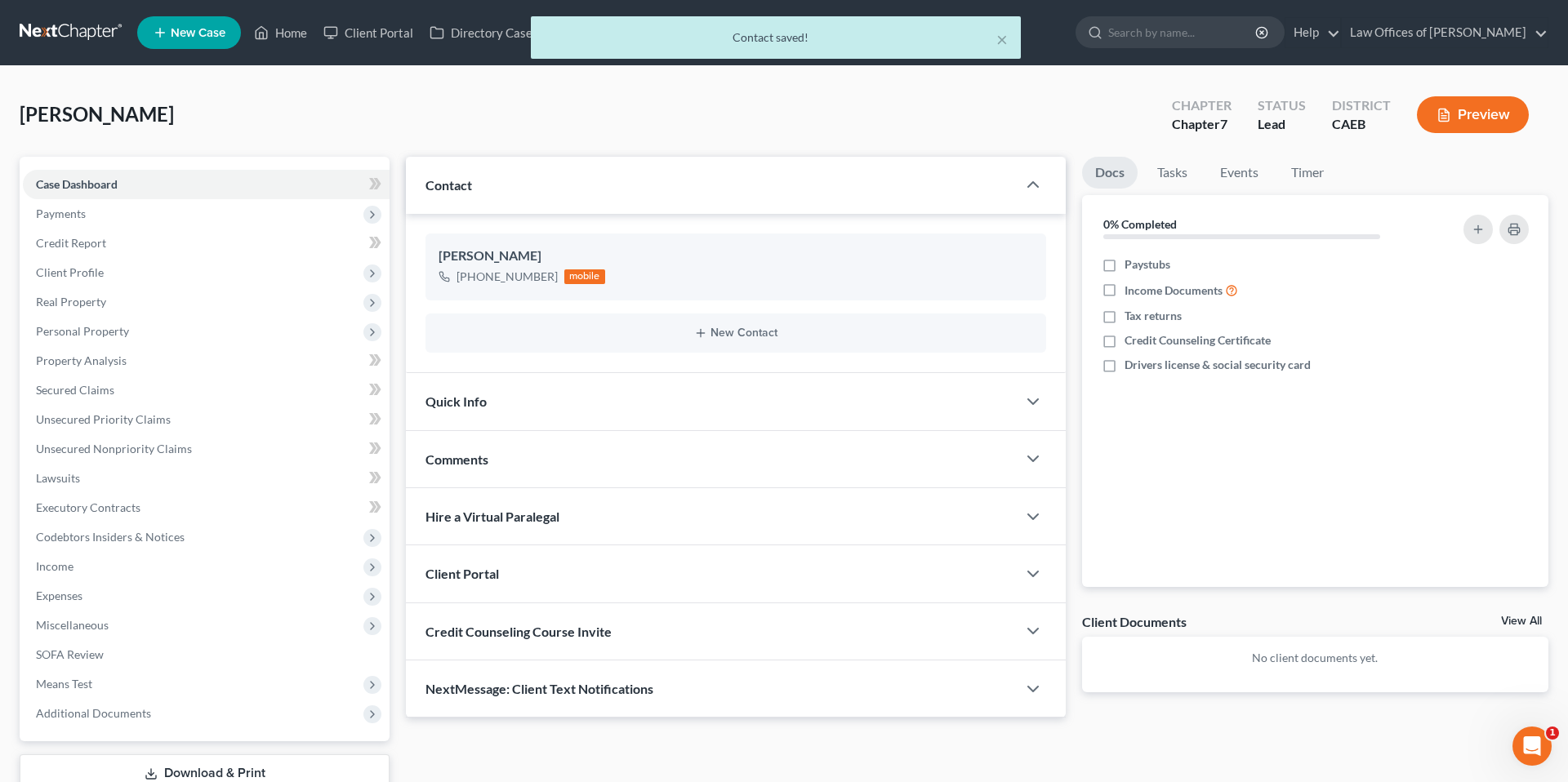
click at [608, 386] on div "Quick Info" at bounding box center [711, 402] width 611 height 57
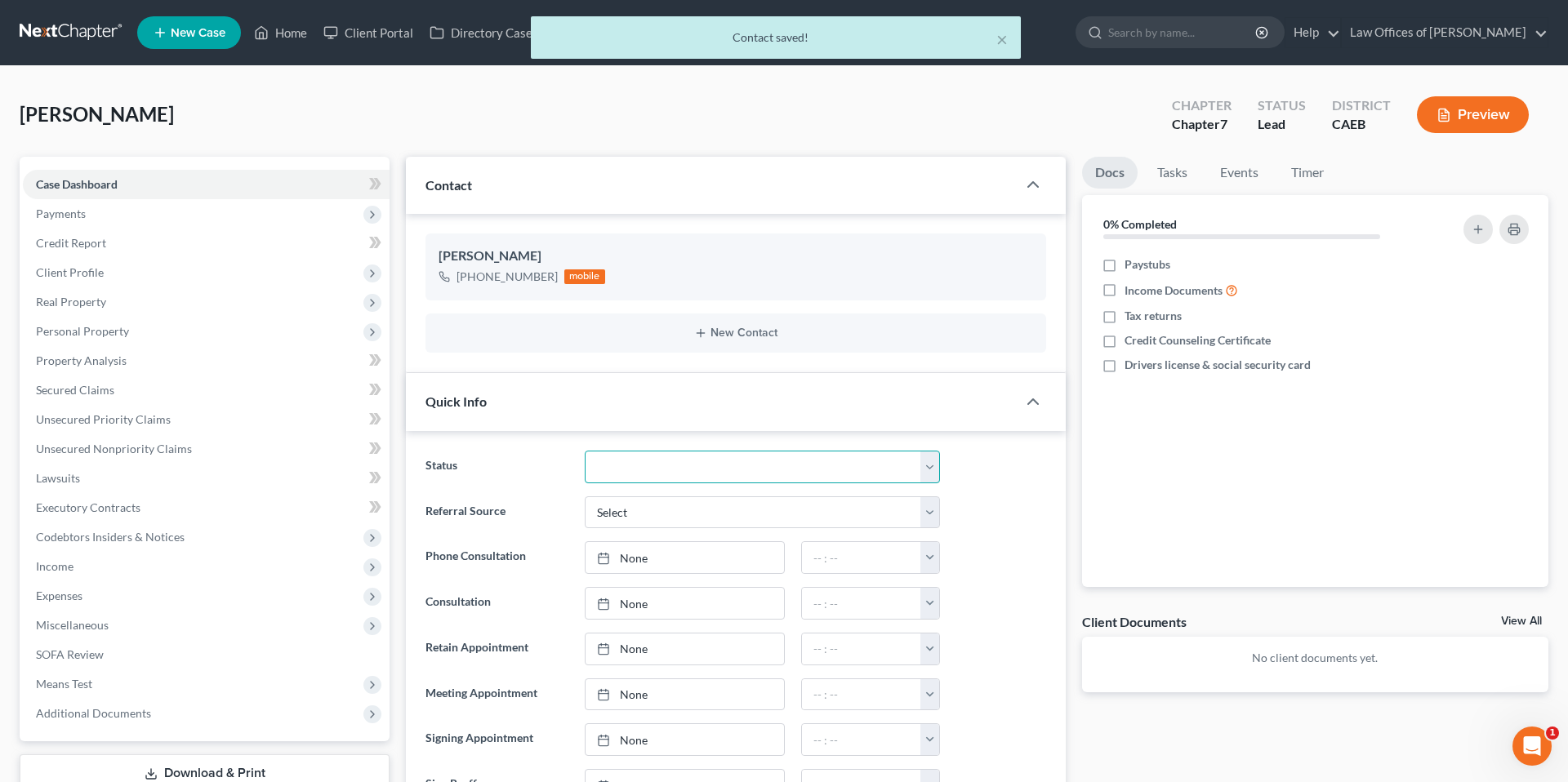
click at [666, 463] on select "Cancelled/Refund Closed Consultation Declined Discharged Filed Income Check In …" at bounding box center [762, 467] width 356 height 33
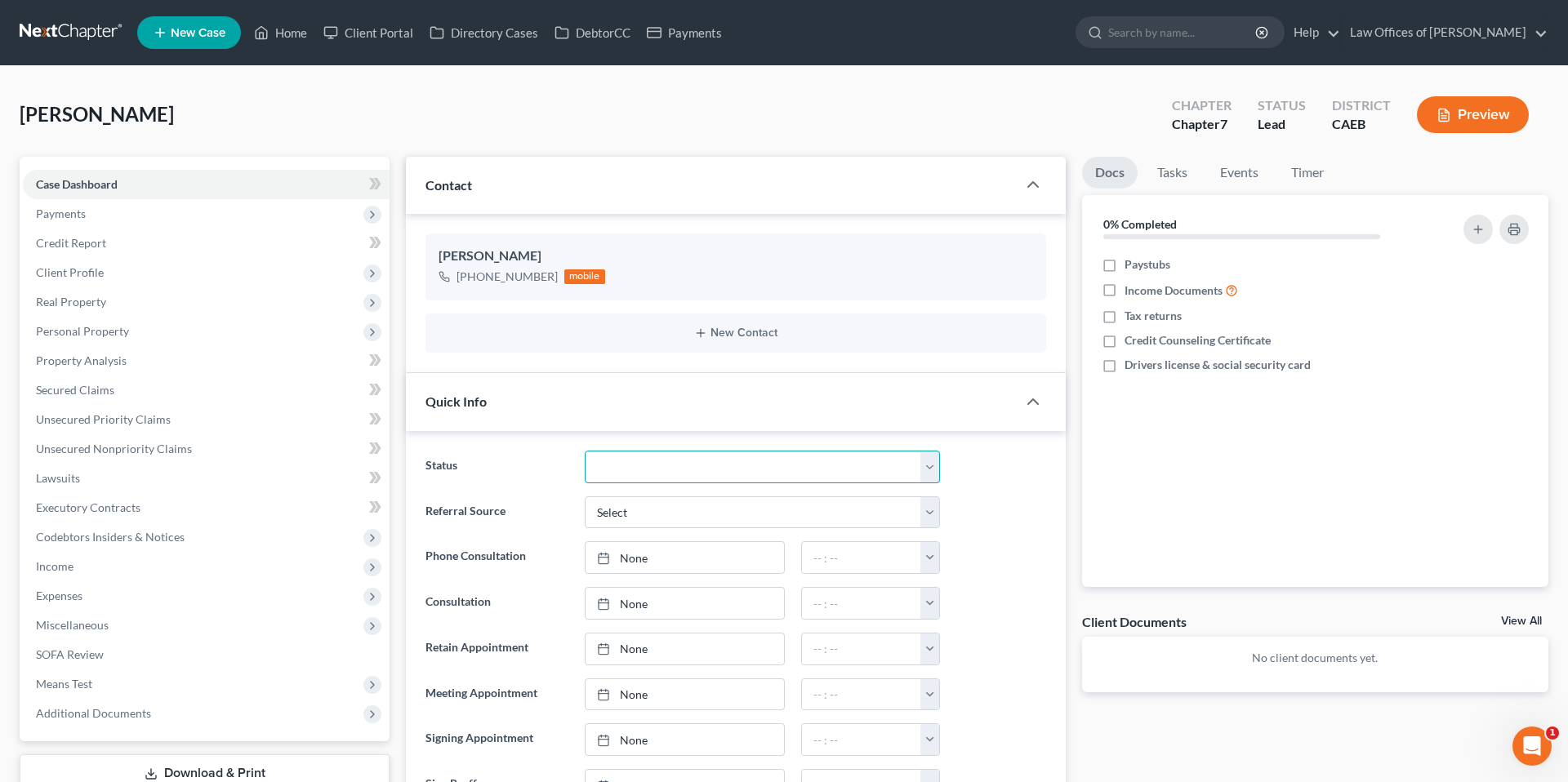
select select "2"
click at [1028, 533] on ng-include "Status Cancelled/Refund Closed Consultation Declined Discharged Filed Income Ch…" at bounding box center [736, 672] width 620 height 443
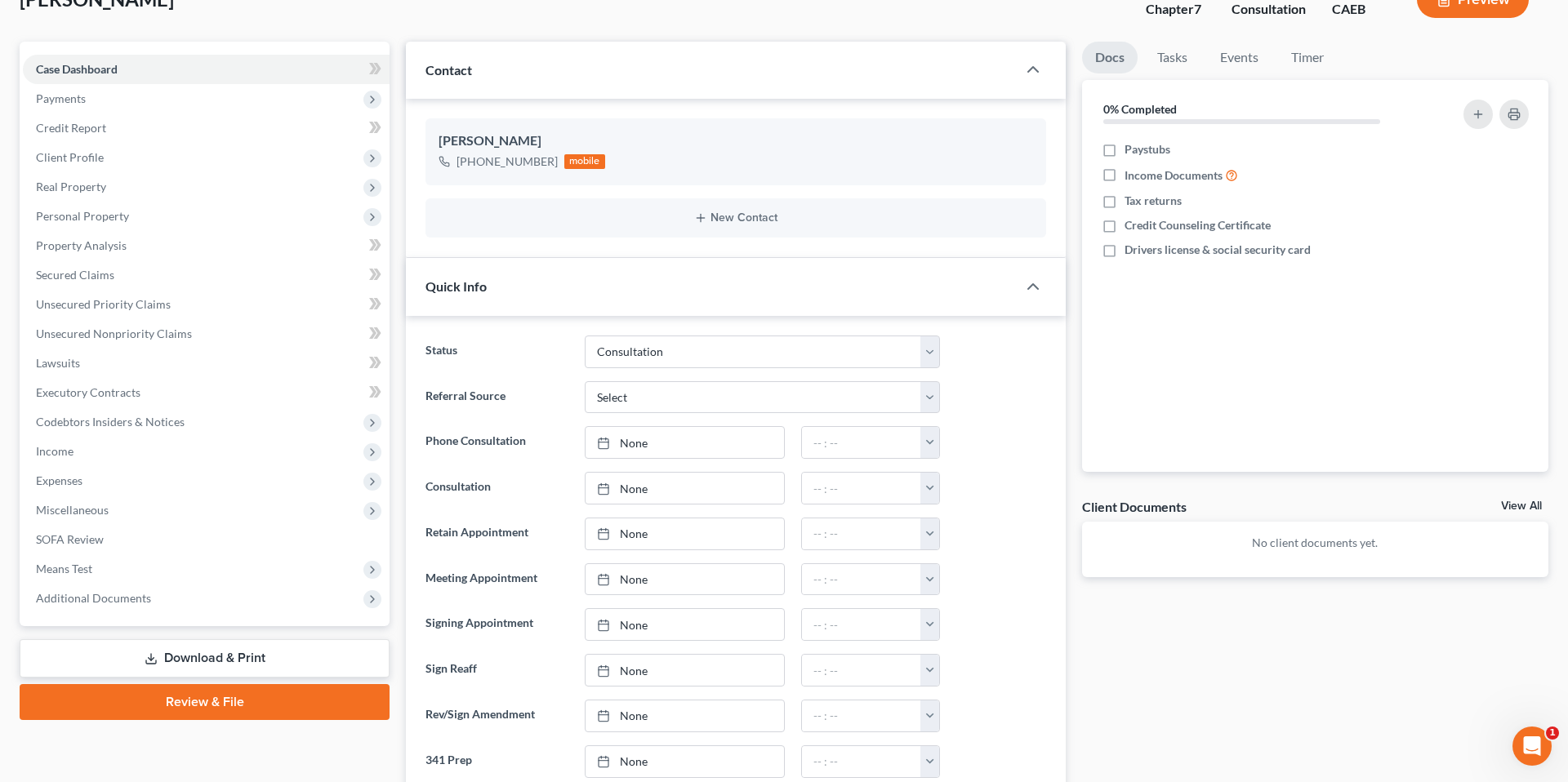
scroll to position [138, 0]
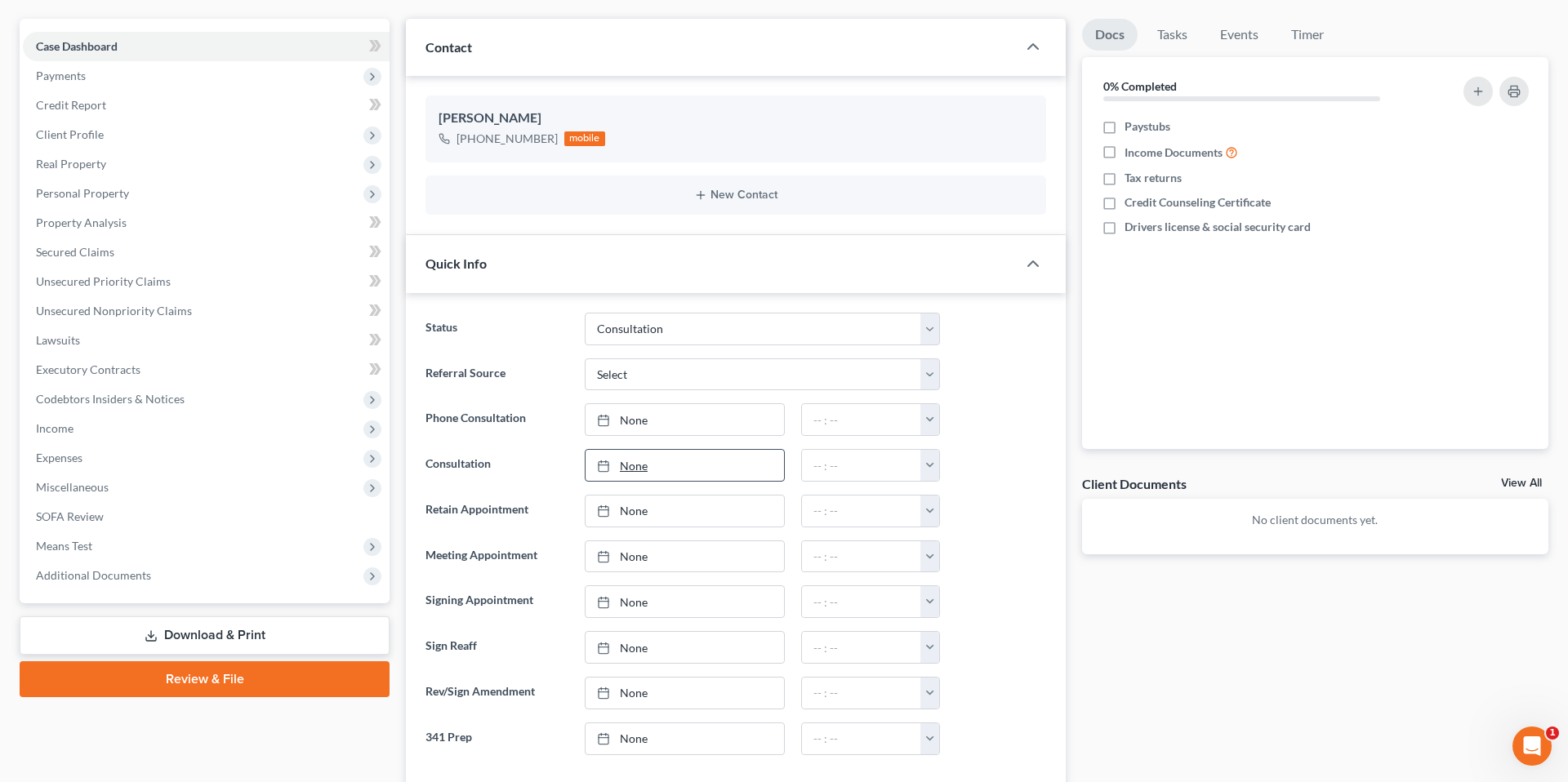
click at [678, 461] on link "None" at bounding box center [685, 465] width 199 height 31
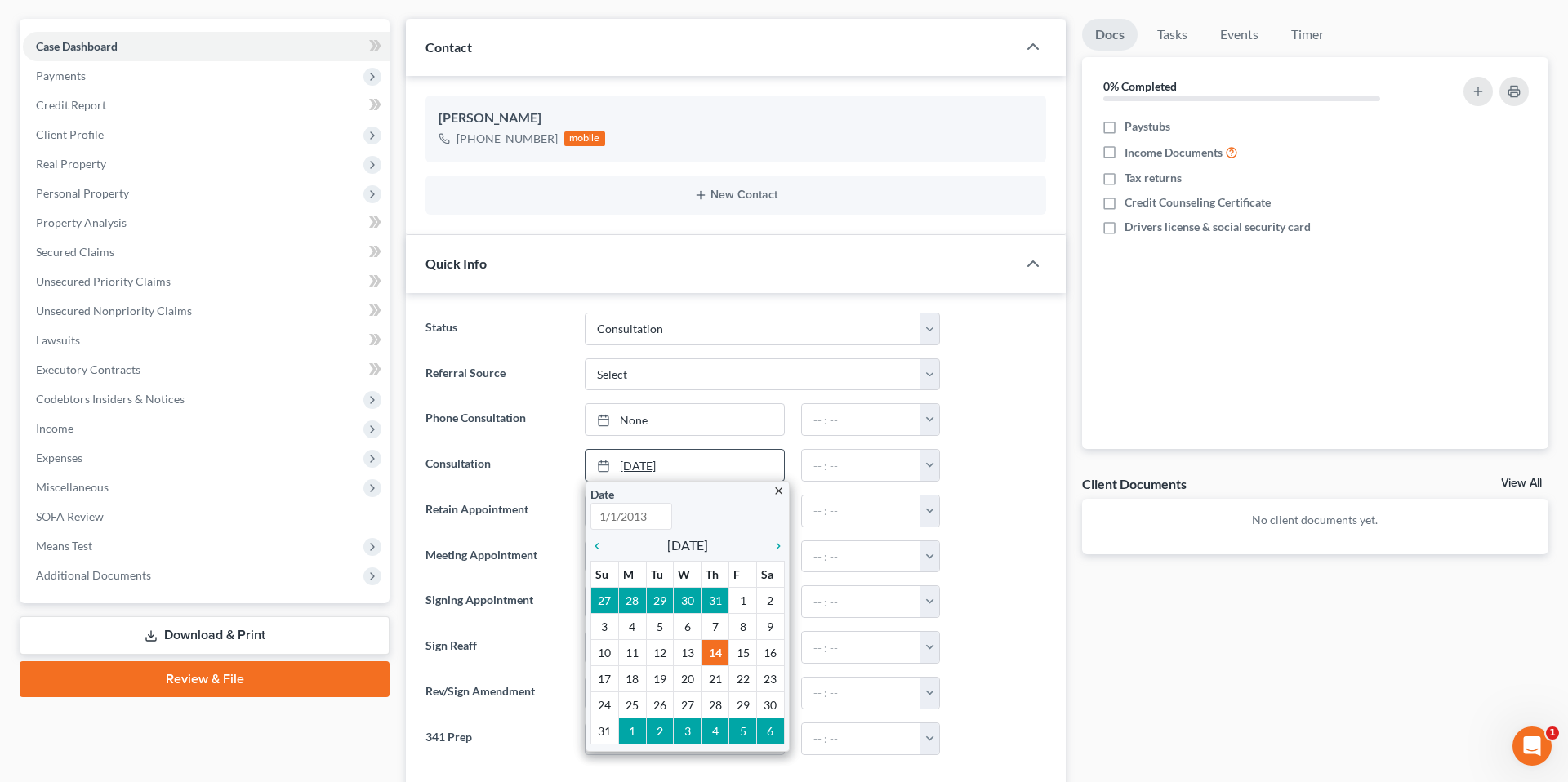
type input "[DATE]"
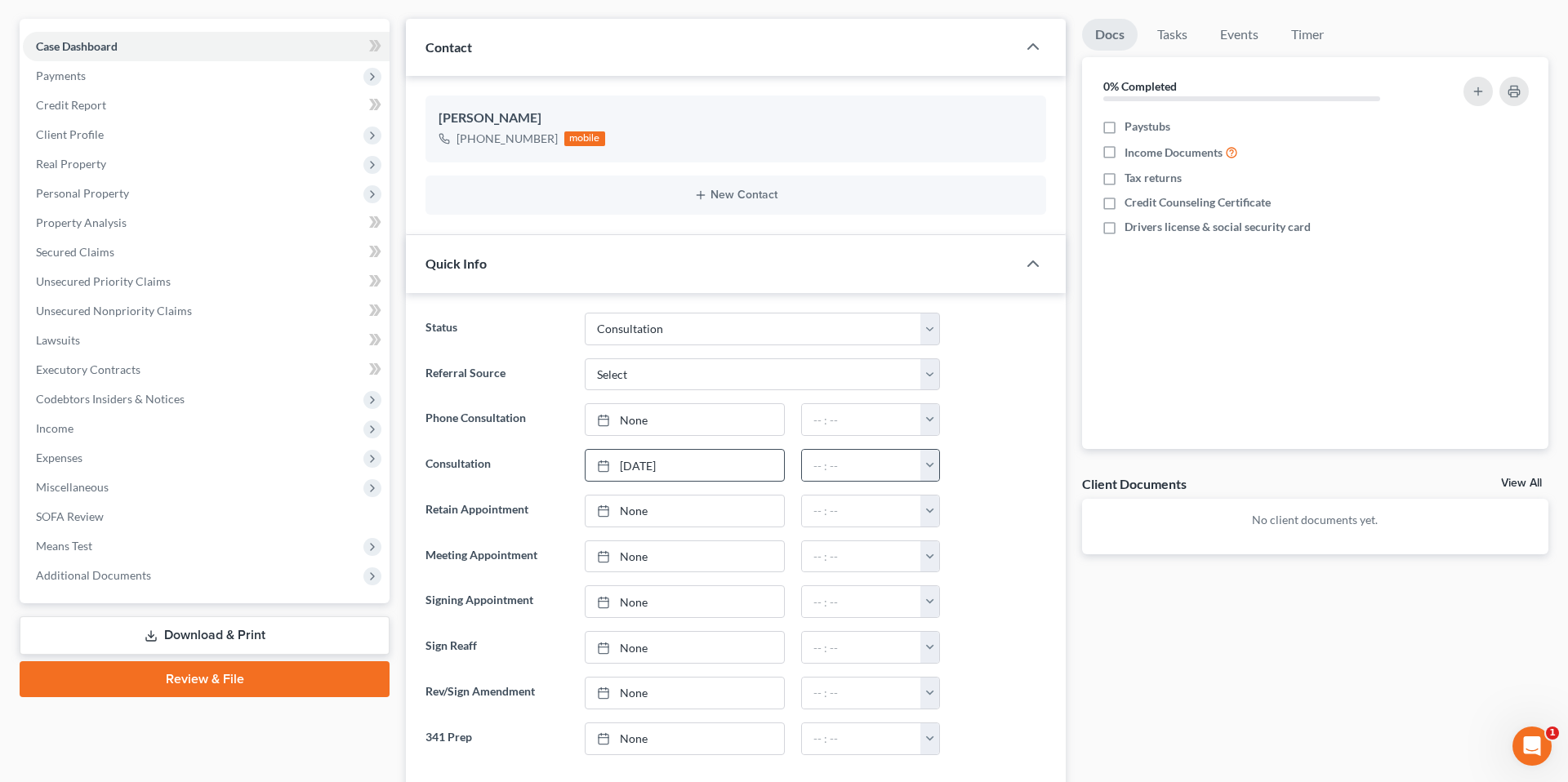
click at [927, 462] on button "button" at bounding box center [930, 465] width 19 height 31
click at [963, 606] on link "10:30am" at bounding box center [965, 609] width 92 height 27
type input "10:30am"
click at [1010, 499] on div at bounding box center [1001, 511] width 106 height 33
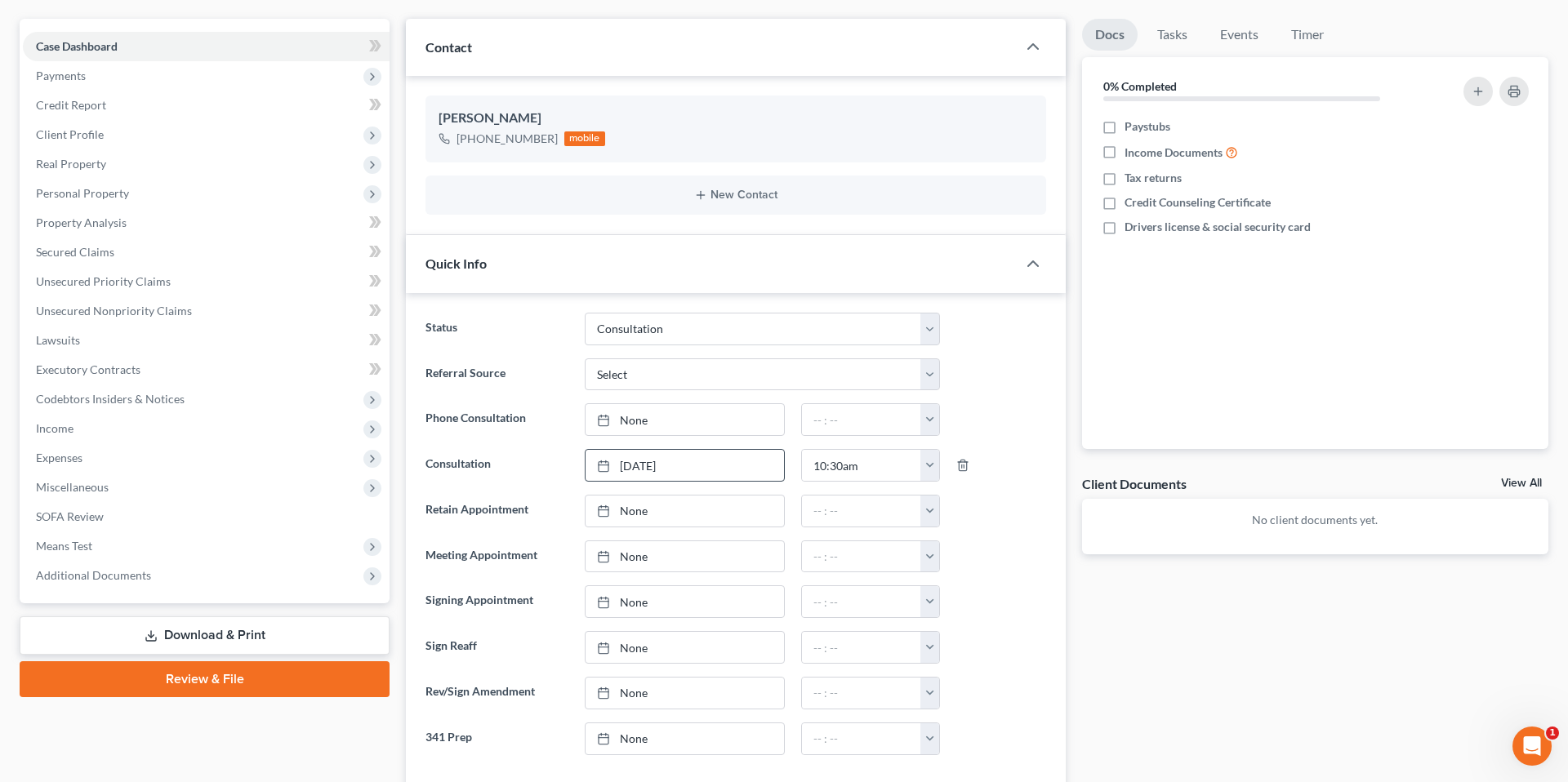
scroll to position [0, 0]
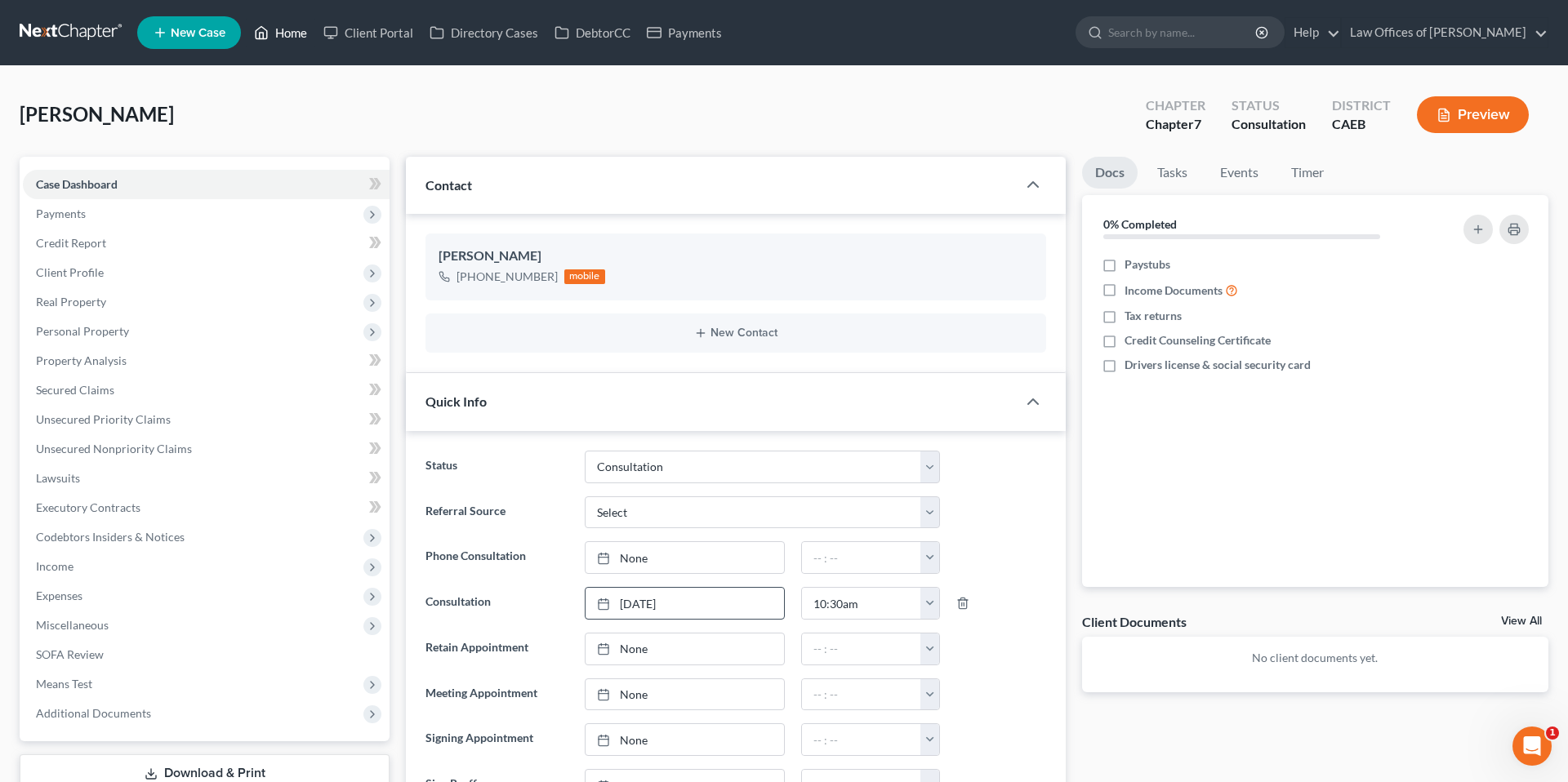
click at [287, 34] on link "Home" at bounding box center [280, 32] width 69 height 29
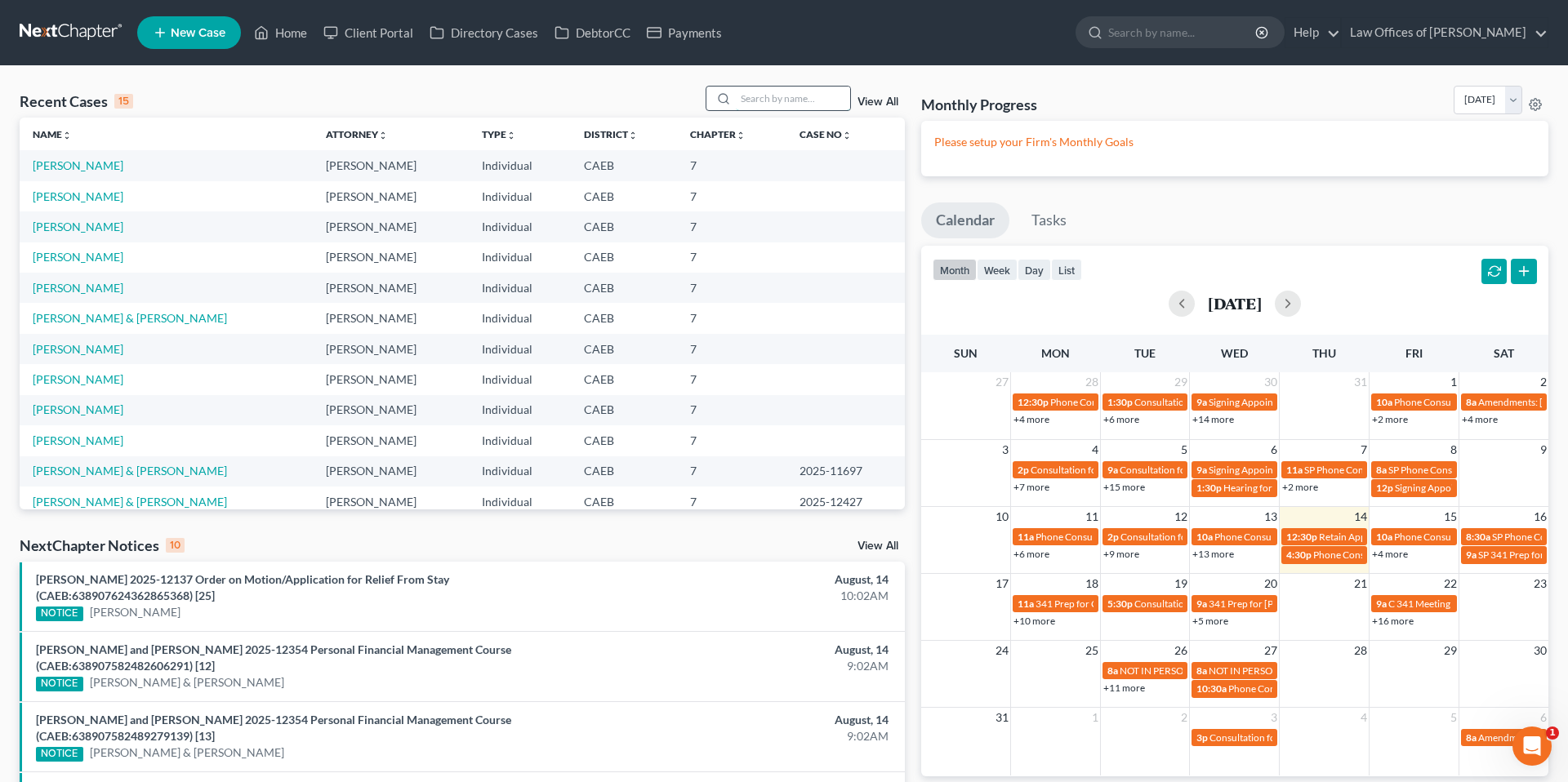
click at [801, 100] on input "search" at bounding box center [793, 98] width 114 height 24
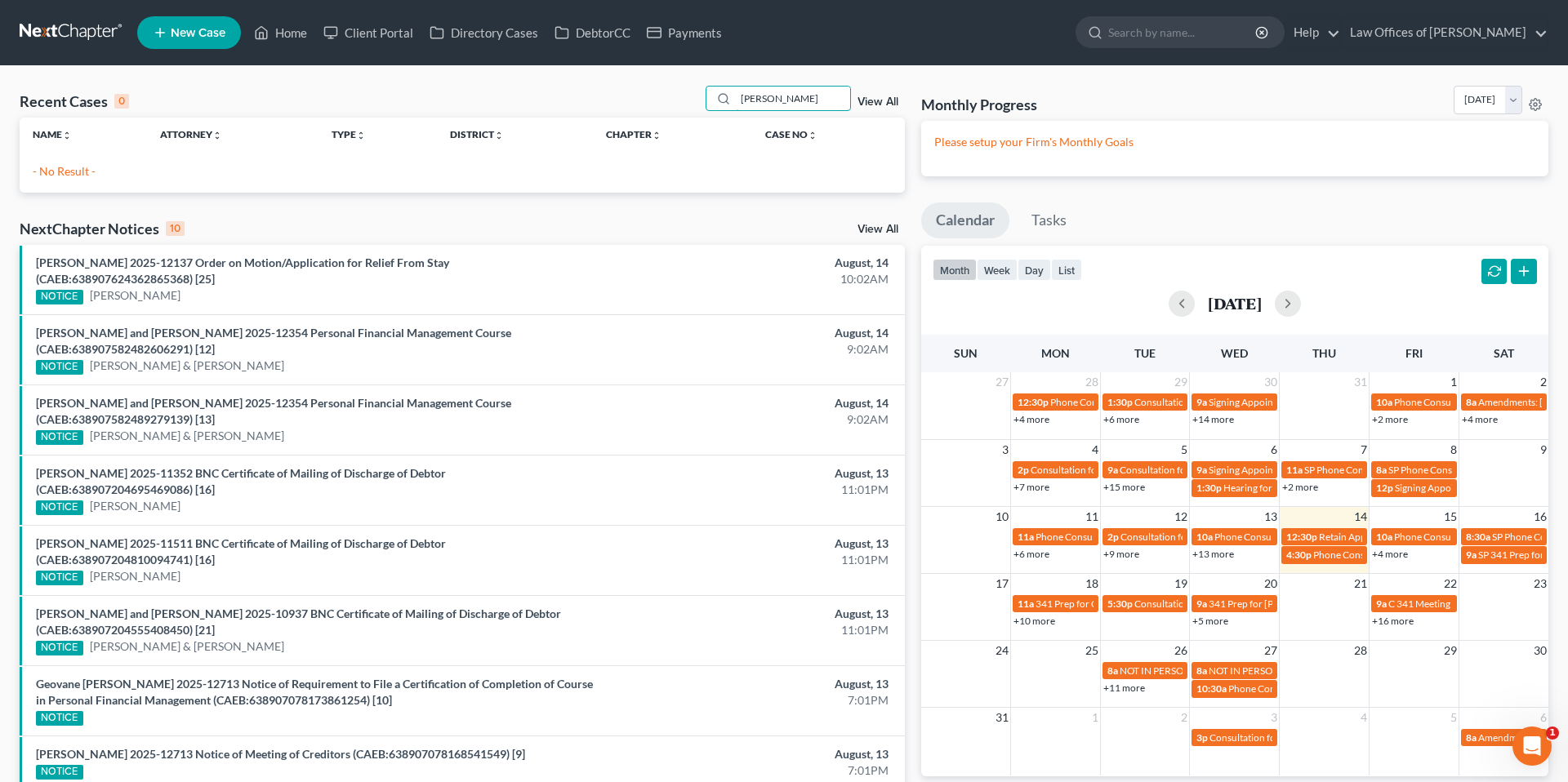
type input "[PERSON_NAME]"
click at [195, 34] on span "New Case" at bounding box center [198, 32] width 55 height 12
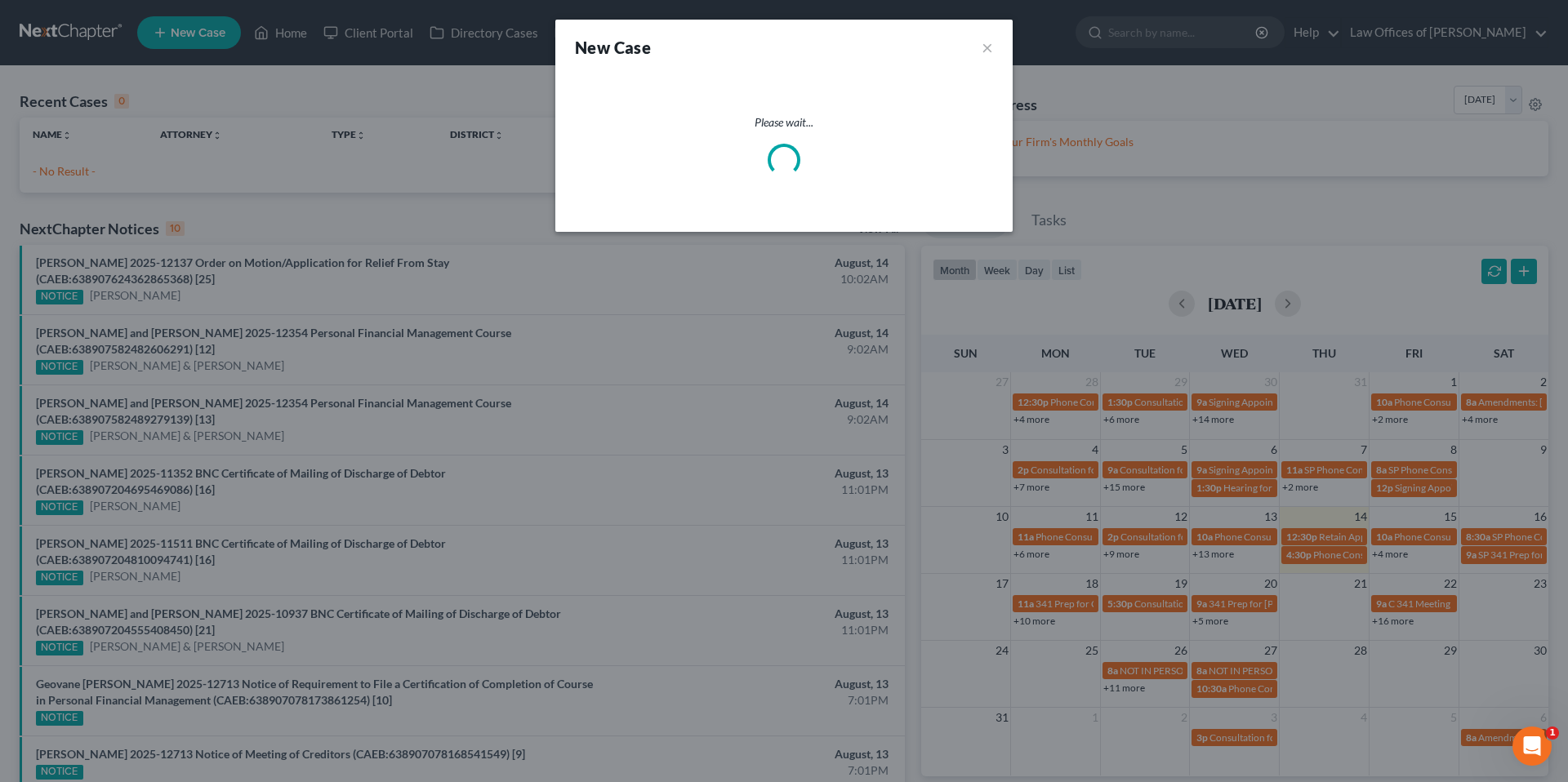
select select "8"
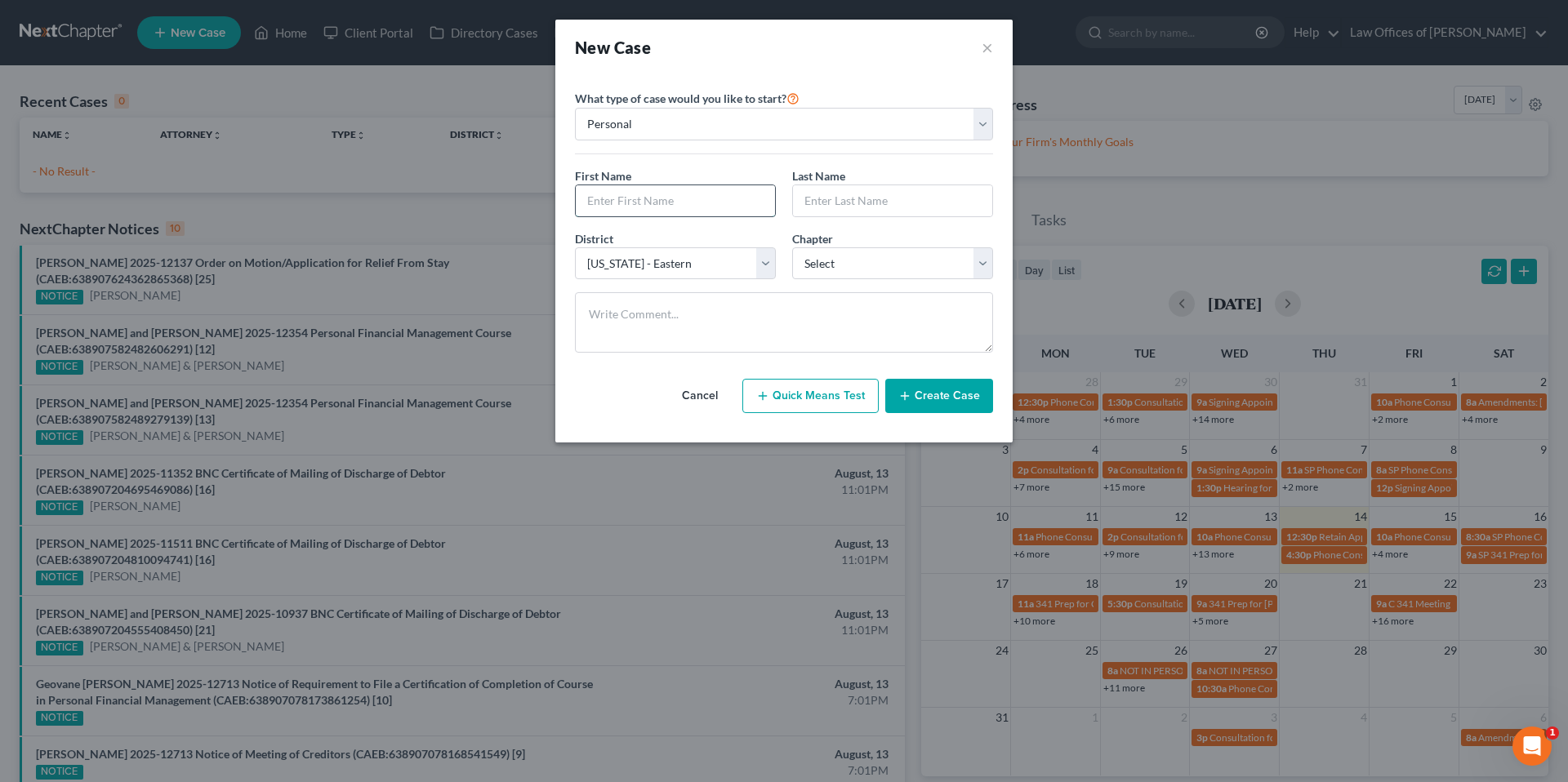
click at [680, 201] on input "text" at bounding box center [675, 200] width 200 height 31
type input "[PERSON_NAME]"
click at [845, 259] on select "Select 7 11 12 13" at bounding box center [892, 264] width 200 height 33
select select "0"
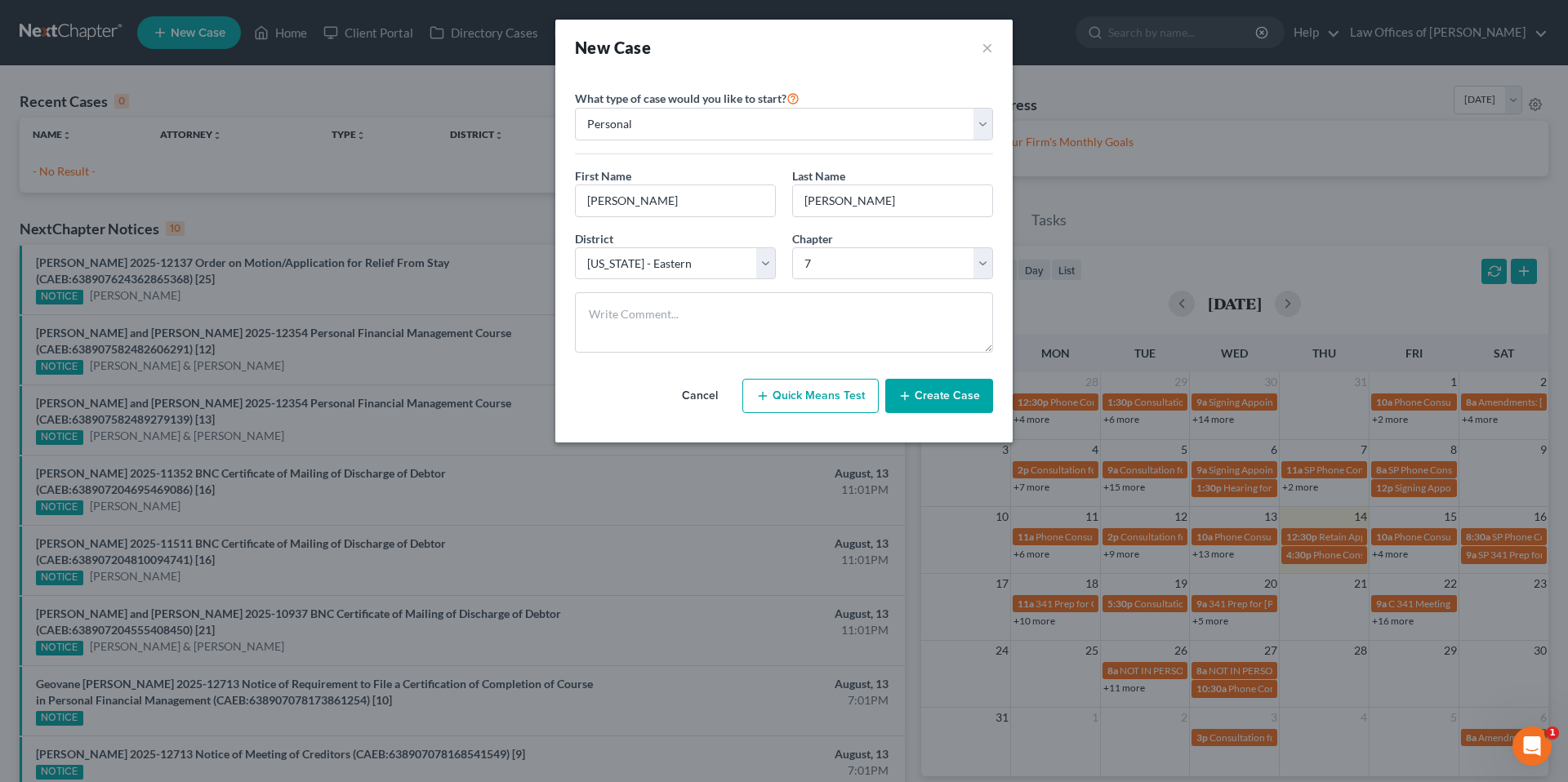
click at [929, 409] on button "Create Case" at bounding box center [939, 396] width 108 height 34
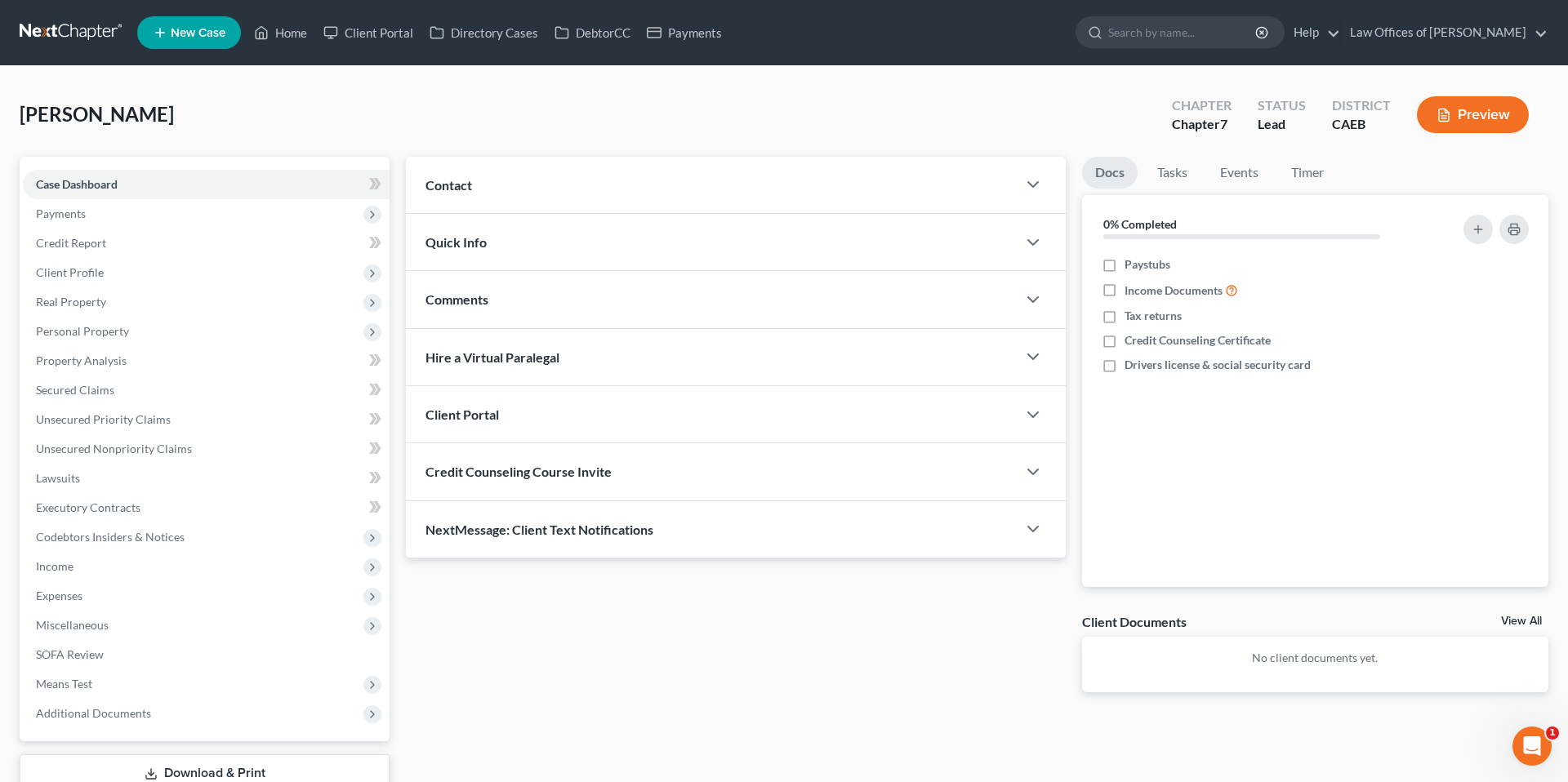
click at [751, 193] on div "Contact" at bounding box center [711, 185] width 611 height 57
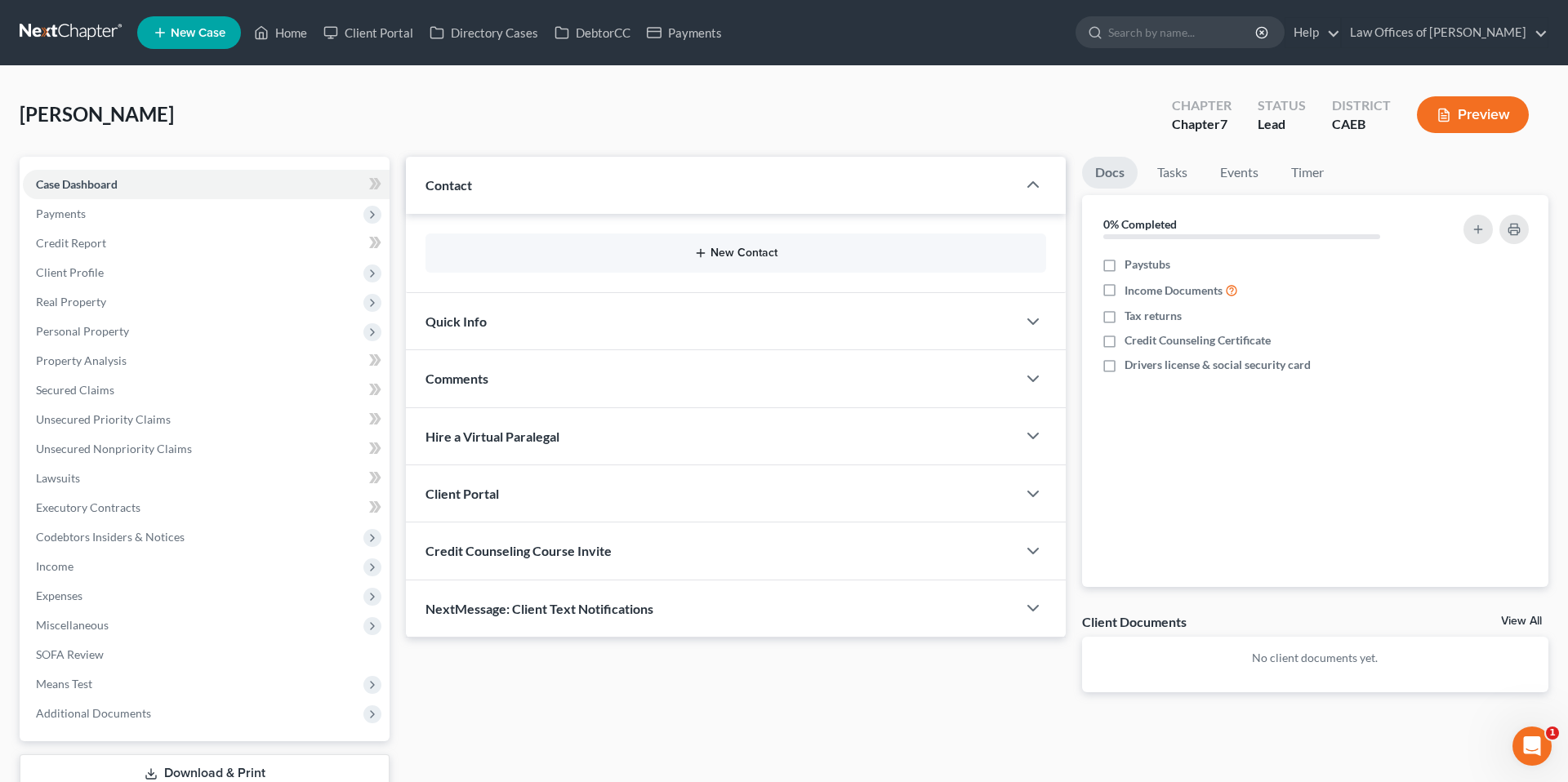
click at [731, 255] on button "New Contact" at bounding box center [736, 253] width 595 height 13
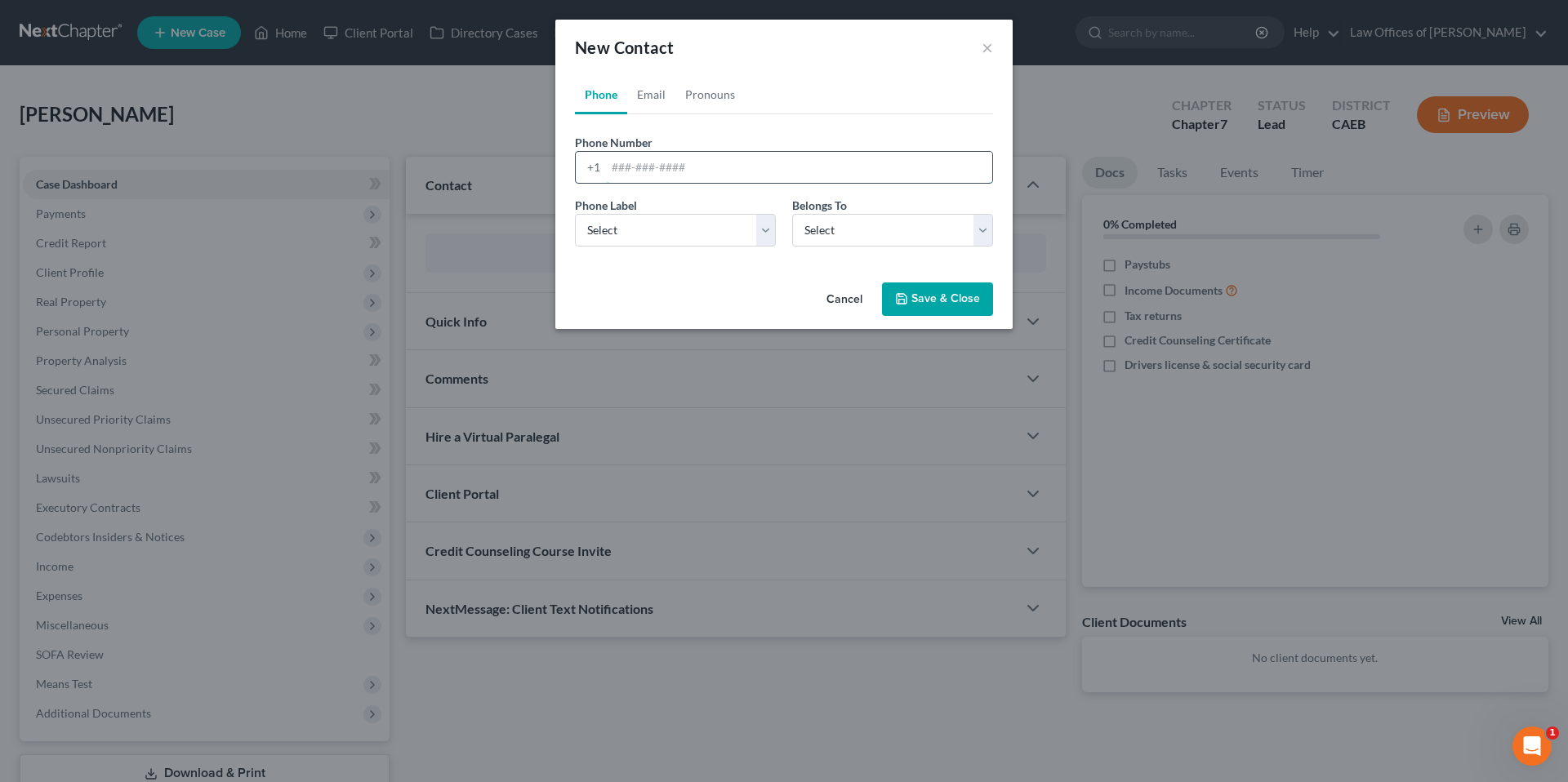
click at [696, 166] on input "tel" at bounding box center [799, 167] width 386 height 31
type input "6"
type input "8183900631"
click at [713, 234] on select "Select Mobile Home Work Other" at bounding box center [675, 230] width 200 height 33
select select "0"
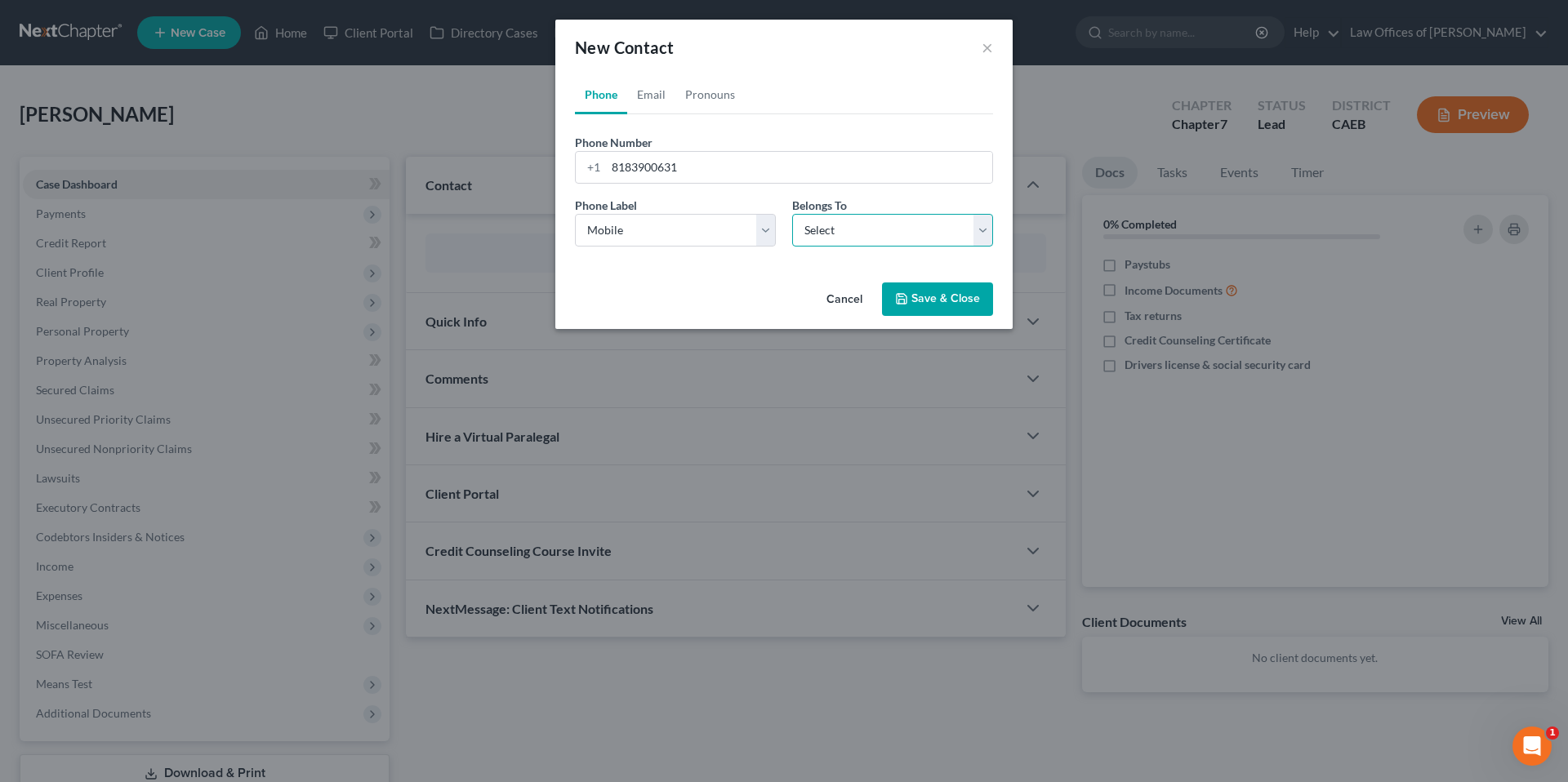
click at [880, 234] on select "Select Client Other" at bounding box center [892, 230] width 200 height 33
select select "0"
click at [938, 297] on button "Save & Close" at bounding box center [936, 300] width 111 height 34
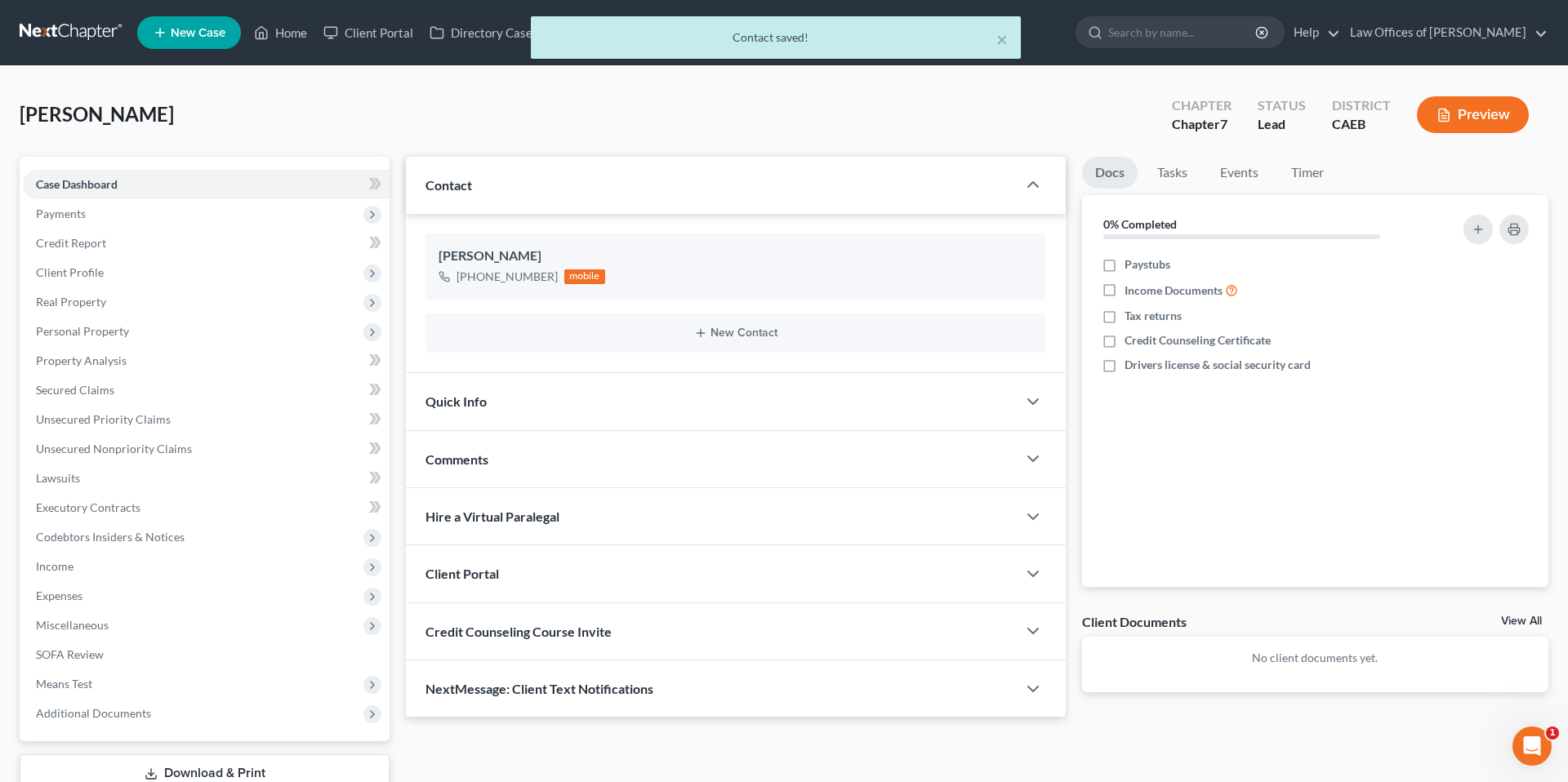
click at [655, 385] on div "Quick Info" at bounding box center [711, 402] width 611 height 57
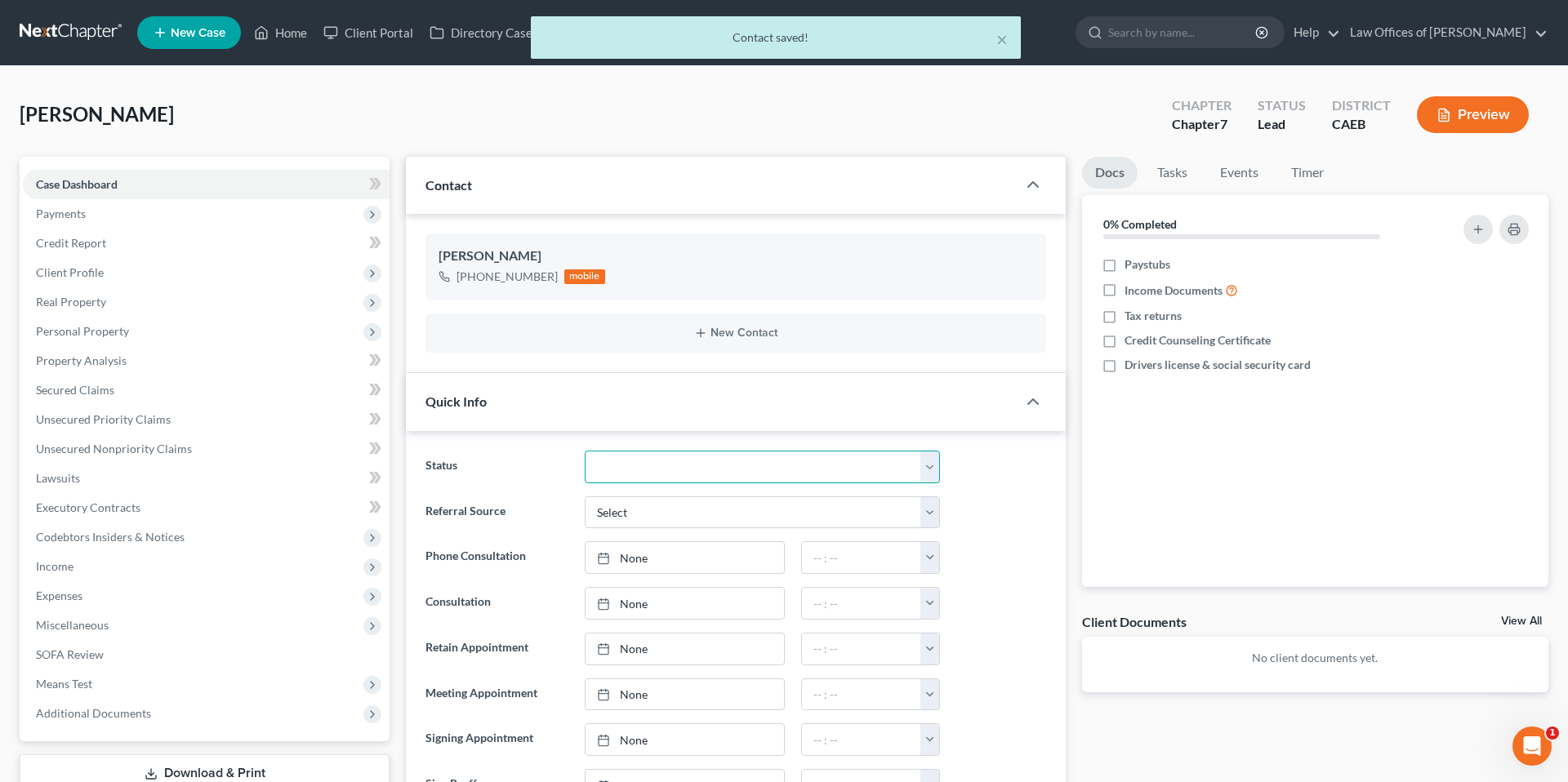
scroll to position [67, 0]
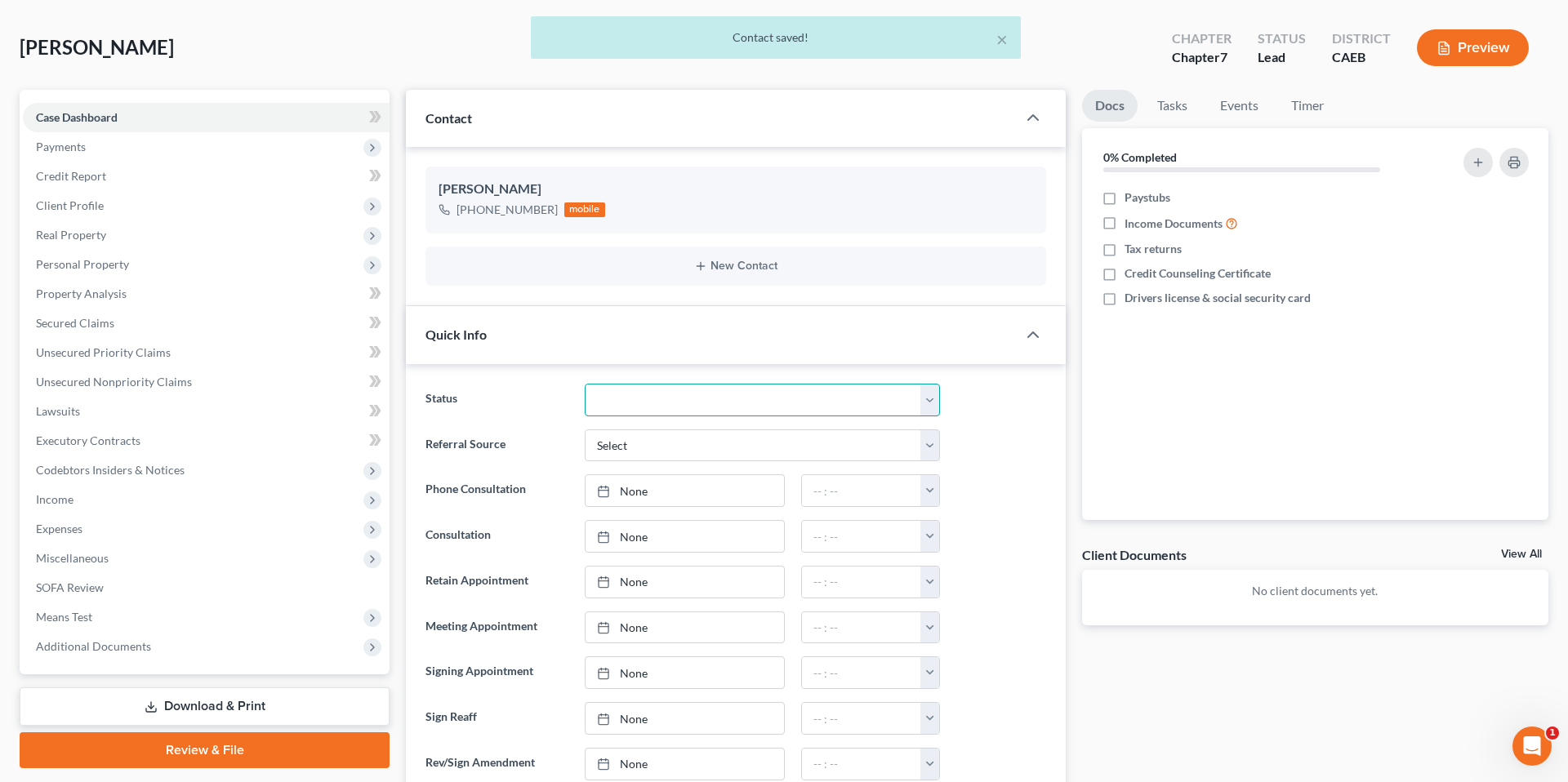
click at [678, 394] on select "Cancelled/Refund Closed Consultation Declined Discharged Filed Income Check In …" at bounding box center [762, 400] width 356 height 33
select select "2"
click at [1001, 414] on div "Status Cancelled/Refund Closed Consultation Declined Discharged Filed Income Ch…" at bounding box center [735, 400] width 636 height 33
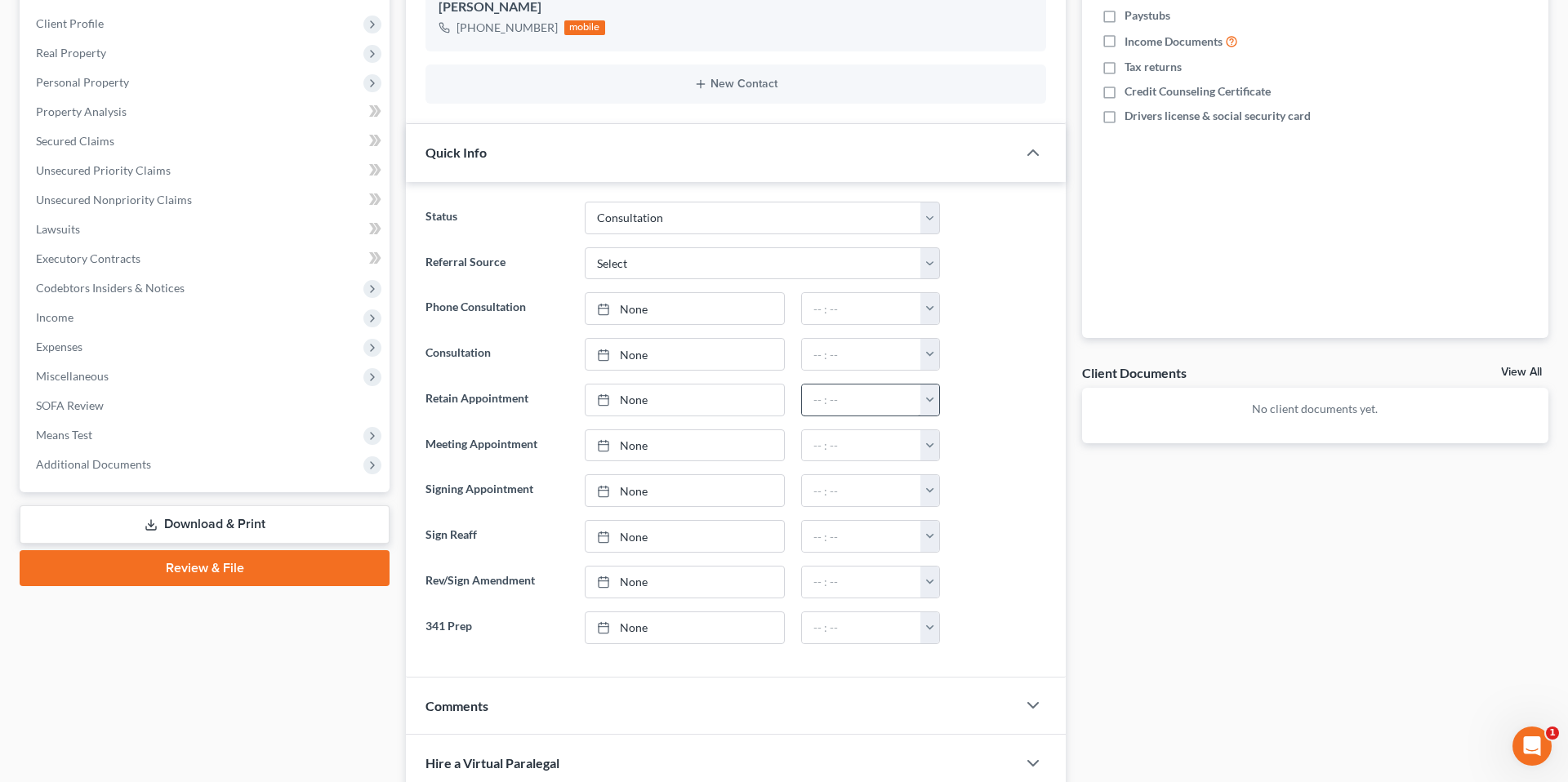
scroll to position [271, 0]
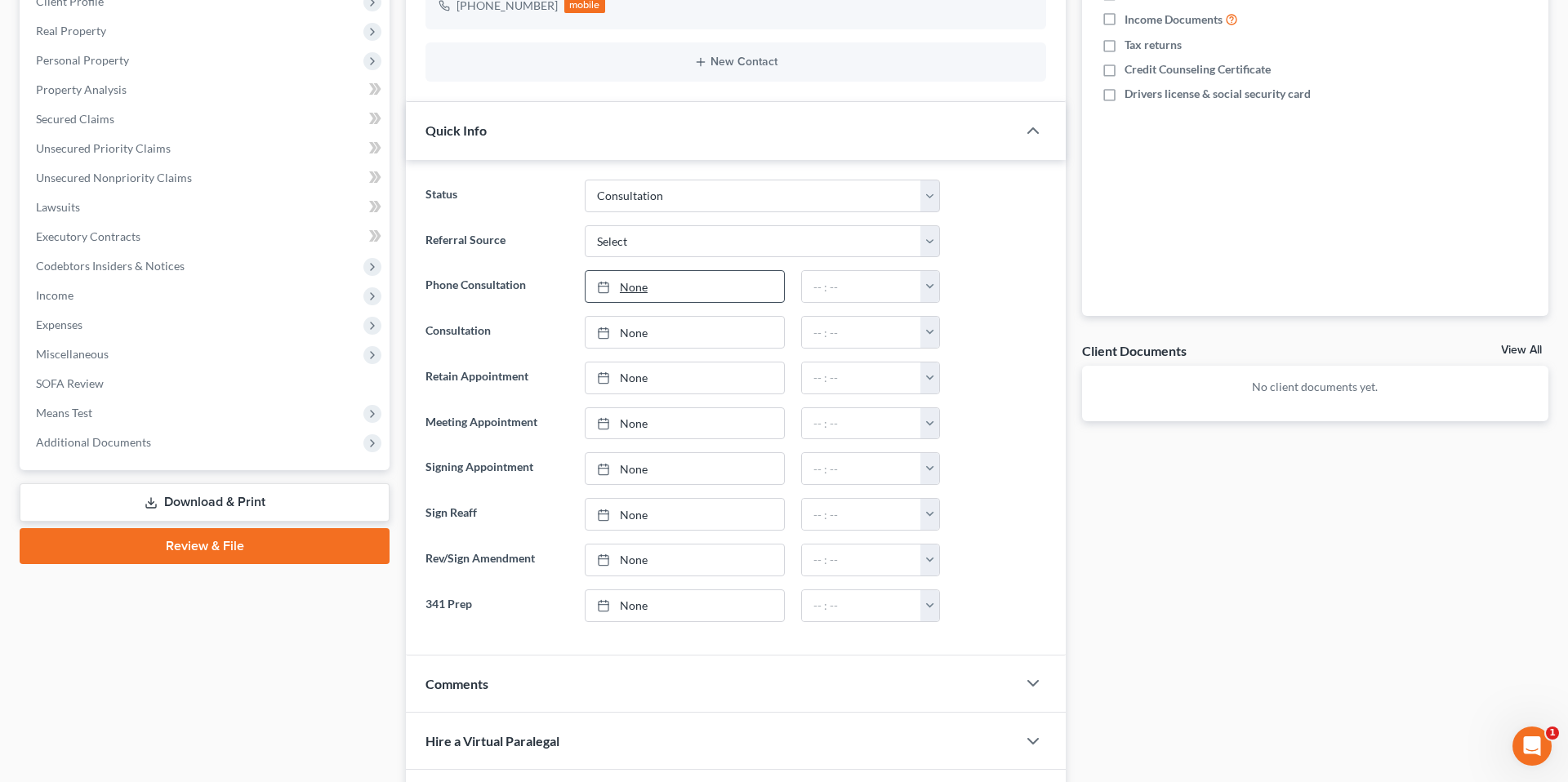
click at [660, 290] on link "None" at bounding box center [685, 287] width 199 height 31
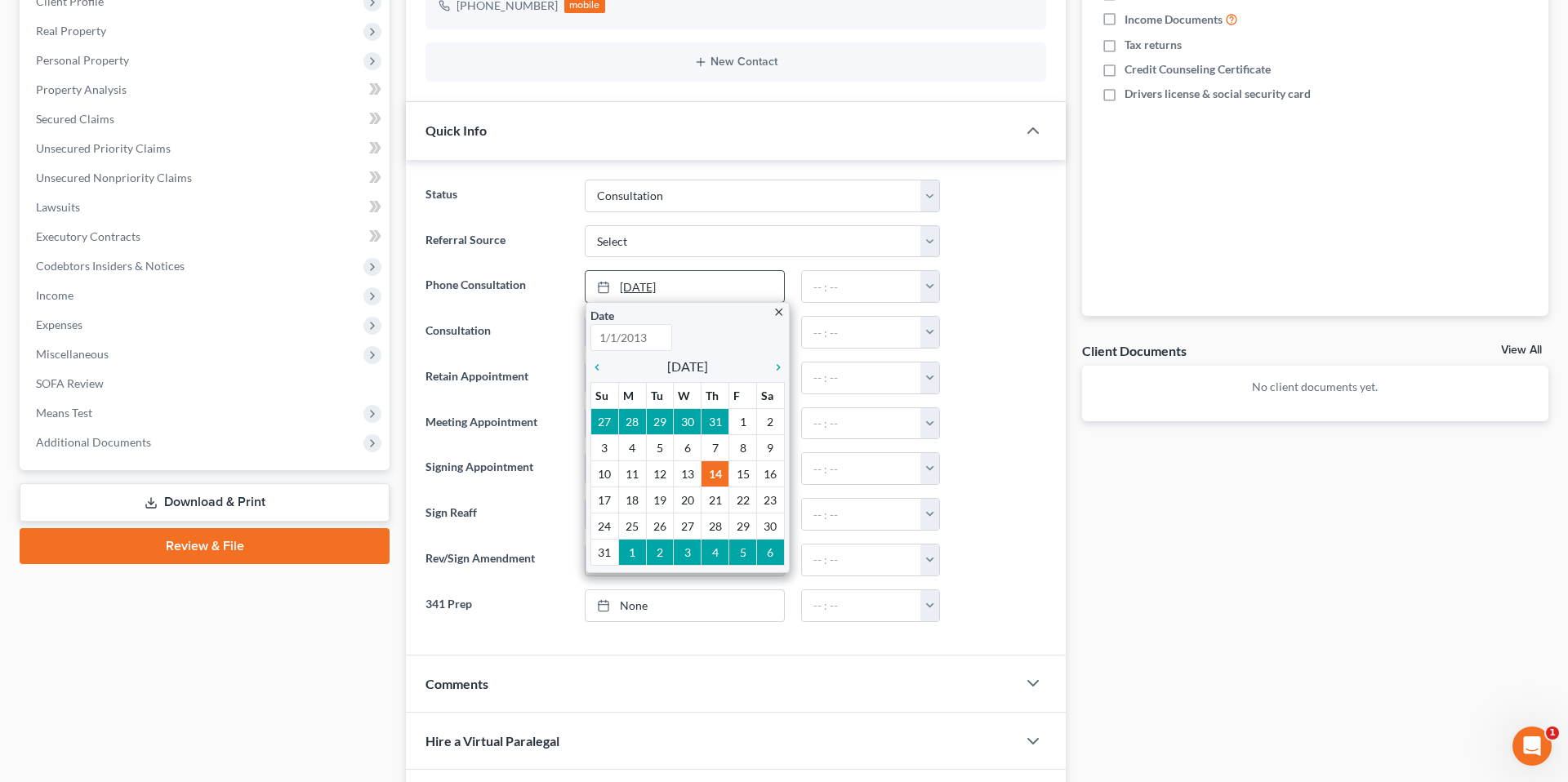
type input "[DATE]"
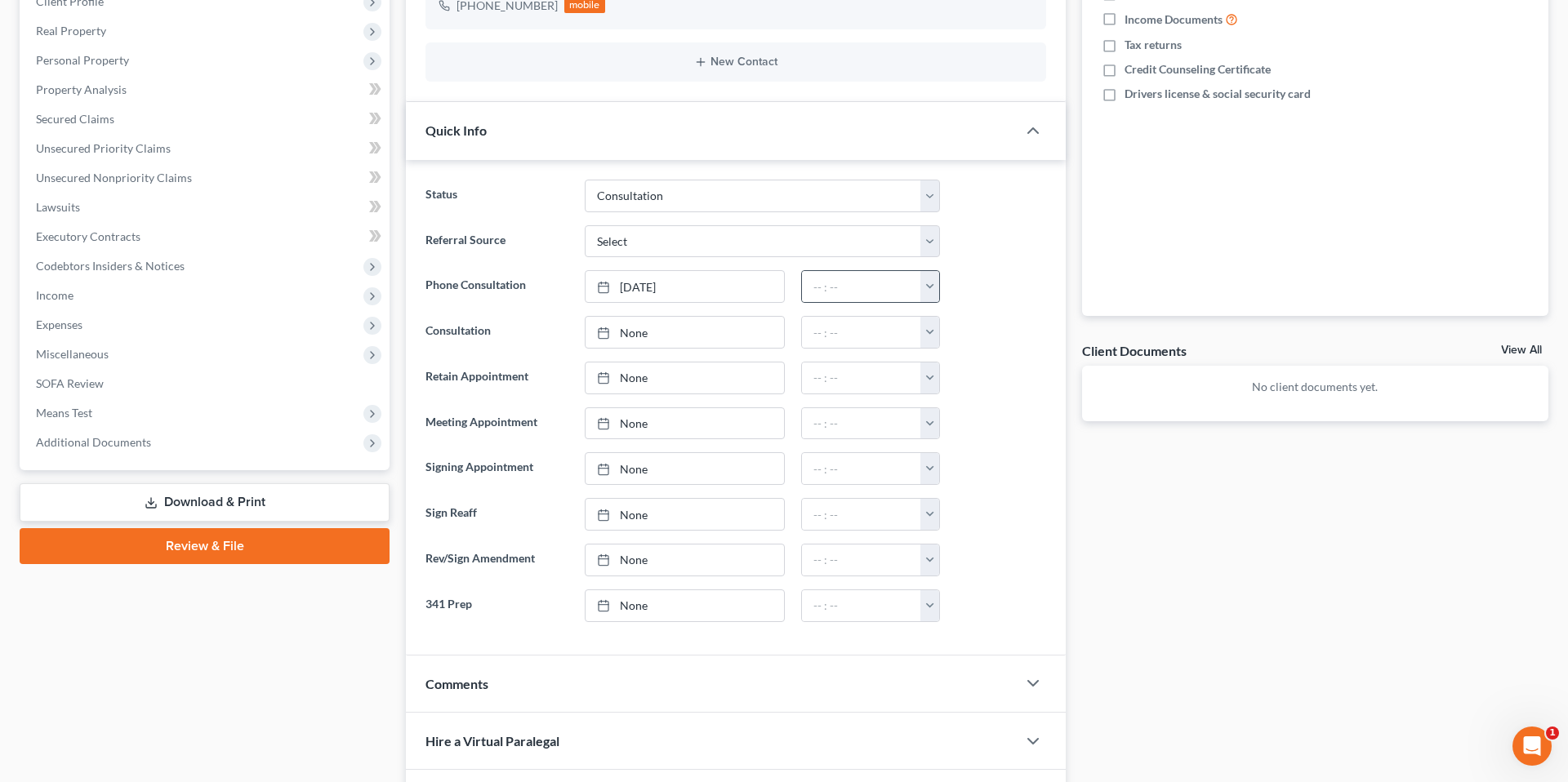
click at [931, 285] on button "button" at bounding box center [930, 287] width 19 height 31
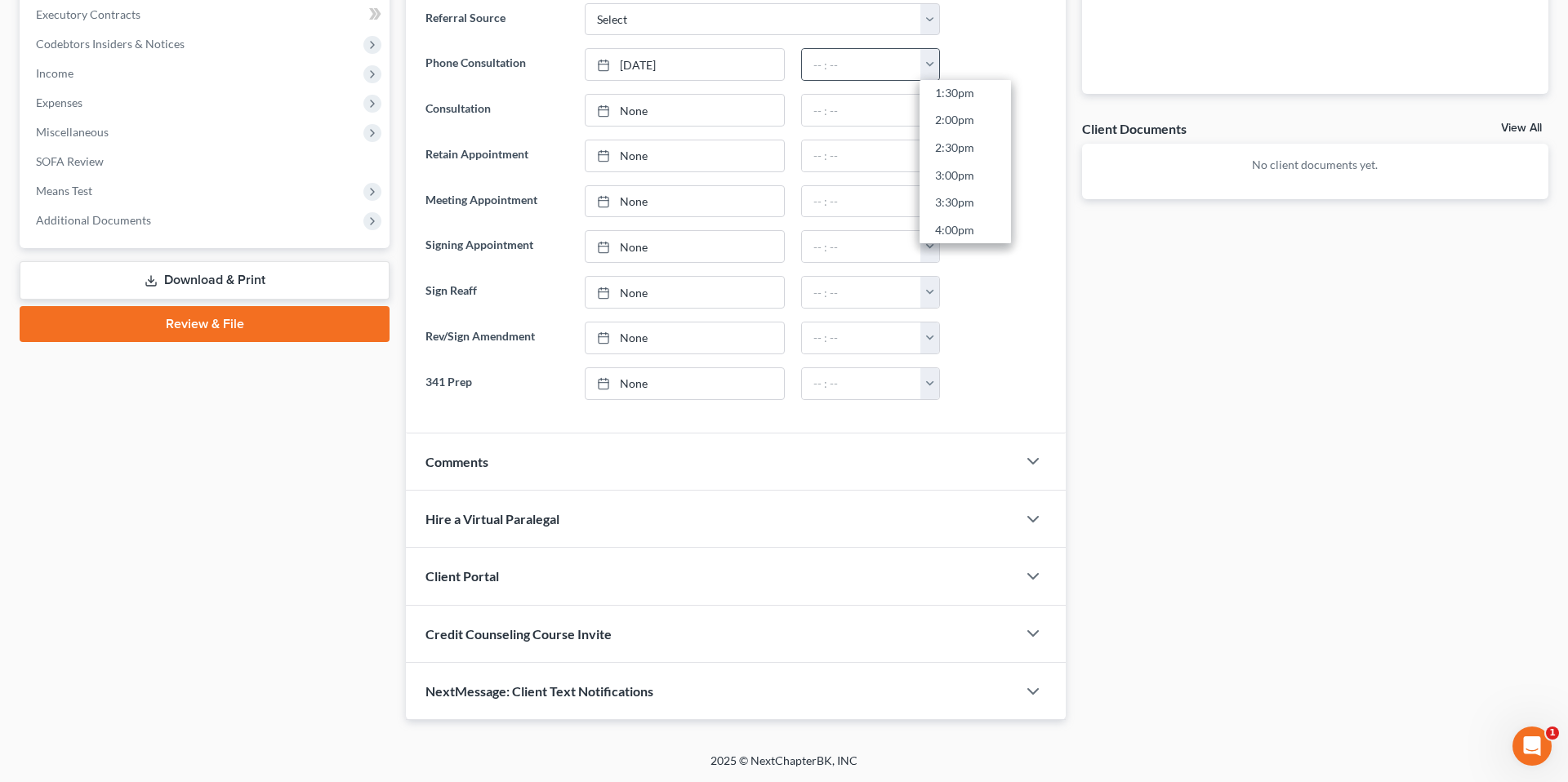
scroll to position [676, 0]
click at [966, 166] on link "1:30pm" at bounding box center [965, 165] width 92 height 27
type input "1:30pm"
click at [982, 166] on div at bounding box center [1001, 156] width 106 height 33
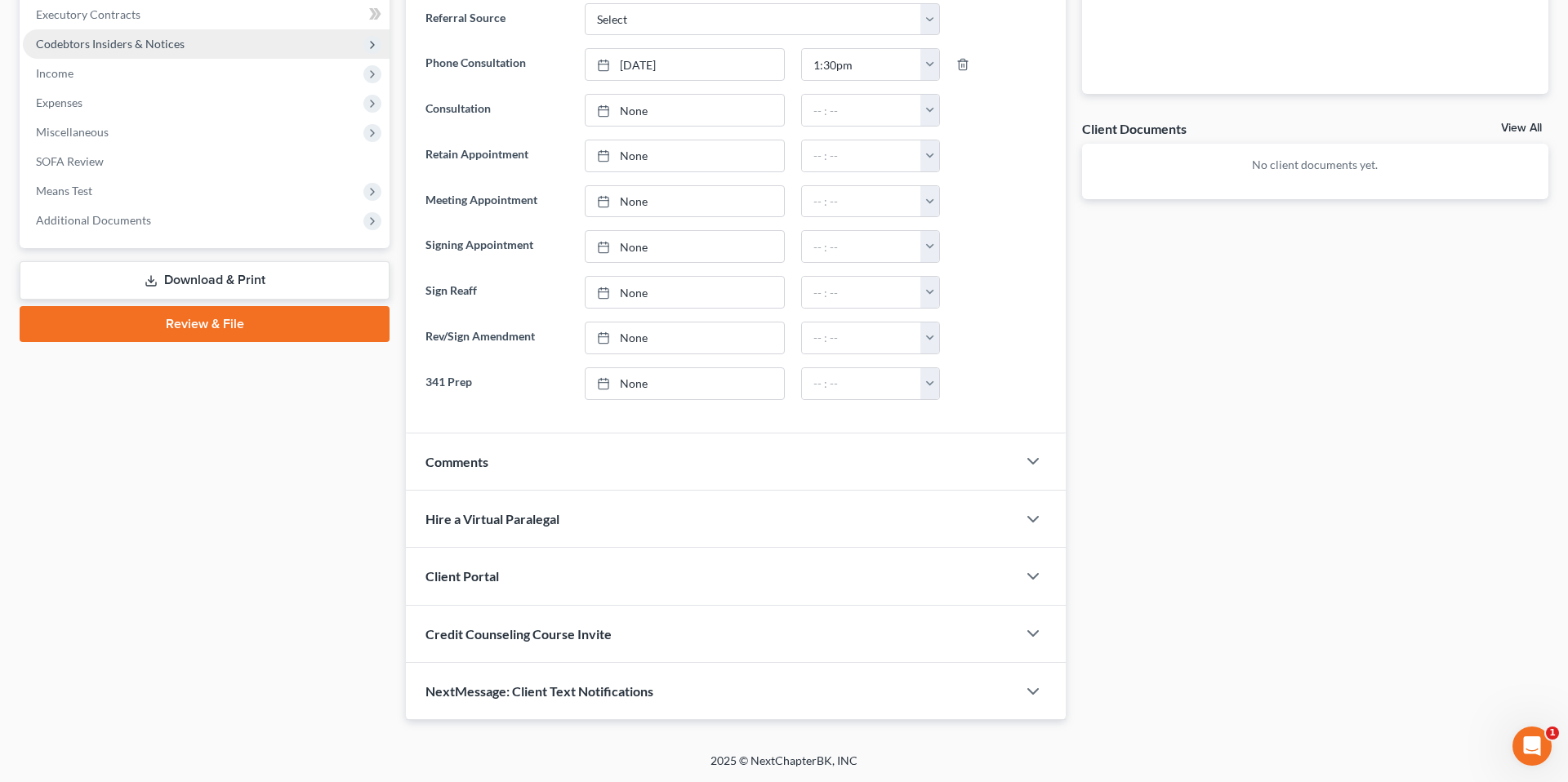
scroll to position [0, 0]
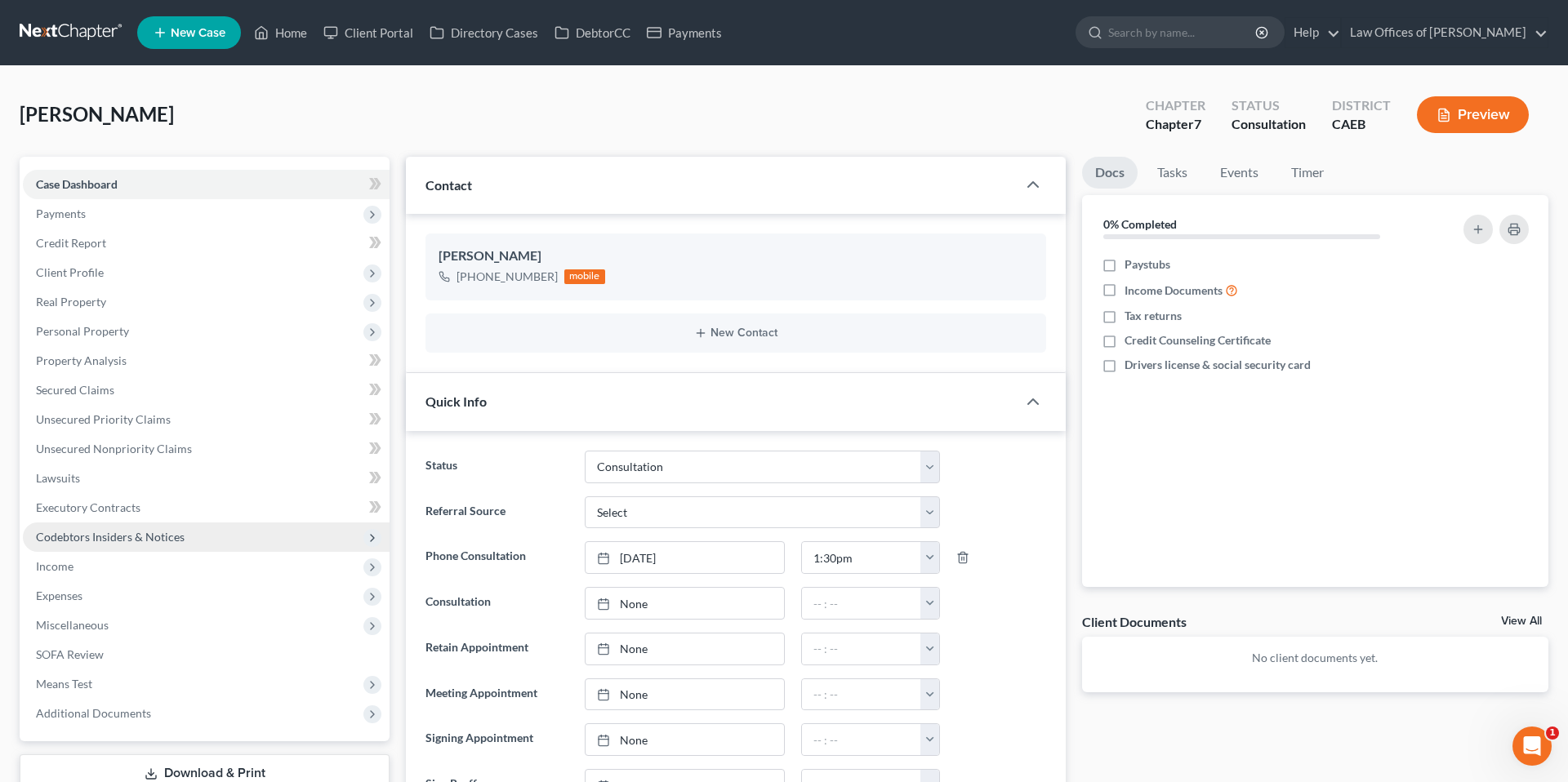
click at [283, 39] on div "Home New Case Client Portal Directory Cases DebtorCC Payments Law Offices of [P…" at bounding box center [784, 637] width 1568 height 1276
click at [283, 39] on link "Home" at bounding box center [280, 32] width 69 height 29
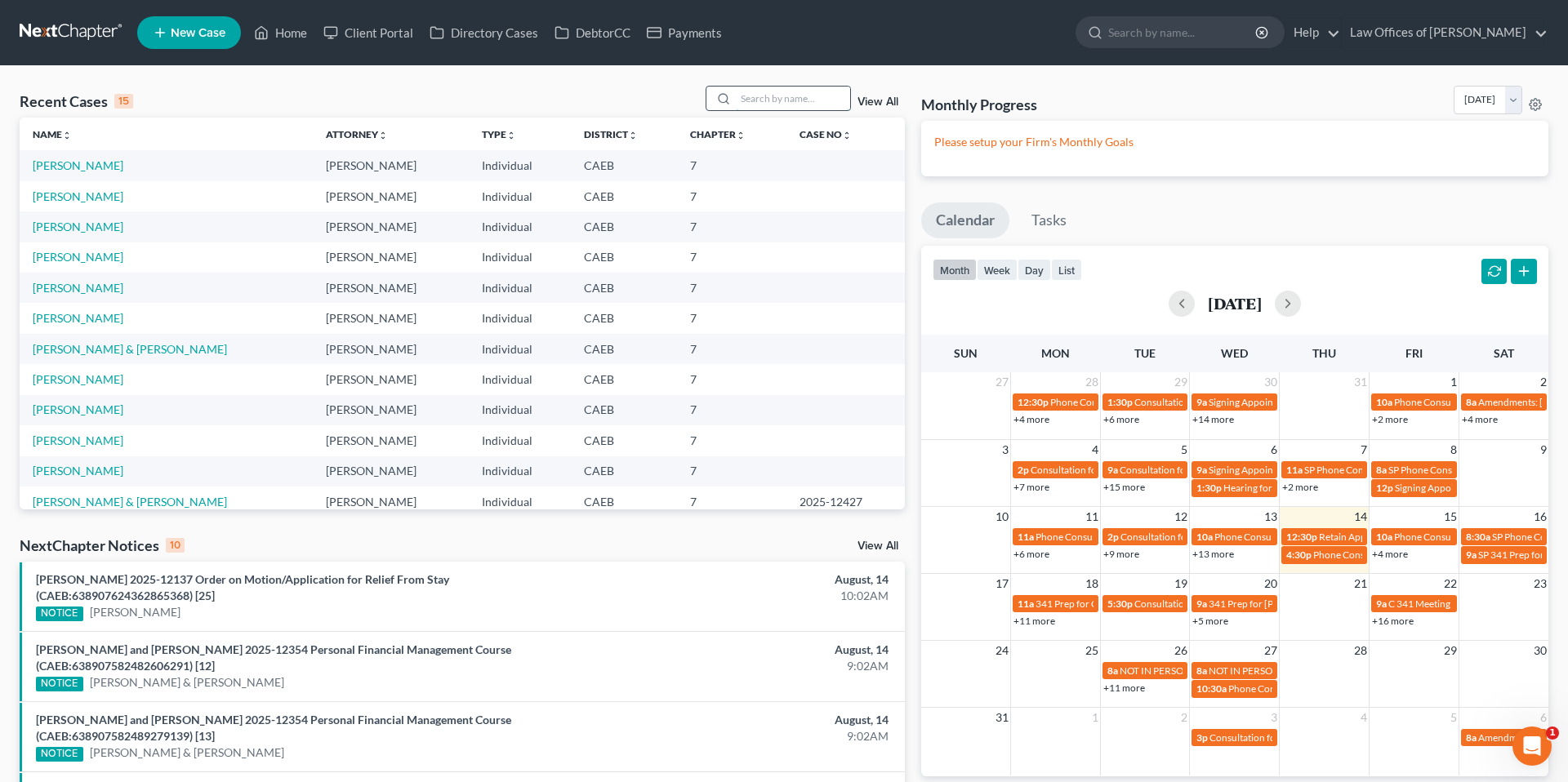
click at [756, 105] on input "search" at bounding box center [793, 98] width 114 height 24
type input "[PERSON_NAME]"
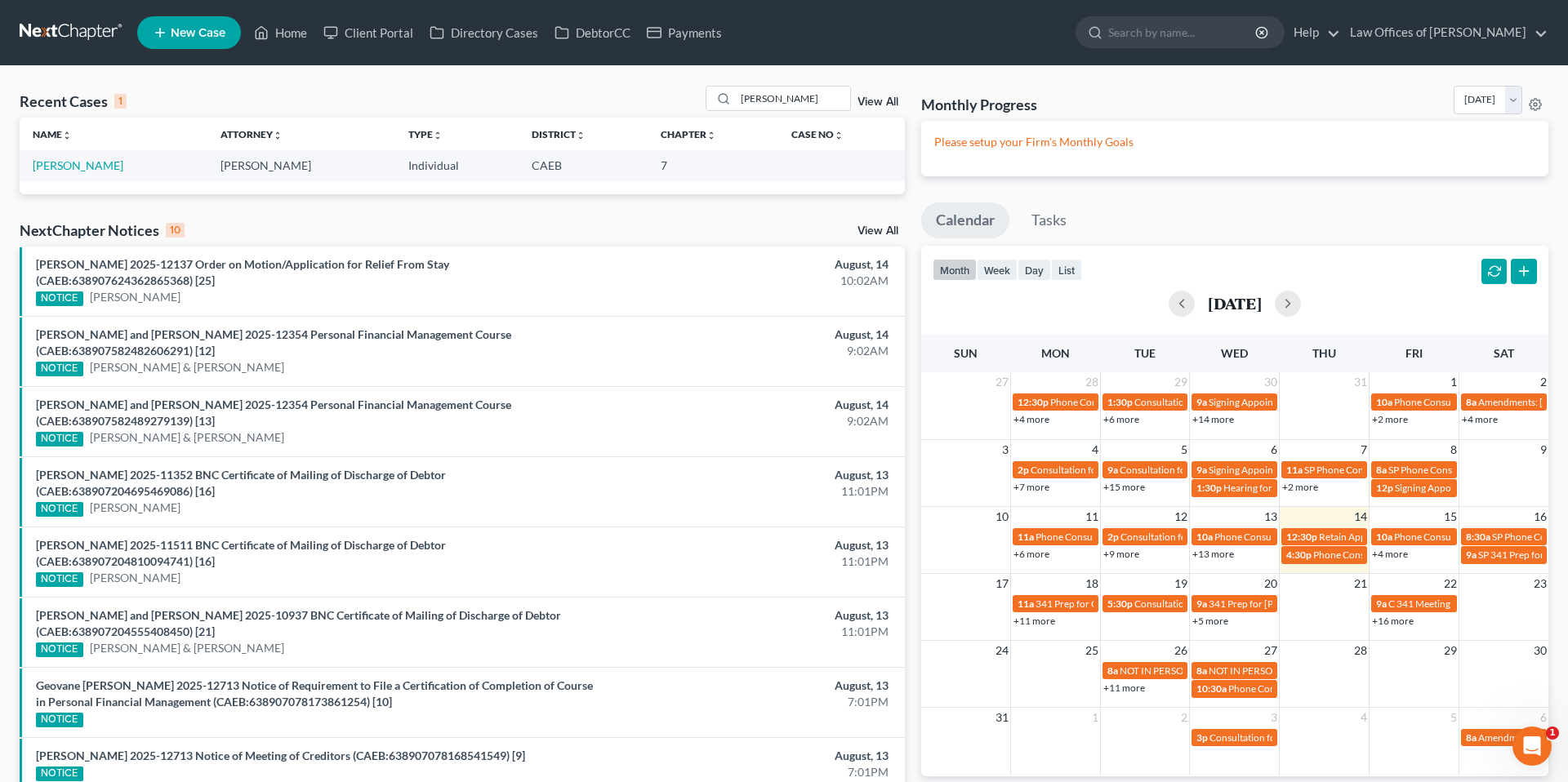
click at [72, 155] on td "[PERSON_NAME]" at bounding box center [113, 165] width 188 height 30
click at [78, 165] on link "[PERSON_NAME]" at bounding box center [78, 165] width 91 height 14
select select "2"
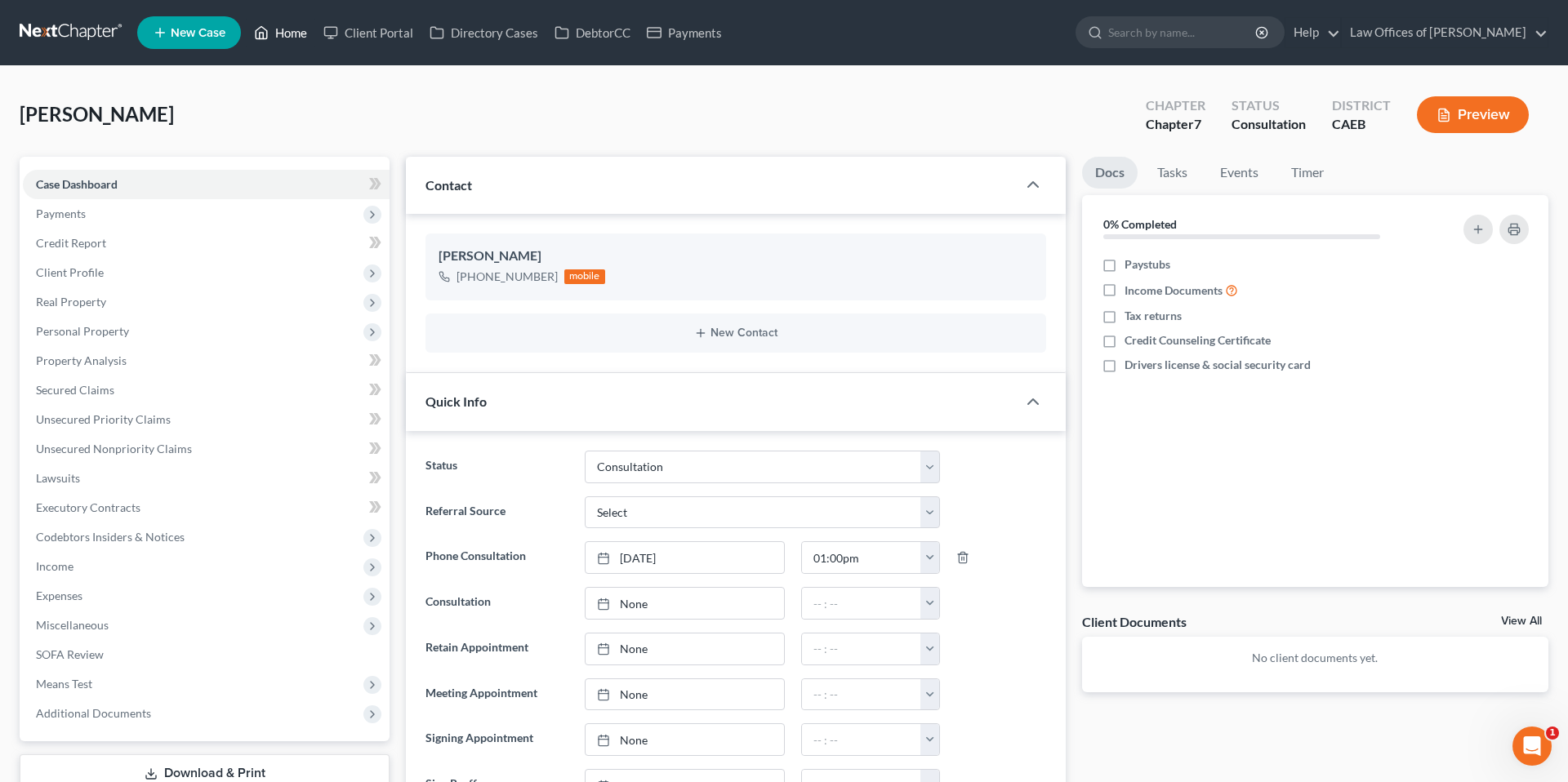
click at [285, 40] on link "Home" at bounding box center [280, 32] width 69 height 29
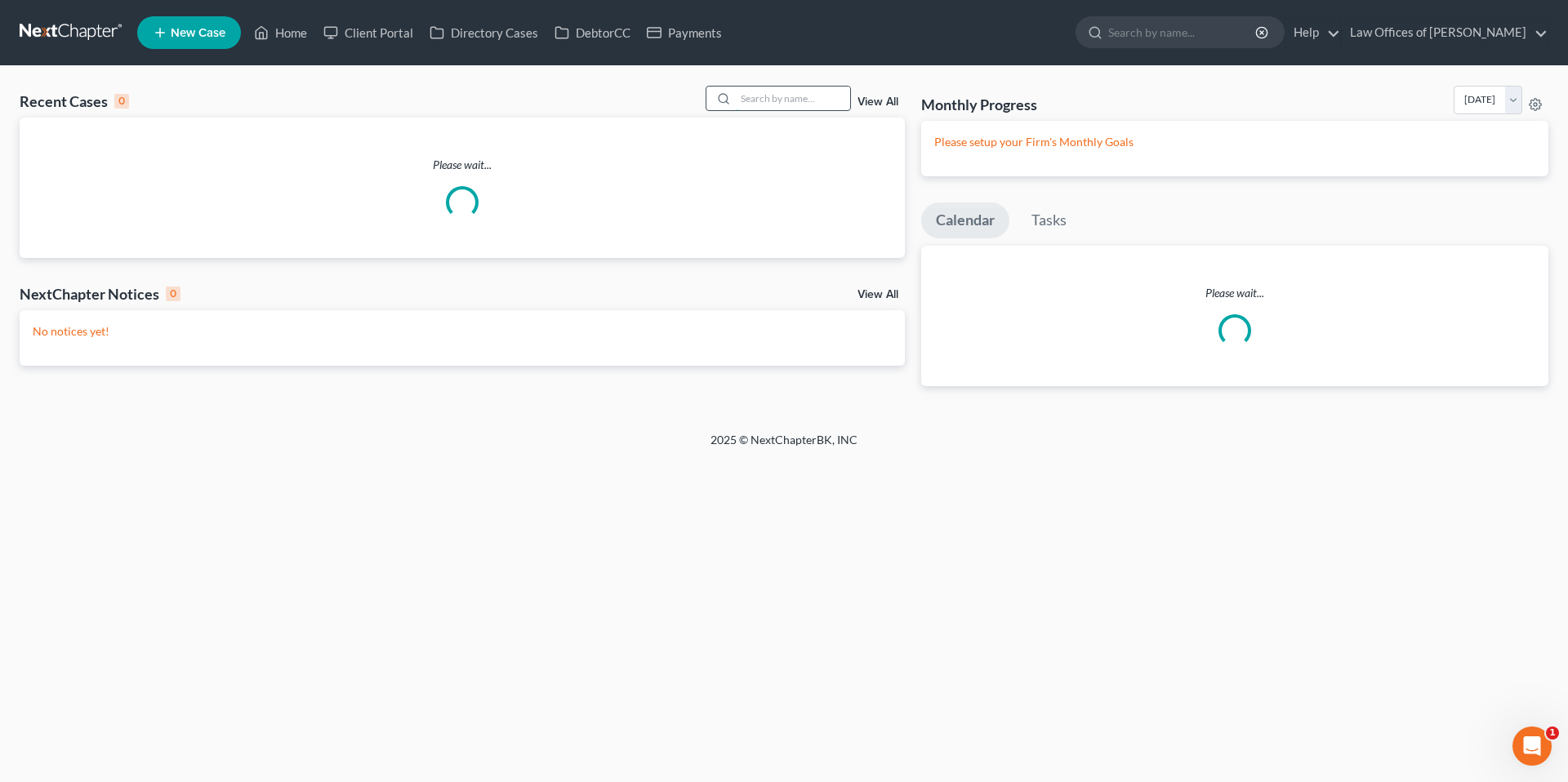
click at [750, 94] on input "search" at bounding box center [793, 98] width 114 height 24
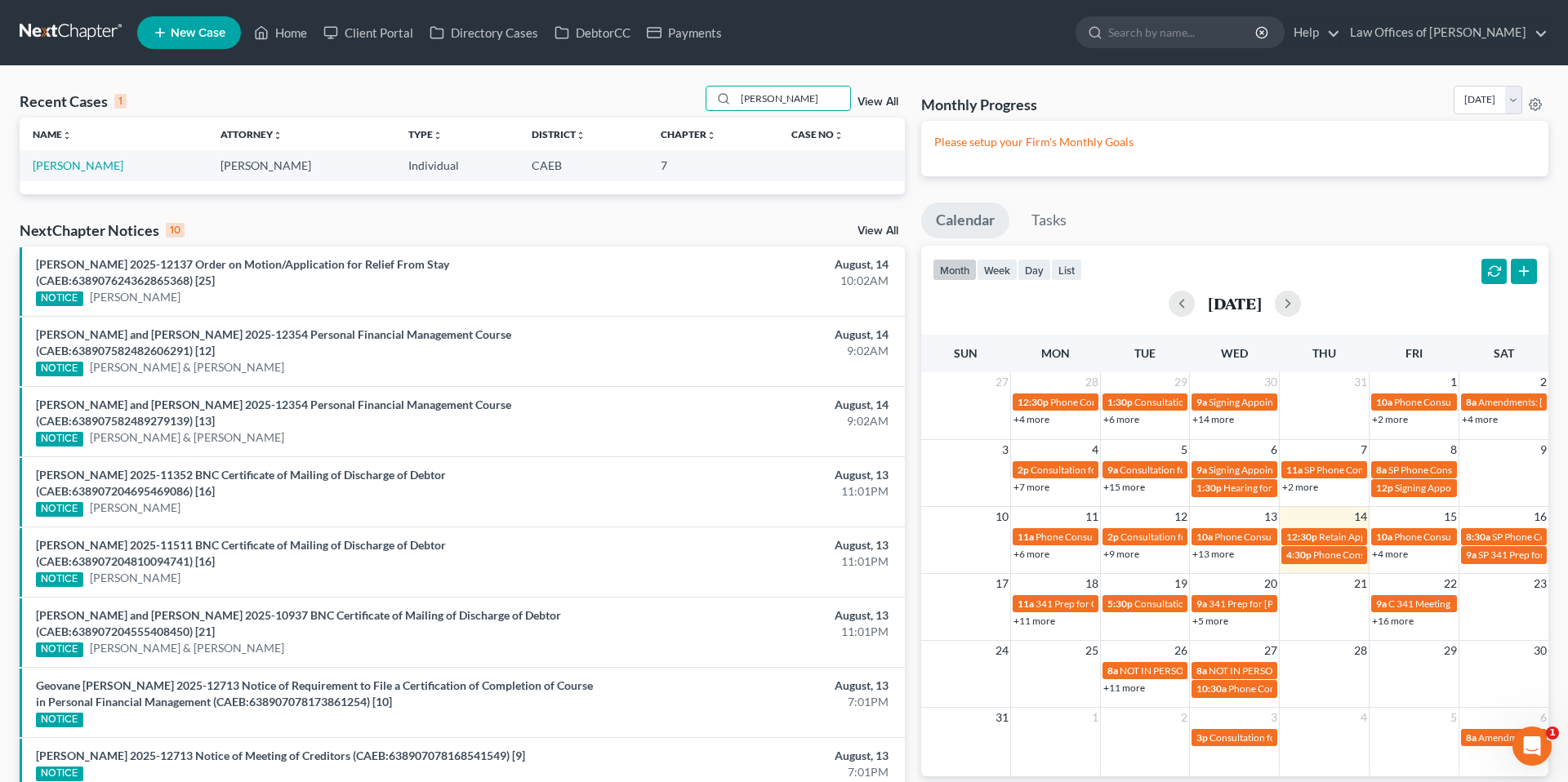
type input "[PERSON_NAME]"
click at [84, 176] on td "[PERSON_NAME]" at bounding box center [113, 165] width 188 height 30
click at [80, 166] on link "[PERSON_NAME]" at bounding box center [78, 165] width 91 height 14
select select "2"
